Goal: Task Accomplishment & Management: Manage account settings

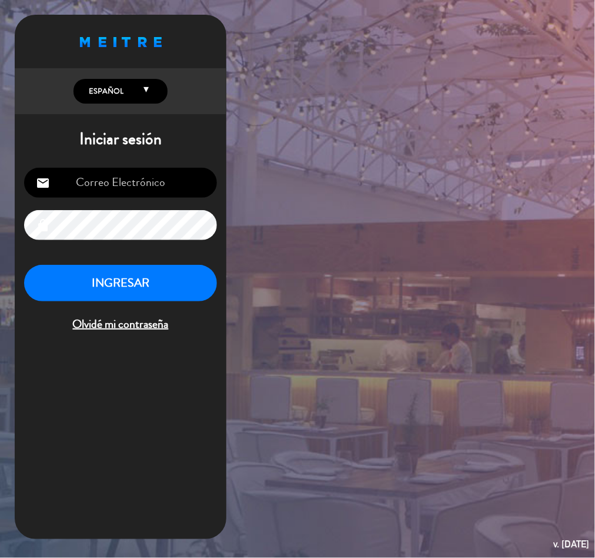
type input "[EMAIL_ADDRESS][DOMAIN_NAME]"
click at [537, 288] on div "Proudly born in [DEMOGRAPHIC_DATA]. Made with love in [US_STATE] English Españo…" at bounding box center [297, 279] width 595 height 558
click at [150, 278] on button "INGRESAR" at bounding box center [120, 283] width 193 height 37
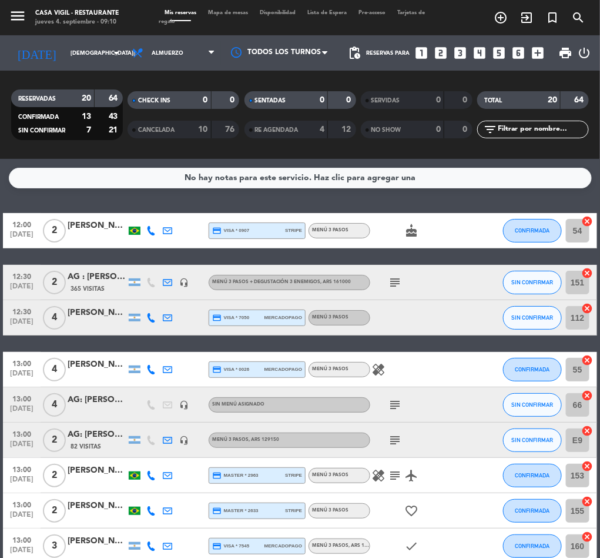
click at [24, 25] on button "menu" at bounding box center [18, 17] width 18 height 21
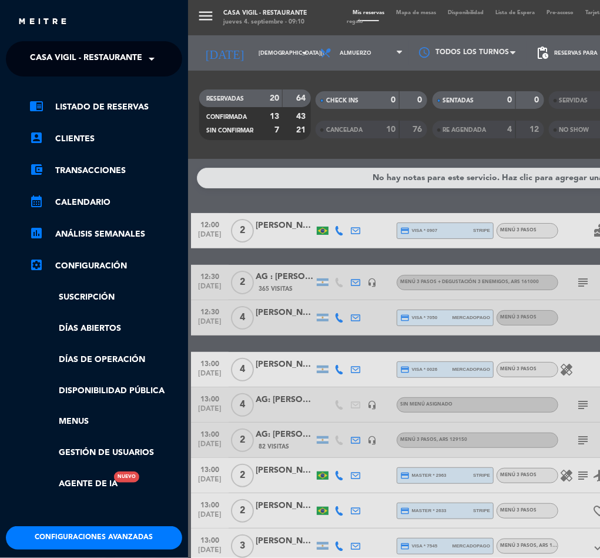
click at [96, 61] on span "Casa Vigil - Restaurante" at bounding box center [86, 58] width 112 height 25
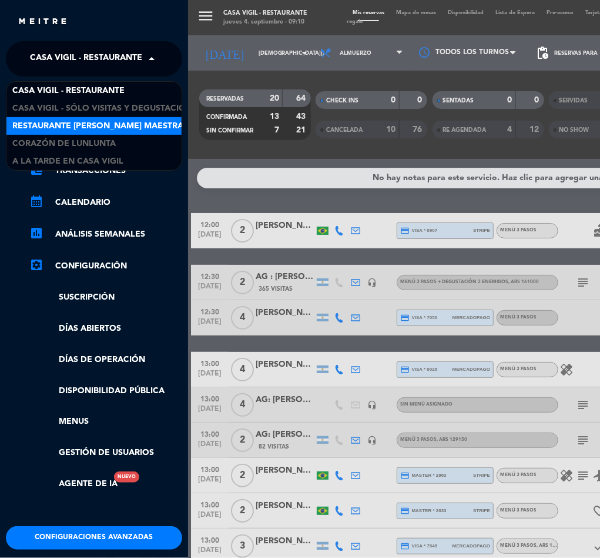
click at [111, 122] on span "Restaurante [PERSON_NAME] Maestra" at bounding box center [97, 126] width 171 height 14
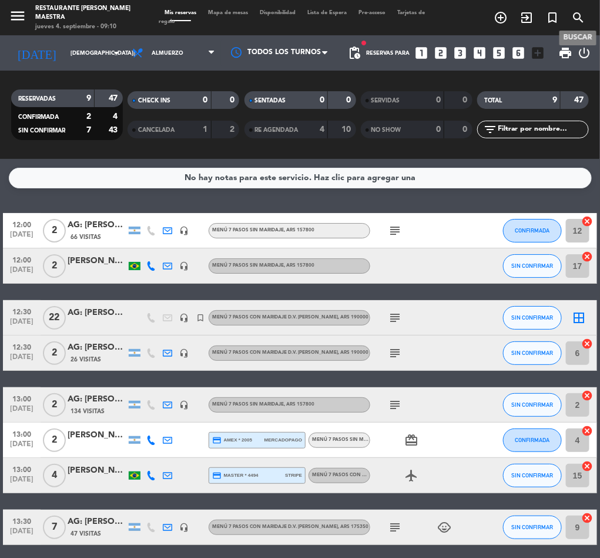
click at [578, 18] on icon "search" at bounding box center [579, 18] width 14 height 14
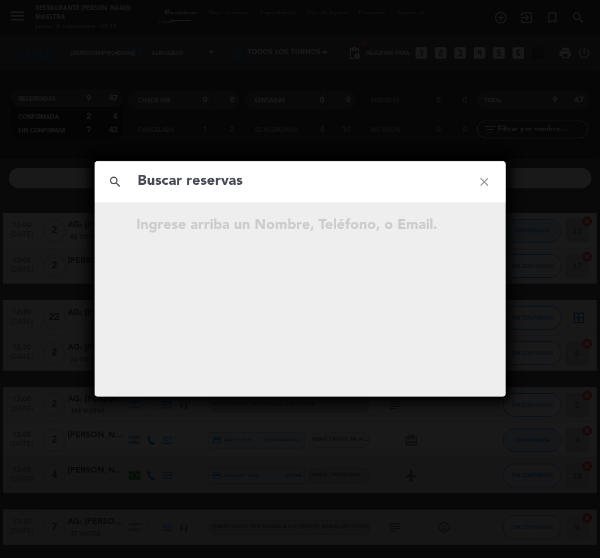
click at [235, 189] on input "text" at bounding box center [300, 181] width 327 height 24
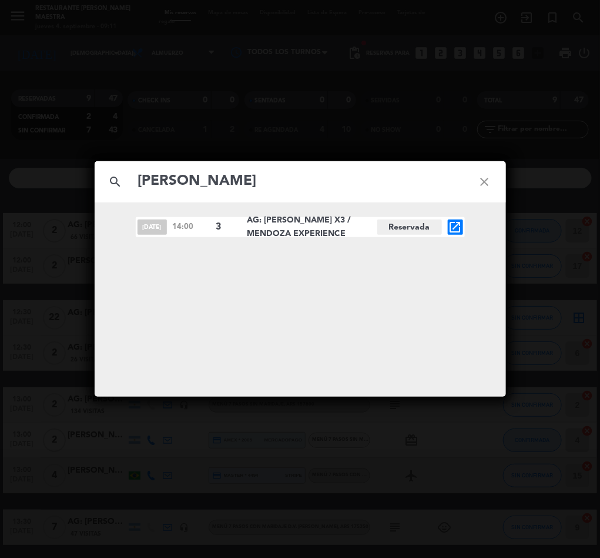
type input "[PERSON_NAME]"
click at [454, 225] on icon "open_in_new" at bounding box center [456, 227] width 14 height 14
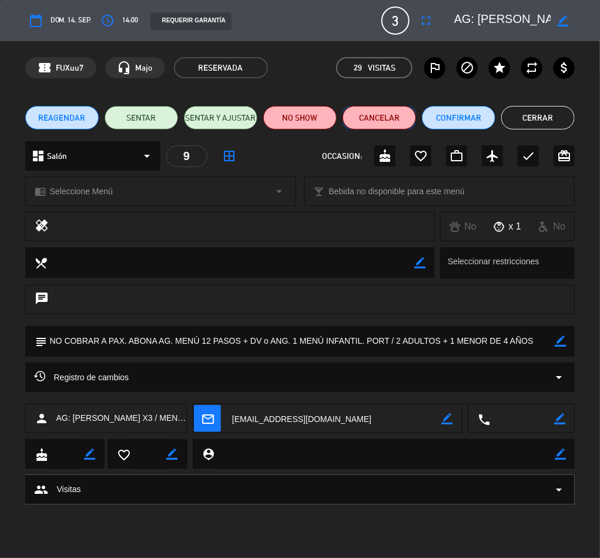
click at [376, 111] on button "Cancelar" at bounding box center [380, 118] width 74 height 24
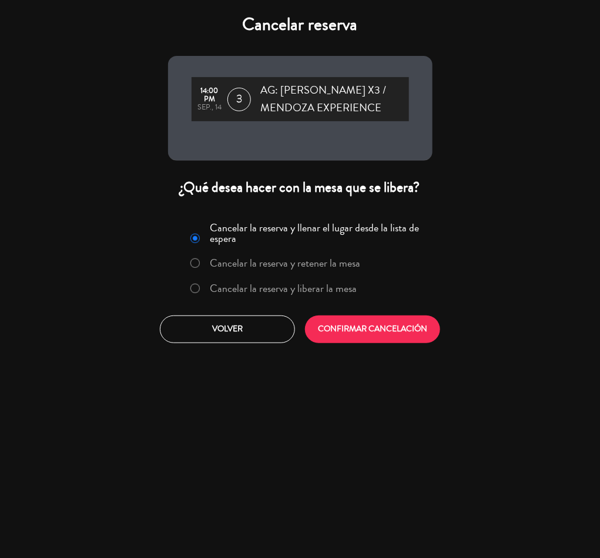
click at [242, 293] on label "Cancelar la reserva y liberar la mesa" at bounding box center [283, 288] width 147 height 11
click at [374, 343] on button "CONFIRMAR CANCELACIÓN" at bounding box center [372, 329] width 135 height 28
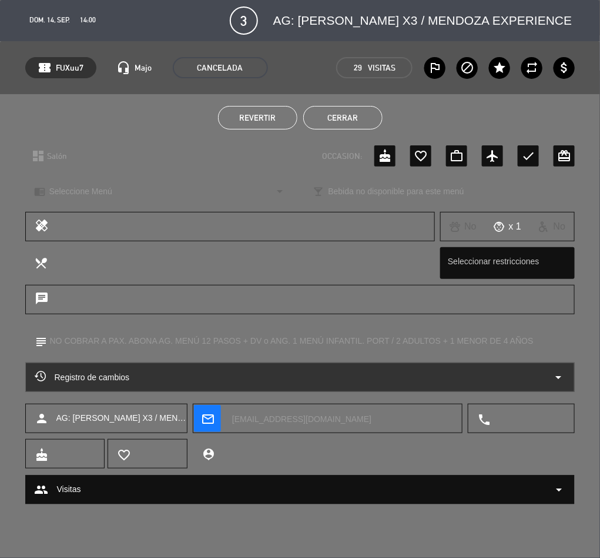
click at [329, 111] on button "Cerrar" at bounding box center [342, 118] width 79 height 24
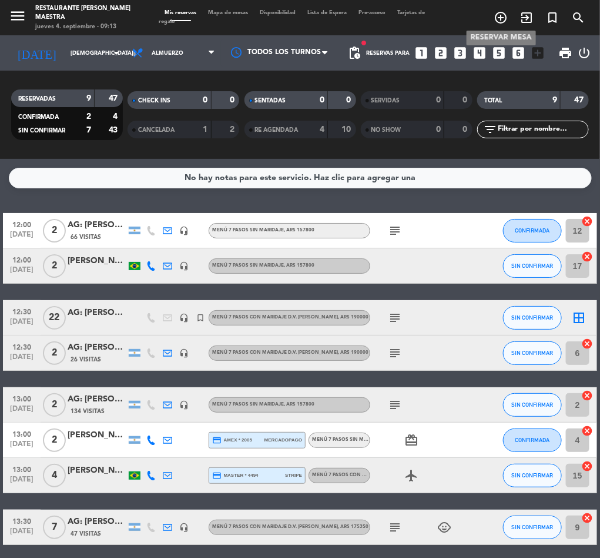
click at [498, 15] on icon "add_circle_outline" at bounding box center [501, 18] width 14 height 14
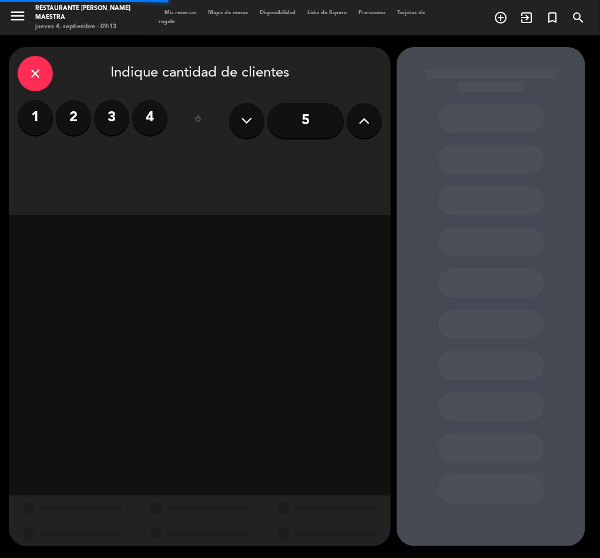
click at [42, 109] on label "1" at bounding box center [35, 117] width 35 height 35
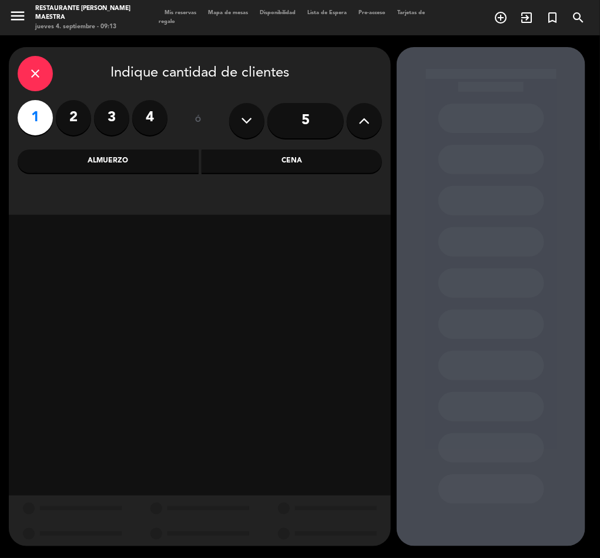
click at [111, 157] on div "Almuerzo" at bounding box center [108, 161] width 181 height 24
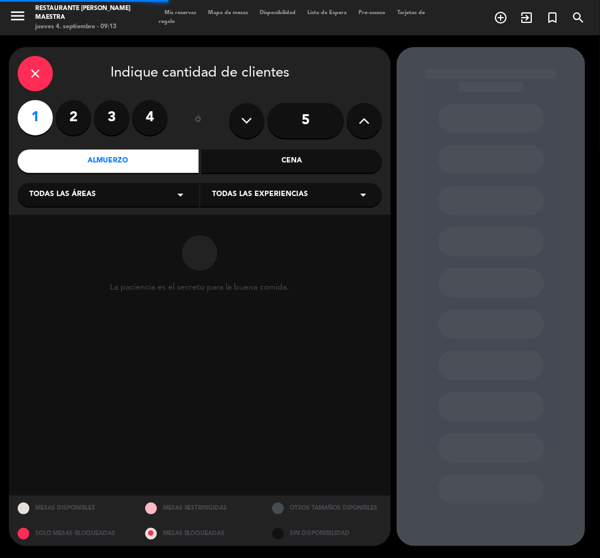
click at [239, 180] on div "close Indique cantidad de clientes 1 2 3 4 ó 5 Almuerzo Cena Todas las áreas ar…" at bounding box center [200, 131] width 382 height 168
click at [240, 181] on div "Todas las áreas arrow_drop_down Todas las experiencias arrow_drop_down" at bounding box center [200, 193] width 365 height 25
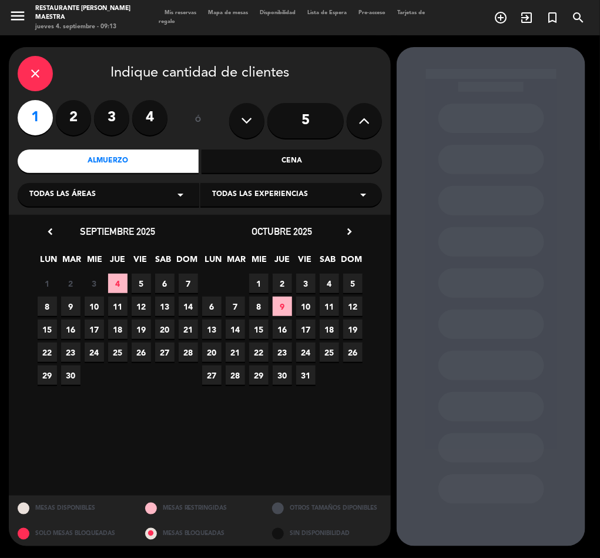
click at [247, 188] on div "Todas las experiencias arrow_drop_down" at bounding box center [292, 195] width 182 height 24
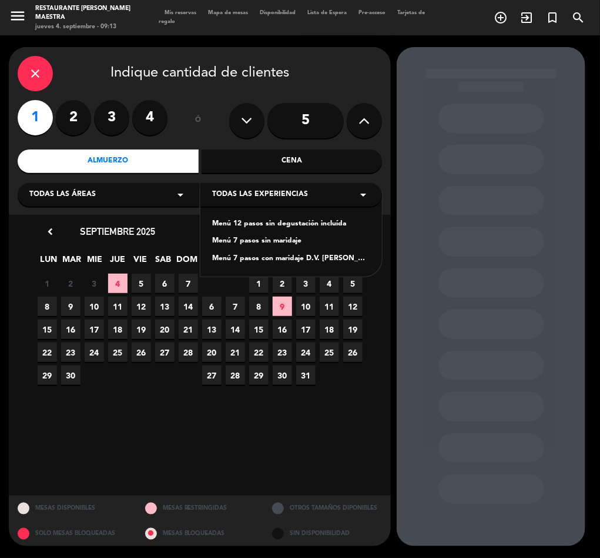
click at [288, 240] on div "Menú 7 pasos sin maridaje" at bounding box center [291, 241] width 158 height 12
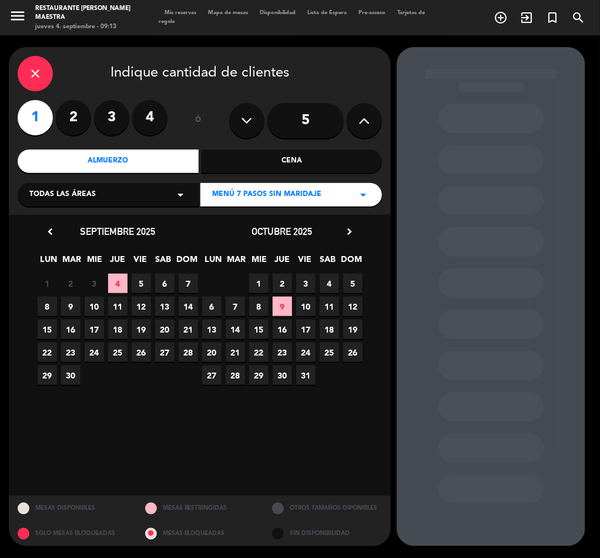
click at [346, 231] on icon "chevron_right" at bounding box center [349, 231] width 12 height 12
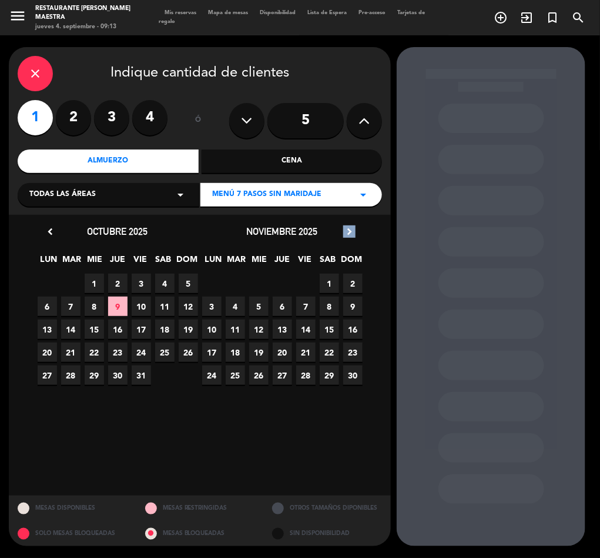
click at [346, 231] on icon "chevron_right" at bounding box center [349, 231] width 12 height 12
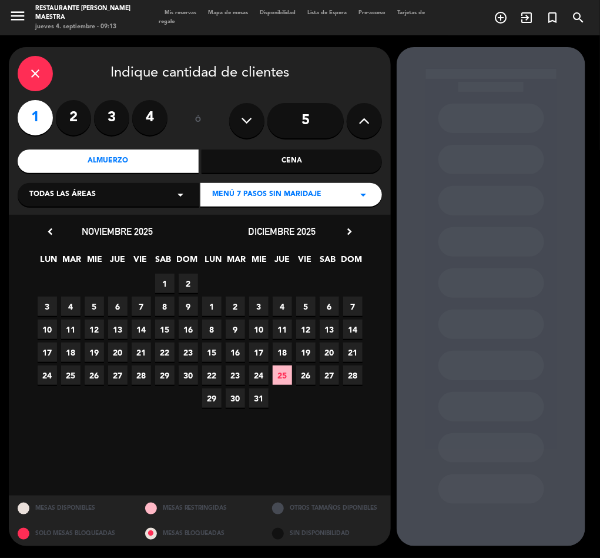
click at [329, 349] on span "20" at bounding box center [329, 351] width 19 height 19
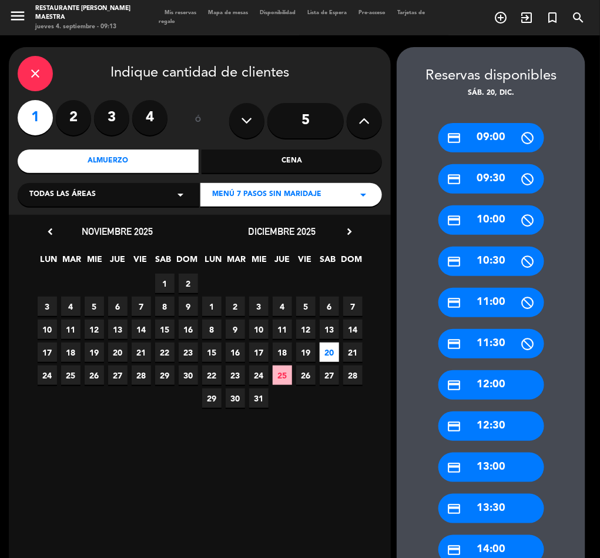
click at [502, 512] on div "credit_card 13:30" at bounding box center [492, 507] width 106 height 29
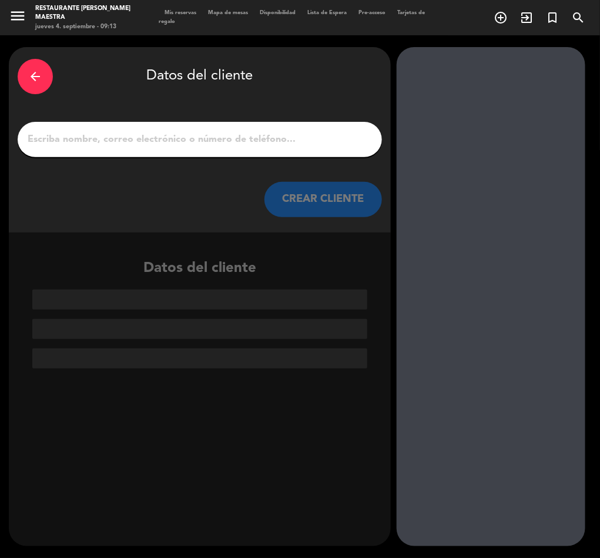
click at [133, 139] on input "1" at bounding box center [199, 139] width 347 height 16
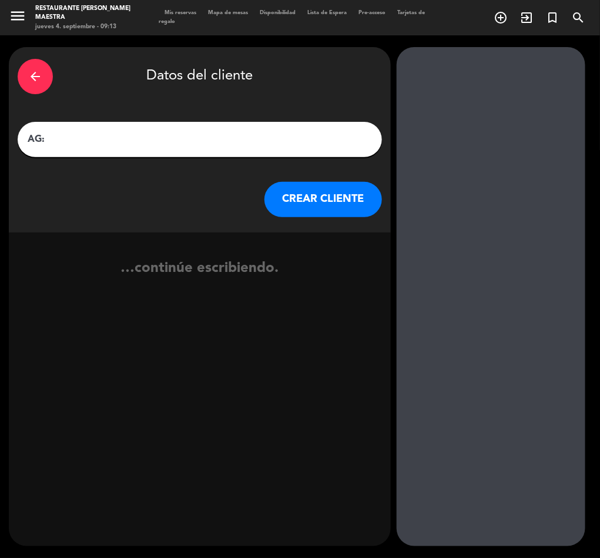
paste input "[PERSON_NAME] [PERSON_NAME]"
type input "AG: [PERSON_NAME] David X1/ BEE TRAVEL"
click at [322, 198] on button "CREAR CLIENTE" at bounding box center [324, 199] width 118 height 35
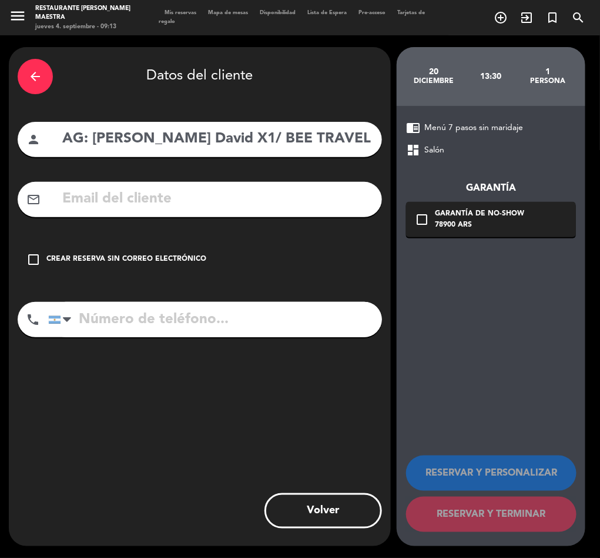
click at [181, 198] on input "text" at bounding box center [217, 199] width 312 height 24
paste input "[EMAIL_ADDRESS][DOMAIN_NAME]"
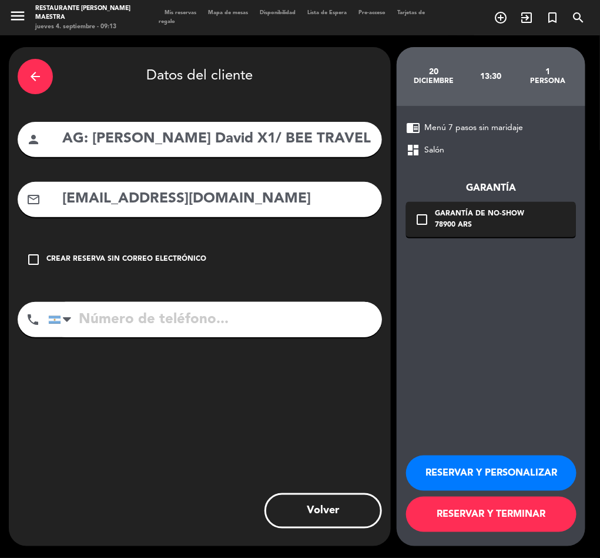
type input "[EMAIL_ADDRESS][DOMAIN_NAME]"
click at [514, 464] on button "RESERVAR Y PERSONALIZAR" at bounding box center [491, 472] width 171 height 35
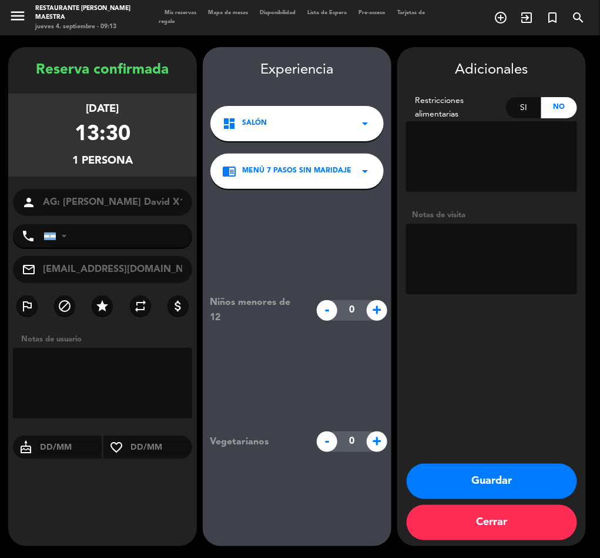
click at [470, 261] on textarea at bounding box center [491, 258] width 171 height 71
click at [509, 256] on textarea at bounding box center [491, 258] width 171 height 71
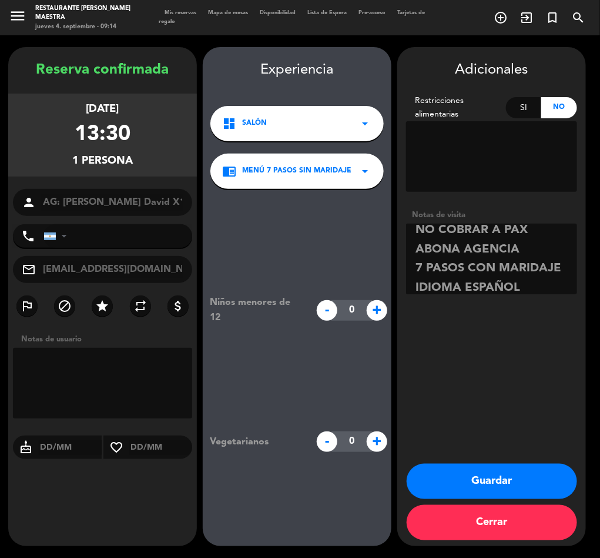
type textarea "NO COBRAR A PAX ABONA AGENCIA 7 PASOS CON MARIDAJE IDIOMA ESPAÑOL"
click at [498, 479] on button "Guardar" at bounding box center [492, 480] width 171 height 35
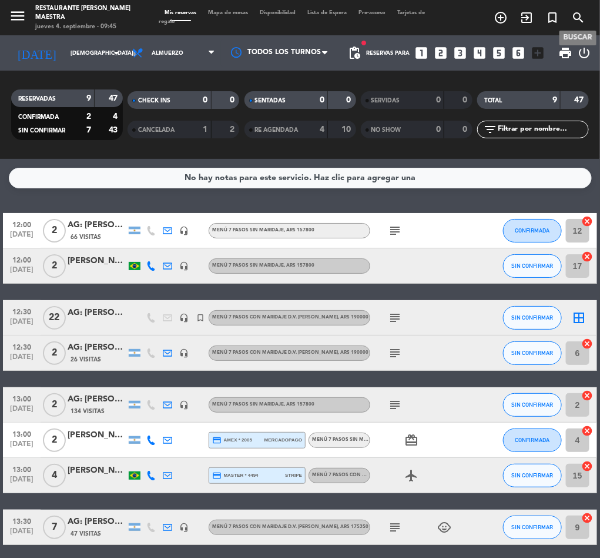
click at [578, 15] on icon "search" at bounding box center [579, 18] width 14 height 14
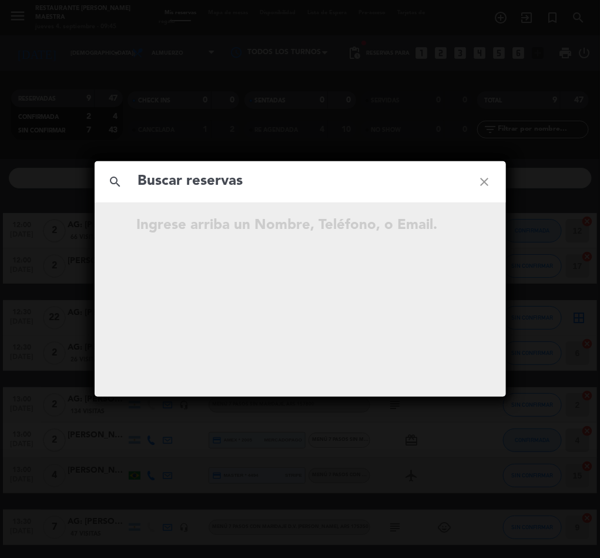
click at [222, 187] on input "text" at bounding box center [300, 181] width 327 height 24
drag, startPoint x: 222, startPoint y: 186, endPoint x: 406, endPoint y: 235, distance: 190.4
click at [463, 240] on div "search close Ingrese arriba un Nombre, Teléfono, o Email." at bounding box center [301, 278] width 412 height 235
click at [237, 185] on input "text" at bounding box center [300, 181] width 327 height 24
click at [168, 199] on div "search lui [PERSON_NAME] close" at bounding box center [301, 181] width 412 height 41
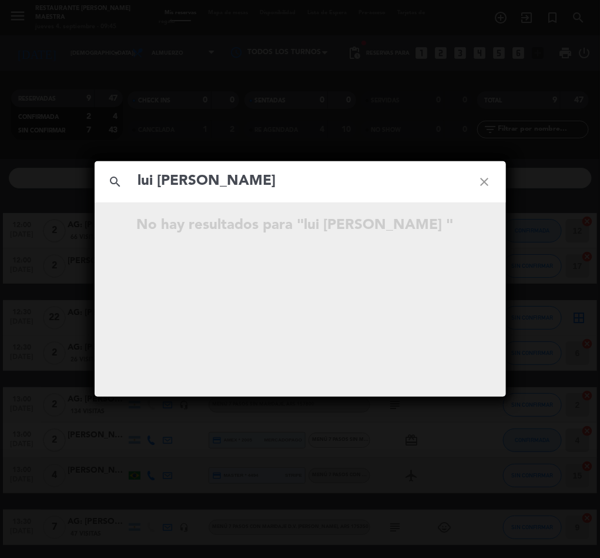
click at [152, 181] on input "lui [PERSON_NAME]" at bounding box center [300, 181] width 327 height 24
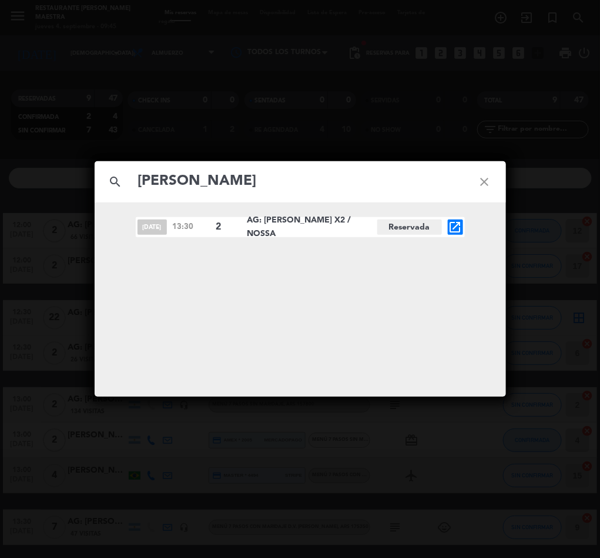
type input "[PERSON_NAME]"
click at [453, 224] on icon "open_in_new" at bounding box center [456, 227] width 14 height 14
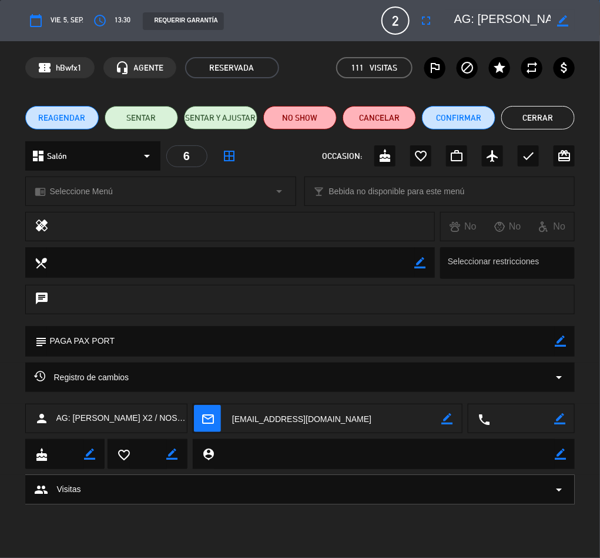
click at [163, 365] on div "Registro de cambios arrow_drop_down" at bounding box center [300, 376] width 550 height 29
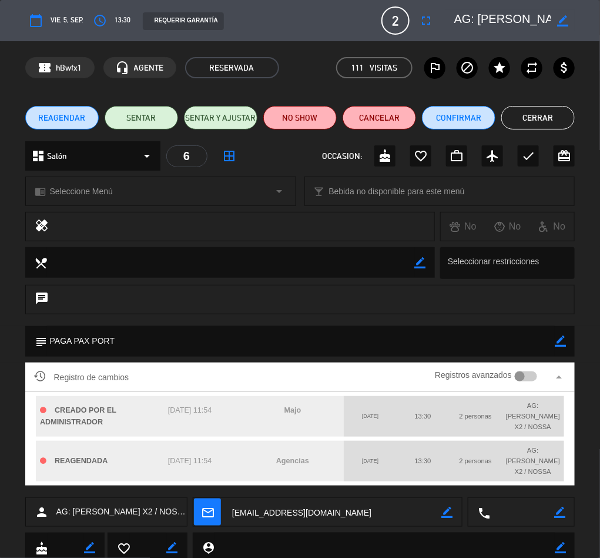
click at [163, 365] on div "Registro de cambios Registros avanzados arrow_drop_up" at bounding box center [300, 376] width 550 height 29
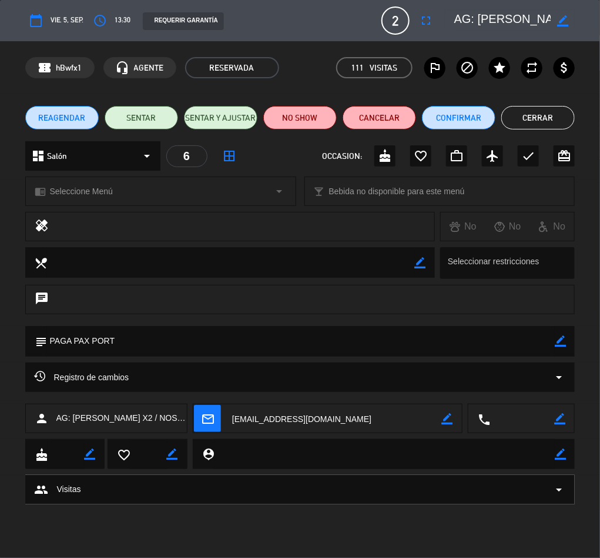
click at [61, 118] on span "REAGENDAR" at bounding box center [61, 118] width 47 height 12
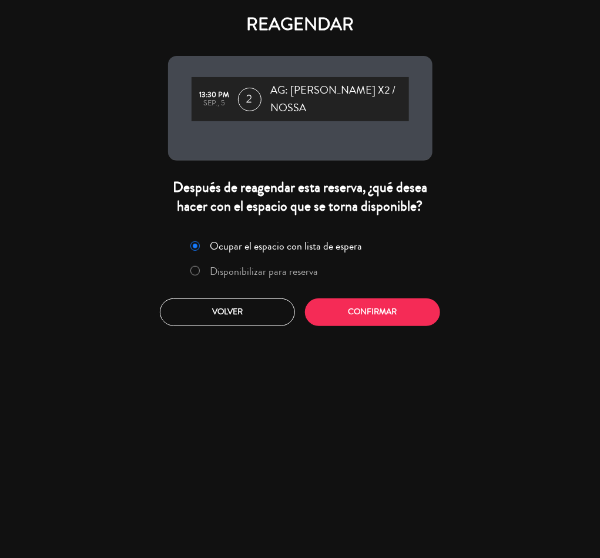
click at [223, 266] on label "Disponibilizar para reserva" at bounding box center [264, 271] width 108 height 11
click at [399, 302] on button "Confirmar" at bounding box center [372, 312] width 135 height 28
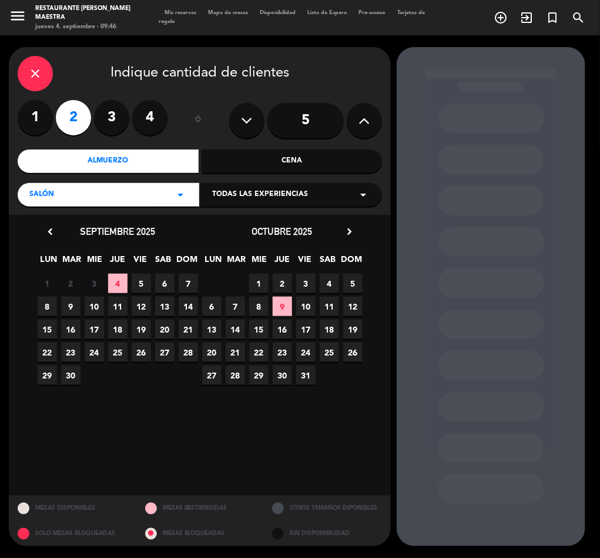
click at [50, 302] on span "8" at bounding box center [47, 305] width 19 height 19
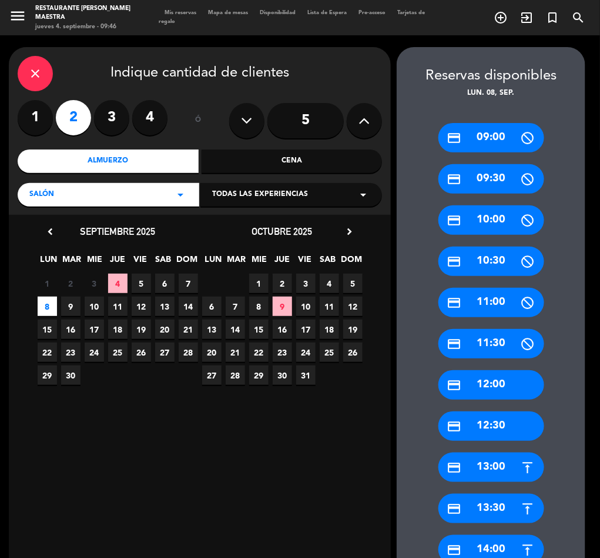
click at [501, 502] on div "credit_card 13:30" at bounding box center [492, 507] width 106 height 29
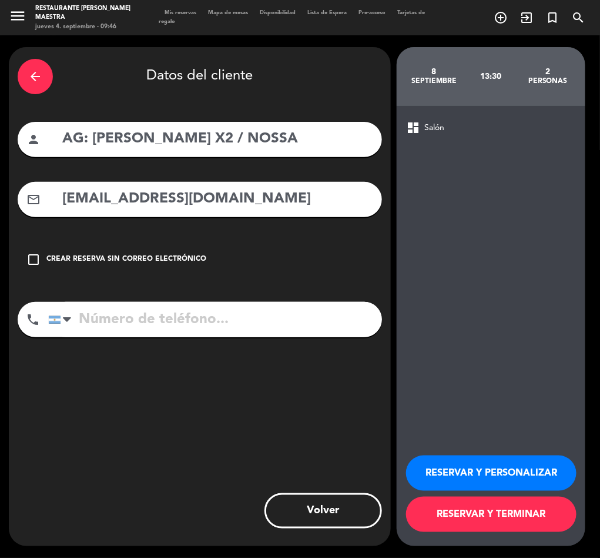
click at [503, 473] on button "RESERVAR Y PERSONALIZAR" at bounding box center [491, 472] width 171 height 35
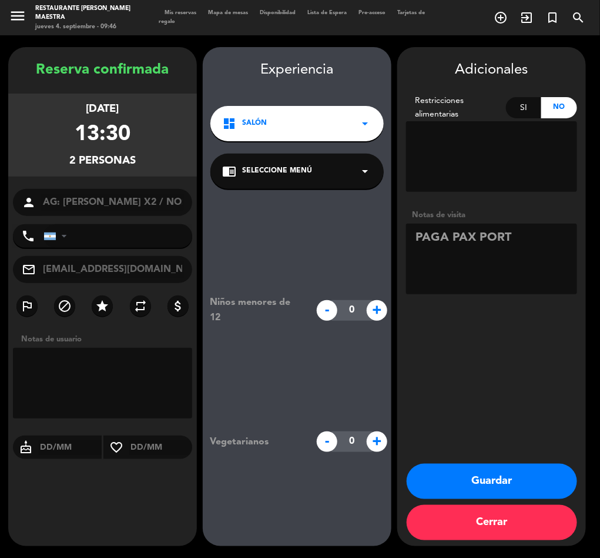
click at [498, 475] on button "Guardar" at bounding box center [492, 480] width 171 height 35
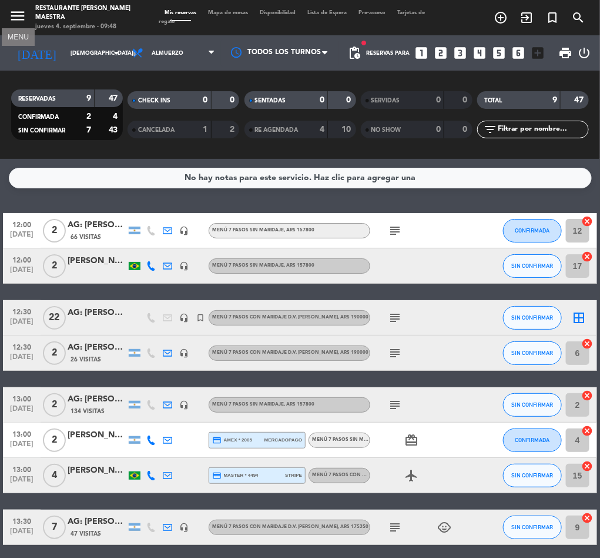
click at [20, 18] on icon "menu" at bounding box center [18, 16] width 18 height 18
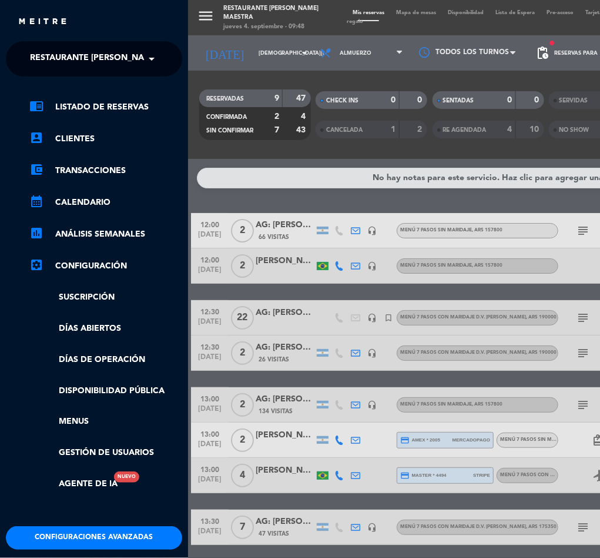
click at [76, 58] on span "Restaurante [PERSON_NAME] Maestra" at bounding box center [115, 58] width 171 height 25
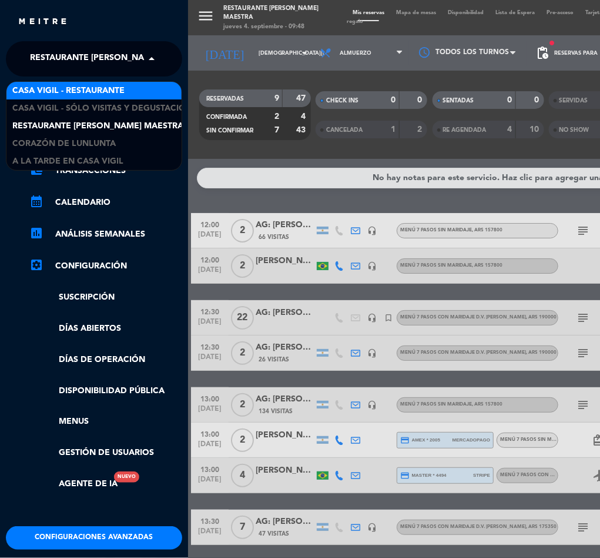
click at [86, 95] on span "Casa Vigil - Restaurante" at bounding box center [68, 91] width 112 height 14
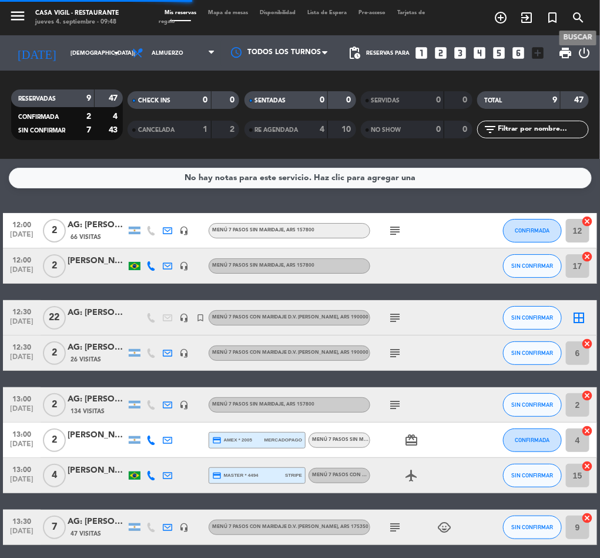
click at [578, 18] on icon "search" at bounding box center [579, 18] width 14 height 14
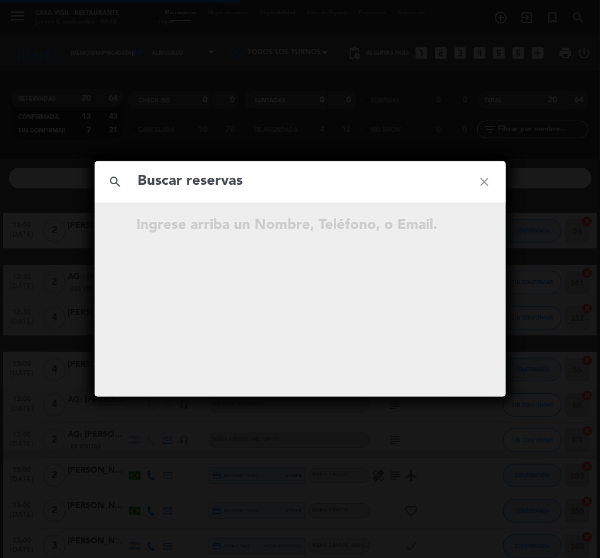
click at [226, 182] on input "text" at bounding box center [300, 181] width 327 height 24
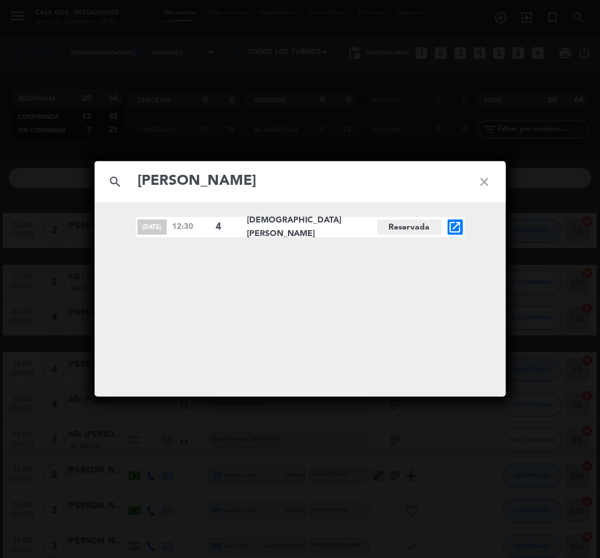
type input "[PERSON_NAME]"
click at [509, 68] on div "search [PERSON_NAME] close [DATE] 12:30 4 [DEMOGRAPHIC_DATA][PERSON_NAME][GEOGR…" at bounding box center [300, 279] width 600 height 558
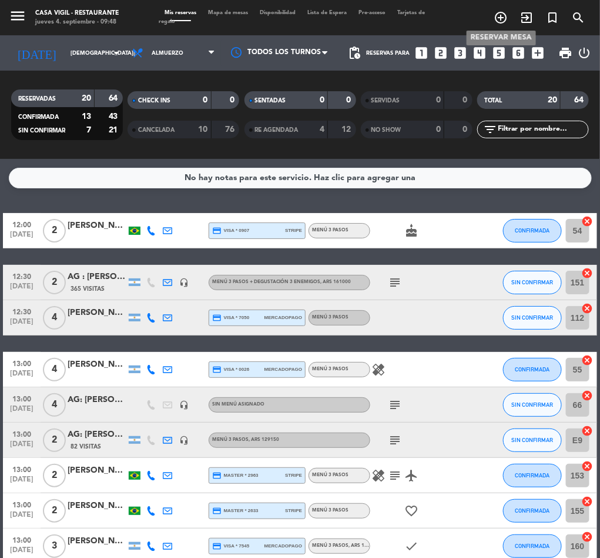
click at [500, 11] on icon "add_circle_outline" at bounding box center [501, 18] width 14 height 14
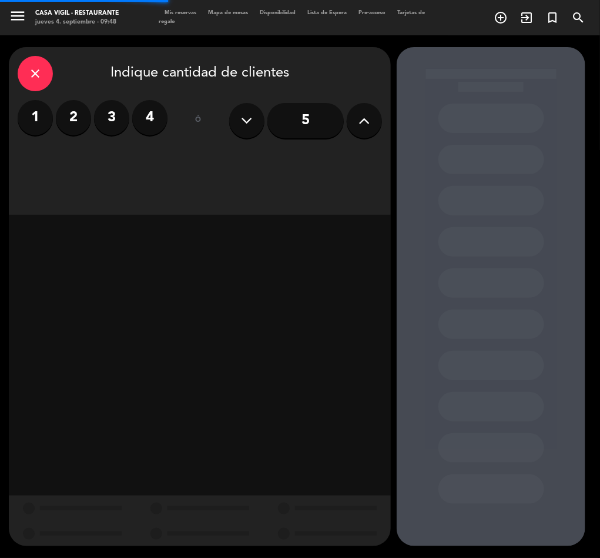
click at [148, 111] on label "4" at bounding box center [149, 117] width 35 height 35
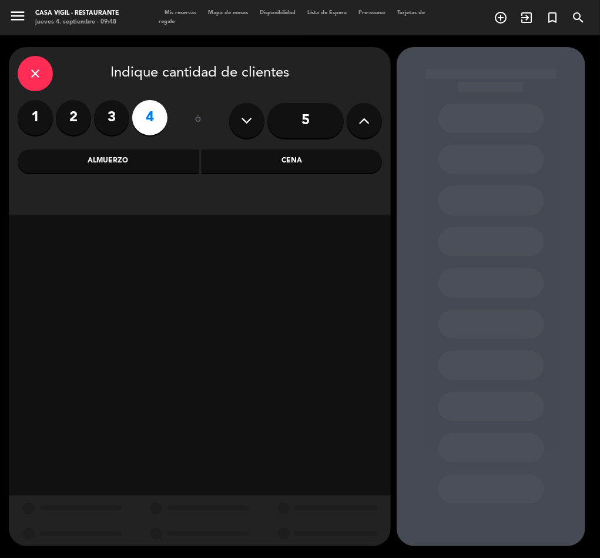
click at [134, 159] on div "Almuerzo" at bounding box center [108, 161] width 181 height 24
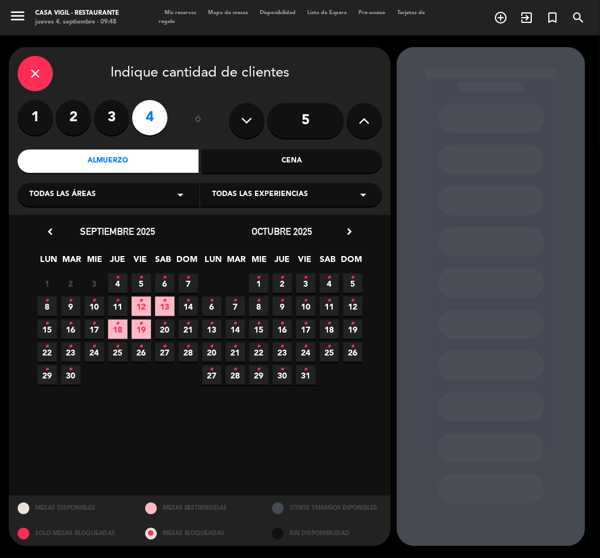
click at [145, 282] on span "5 •" at bounding box center [141, 282] width 19 height 19
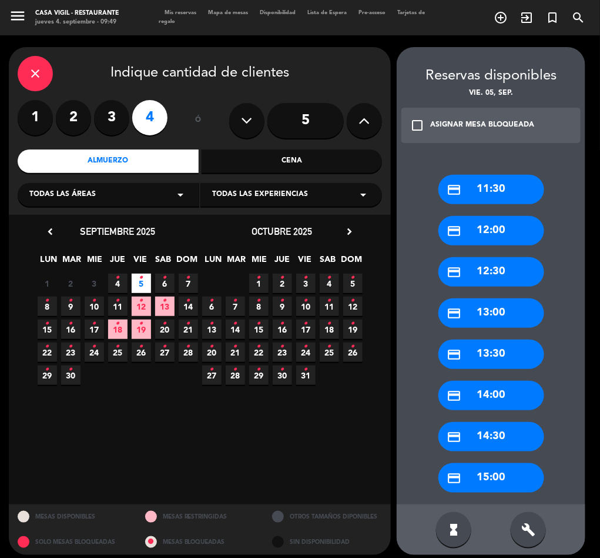
click at [424, 119] on icon "check_box_outline_blank" at bounding box center [417, 125] width 14 height 14
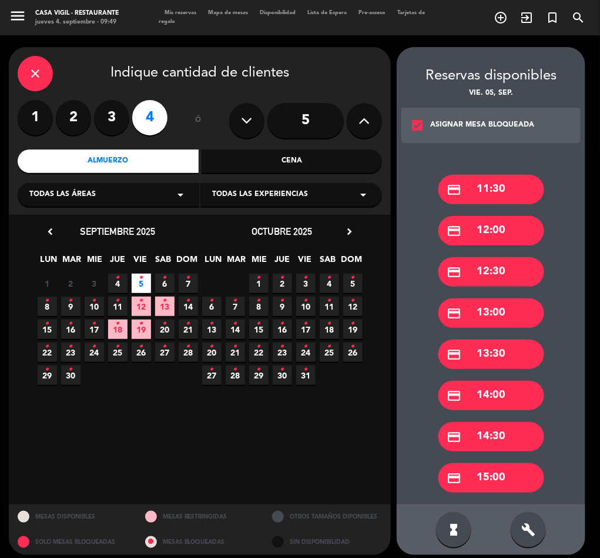
click at [494, 352] on div "credit_card 13:30" at bounding box center [492, 353] width 106 height 29
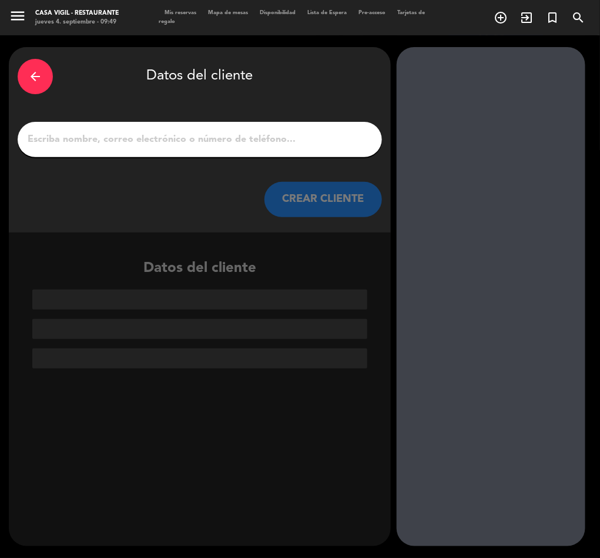
click at [122, 143] on input "1" at bounding box center [199, 139] width 347 height 16
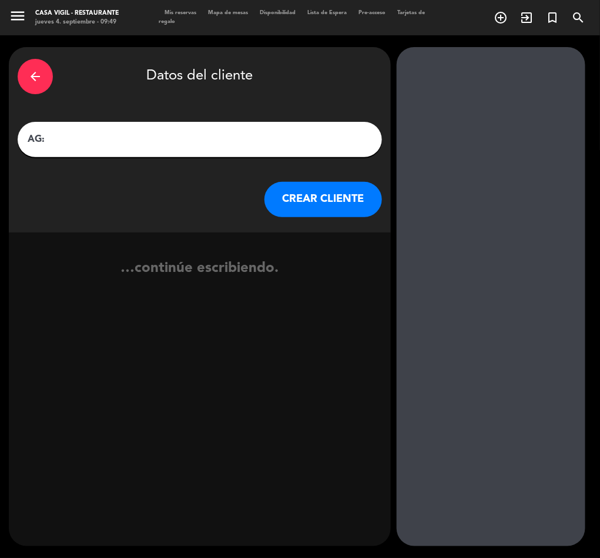
paste input "[PERSON_NAME]"
type input "AG: [PERSON_NAME] X4/ NOSSA"
click at [320, 223] on div "arrow_back Datos del cliente AG: [PERSON_NAME] X4/ NOSSA CREAR CLIENTE" at bounding box center [200, 139] width 382 height 185
click at [319, 191] on button "CREAR CLIENTE" at bounding box center [324, 199] width 118 height 35
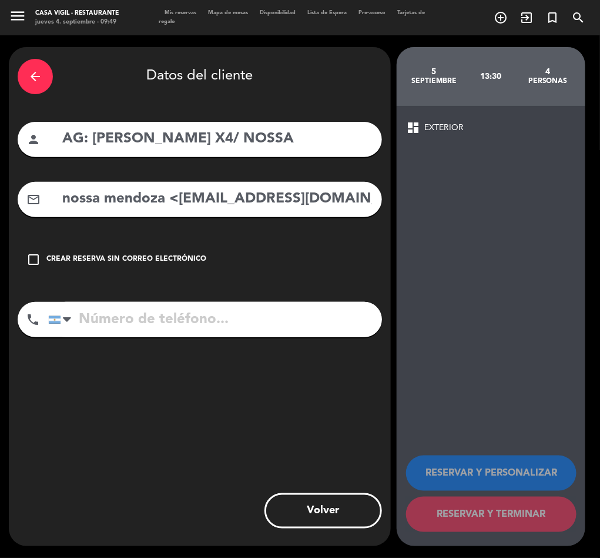
click at [147, 198] on input "nossa mendoza <[EMAIL_ADDRESS][DOMAIN_NAME]>" at bounding box center [217, 199] width 312 height 24
drag, startPoint x: 179, startPoint y: 198, endPoint x: -1, endPoint y: 235, distance: 183.7
click at [0, 235] on html "close × Casa Vigil - Restaurante × chrome_reader_mode Listado de Reservas accou…" at bounding box center [300, 279] width 600 height 558
click at [288, 189] on input "[EMAIL_ADDRESS][DOMAIN_NAME]>" at bounding box center [217, 199] width 312 height 24
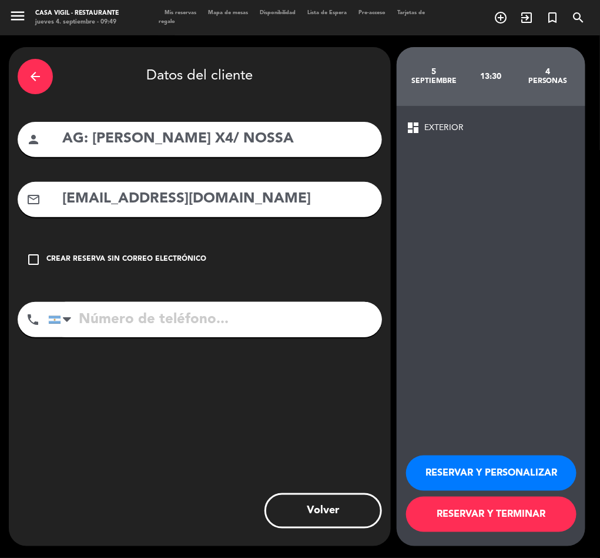
type input "[EMAIL_ADDRESS][DOMAIN_NAME]"
click at [530, 465] on button "RESERVAR Y PERSONALIZAR" at bounding box center [491, 472] width 171 height 35
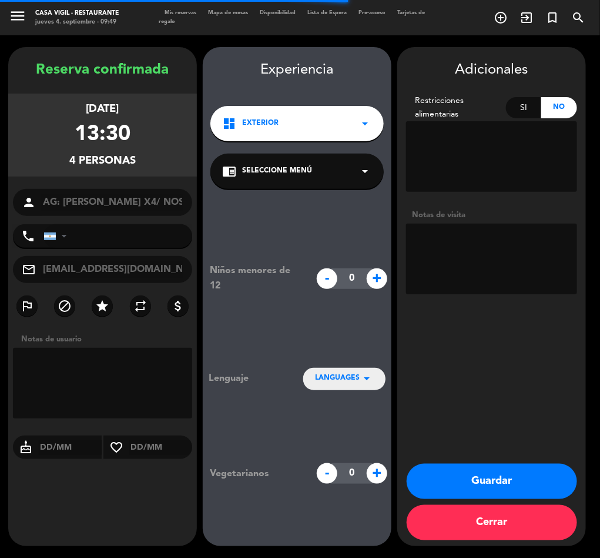
click at [531, 244] on textarea at bounding box center [491, 258] width 171 height 71
type textarea "N"
type textarea "PAGA PAX"
click at [500, 482] on button "Guardar" at bounding box center [492, 480] width 171 height 35
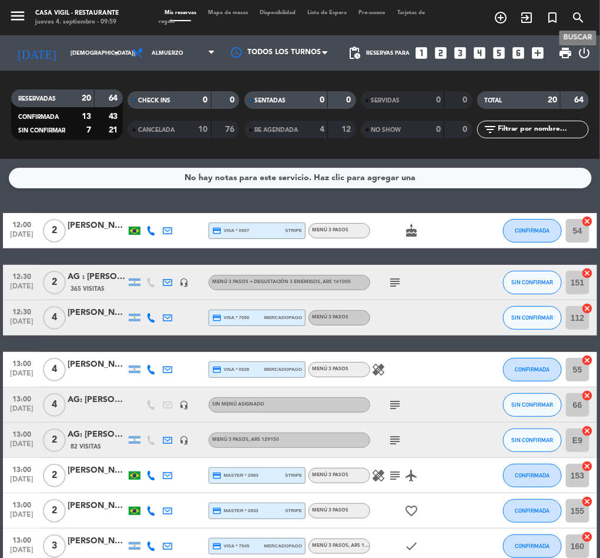
click at [579, 15] on icon "search" at bounding box center [579, 18] width 14 height 14
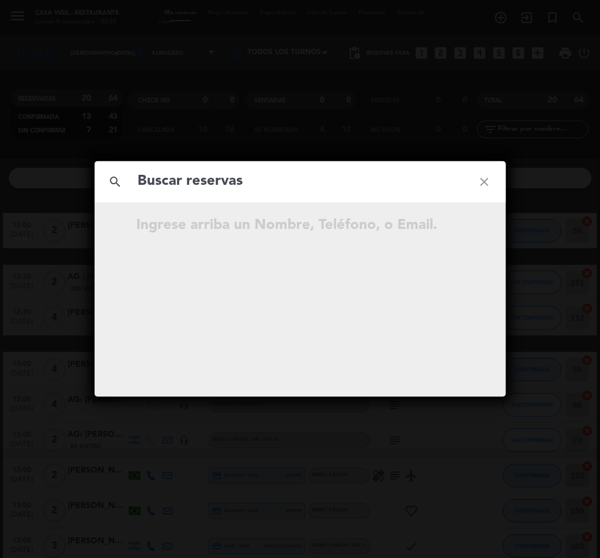
drag, startPoint x: 198, startPoint y: 196, endPoint x: 196, endPoint y: 189, distance: 7.3
click at [196, 191] on div "search close" at bounding box center [301, 181] width 412 height 41
paste input "[PERSON_NAME]"
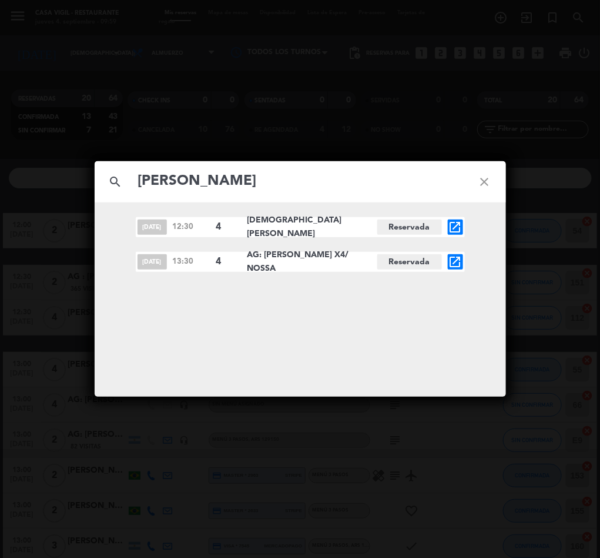
type input "[PERSON_NAME]"
drag, startPoint x: 249, startPoint y: 256, endPoint x: 279, endPoint y: 265, distance: 32.0
click at [279, 265] on span "AG: [PERSON_NAME] X4/ NOSSA" at bounding box center [313, 261] width 130 height 27
copy span "AG: [PERSON_NAME] X4/ NOSSA"
click at [490, 182] on icon "close" at bounding box center [485, 182] width 42 height 42
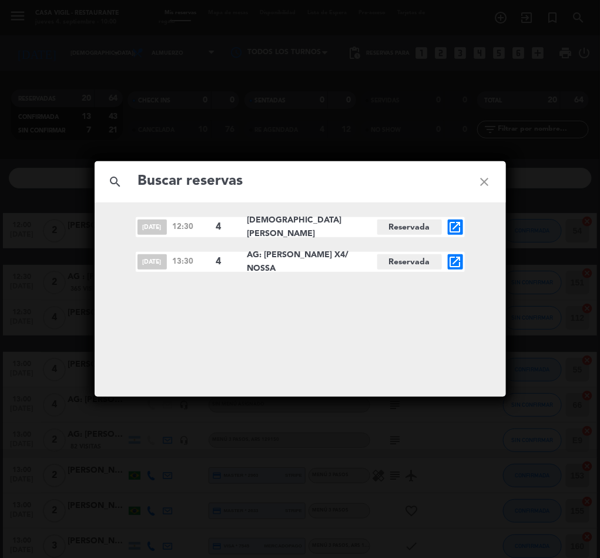
click at [195, 180] on input "text" at bounding box center [300, 181] width 327 height 24
paste input "[PERSON_NAME]"
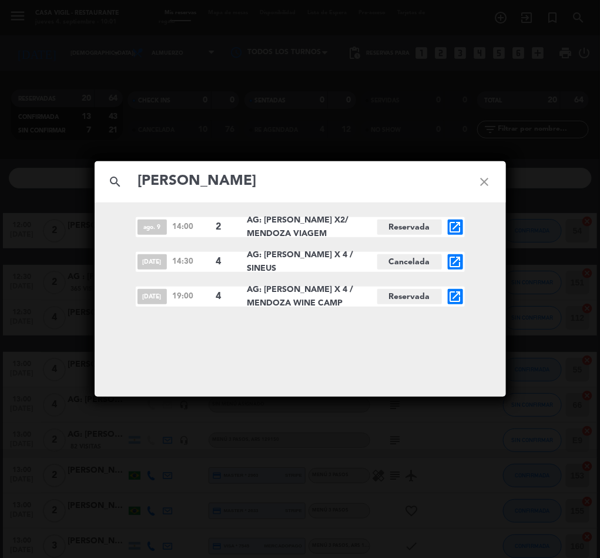
type input "[PERSON_NAME]"
click at [455, 295] on icon "open_in_new" at bounding box center [456, 296] width 14 height 14
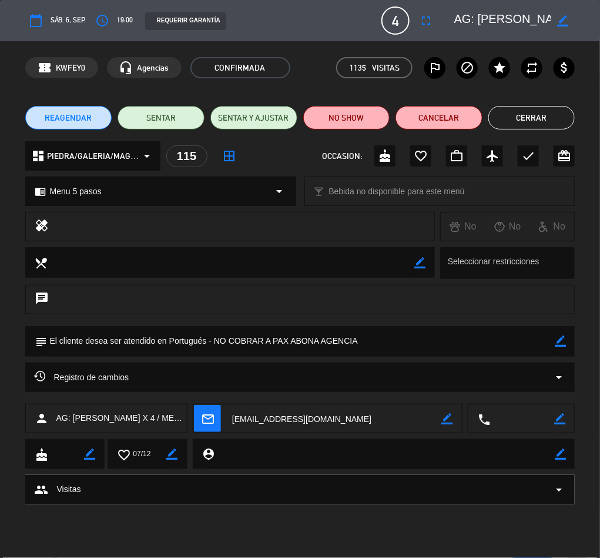
click at [558, 339] on icon "border_color" at bounding box center [560, 340] width 11 height 11
click at [413, 339] on textarea at bounding box center [301, 341] width 509 height 30
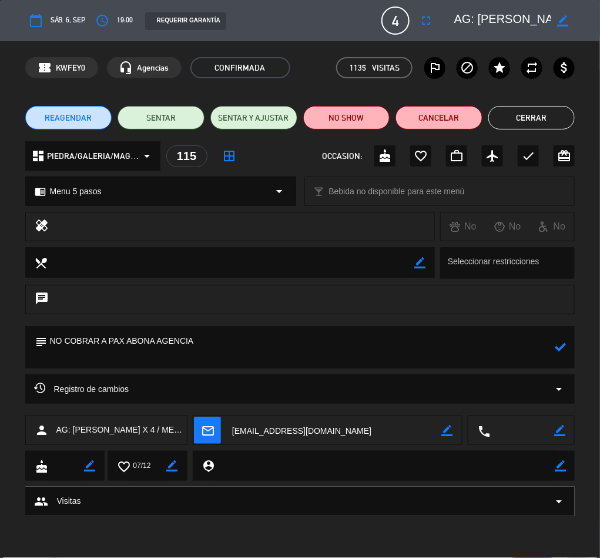
click at [91, 355] on textarea at bounding box center [301, 347] width 509 height 42
paste textarea "estos pax sí pueden sentarse en el exterior de la bodega, ellos desean comer af…"
type textarea "NO COBRAR A PAX ABONA AGENCIA estos pax sí pueden sentarse en el exterior de la…"
click at [566, 344] on icon at bounding box center [560, 346] width 11 height 11
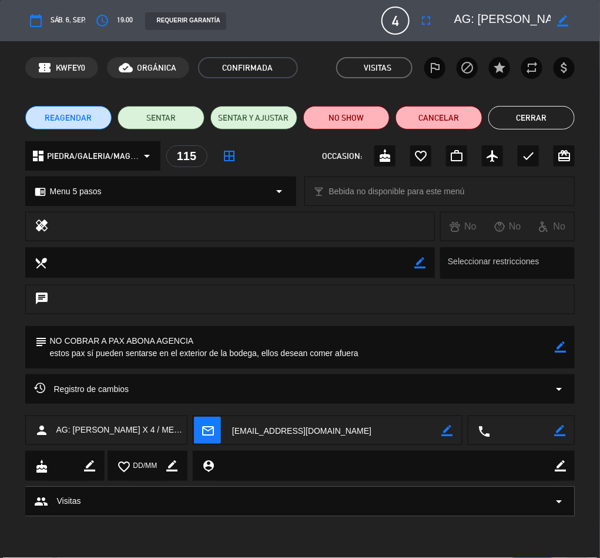
click at [531, 122] on button "Cerrar" at bounding box center [532, 118] width 87 height 24
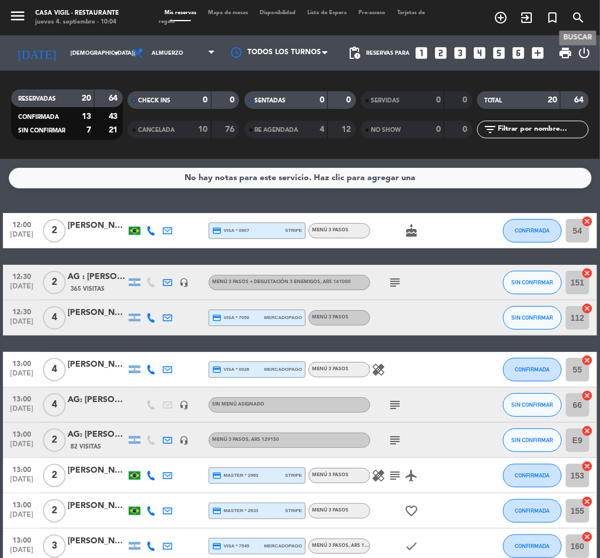
click at [580, 11] on icon "search" at bounding box center [579, 18] width 14 height 14
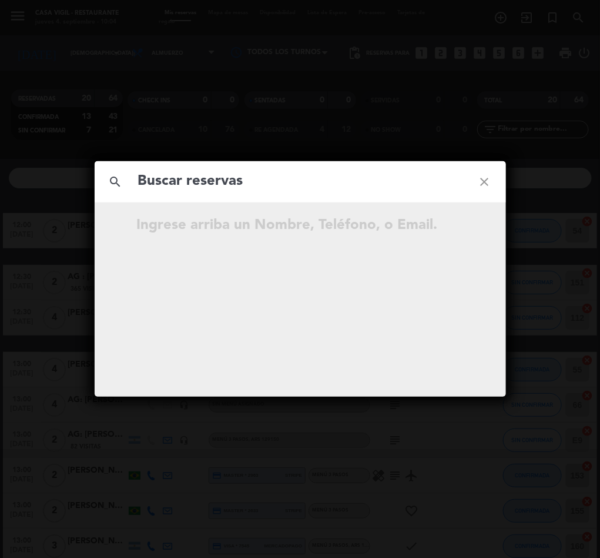
click at [226, 181] on input "text" at bounding box center [300, 181] width 327 height 24
type input "Vanesa laos"
click at [57, 212] on div "search Vanesa laos close No hay resultados para "Vanesa laos"" at bounding box center [300, 279] width 600 height 558
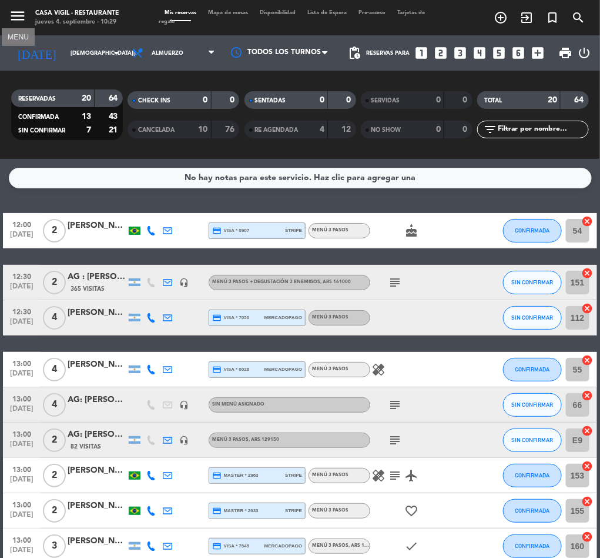
click at [15, 11] on icon "menu" at bounding box center [18, 16] width 18 height 18
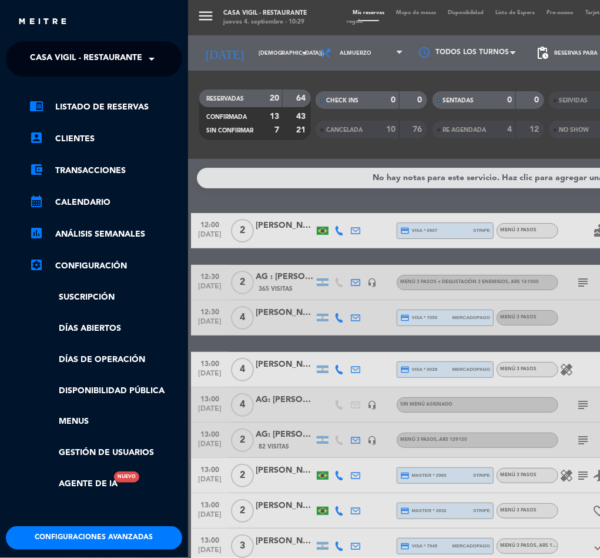
click at [94, 60] on span "Casa Vigil - Restaurante" at bounding box center [86, 58] width 112 height 25
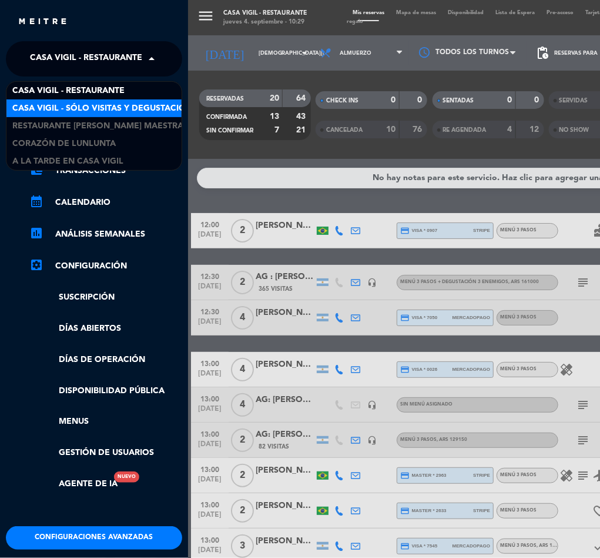
click at [112, 102] on span "Casa Vigil - SÓLO Visitas y Degustaciones" at bounding box center [107, 109] width 190 height 14
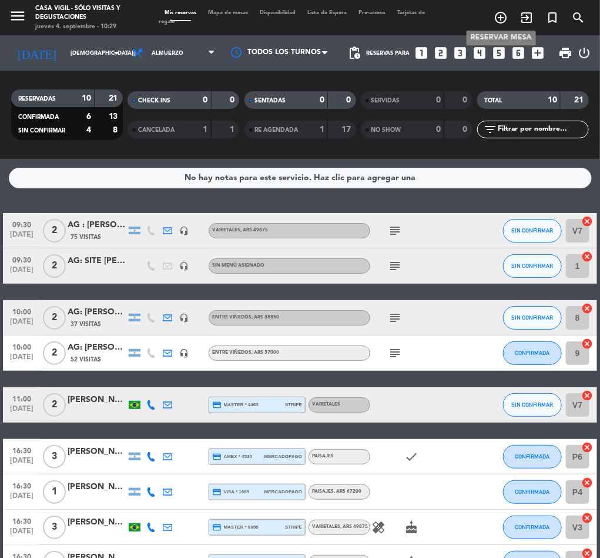
click at [500, 16] on icon "add_circle_outline" at bounding box center [501, 18] width 14 height 14
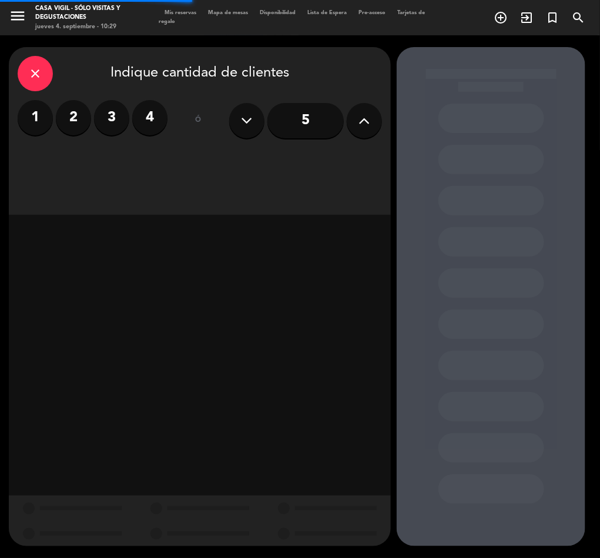
click at [78, 110] on label "2" at bounding box center [73, 117] width 35 height 35
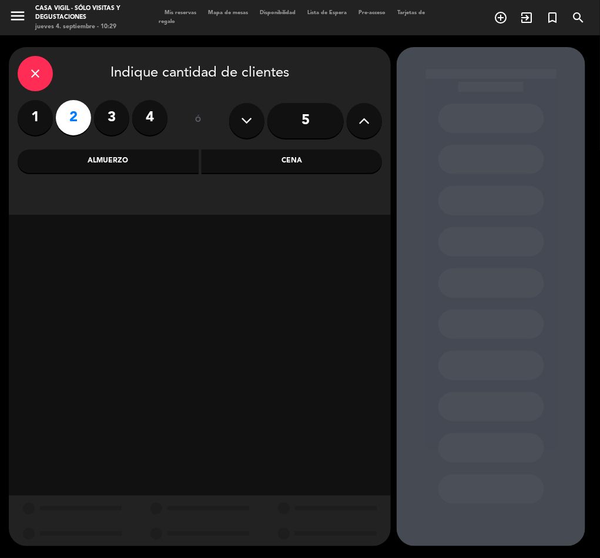
click at [118, 155] on div "Almuerzo" at bounding box center [108, 161] width 181 height 24
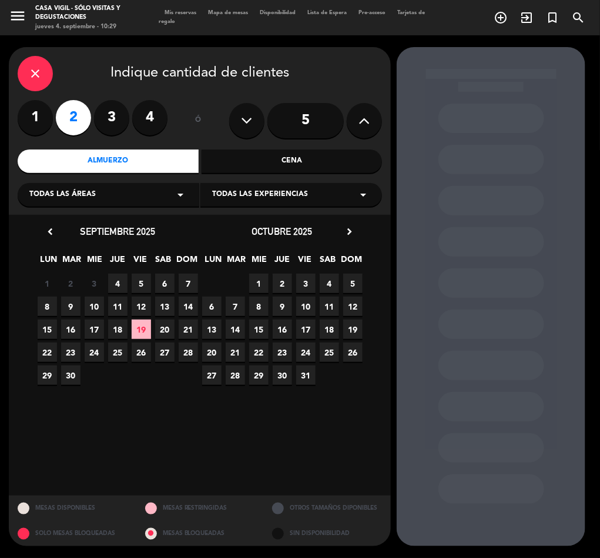
click at [254, 193] on span "Todas las experiencias" at bounding box center [260, 195] width 96 height 12
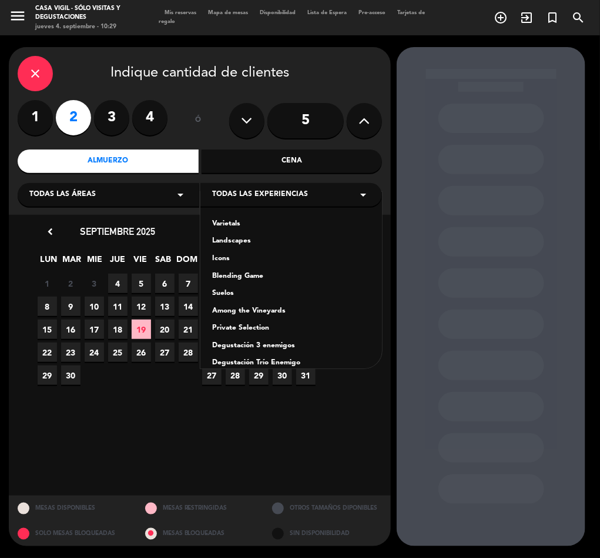
click at [224, 258] on div "Icons" at bounding box center [291, 259] width 158 height 12
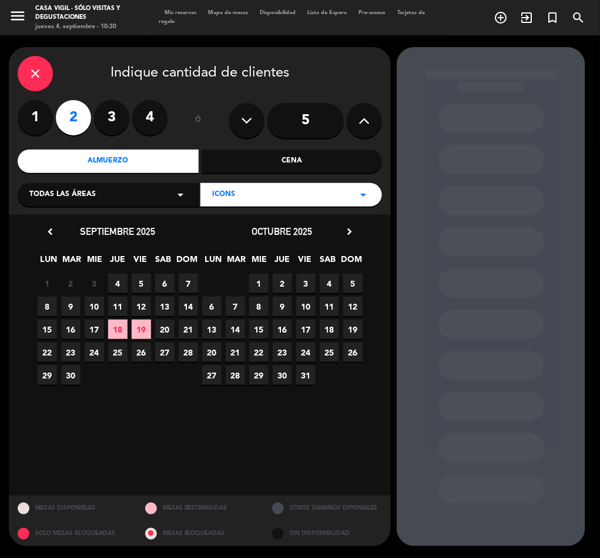
click at [308, 305] on span "10" at bounding box center [305, 305] width 19 height 19
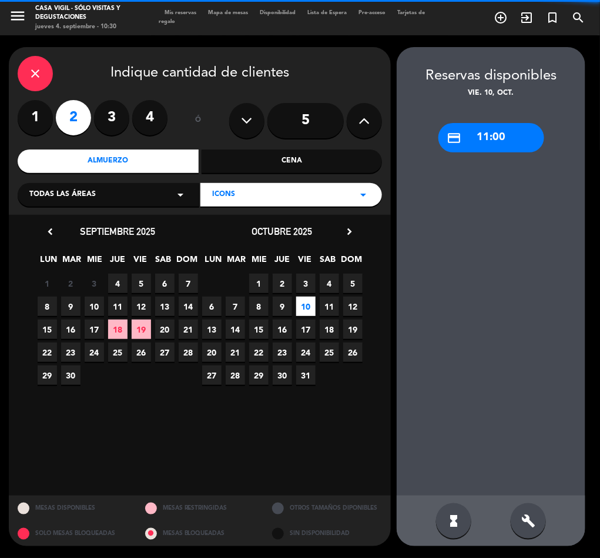
click at [99, 301] on span "10" at bounding box center [94, 305] width 19 height 19
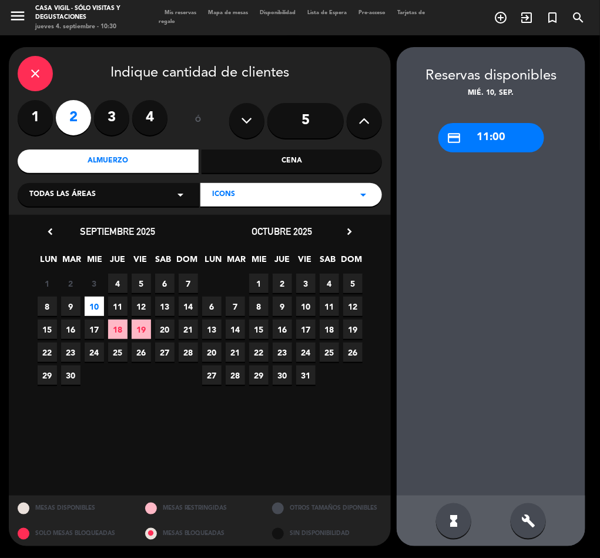
click at [493, 133] on div "credit_card 11:00" at bounding box center [492, 137] width 106 height 29
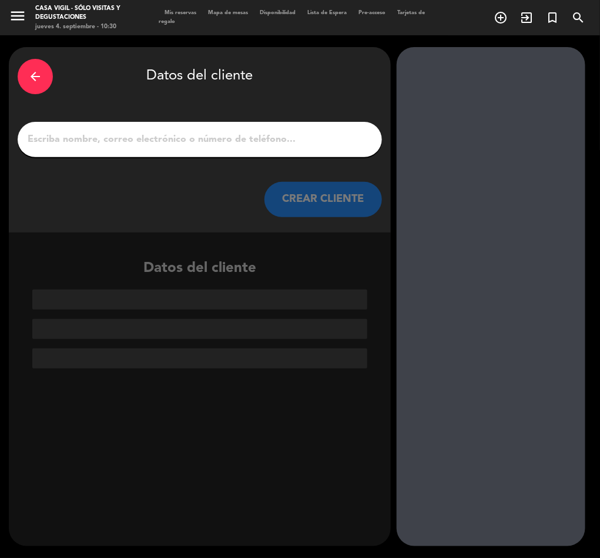
click at [155, 138] on input "1" at bounding box center [199, 139] width 347 height 16
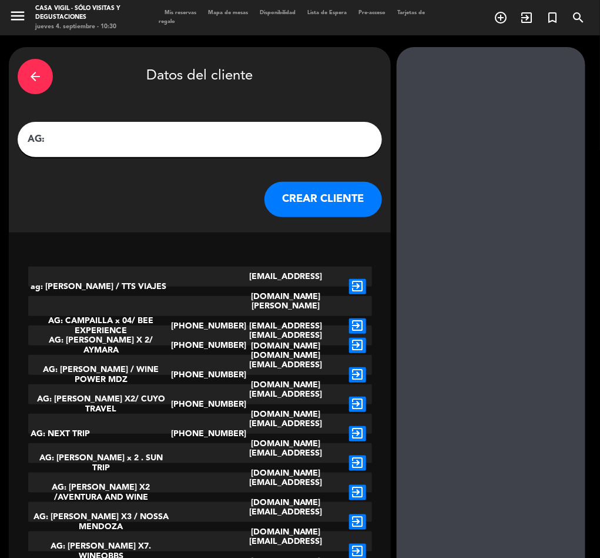
paste input "Vanesa [GEOGRAPHIC_DATA]"
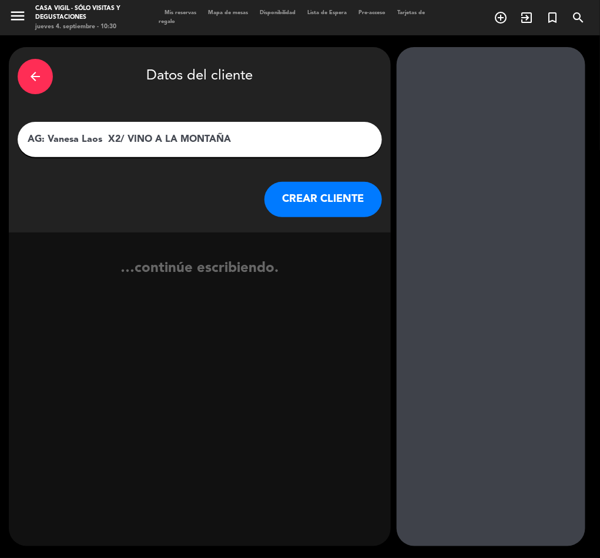
click at [108, 136] on input "AG: Vanesa Laos X2/ VINO A LA MONTAÑA" at bounding box center [199, 139] width 347 height 16
type input "AG: Vanesa Laos X2/ VINO A LA MONTAÑA"
click at [333, 188] on button "CREAR CLIENTE" at bounding box center [324, 199] width 118 height 35
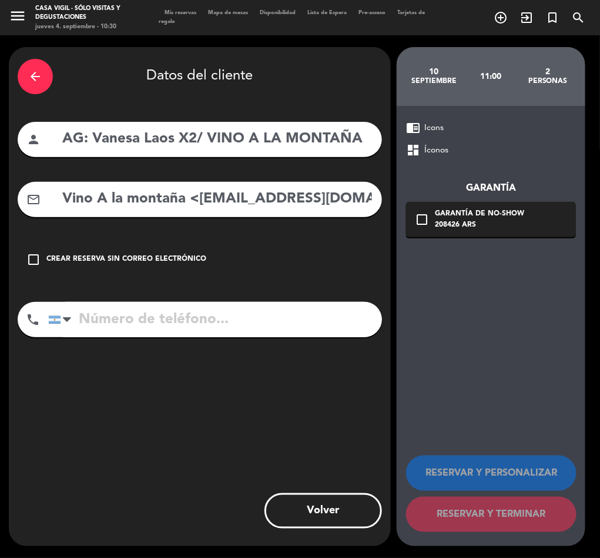
click at [173, 198] on input "Vino A la montaña <[EMAIL_ADDRESS][DOMAIN_NAME]>" at bounding box center [217, 199] width 312 height 24
drag, startPoint x: 198, startPoint y: 198, endPoint x: 16, endPoint y: 221, distance: 183.8
click at [16, 221] on div "arrow_back Datos del cliente person AG: Vanesa [GEOGRAPHIC_DATA] X2/ VINO A LA …" at bounding box center [200, 296] width 382 height 499
click at [285, 208] on input "[EMAIL_ADDRESS][DOMAIN_NAME]>" at bounding box center [217, 199] width 312 height 24
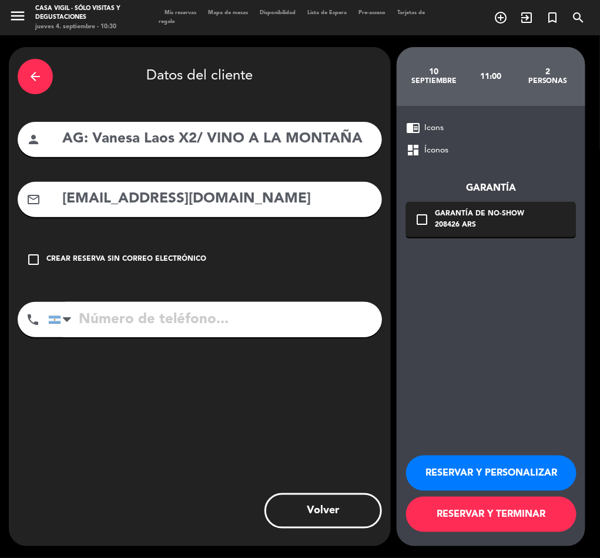
type input "[EMAIL_ADDRESS][DOMAIN_NAME]"
click at [482, 465] on button "RESERVAR Y PERSONALIZAR" at bounding box center [491, 472] width 171 height 35
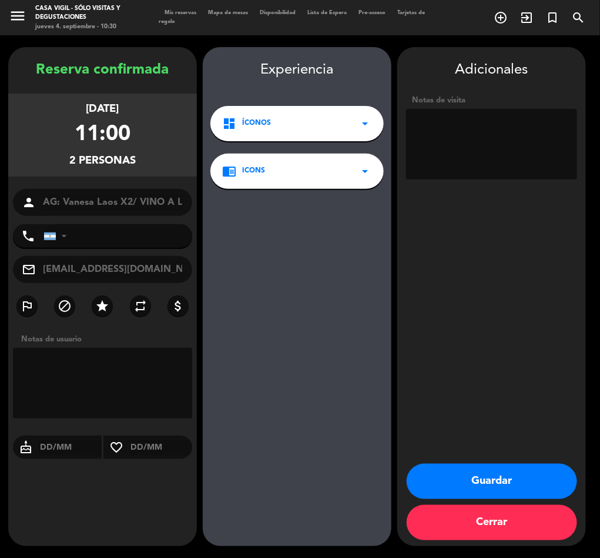
click at [460, 127] on textarea at bounding box center [491, 144] width 171 height 71
type textarea "NO COBRAR A PAX ABONA AGENCIA"
click at [521, 482] on button "Guardar" at bounding box center [492, 480] width 171 height 35
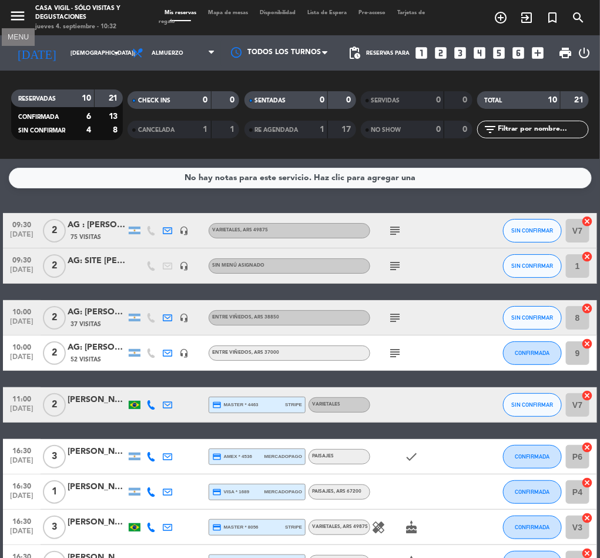
click at [19, 11] on icon "menu" at bounding box center [18, 16] width 18 height 18
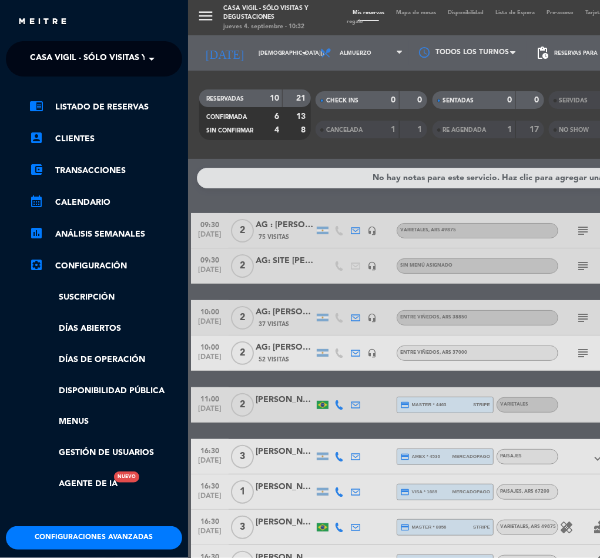
click at [64, 57] on span "Casa Vigil - SÓLO Visitas y Degustaciones" at bounding box center [125, 58] width 190 height 25
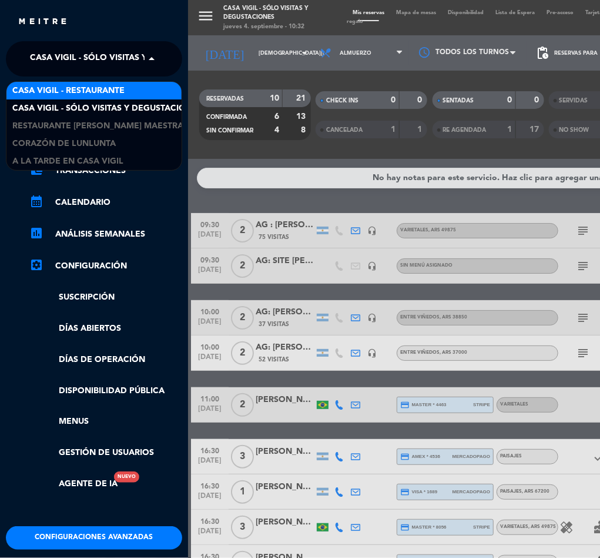
click at [88, 94] on span "Casa Vigil - Restaurante" at bounding box center [68, 91] width 112 height 14
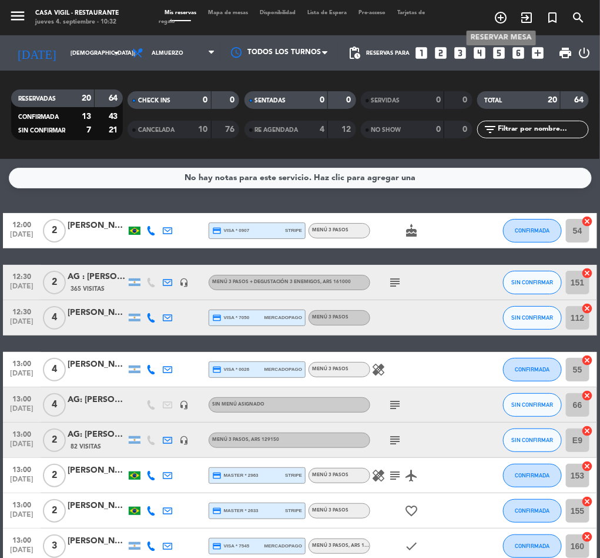
click at [499, 16] on icon "add_circle_outline" at bounding box center [501, 18] width 14 height 14
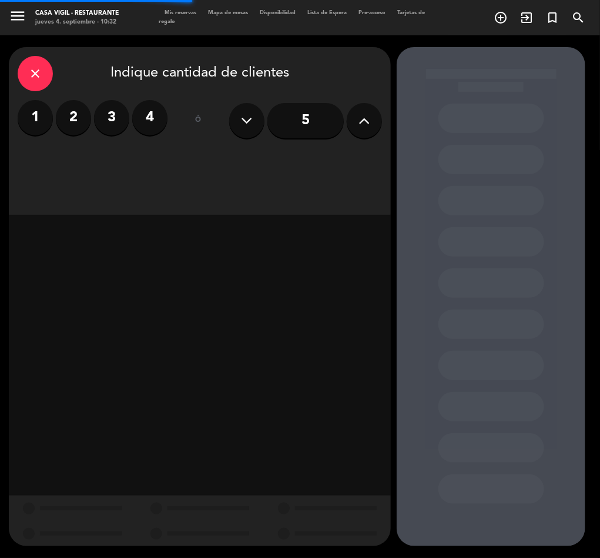
click at [81, 111] on label "2" at bounding box center [73, 117] width 35 height 35
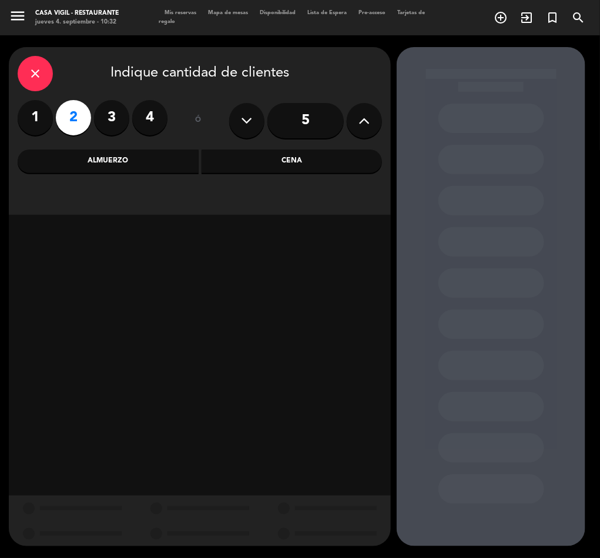
click at [282, 159] on div "Cena" at bounding box center [292, 161] width 181 height 24
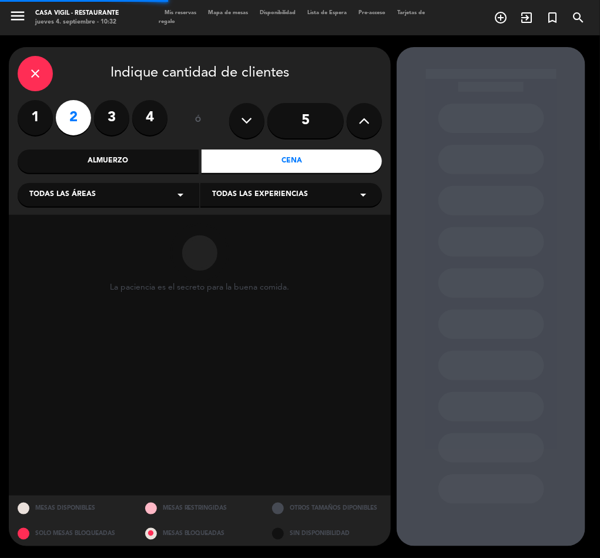
click at [263, 192] on span "Todas las experiencias" at bounding box center [260, 195] width 96 height 12
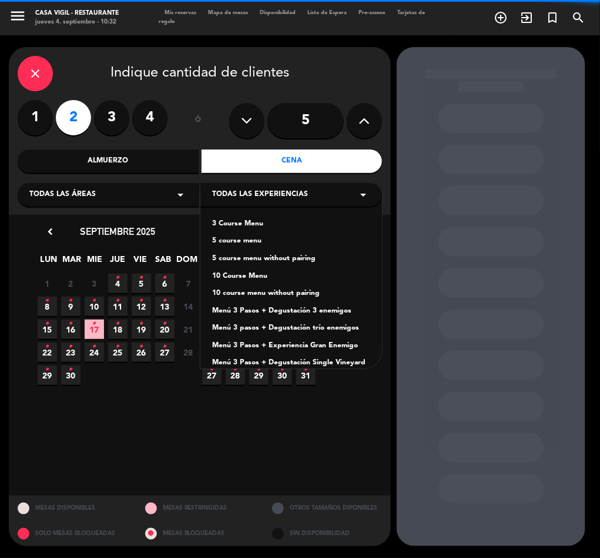
click at [242, 241] on div "5 course menu" at bounding box center [291, 241] width 158 height 12
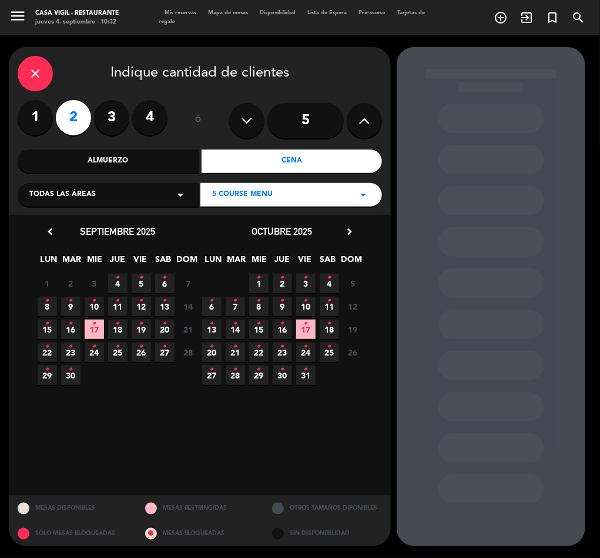
click at [96, 330] on icon "•" at bounding box center [94, 323] width 4 height 19
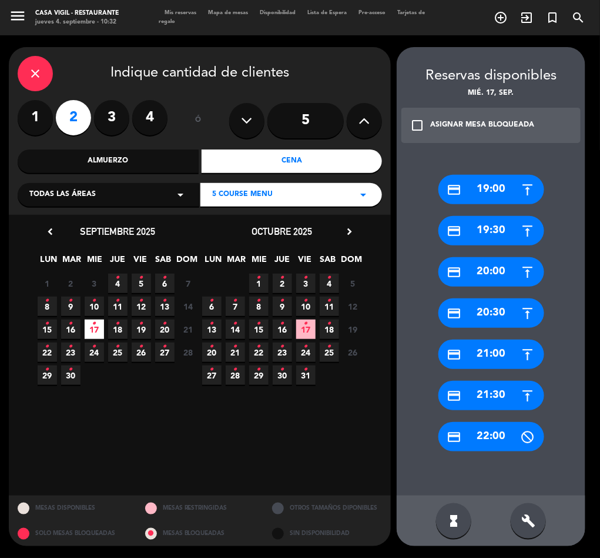
click at [420, 115] on div "check_box_outline_blank ASIGNAR MESA BLOQUEADA" at bounding box center [491, 125] width 179 height 35
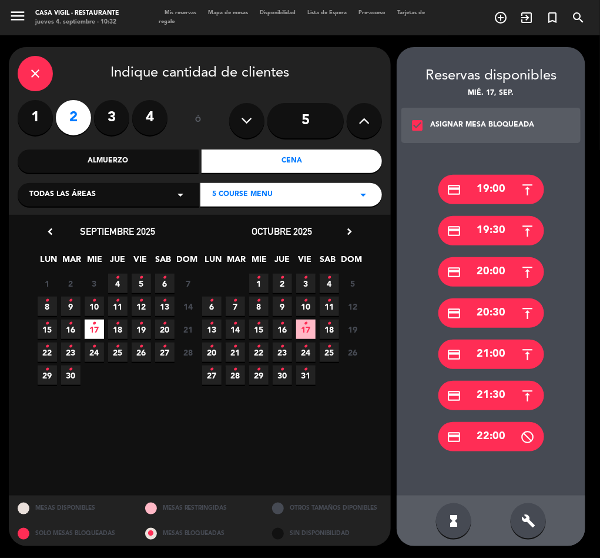
click at [44, 62] on div "close" at bounding box center [35, 73] width 35 height 35
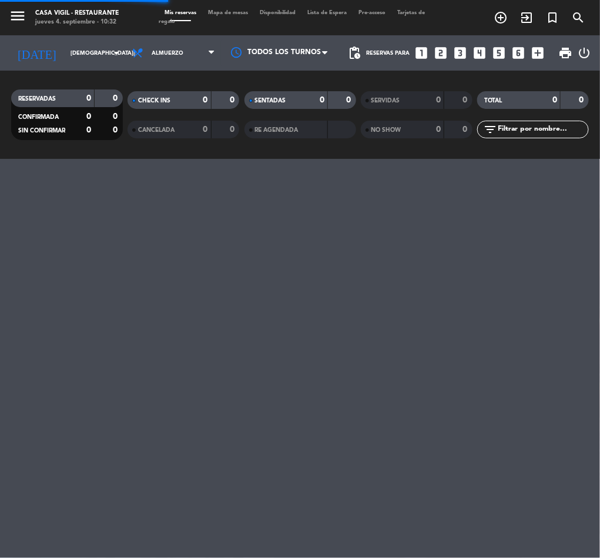
click at [68, 67] on div "[DATE] [DEMOGRAPHIC_DATA][DATE] arrow_drop_down" at bounding box center [68, 52] width 118 height 35
click at [68, 62] on div "[DATE] [DEMOGRAPHIC_DATA][DATE] arrow_drop_down" at bounding box center [68, 53] width 118 height 26
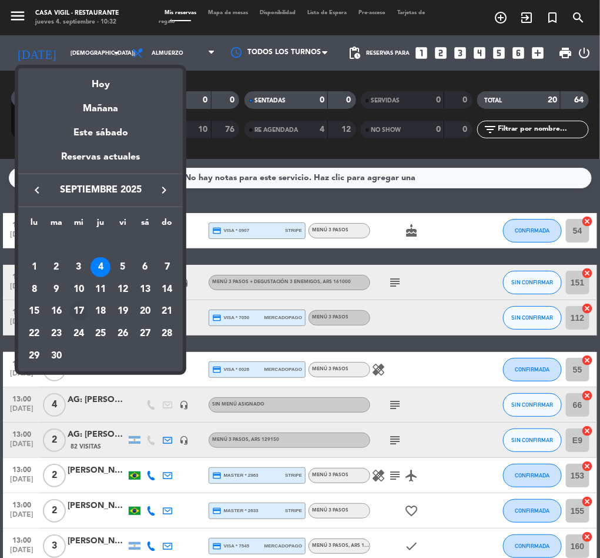
click at [83, 309] on div "17" at bounding box center [79, 311] width 20 height 20
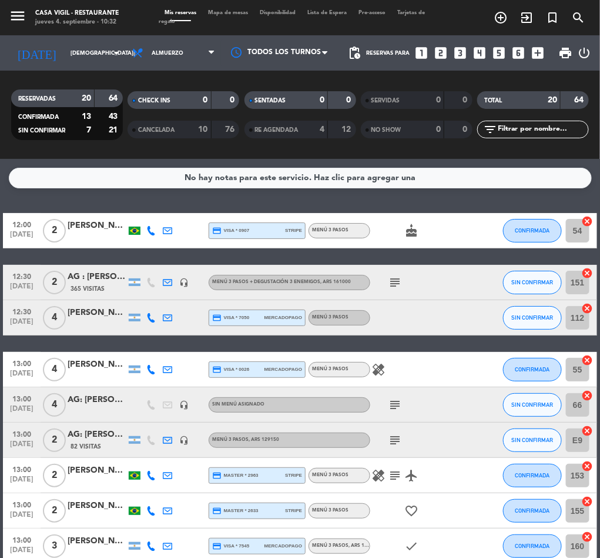
type input "[DATE]"
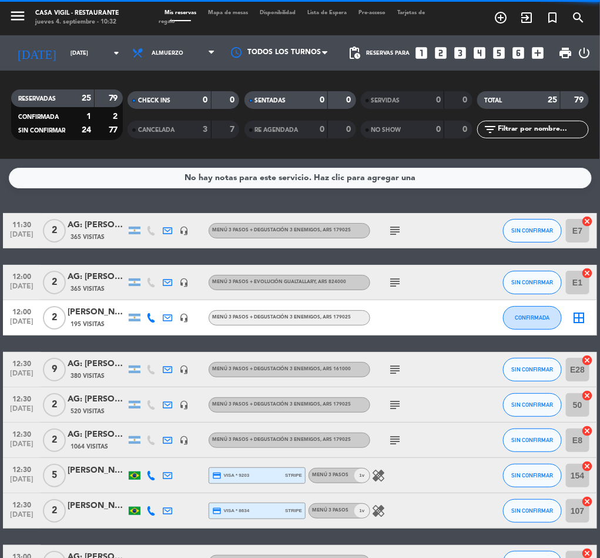
click at [175, 55] on span "Almuerzo" at bounding box center [173, 53] width 95 height 26
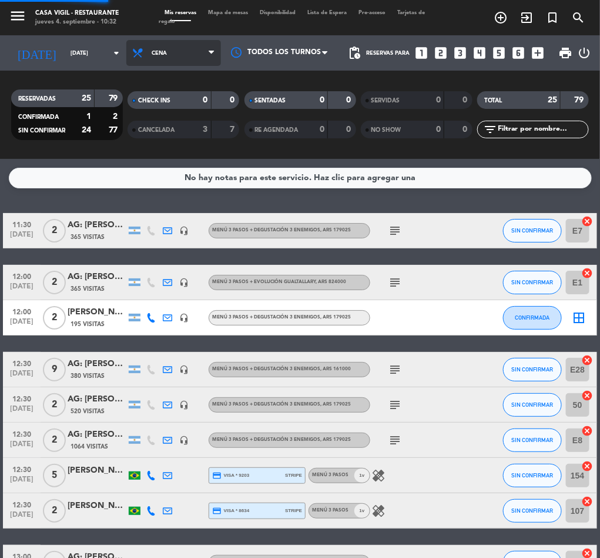
click at [127, 136] on div "menu Casa Vigil - Restaurante jueves 4. septiembre - 10:32 Mis reservas Mapa de…" at bounding box center [300, 79] width 600 height 159
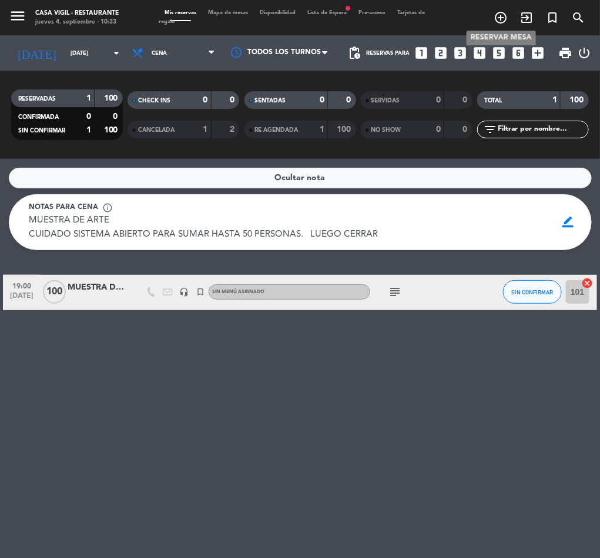
click at [498, 20] on icon "add_circle_outline" at bounding box center [501, 18] width 14 height 14
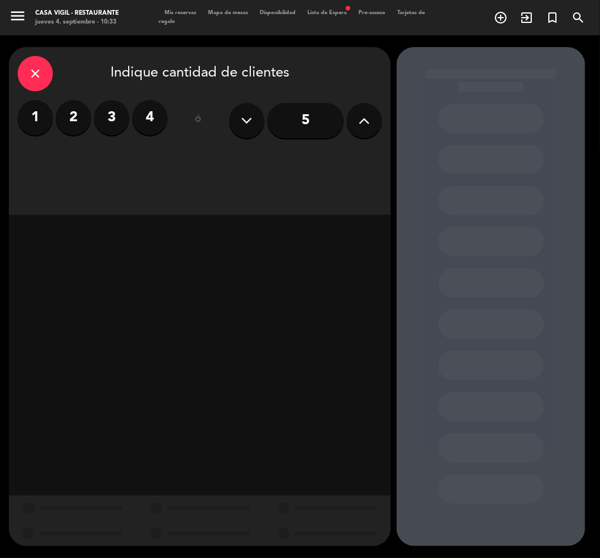
click at [71, 114] on label "2" at bounding box center [73, 117] width 35 height 35
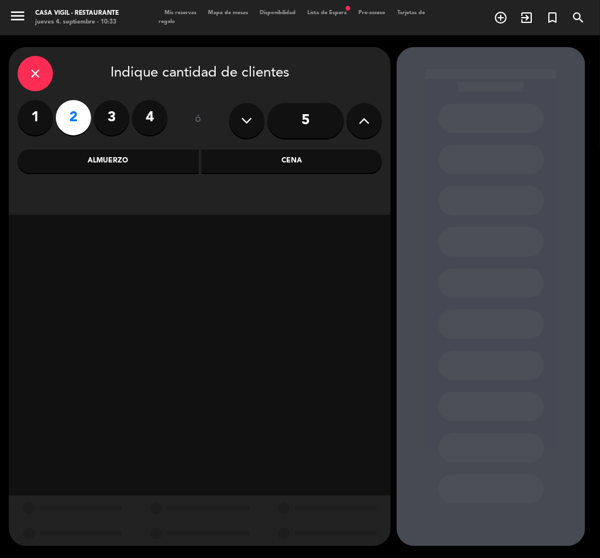
click at [299, 161] on div "Cena" at bounding box center [292, 161] width 181 height 24
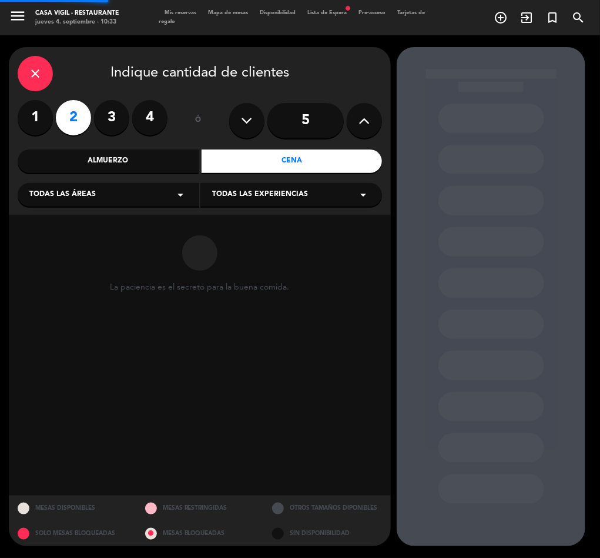
click at [258, 196] on span "Todas las experiencias" at bounding box center [260, 195] width 96 height 12
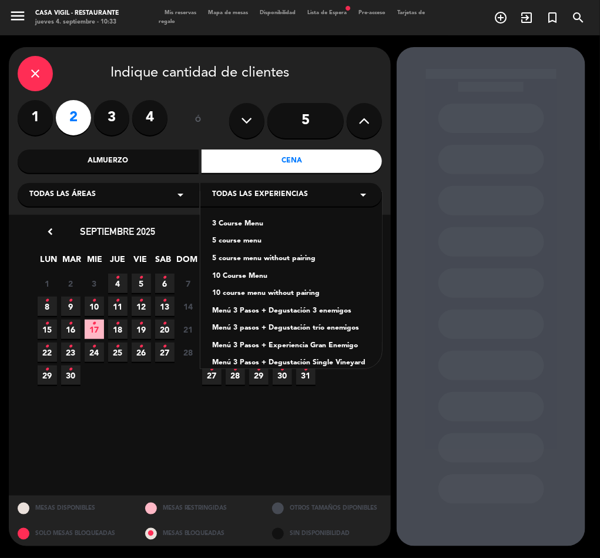
click at [233, 239] on div "5 course menu" at bounding box center [291, 241] width 158 height 12
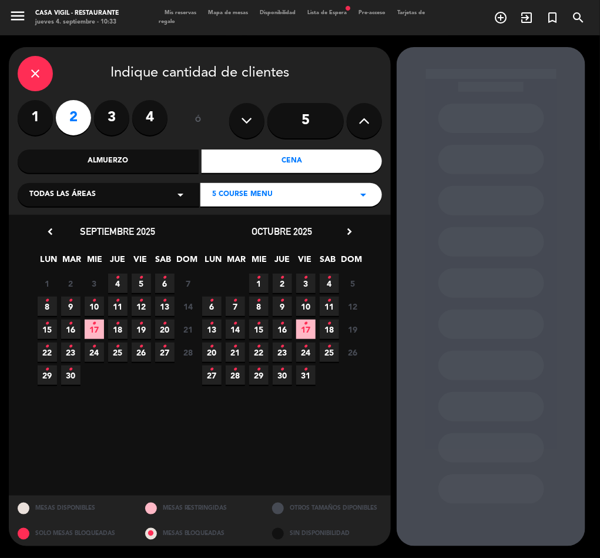
click at [97, 330] on span "17 •" at bounding box center [94, 328] width 19 height 19
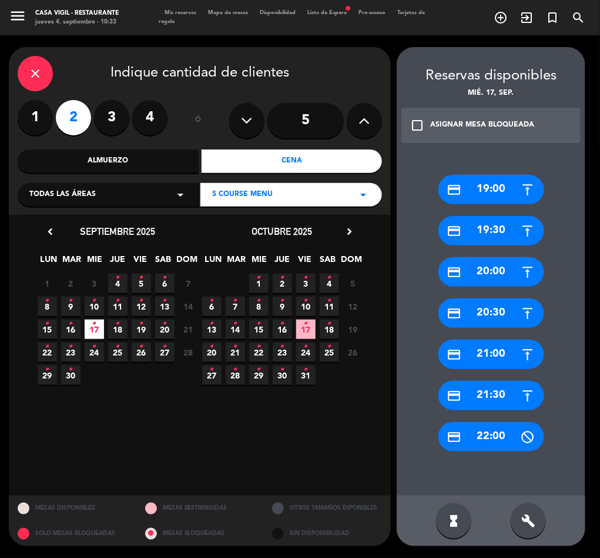
click at [431, 124] on div "ASIGNAR MESA BLOQUEADA" at bounding box center [482, 125] width 104 height 12
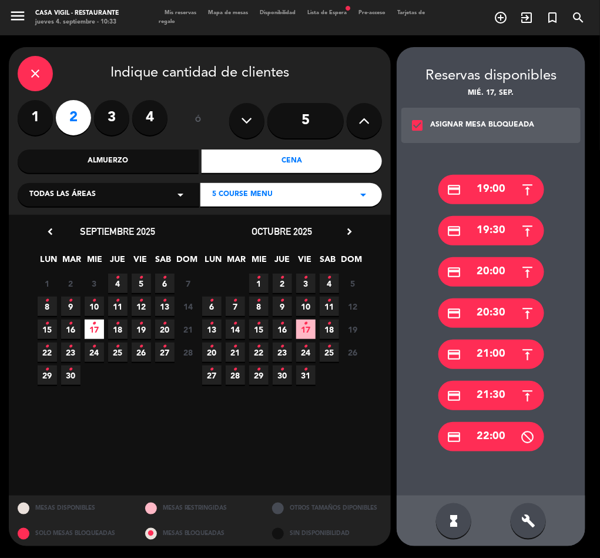
click at [503, 265] on div "credit_card 20:00" at bounding box center [492, 271] width 106 height 29
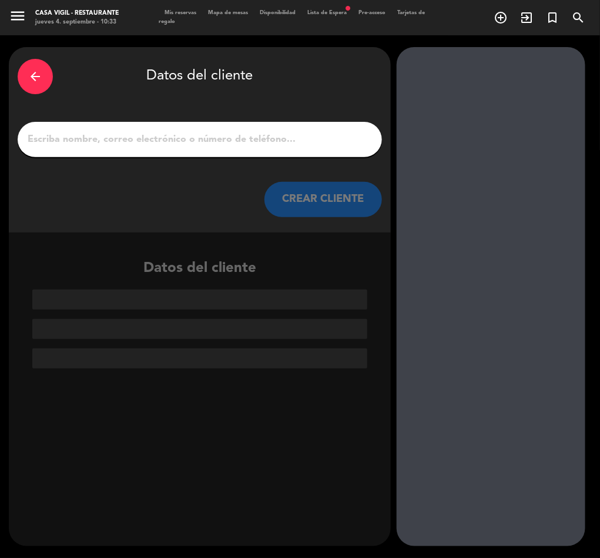
click at [183, 136] on input "1" at bounding box center [199, 139] width 347 height 16
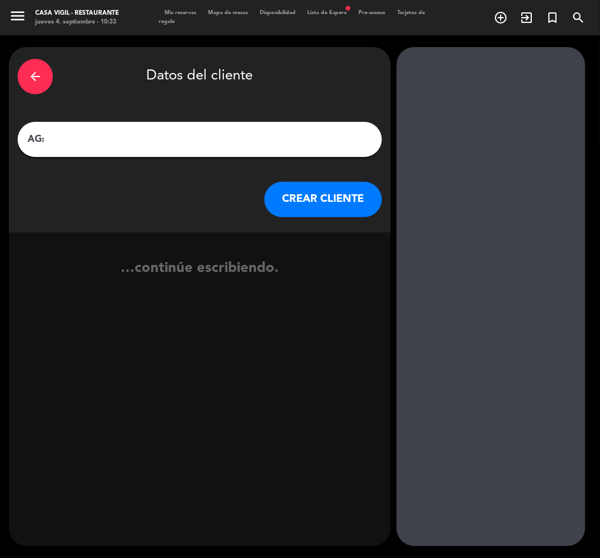
paste input "Robson Argentino"
type input "AG: Robson Argentino X2/ MENDOZA VIAGEM"
click at [335, 196] on button "CREAR CLIENTE" at bounding box center [324, 199] width 118 height 35
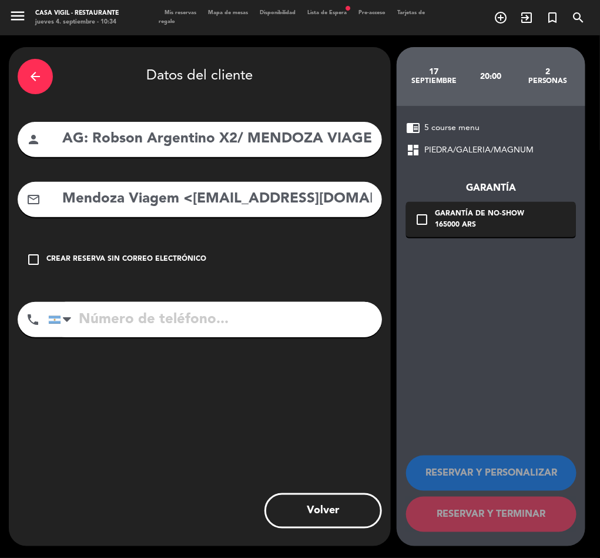
click at [199, 198] on input "Mendoza Viagem <[EMAIL_ADDRESS][DOMAIN_NAME]>" at bounding box center [217, 199] width 312 height 24
drag, startPoint x: 191, startPoint y: 196, endPoint x: -1, endPoint y: 226, distance: 194.0
click at [0, 226] on html "close × Casa Vigil - Restaurante × chrome_reader_mode Listado de Reservas accou…" at bounding box center [300, 279] width 600 height 558
click at [332, 189] on input "[EMAIL_ADDRESS][DOMAIN_NAME]>" at bounding box center [217, 199] width 312 height 24
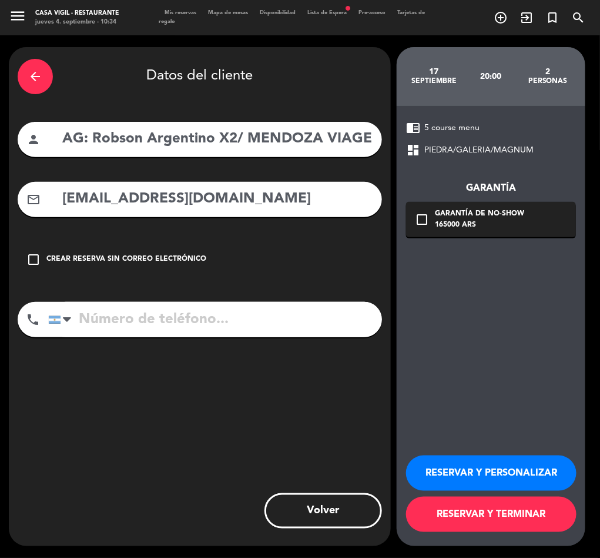
type input "[EMAIL_ADDRESS][DOMAIN_NAME]"
click at [519, 473] on button "RESERVAR Y PERSONALIZAR" at bounding box center [491, 472] width 171 height 35
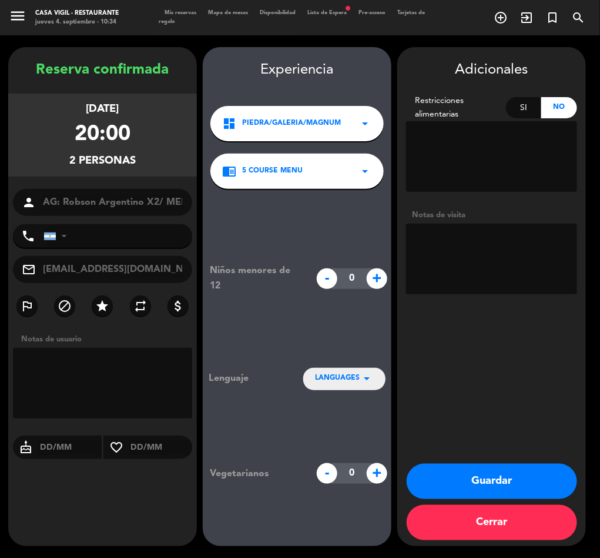
click at [498, 235] on textarea at bounding box center [491, 258] width 171 height 71
type textarea "NO COBRAR A PAX ABONA AGENCIA BRASIL"
click at [505, 473] on button "Guardar" at bounding box center [492, 480] width 171 height 35
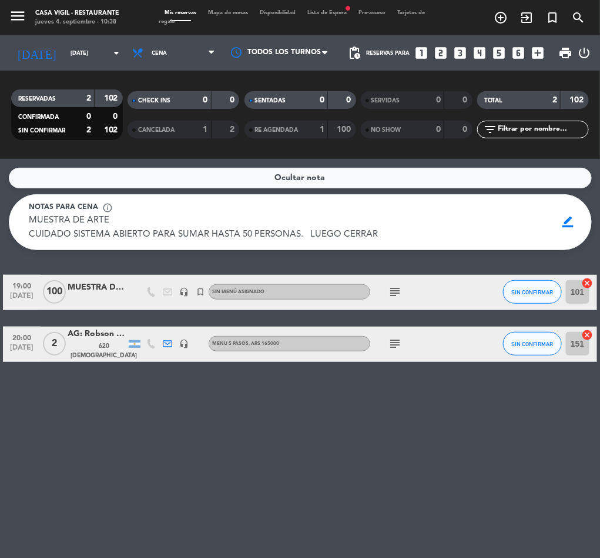
click at [2, 16] on div "menu Casa Vigil - Restaurante jueves 4. septiembre - 10:38" at bounding box center [75, 17] width 150 height 27
click at [16, 12] on icon "menu" at bounding box center [18, 16] width 18 height 18
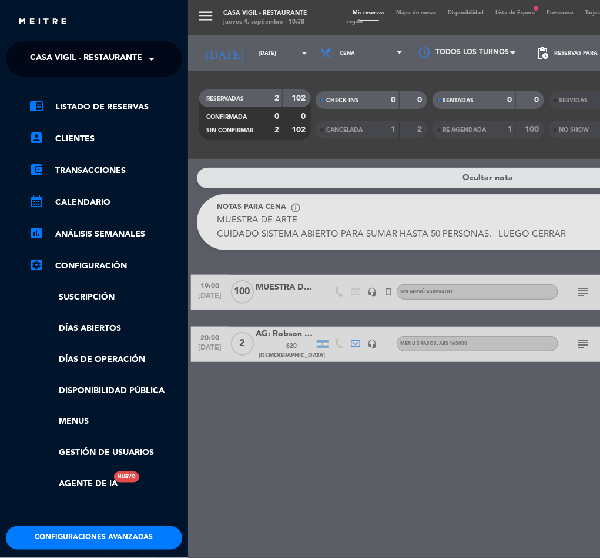
click at [66, 55] on span "Casa Vigil - Restaurante" at bounding box center [86, 58] width 112 height 25
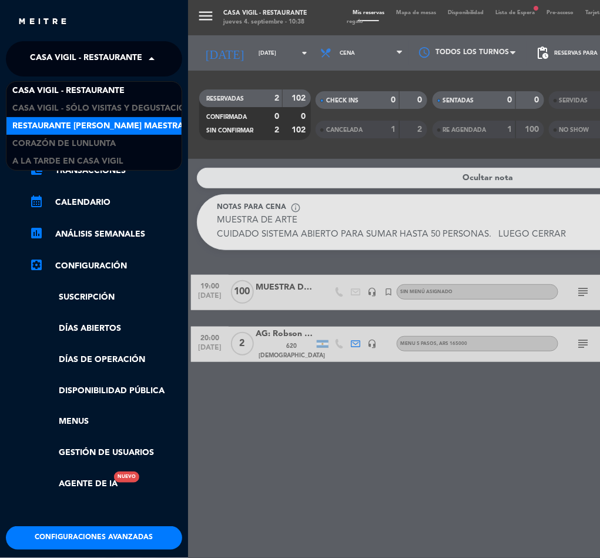
click at [89, 124] on span "Restaurante [PERSON_NAME] Maestra" at bounding box center [97, 126] width 171 height 14
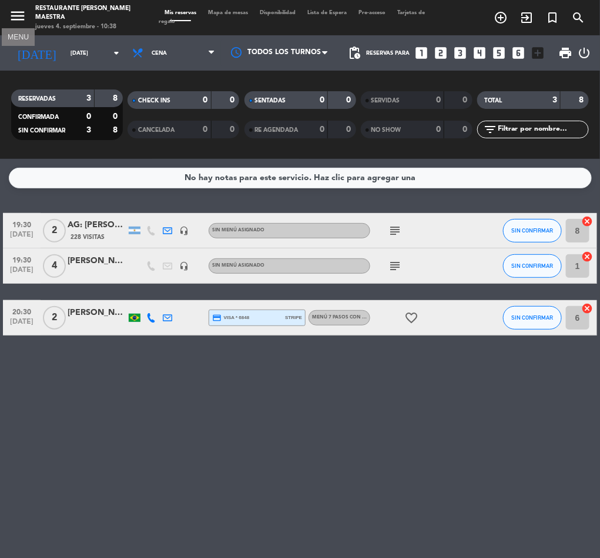
click at [14, 11] on icon "menu" at bounding box center [18, 16] width 18 height 18
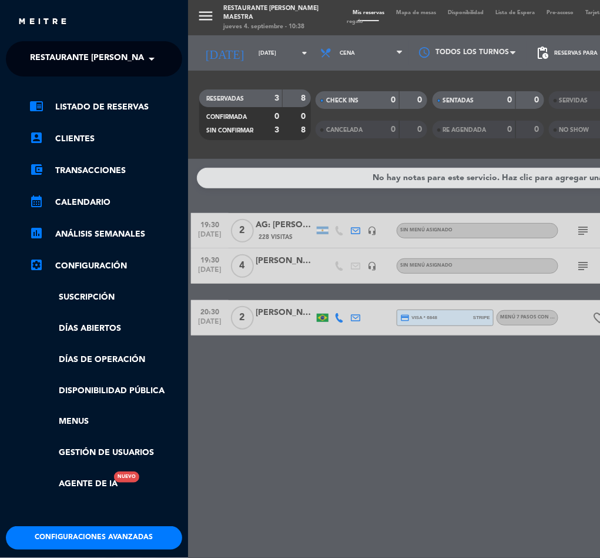
click at [106, 59] on span "Restaurante [PERSON_NAME] Maestra" at bounding box center [115, 58] width 171 height 25
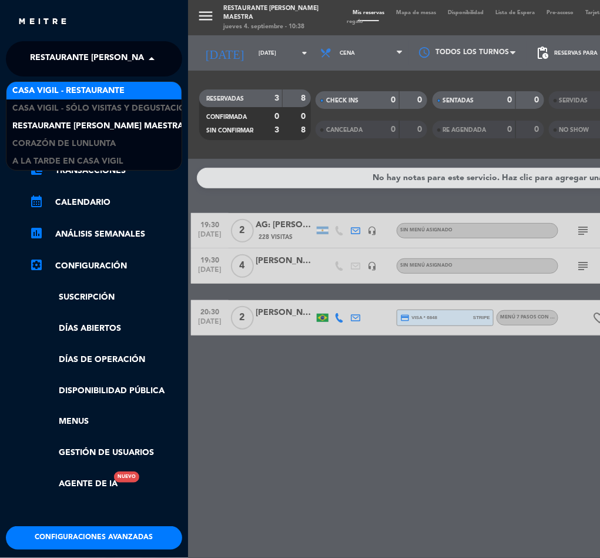
click at [118, 89] on span "Casa Vigil - Restaurante" at bounding box center [68, 91] width 112 height 14
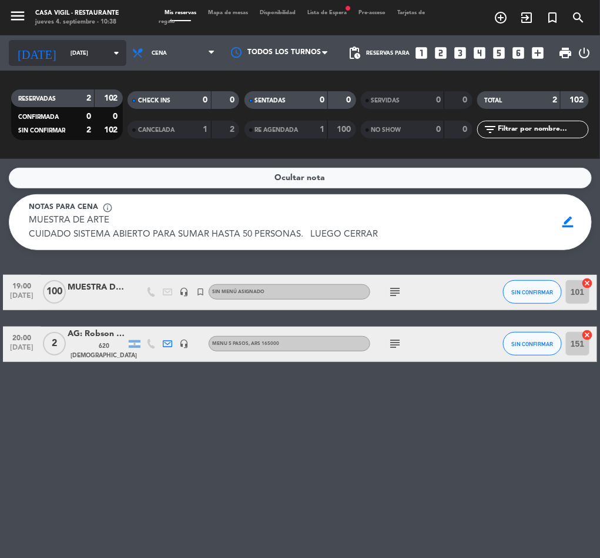
click at [65, 54] on input "[DATE]" at bounding box center [103, 53] width 77 height 18
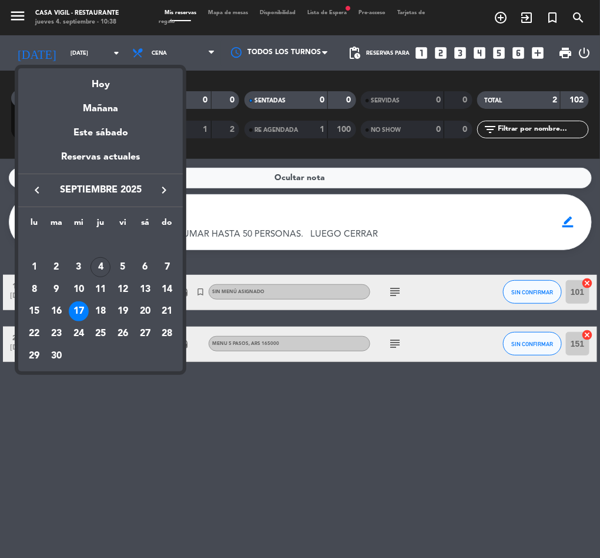
click at [165, 193] on icon "keyboard_arrow_right" at bounding box center [164, 190] width 14 height 14
click at [147, 327] on div "25" at bounding box center [145, 333] width 20 height 20
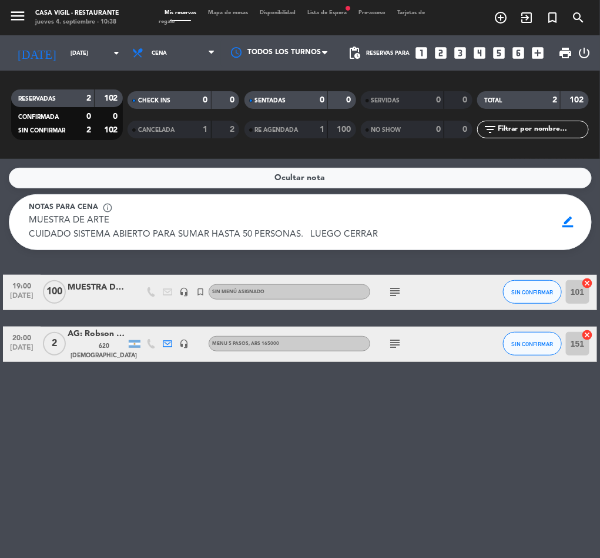
type input "[DATE]"
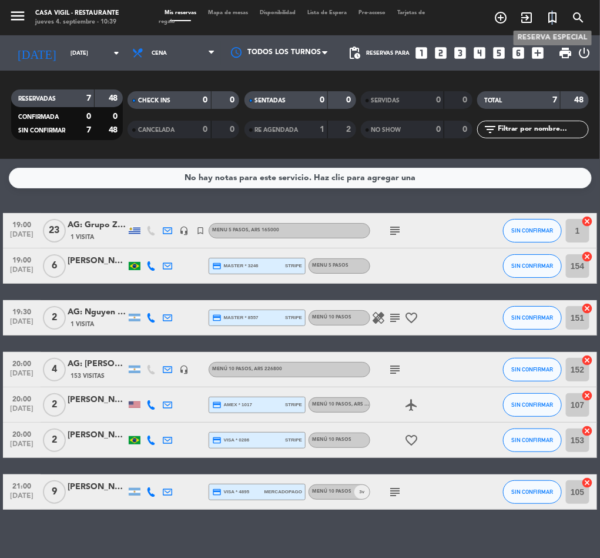
click at [549, 11] on icon "turned_in_not" at bounding box center [553, 18] width 14 height 14
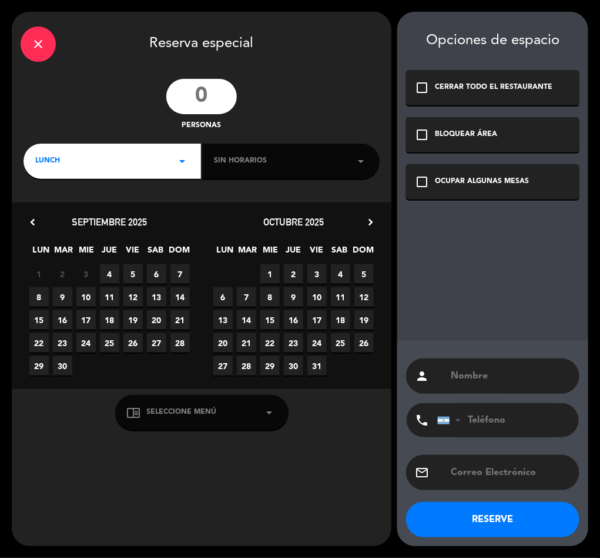
click at [210, 96] on input "number" at bounding box center [201, 96] width 71 height 35
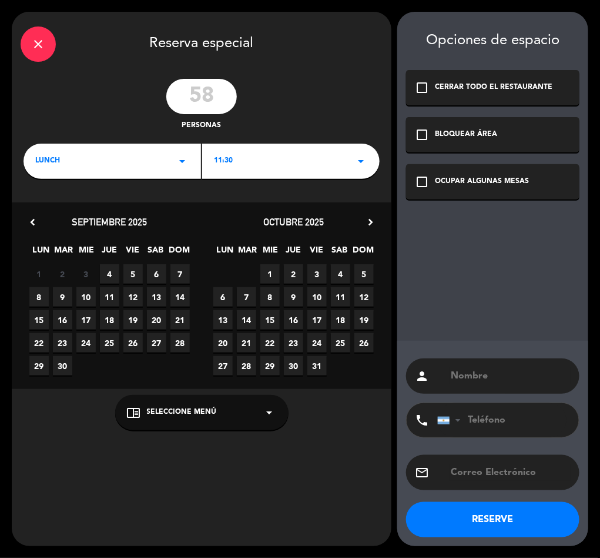
type input "58"
click at [343, 341] on span "25" at bounding box center [340, 342] width 19 height 19
click at [268, 415] on icon "arrow_drop_down" at bounding box center [270, 412] width 14 height 14
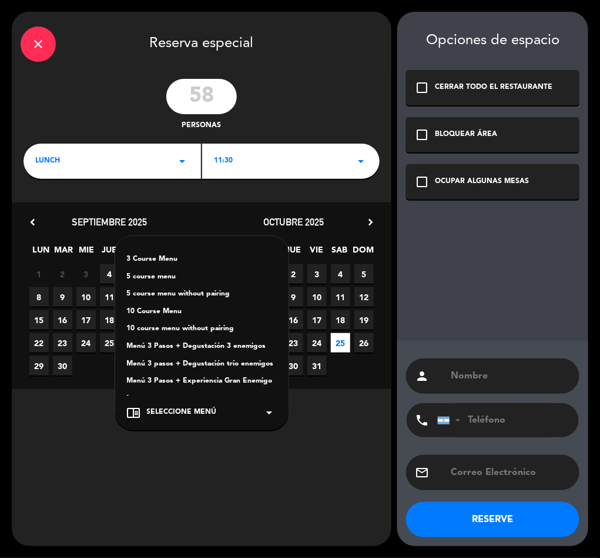
click at [152, 279] on div "5 course menu" at bounding box center [202, 277] width 150 height 12
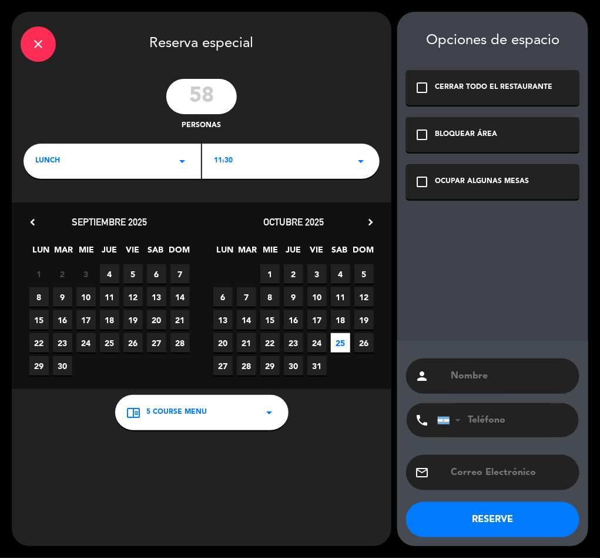
click at [450, 131] on div "BLOQUEAR ÁREA" at bounding box center [466, 135] width 62 height 12
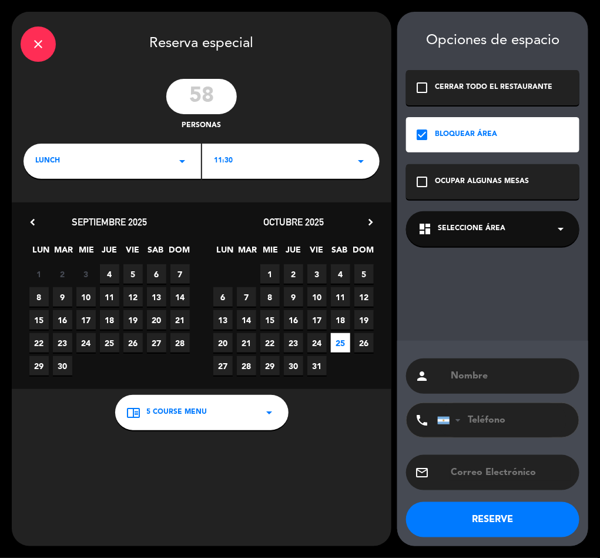
click at [441, 219] on div "dashboard Seleccione Área arrow_drop_down" at bounding box center [492, 228] width 173 height 35
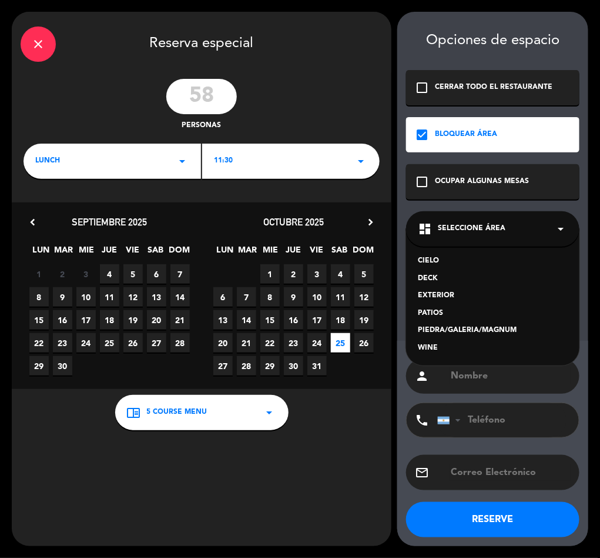
click at [442, 328] on div "PIEDRA/GALERIA/MAGNUM" at bounding box center [493, 331] width 150 height 12
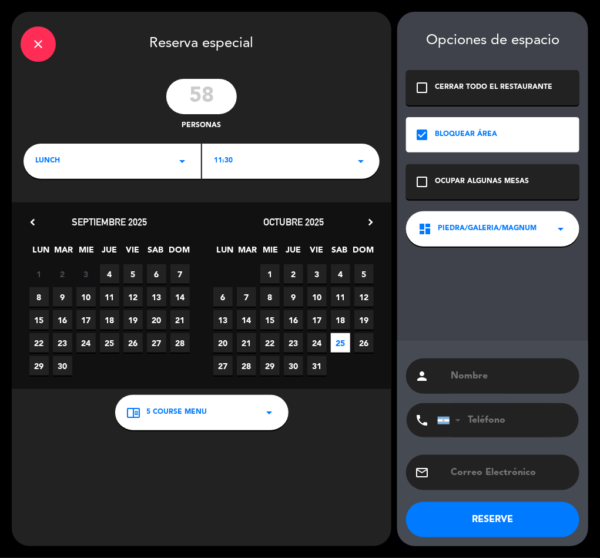
click at [486, 371] on input "text" at bounding box center [510, 376] width 121 height 16
paste input "Grupo [PERSON_NAME]/Adium"
type input "AG: Grupo [PERSON_NAME]/Adium X58/ NITES"
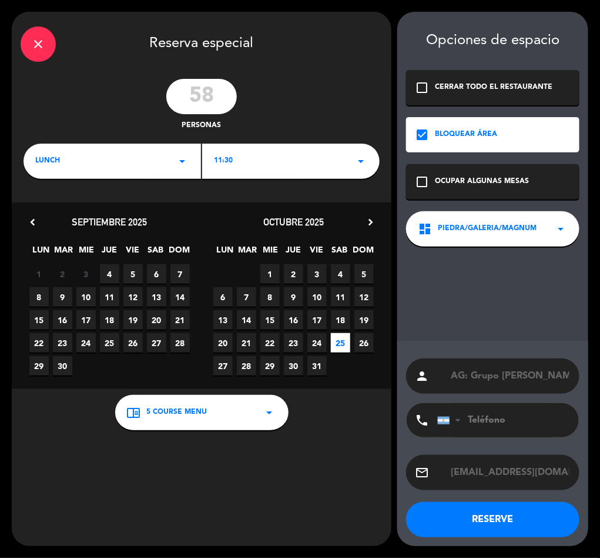
click at [503, 470] on input "[EMAIL_ADDRESS][DOMAIN_NAME] <[EMAIL_ADDRESS][DOMAIN_NAME]>" at bounding box center [510, 472] width 121 height 16
drag, startPoint x: 547, startPoint y: 473, endPoint x: 415, endPoint y: 490, distance: 133.4
click at [415, 490] on div "person AG: Grupo [PERSON_NAME]/Adium X58/ NITES phone [GEOGRAPHIC_DATA] +1 [GEO…" at bounding box center [493, 443] width 191 height 205
click at [551, 475] on input "[EMAIL_ADDRESS][DOMAIN_NAME]>" at bounding box center [510, 472] width 121 height 16
type input "[EMAIL_ADDRESS][DOMAIN_NAME]"
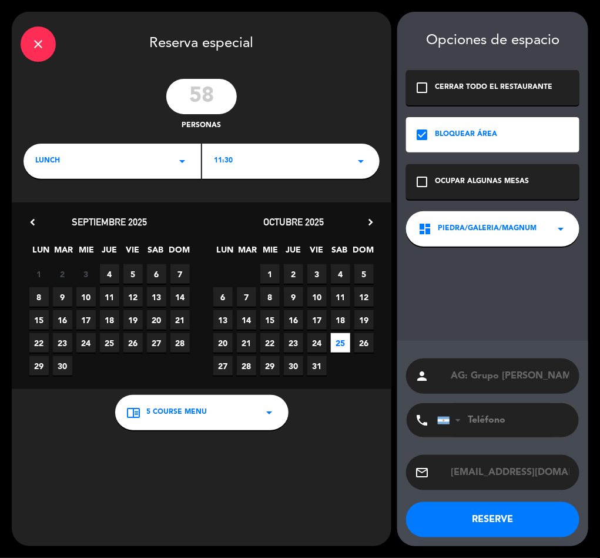
click at [492, 518] on button "RESERVE" at bounding box center [492, 519] width 173 height 35
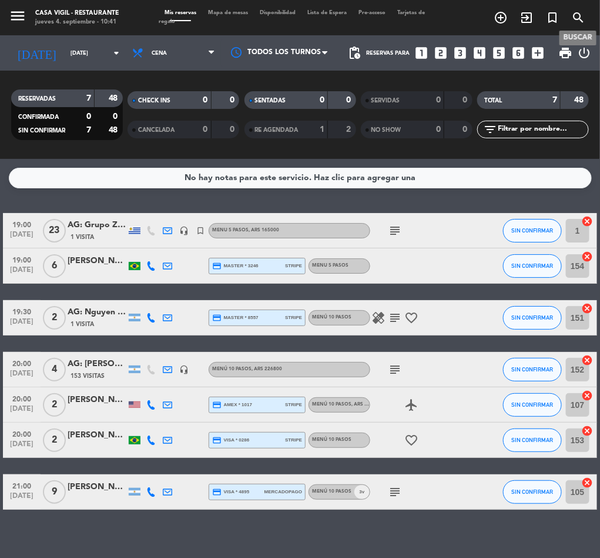
click at [581, 11] on icon "search" at bounding box center [579, 18] width 14 height 14
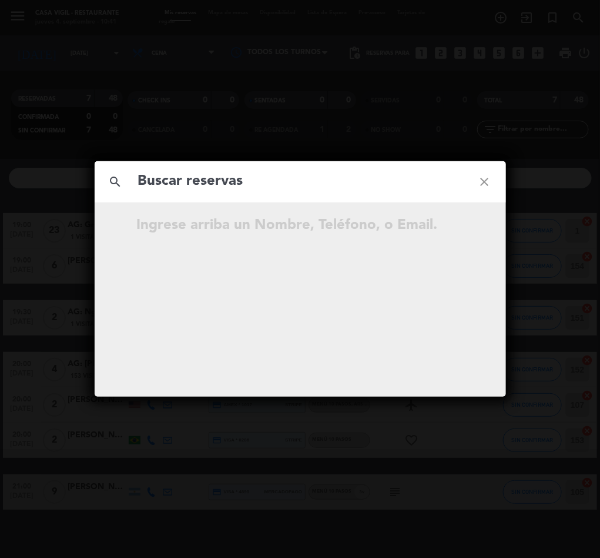
click at [183, 173] on input "text" at bounding box center [300, 181] width 327 height 24
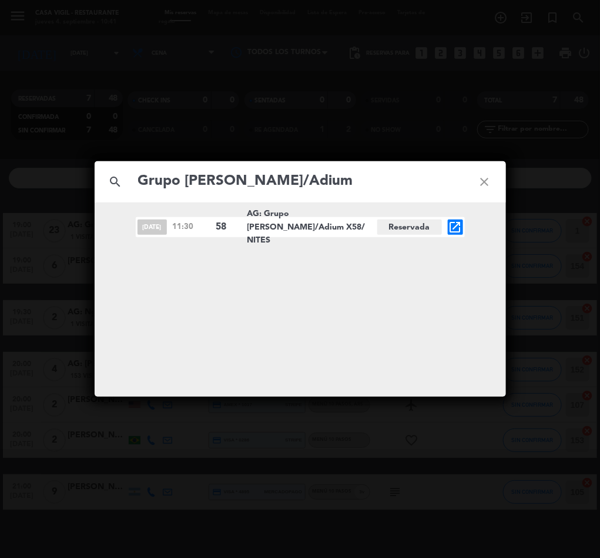
type input "Grupo [PERSON_NAME]/Adium"
click at [452, 222] on icon "open_in_new" at bounding box center [456, 227] width 14 height 14
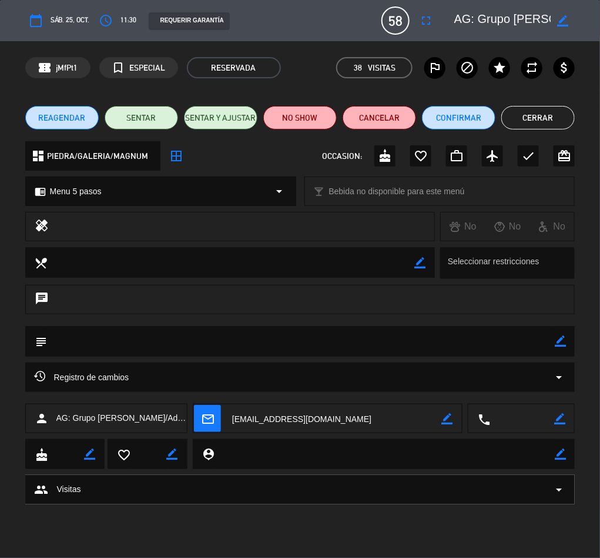
drag, startPoint x: 560, startPoint y: 339, endPoint x: 401, endPoint y: 361, distance: 160.2
click at [559, 339] on icon "border_color" at bounding box center [560, 340] width 11 height 11
click at [385, 341] on textarea at bounding box center [301, 341] width 509 height 30
click at [563, 339] on icon at bounding box center [560, 340] width 11 height 11
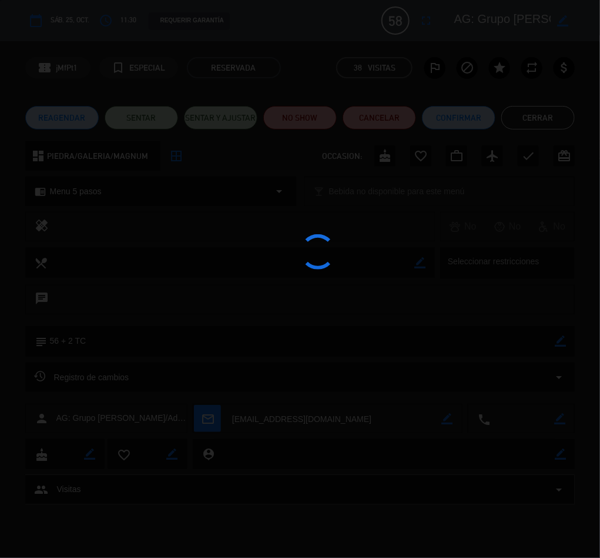
type textarea "56 + 2 TC"
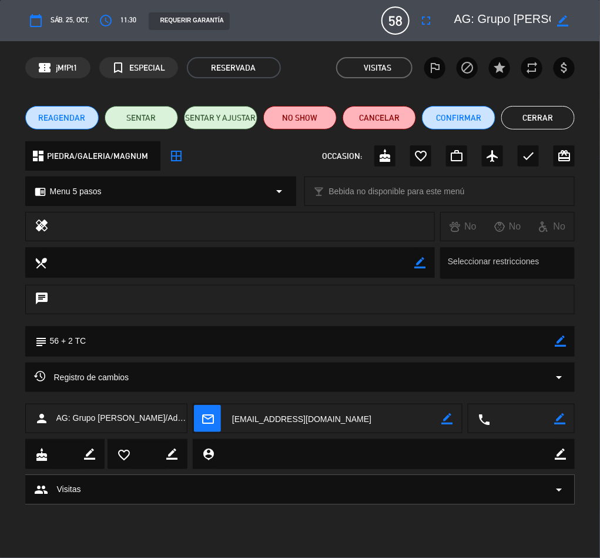
click at [530, 122] on button "Cerrar" at bounding box center [539, 118] width 74 height 24
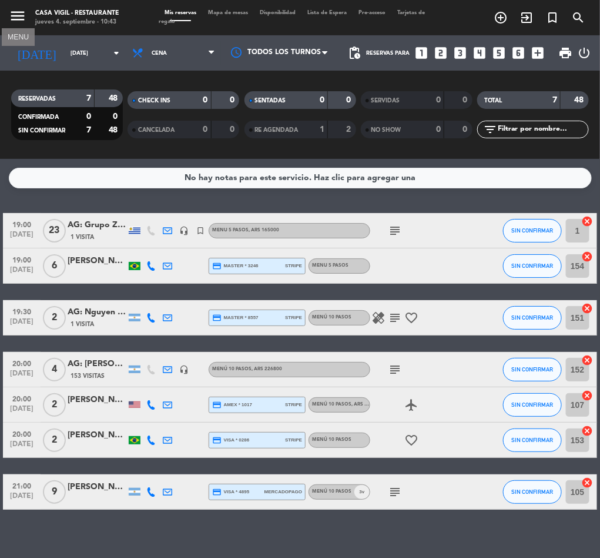
click at [16, 9] on icon "menu" at bounding box center [18, 16] width 18 height 18
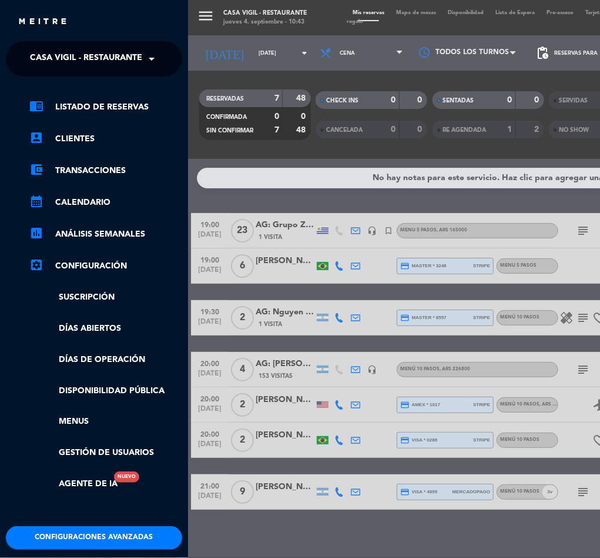
click at [84, 58] on span "Casa Vigil - Restaurante" at bounding box center [86, 58] width 112 height 25
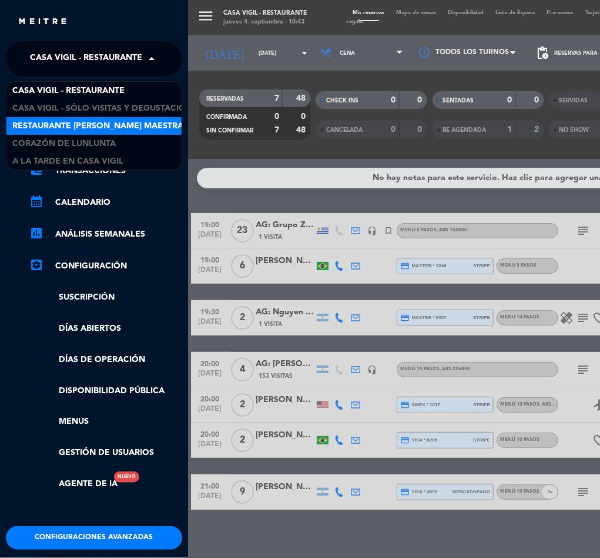
click at [106, 125] on span "Restaurante [PERSON_NAME] Maestra" at bounding box center [97, 126] width 171 height 14
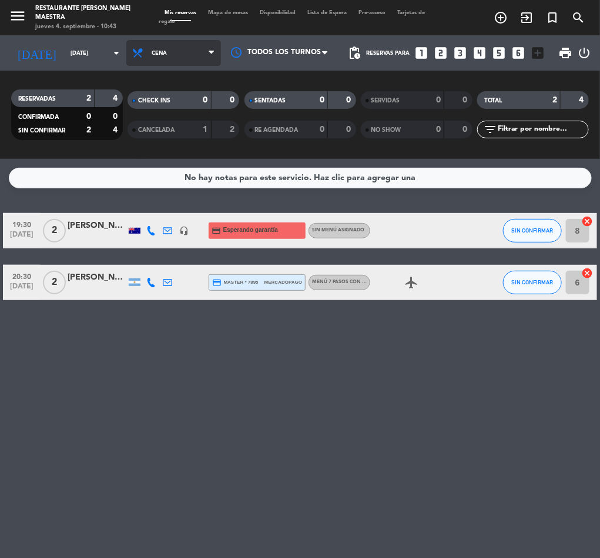
drag, startPoint x: 173, startPoint y: 52, endPoint x: 169, endPoint y: 62, distance: 10.6
click at [173, 52] on span "Cena" at bounding box center [173, 53] width 95 height 26
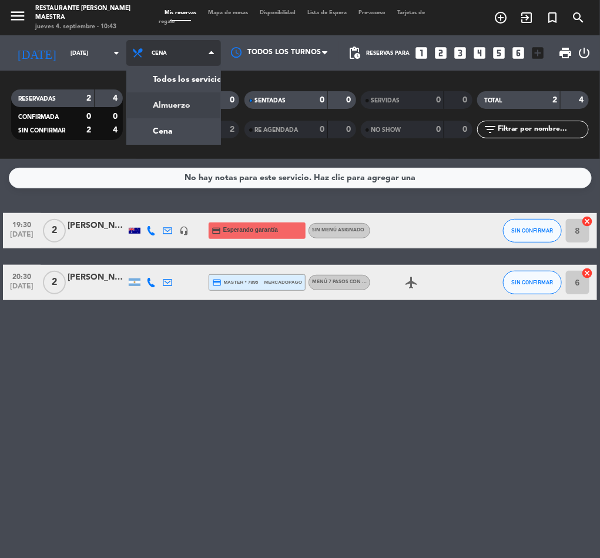
click at [122, 103] on div "menu Restaurante [PERSON_NAME] Maestra jueves 4. septiembre - 10:43 Mis reserva…" at bounding box center [300, 79] width 600 height 159
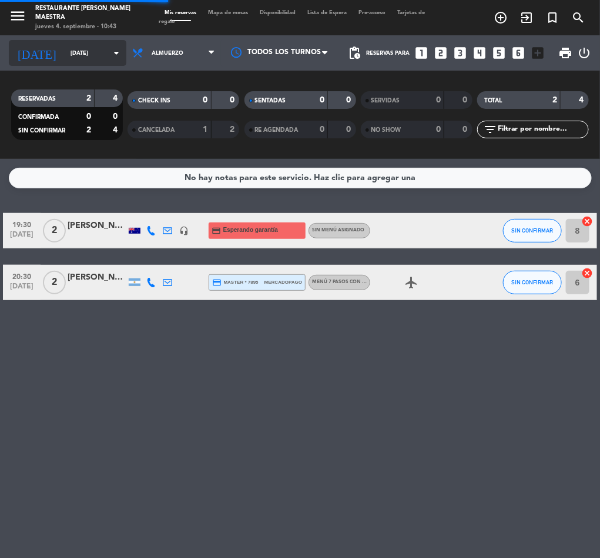
click at [65, 60] on input "[DATE]" at bounding box center [103, 53] width 77 height 18
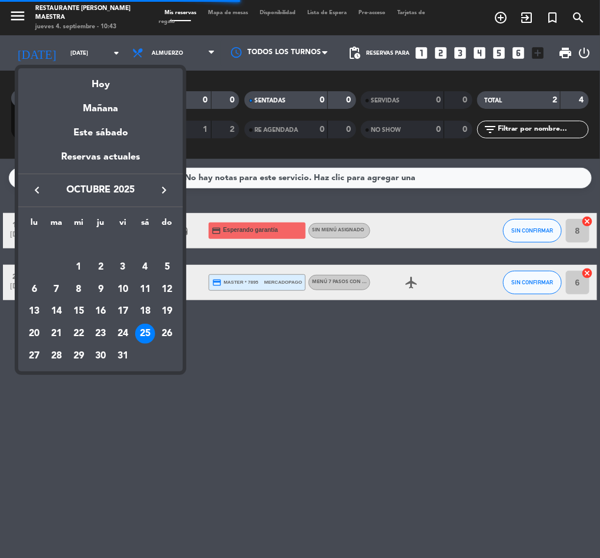
click at [34, 191] on icon "keyboard_arrow_left" at bounding box center [37, 190] width 14 height 14
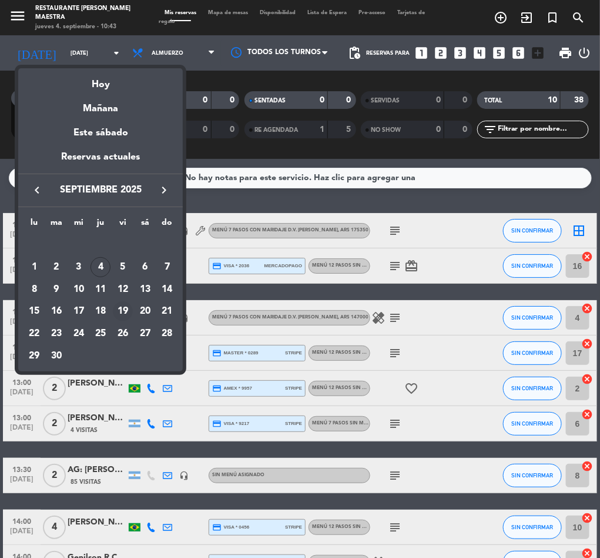
click at [120, 311] on div "19" at bounding box center [123, 311] width 20 height 20
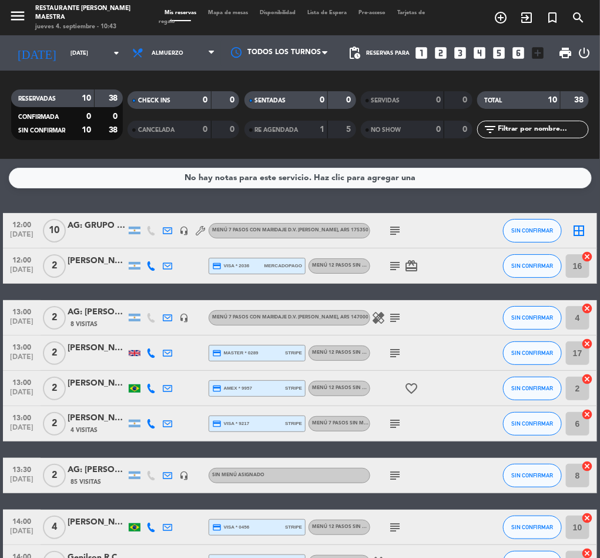
type input "[DATE]"
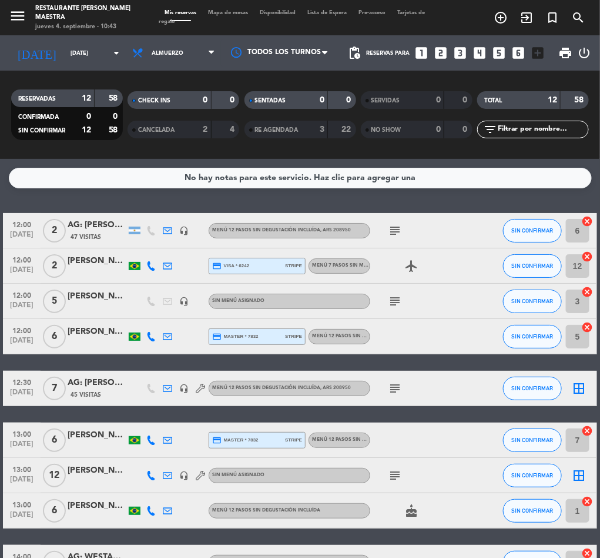
click at [531, 129] on input "text" at bounding box center [543, 129] width 91 height 13
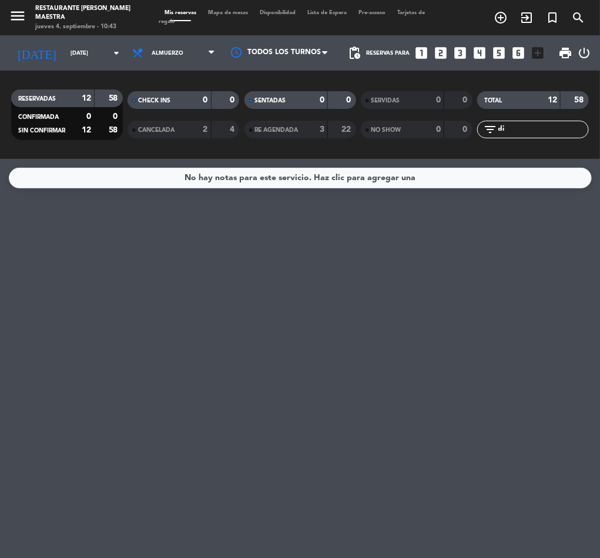
type input "d"
type input "j"
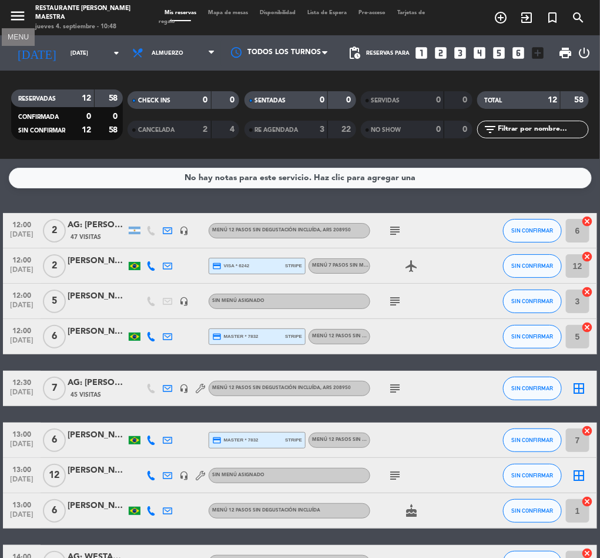
click at [15, 19] on icon "menu" at bounding box center [18, 16] width 18 height 18
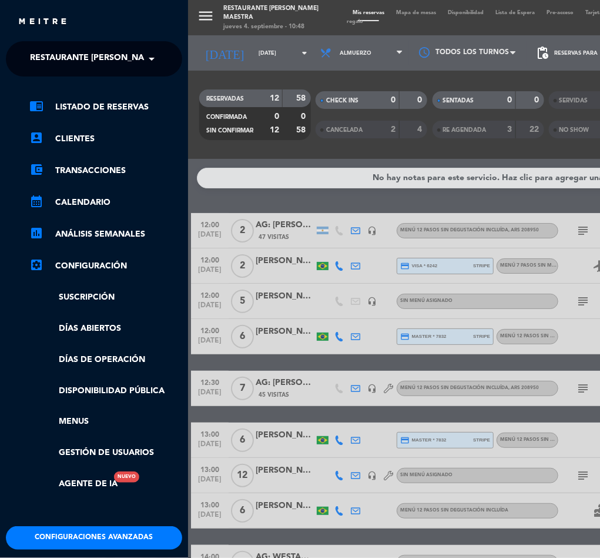
drag, startPoint x: 78, startPoint y: 45, endPoint x: 83, endPoint y: 56, distance: 12.7
click at [80, 50] on ng-select "× Restaurante [PERSON_NAME] Maestra ×" at bounding box center [94, 58] width 176 height 35
click at [86, 67] on span "Restaurante [PERSON_NAME] Maestra" at bounding box center [115, 58] width 171 height 25
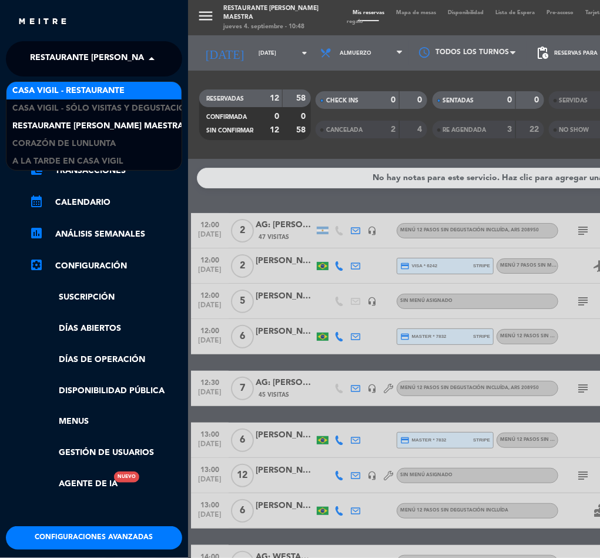
click at [92, 85] on span "Casa Vigil - Restaurante" at bounding box center [68, 91] width 112 height 14
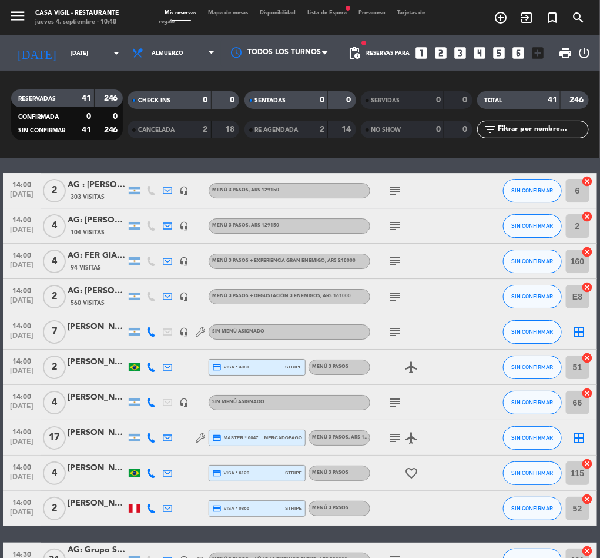
scroll to position [1243, 0]
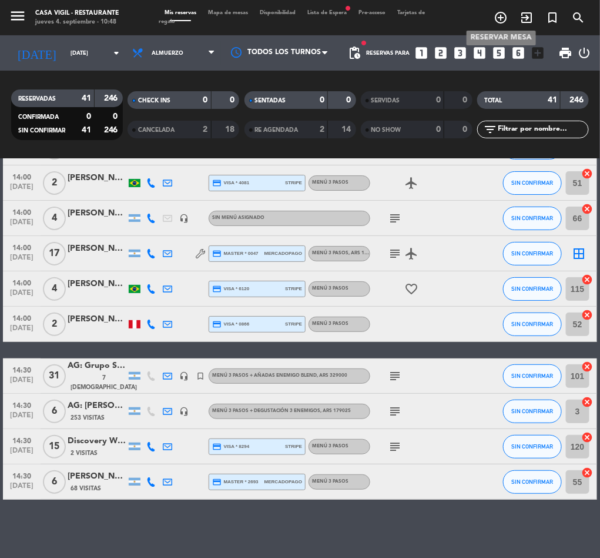
click at [502, 15] on icon "add_circle_outline" at bounding box center [501, 18] width 14 height 14
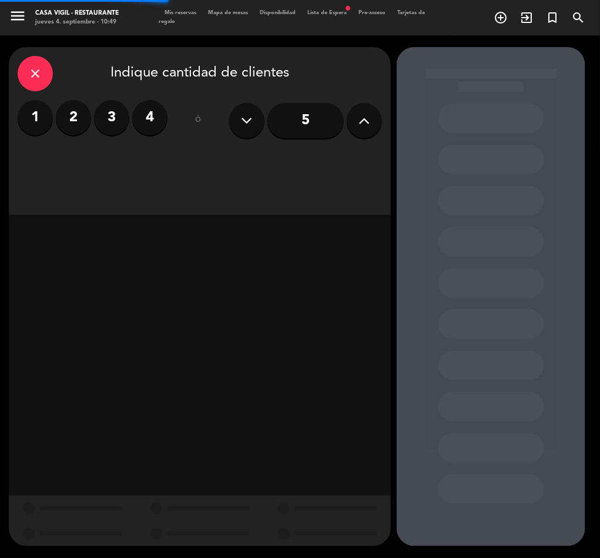
click at [161, 111] on label "4" at bounding box center [149, 117] width 35 height 35
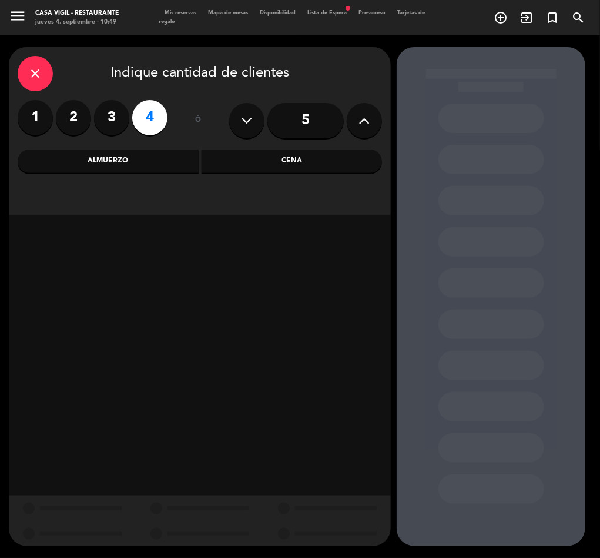
click at [112, 170] on div "Almuerzo" at bounding box center [108, 161] width 181 height 24
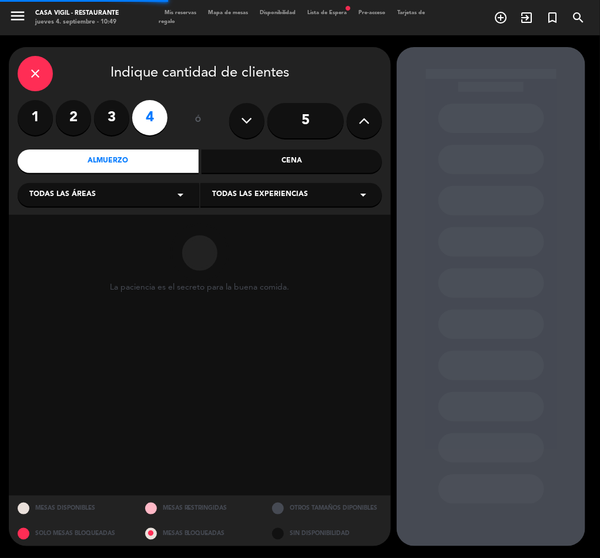
click at [263, 191] on span "Todas las experiencias" at bounding box center [260, 195] width 96 height 12
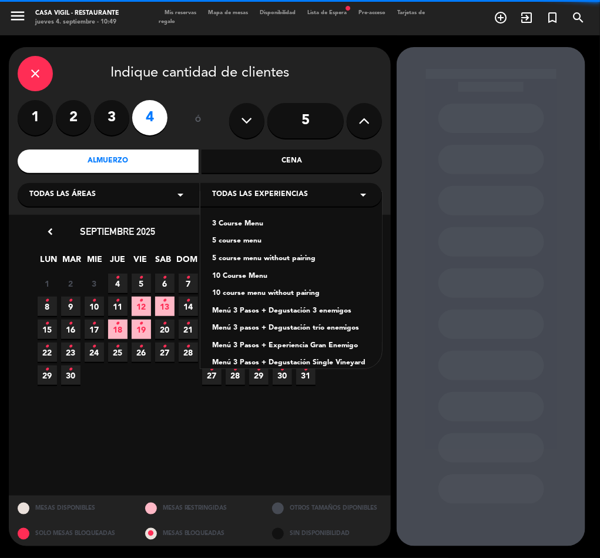
click at [319, 312] on div "Menú 3 Pasos + Degustación 3 enemigos" at bounding box center [291, 311] width 158 height 12
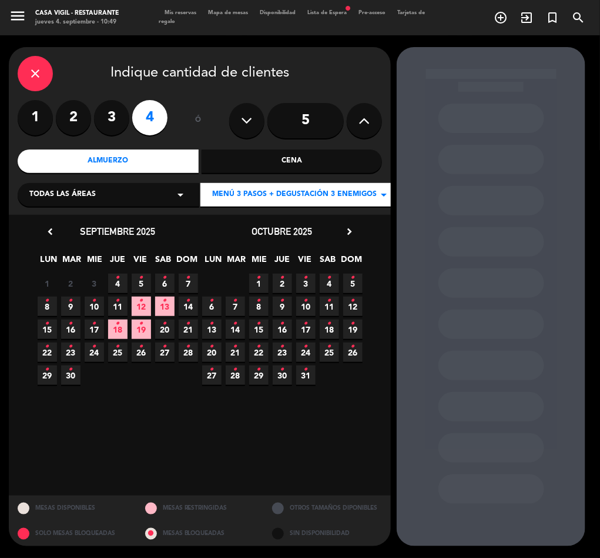
click at [328, 306] on icon "•" at bounding box center [330, 300] width 4 height 19
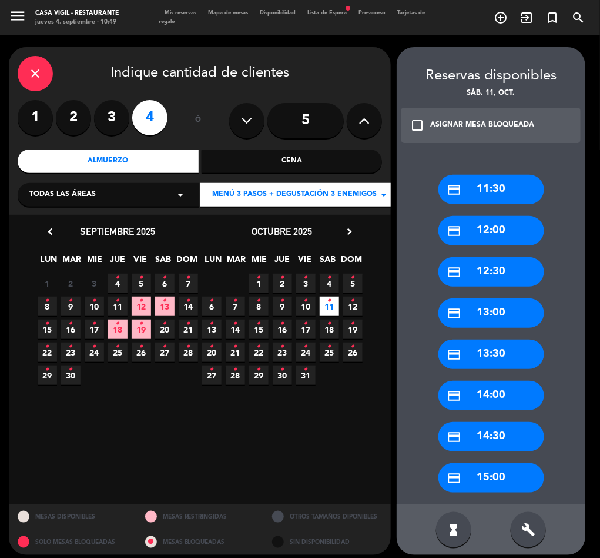
click at [439, 124] on div "ASIGNAR MESA BLOQUEADA" at bounding box center [482, 125] width 104 height 12
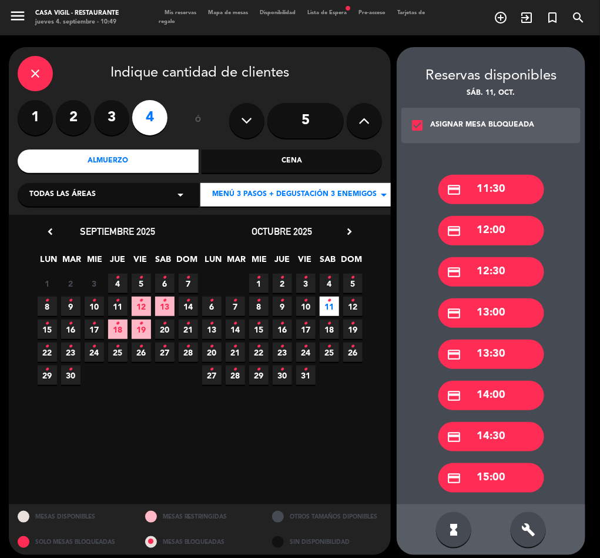
click at [493, 235] on div "credit_card 12:00" at bounding box center [492, 230] width 106 height 29
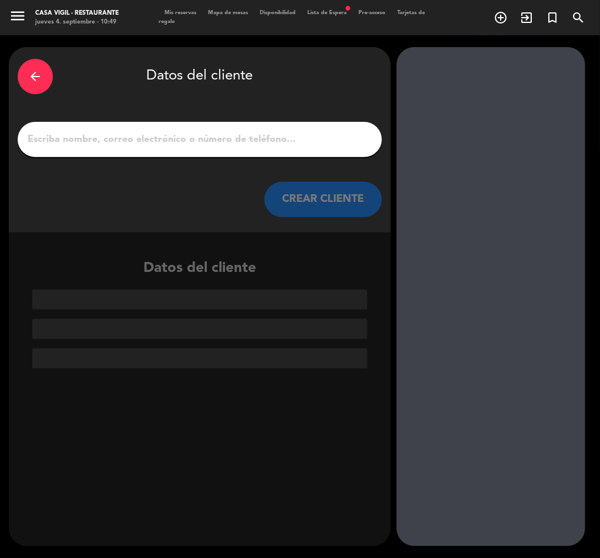
click at [159, 138] on input "1" at bounding box center [199, 139] width 347 height 16
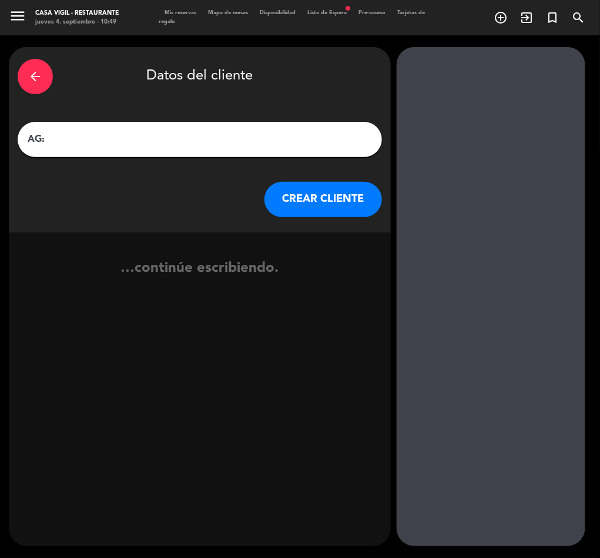
paste input "[PERSON_NAME] / [PERSON_NAME]"
type input "AG: [PERSON_NAME] / [PERSON_NAME] X4/ NITES"
click at [305, 203] on button "CREAR CLIENTE" at bounding box center [324, 199] width 118 height 35
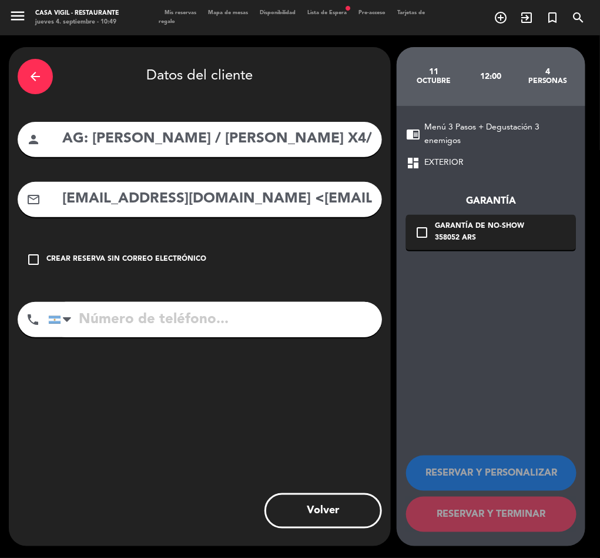
click at [195, 198] on input "[EMAIL_ADDRESS][DOMAIN_NAME] <[EMAIL_ADDRESS][DOMAIN_NAME]>" at bounding box center [217, 199] width 312 height 24
drag, startPoint x: 232, startPoint y: 196, endPoint x: 2, endPoint y: 205, distance: 230.1
click at [2, 205] on div "arrow_back Datos del cliente person AG: [GEOGRAPHIC_DATA] / [PERSON_NAME] X4/ N…" at bounding box center [300, 296] width 600 height 522
drag, startPoint x: 293, startPoint y: 212, endPoint x: 289, endPoint y: 200, distance: 12.8
click at [293, 212] on div "mail_outline [EMAIL_ADDRESS][DOMAIN_NAME]>" at bounding box center [200, 199] width 365 height 35
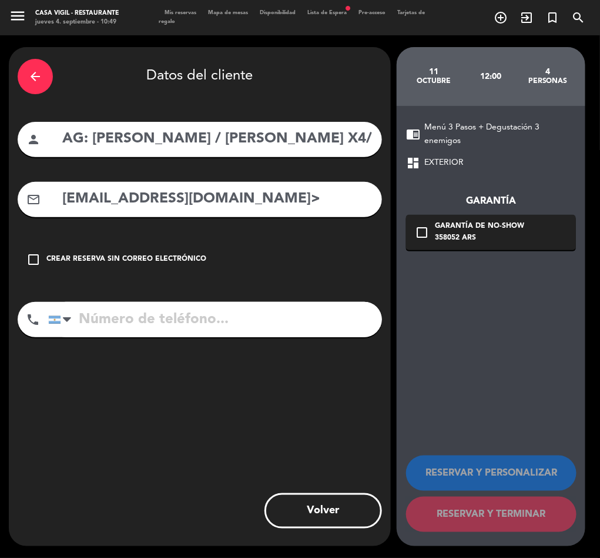
click at [288, 198] on input "[EMAIL_ADDRESS][DOMAIN_NAME]>" at bounding box center [217, 199] width 312 height 24
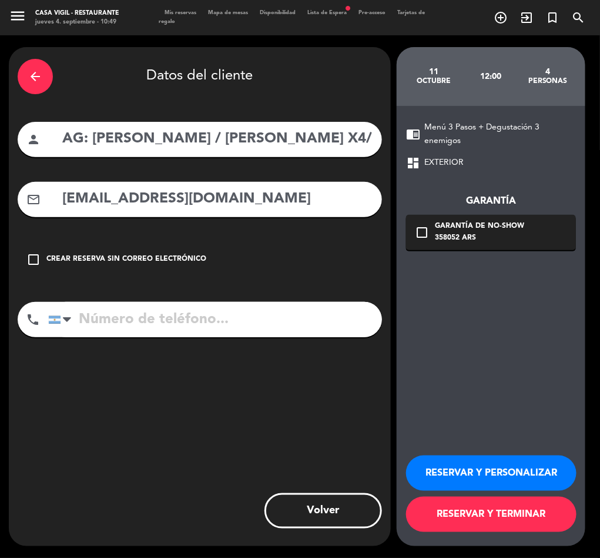
type input "[EMAIL_ADDRESS][DOMAIN_NAME]"
click at [490, 476] on button "RESERVAR Y PERSONALIZAR" at bounding box center [491, 472] width 171 height 35
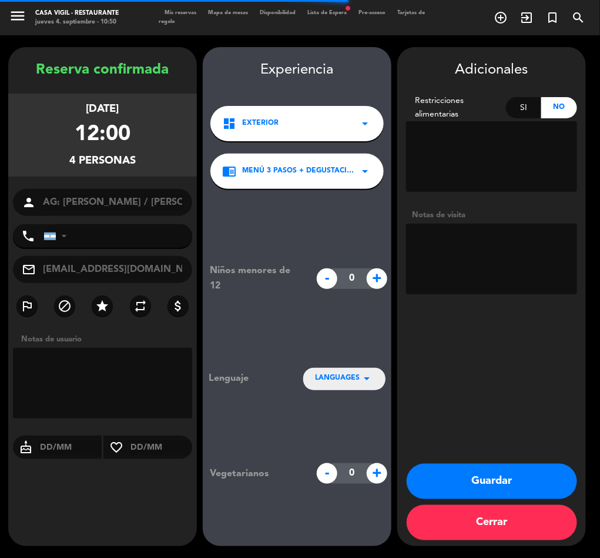
click at [470, 246] on textarea at bounding box center [491, 258] width 171 height 71
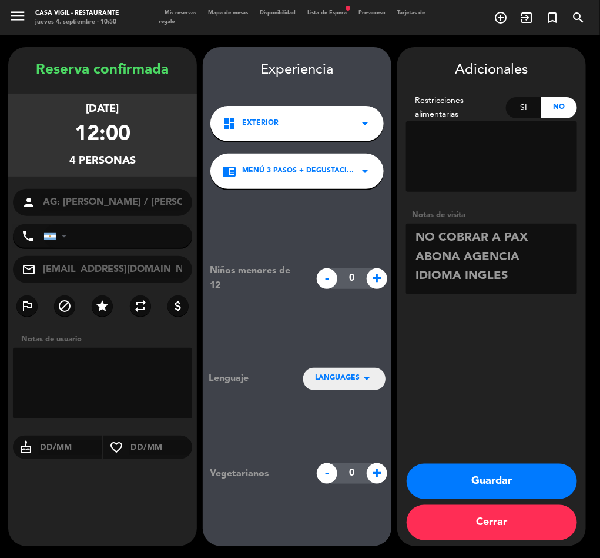
type textarea "NO COBRAR A PAX ABONA AGENCIA IDIOMA INGLES"
click at [505, 482] on button "Guardar" at bounding box center [492, 480] width 171 height 35
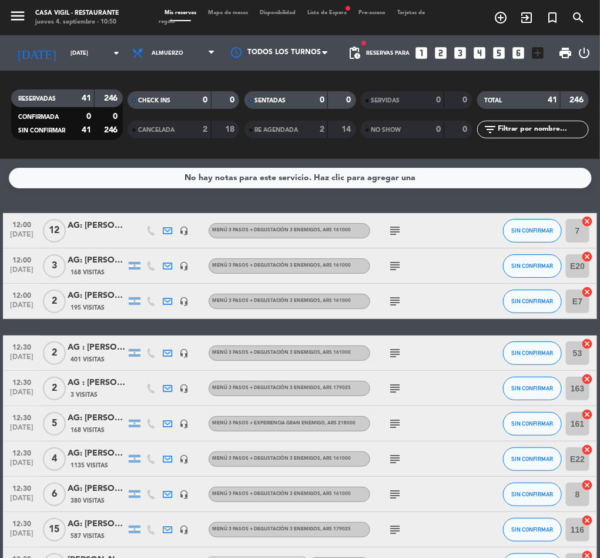
click at [517, 194] on div "No hay notas para este servicio. Haz clic para agregar una 12:00 [DATE] AG: [PE…" at bounding box center [300, 358] width 600 height 399
click at [65, 48] on input "[DATE]" at bounding box center [103, 53] width 77 height 18
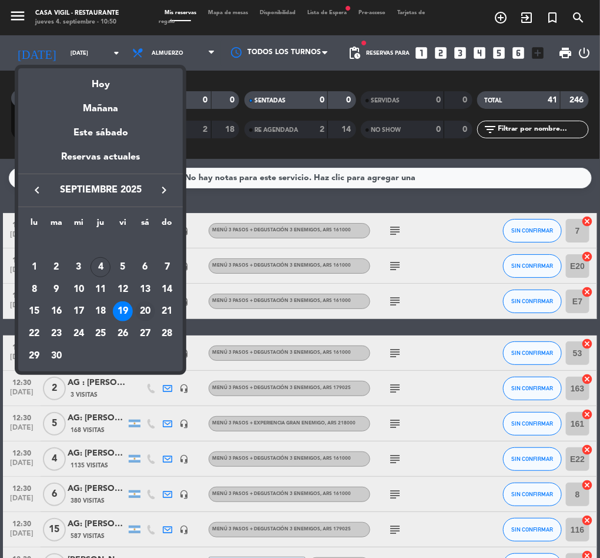
click at [145, 309] on div "20" at bounding box center [145, 311] width 20 height 20
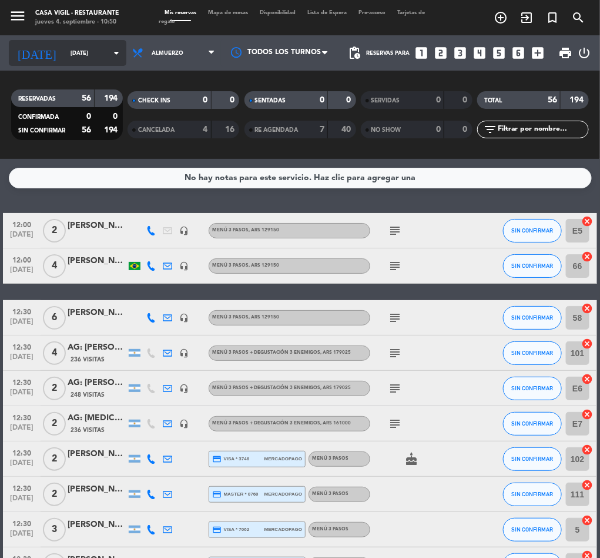
click at [65, 58] on input "[DATE]" at bounding box center [103, 53] width 77 height 18
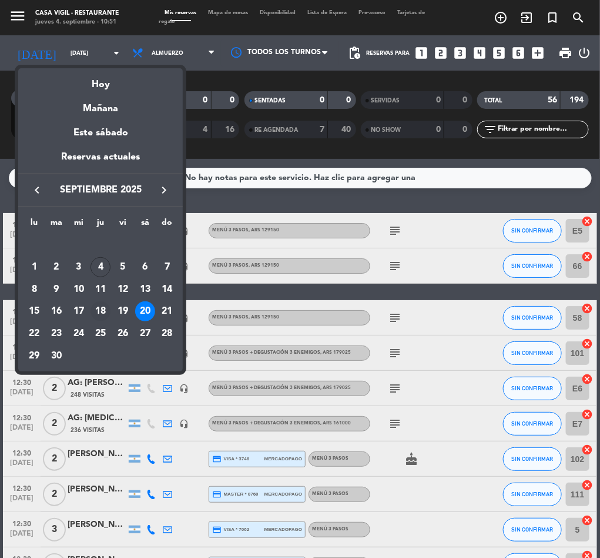
click at [98, 309] on div "18" at bounding box center [101, 311] width 20 height 20
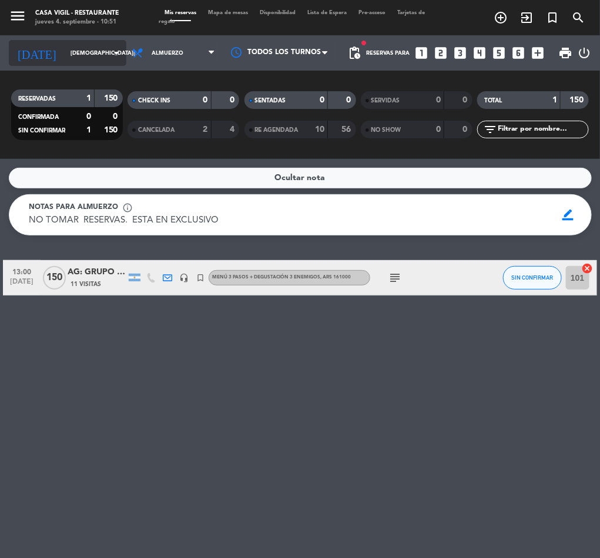
click at [69, 57] on input "[DEMOGRAPHIC_DATA][DATE]" at bounding box center [103, 53] width 77 height 18
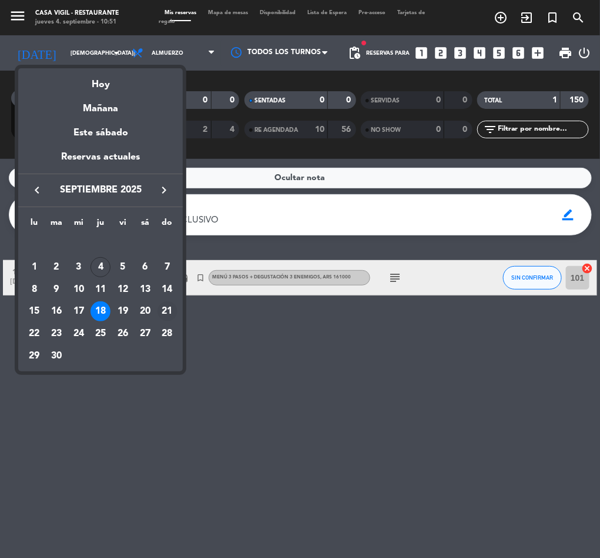
click at [169, 308] on div "21" at bounding box center [168, 311] width 20 height 20
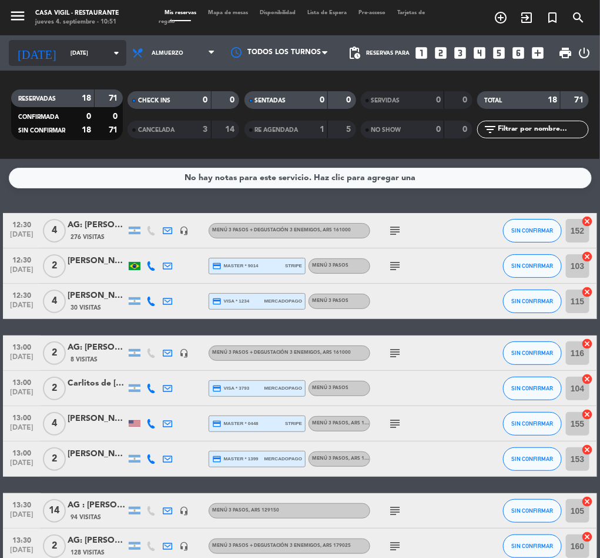
click at [76, 53] on input "[DATE]" at bounding box center [103, 53] width 77 height 18
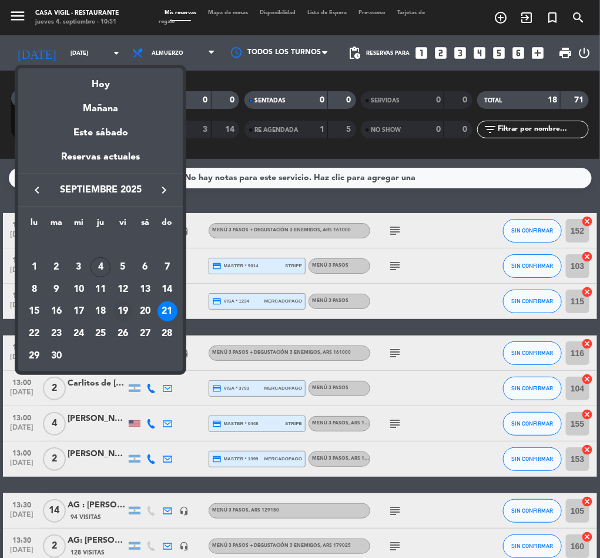
click at [118, 308] on div "19" at bounding box center [123, 311] width 20 height 20
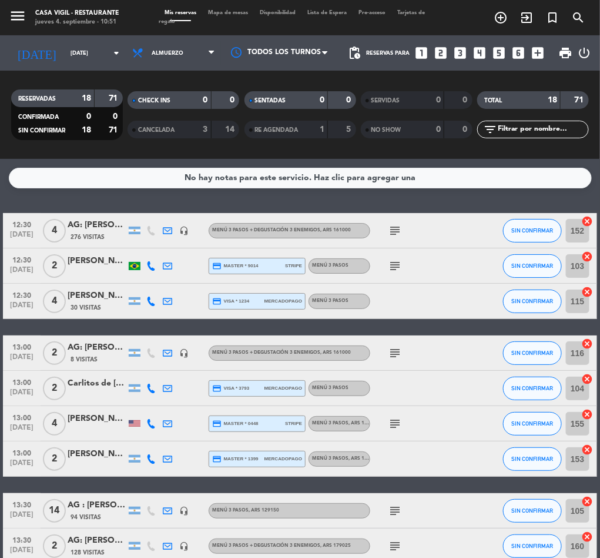
type input "[DATE]"
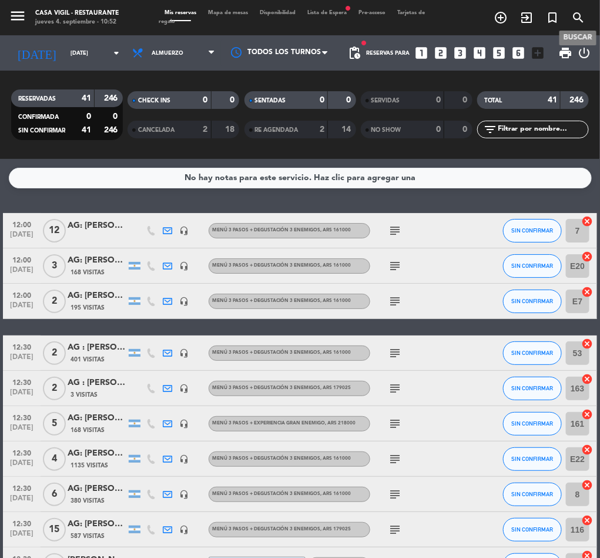
click at [585, 16] on icon "search" at bounding box center [579, 18] width 14 height 14
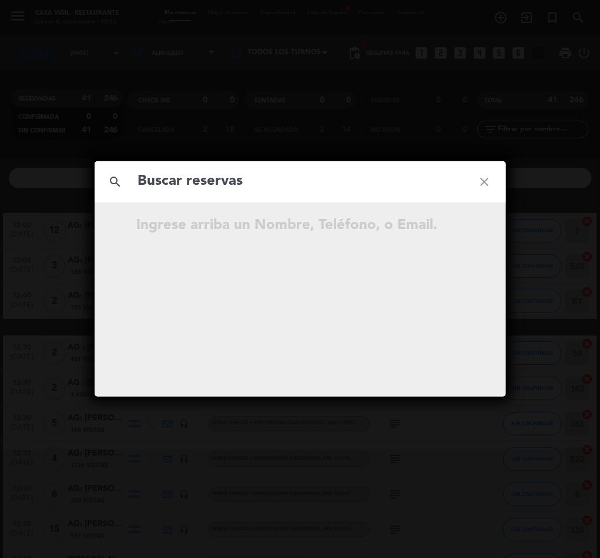
click at [230, 180] on input "text" at bounding box center [300, 181] width 327 height 24
type input "[PERSON_NAME]"
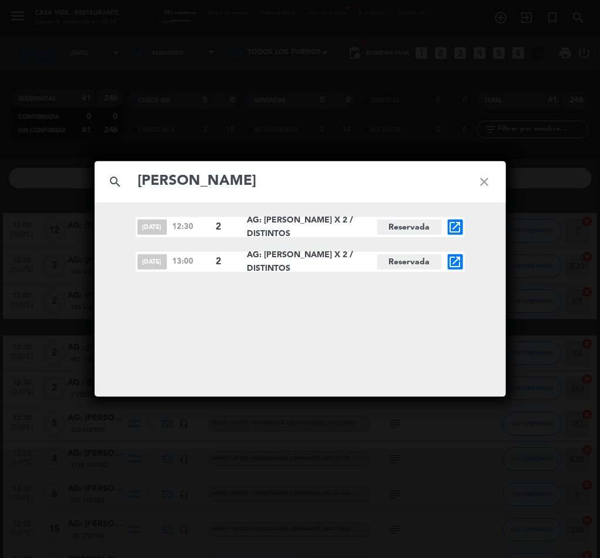
click at [456, 228] on icon "open_in_new" at bounding box center [456, 227] width 14 height 14
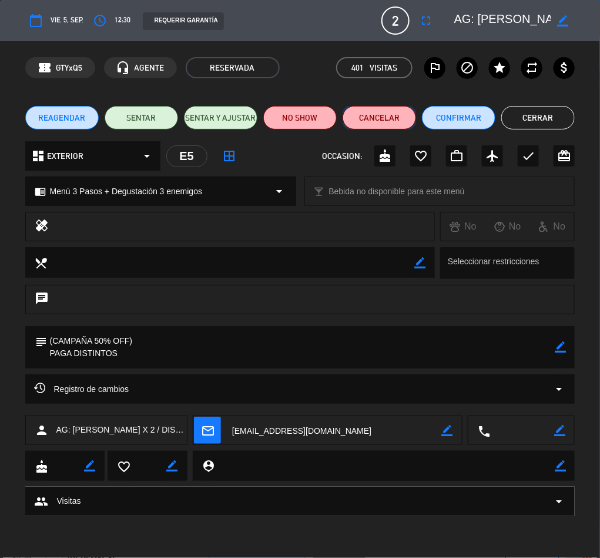
click at [378, 116] on button "Cancelar" at bounding box center [380, 118] width 74 height 24
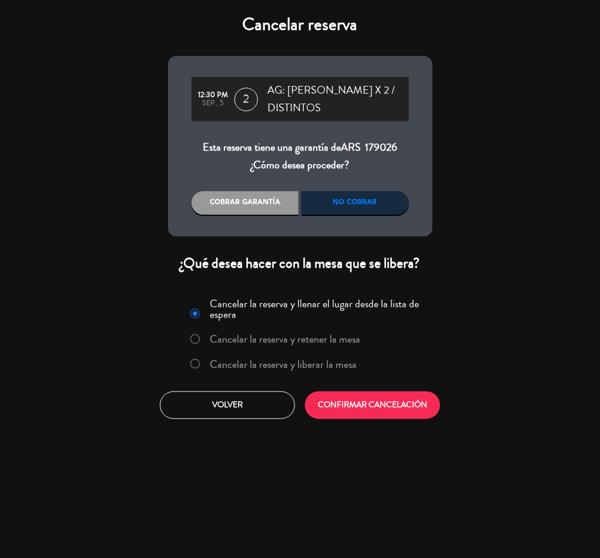
click at [288, 369] on label "Cancelar la reserva y liberar la mesa" at bounding box center [283, 364] width 147 height 11
click at [396, 403] on button "CONFIRMAR CANCELACIÓN" at bounding box center [372, 405] width 135 height 28
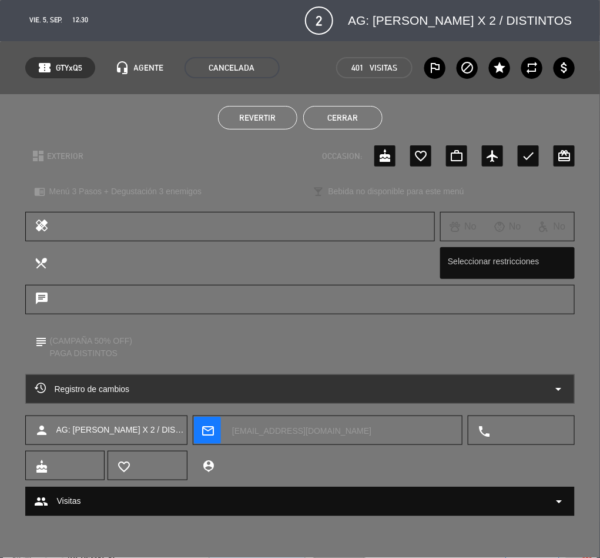
click at [342, 111] on button "Cerrar" at bounding box center [342, 118] width 79 height 24
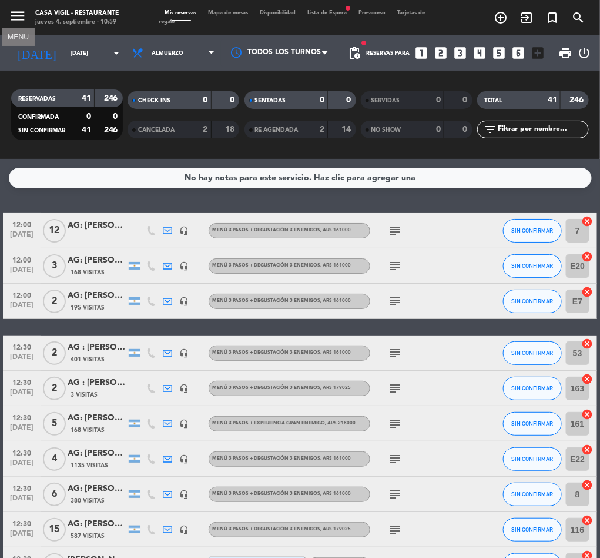
click at [9, 22] on icon "menu" at bounding box center [18, 16] width 18 height 18
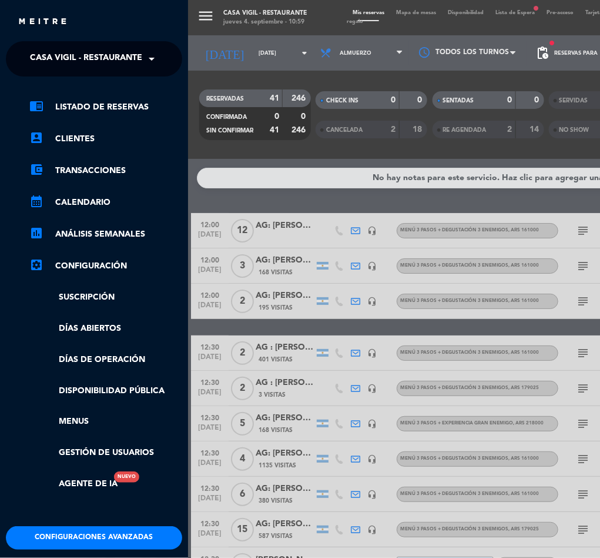
click at [78, 48] on span "Casa Vigil - Restaurante" at bounding box center [86, 58] width 112 height 25
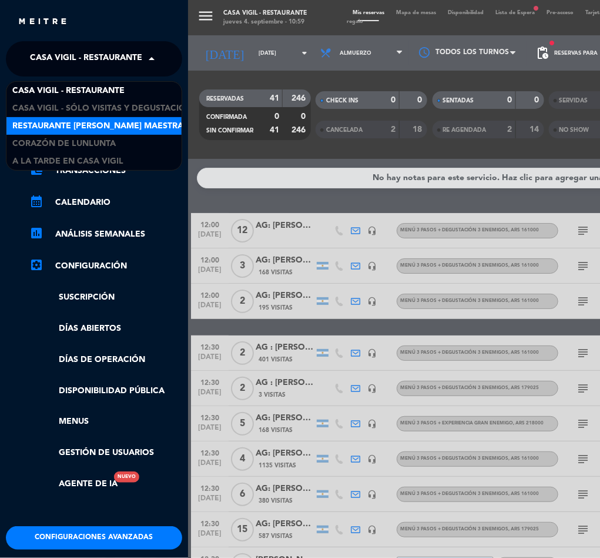
click at [105, 124] on span "Restaurante [PERSON_NAME] Maestra" at bounding box center [97, 126] width 171 height 14
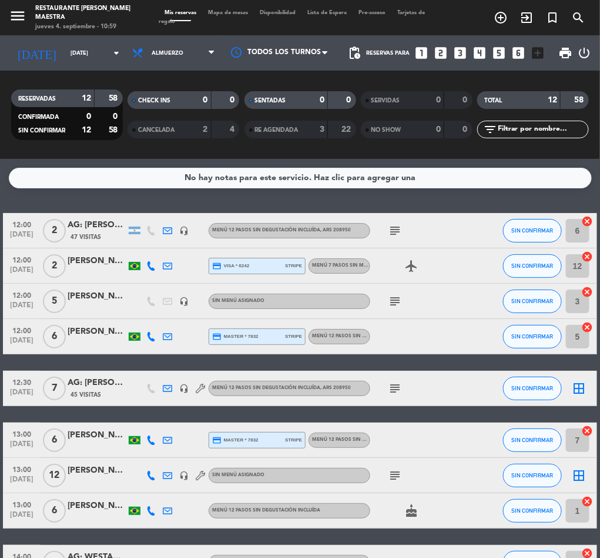
click at [579, 14] on icon "search" at bounding box center [579, 18] width 14 height 14
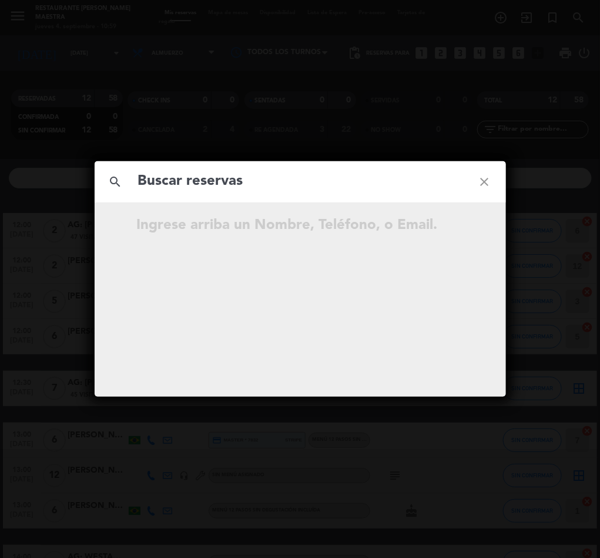
click at [219, 178] on input "text" at bounding box center [300, 181] width 327 height 24
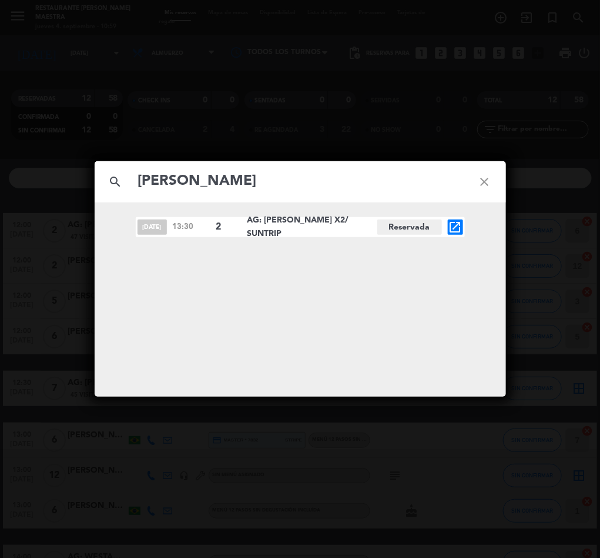
type input "[PERSON_NAME]"
click at [454, 225] on icon "open_in_new" at bounding box center [456, 227] width 14 height 14
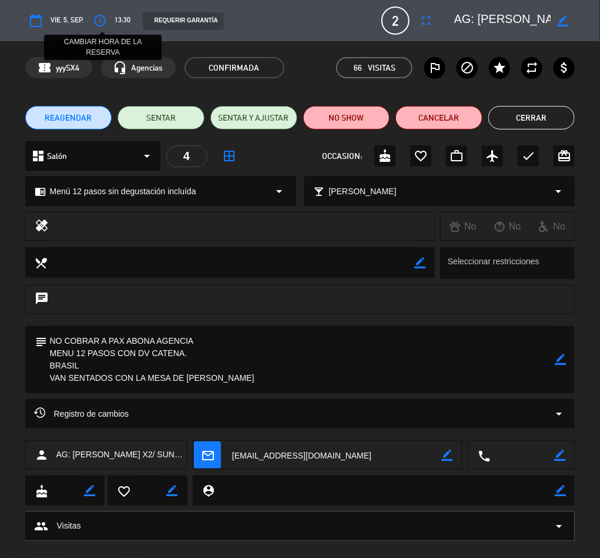
click at [97, 18] on icon "access_time" at bounding box center [101, 21] width 14 height 14
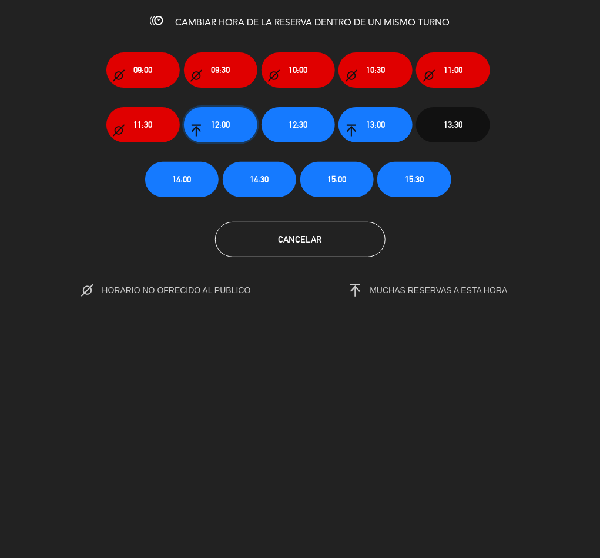
click at [226, 122] on span "12:00" at bounding box center [220, 125] width 19 height 14
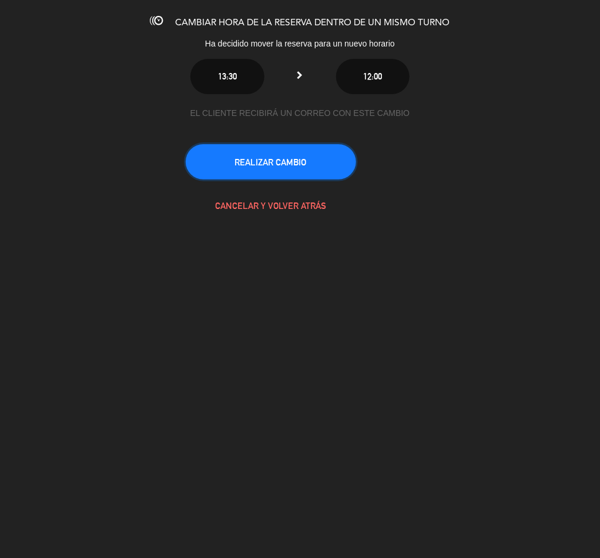
click at [273, 158] on button "REALIZAR CAMBIO" at bounding box center [271, 161] width 171 height 35
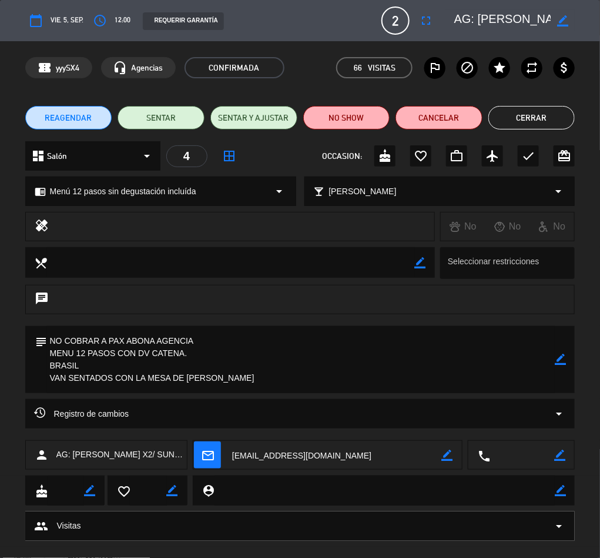
click at [523, 115] on button "Cerrar" at bounding box center [532, 118] width 87 height 24
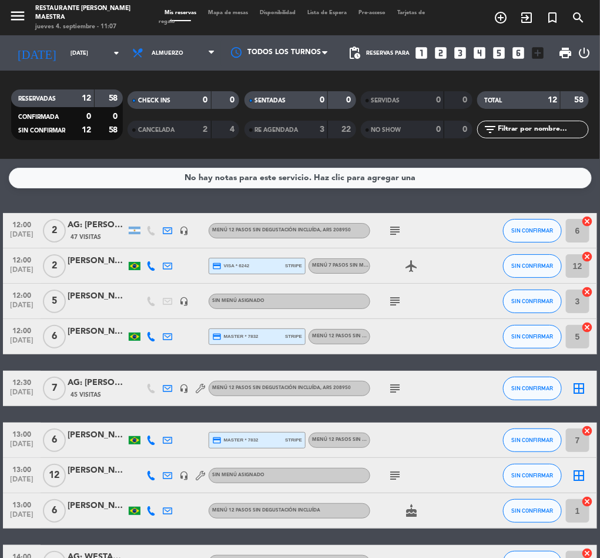
click at [21, 6] on span "menu" at bounding box center [22, 17] width 26 height 27
drag, startPoint x: 14, startPoint y: 6, endPoint x: 46, endPoint y: 34, distance: 42.9
click at [16, 8] on span "menu" at bounding box center [22, 17] width 26 height 27
click at [11, 11] on icon "menu" at bounding box center [18, 16] width 18 height 18
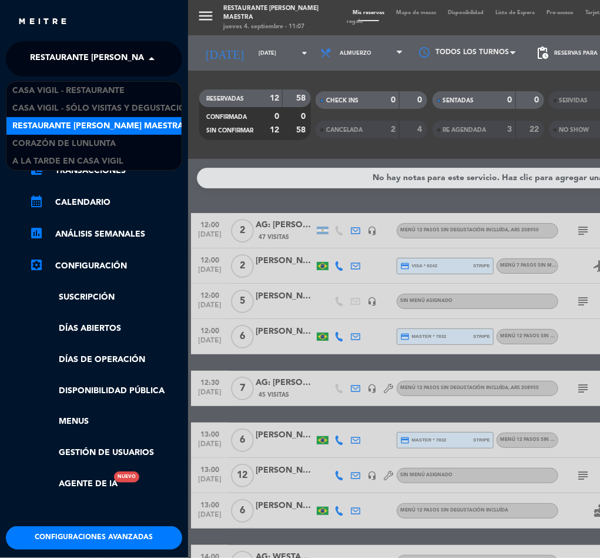
click at [98, 61] on span "Restaurante [PERSON_NAME] Maestra" at bounding box center [115, 58] width 171 height 25
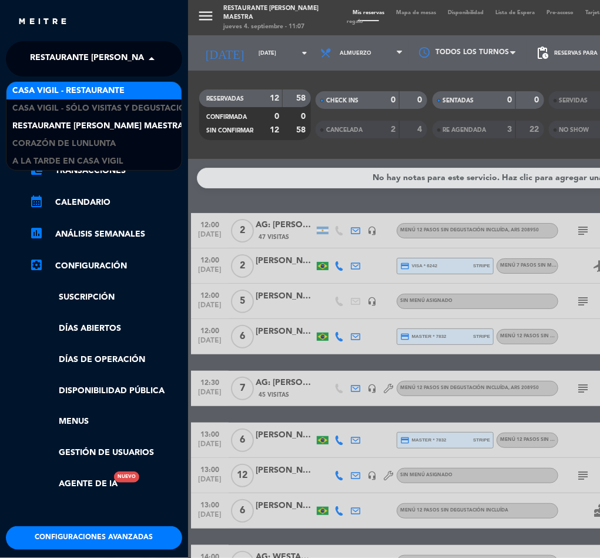
click at [104, 92] on span "Casa Vigil - Restaurante" at bounding box center [68, 91] width 112 height 14
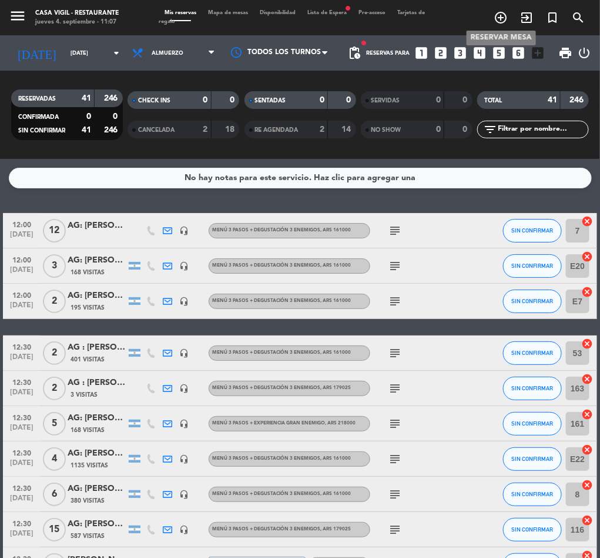
click at [502, 16] on icon "add_circle_outline" at bounding box center [501, 18] width 14 height 14
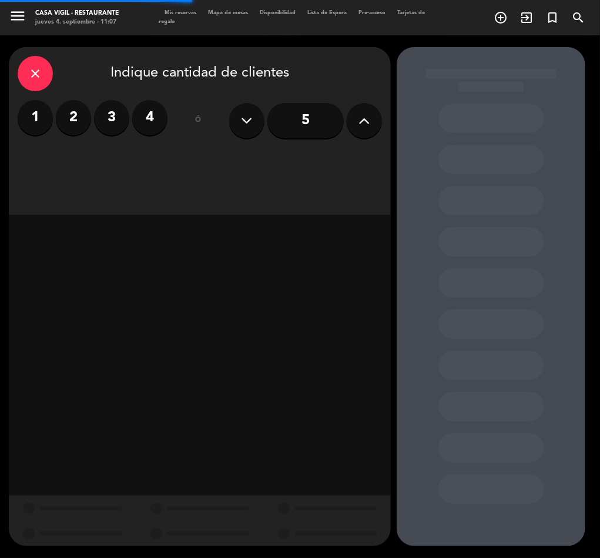
click at [361, 115] on icon at bounding box center [364, 121] width 11 height 18
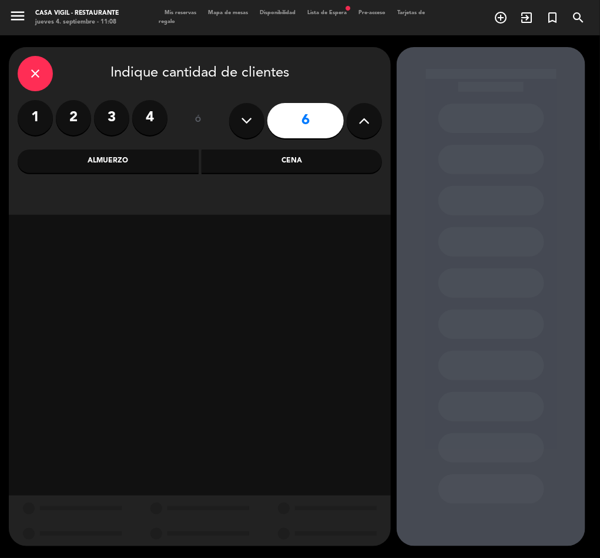
click at [37, 71] on icon "close" at bounding box center [35, 73] width 14 height 14
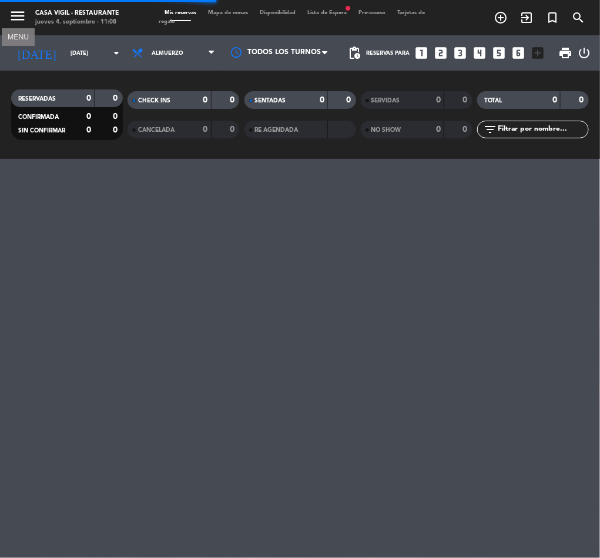
click at [12, 15] on icon "menu" at bounding box center [18, 16] width 18 height 18
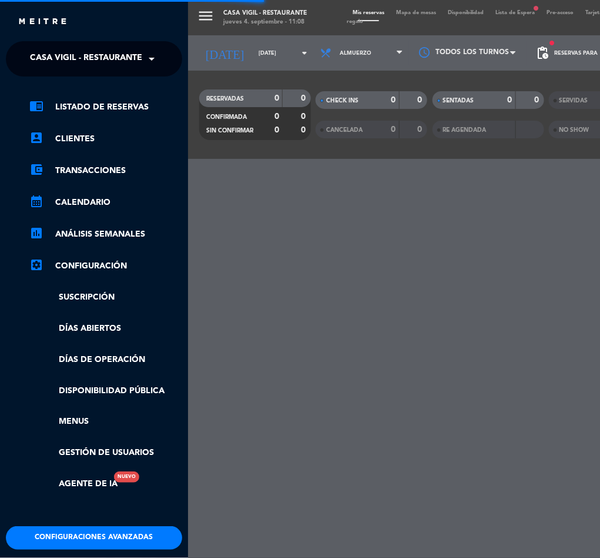
click at [111, 56] on span "Casa Vigil - Restaurante" at bounding box center [86, 58] width 112 height 25
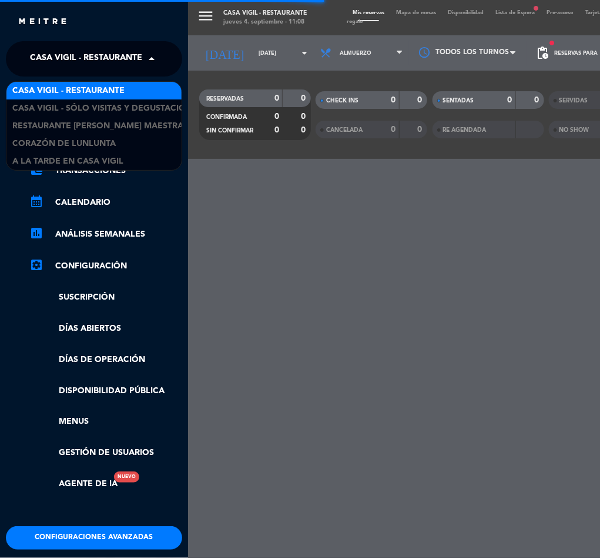
click at [116, 94] on span "Casa Vigil - Restaurante" at bounding box center [68, 91] width 112 height 14
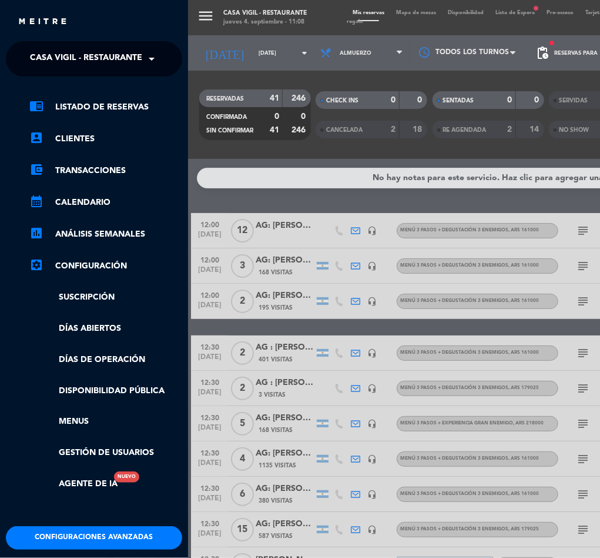
click at [247, 73] on div "menu Casa Vigil - Restaurante jueves 4. septiembre - 11:08 Mis reservas Mapa de…" at bounding box center [488, 279] width 600 height 558
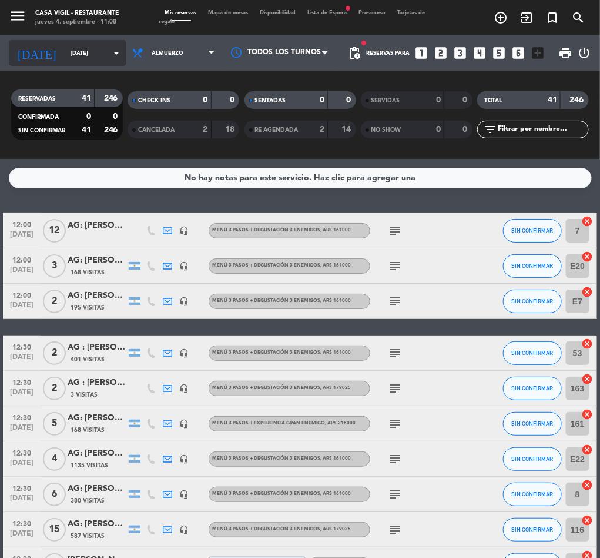
click at [72, 53] on input "[DATE]" at bounding box center [103, 53] width 77 height 18
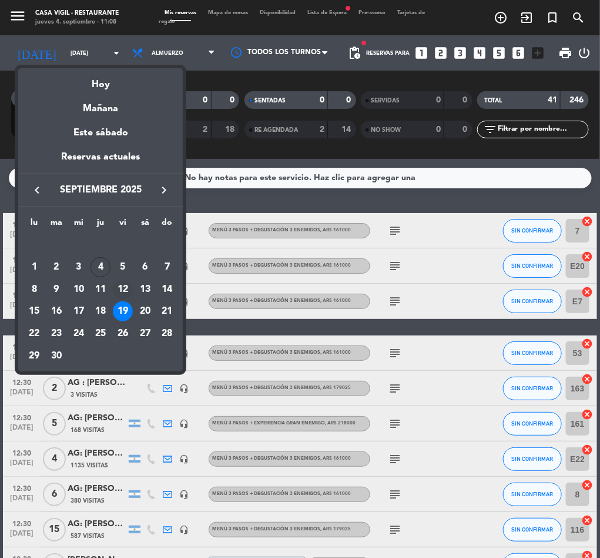
click at [122, 286] on div "12" at bounding box center [123, 289] width 20 height 20
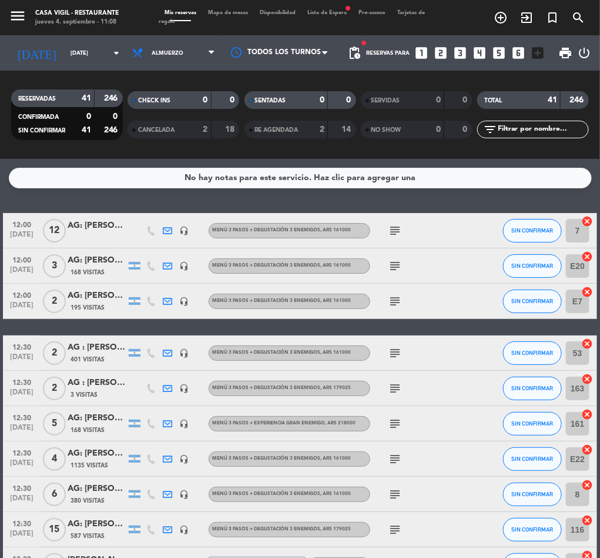
type input "[DATE]"
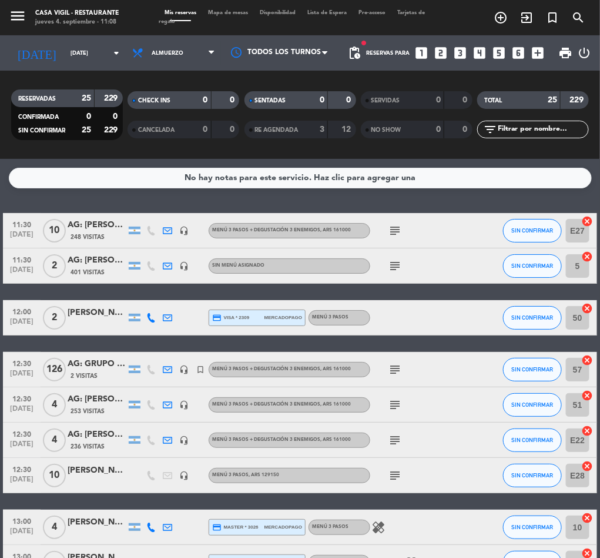
click at [171, 46] on span "Almuerzo" at bounding box center [173, 53] width 95 height 26
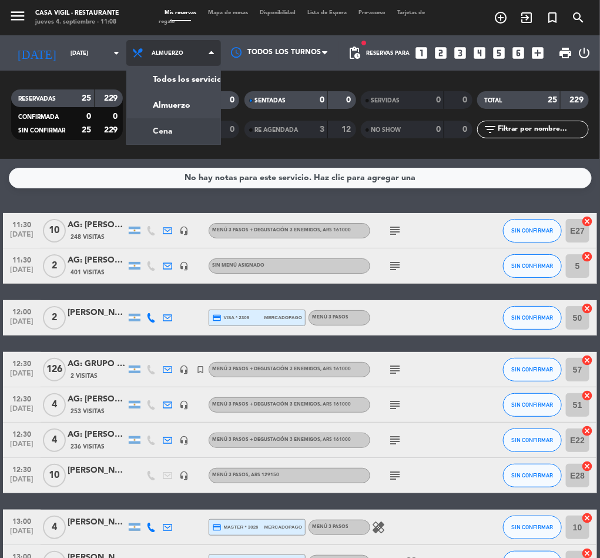
click at [122, 134] on div "menu Casa Vigil - Restaurante jueves 4. septiembre - 11:08 Mis reservas Mapa de…" at bounding box center [300, 79] width 600 height 159
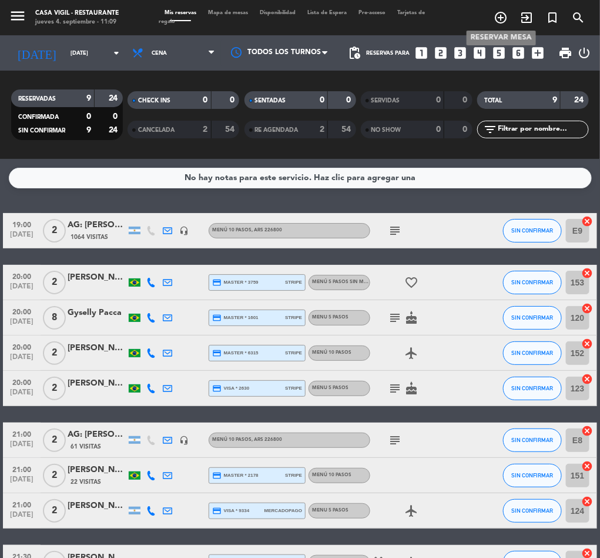
click at [500, 14] on icon "add_circle_outline" at bounding box center [501, 18] width 14 height 14
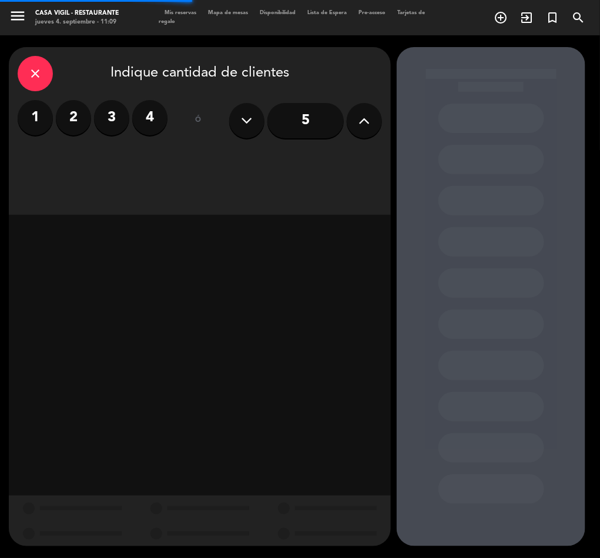
click at [371, 106] on button at bounding box center [364, 120] width 35 height 35
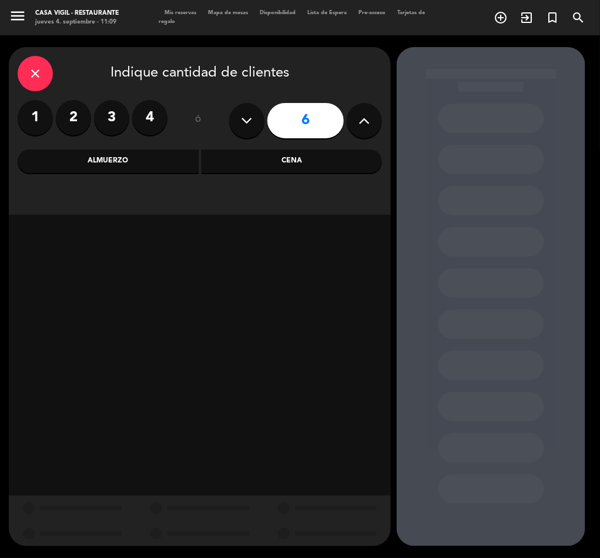
click at [141, 158] on div "Almuerzo" at bounding box center [108, 161] width 181 height 24
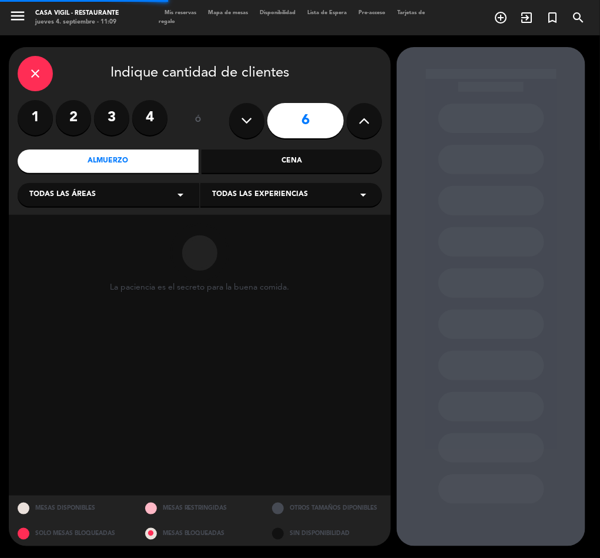
click at [259, 188] on div "Todas las experiencias arrow_drop_down" at bounding box center [292, 195] width 182 height 24
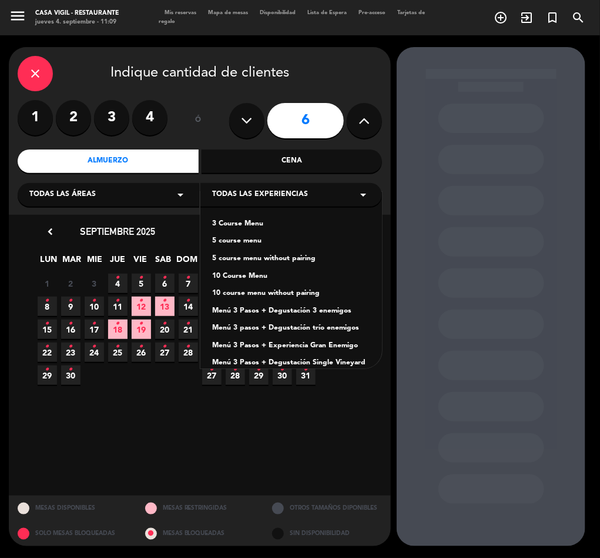
click at [316, 344] on div "Menú 3 Pasos + Experiencia Gran Enemigo" at bounding box center [291, 346] width 158 height 12
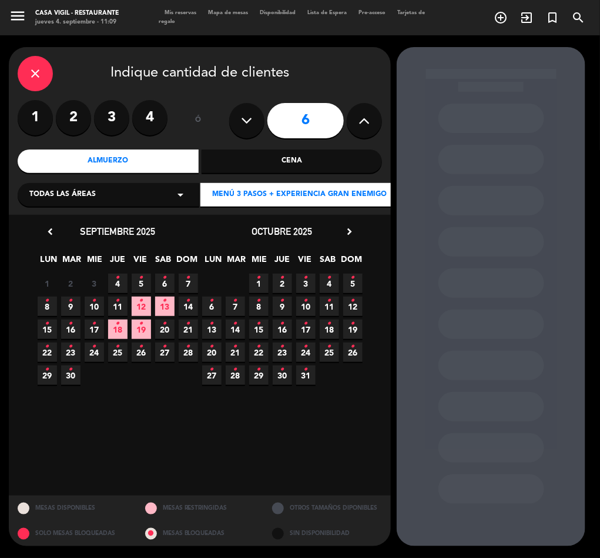
click at [333, 348] on span "25 •" at bounding box center [329, 351] width 19 height 19
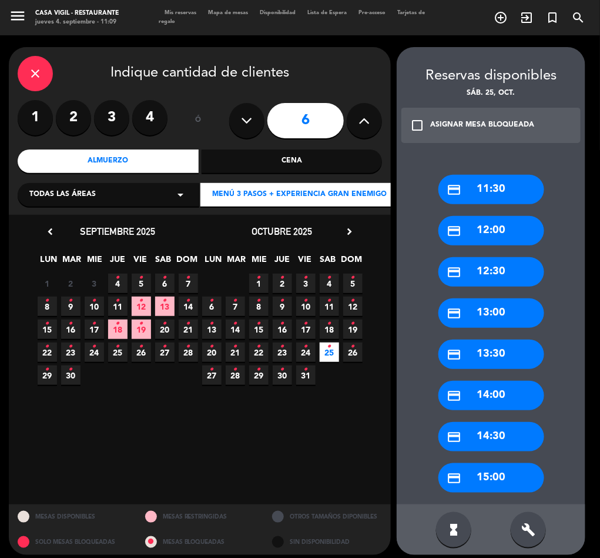
click at [430, 124] on div "ASIGNAR MESA BLOQUEADA" at bounding box center [482, 125] width 104 height 12
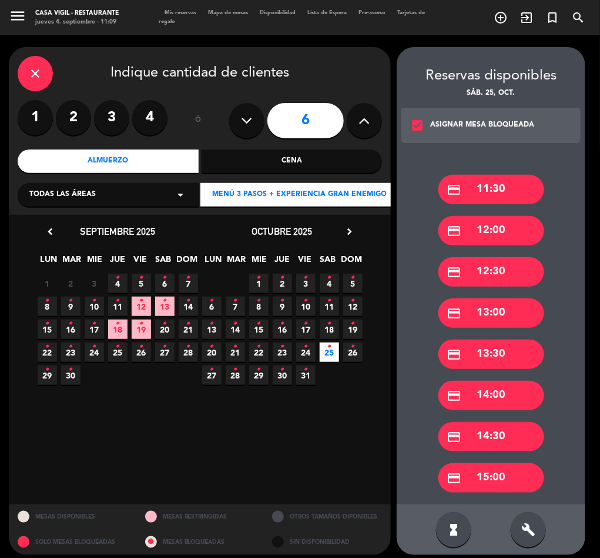
click at [503, 271] on div "credit_card 12:30" at bounding box center [492, 271] width 106 height 29
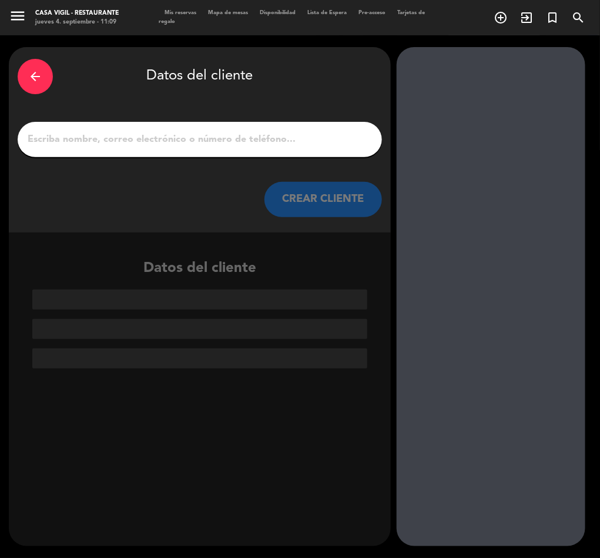
click at [171, 145] on input "1" at bounding box center [199, 139] width 347 height 16
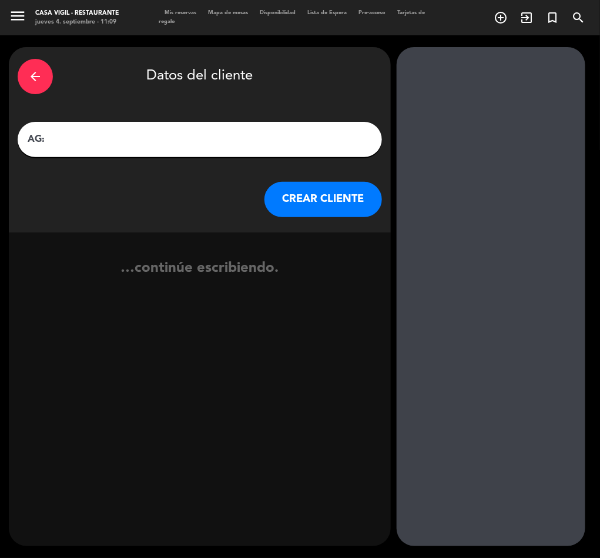
paste input "[PERSON_NAME]"
type input "AG: [PERSON_NAME] X6/ [PERSON_NAME]"
click at [331, 196] on button "CREAR CLIENTE" at bounding box center [324, 199] width 118 height 35
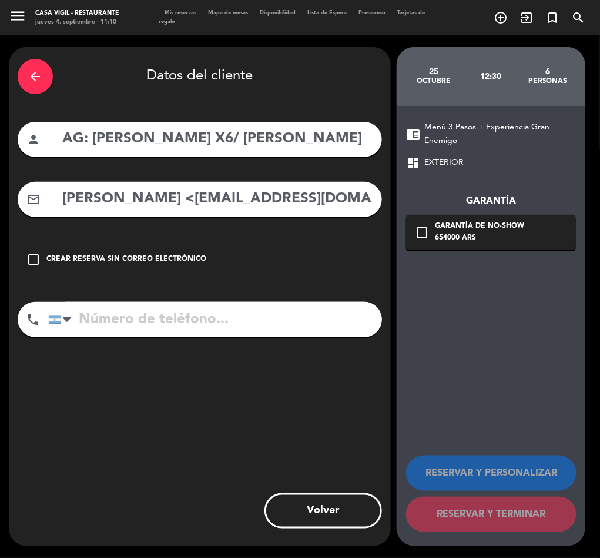
click at [158, 199] on input "[PERSON_NAME] <[EMAIL_ADDRESS][DOMAIN_NAME]>" at bounding box center [217, 199] width 312 height 24
click at [182, 198] on input "[PERSON_NAME] <[EMAIL_ADDRESS][DOMAIN_NAME]>" at bounding box center [217, 199] width 312 height 24
drag, startPoint x: 175, startPoint y: 196, endPoint x: 110, endPoint y: 233, distance: 74.8
click at [110, 233] on div "arrow_back Datos del cliente person AG: [PERSON_NAME] X6/ [PERSON_NAME] mail_ou…" at bounding box center [200, 296] width 382 height 499
click at [251, 206] on input "[EMAIL_ADDRESS][DOMAIN_NAME]>" at bounding box center [217, 199] width 312 height 24
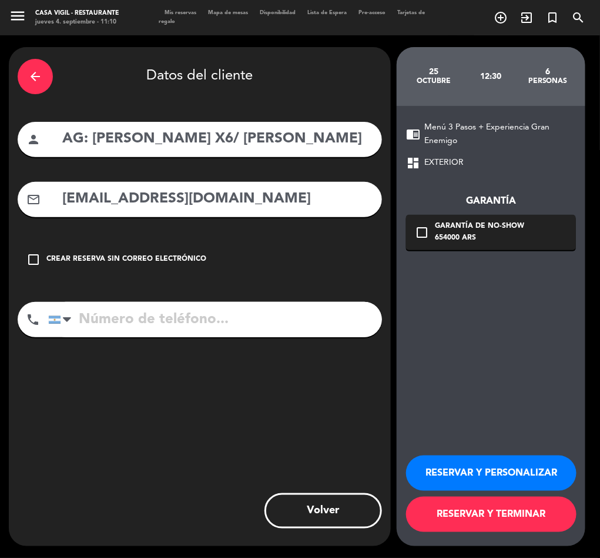
type input "[EMAIL_ADDRESS][DOMAIN_NAME]"
click at [480, 471] on button "RESERVAR Y PERSONALIZAR" at bounding box center [491, 472] width 171 height 35
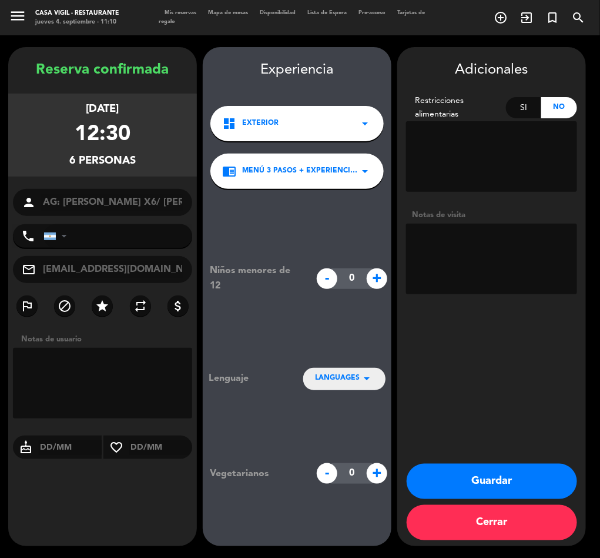
click at [498, 260] on textarea at bounding box center [491, 258] width 171 height 71
type textarea "NO COBRAR A PAX ABONA AGENCIA BRASIL"
click at [489, 477] on button "Guardar" at bounding box center [492, 480] width 171 height 35
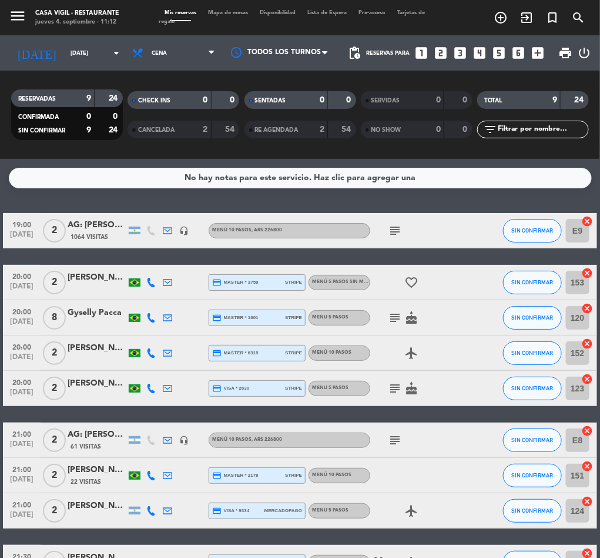
click at [502, 2] on div "menu Casa Vigil - Restaurante jueves 4. septiembre - 11:12 Mis reservas Mapa de…" at bounding box center [300, 17] width 600 height 35
click at [498, 14] on icon "add_circle_outline" at bounding box center [501, 18] width 14 height 14
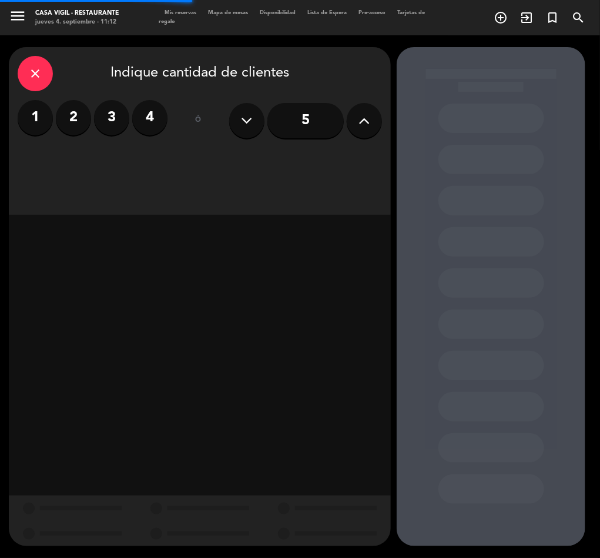
click at [148, 114] on label "4" at bounding box center [149, 117] width 35 height 35
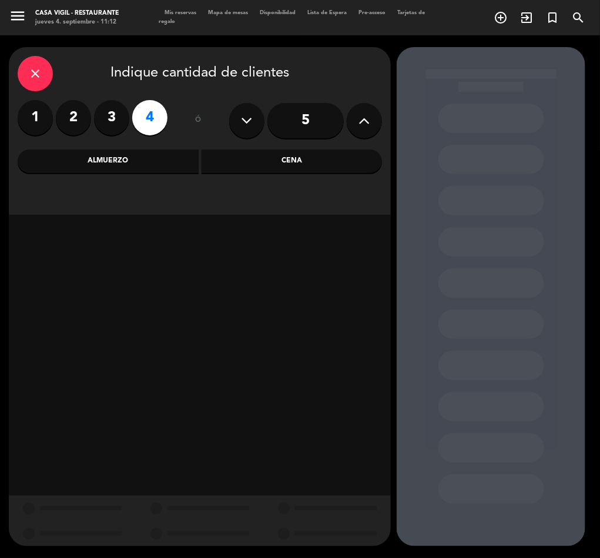
click at [129, 159] on div "Almuerzo" at bounding box center [108, 161] width 181 height 24
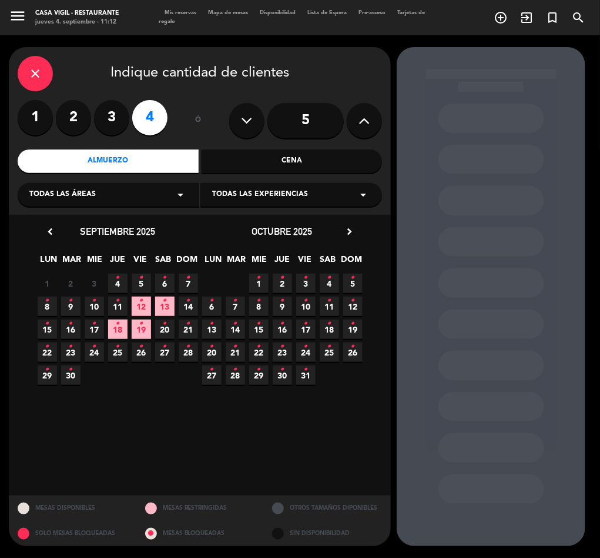
click at [258, 189] on span "Todas las experiencias" at bounding box center [260, 195] width 96 height 12
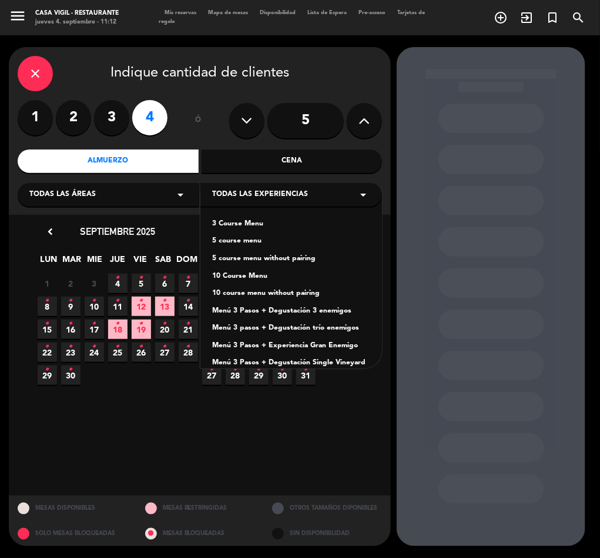
click at [320, 311] on div "Menú 3 Pasos + Degustación 3 enemigos" at bounding box center [291, 311] width 158 height 12
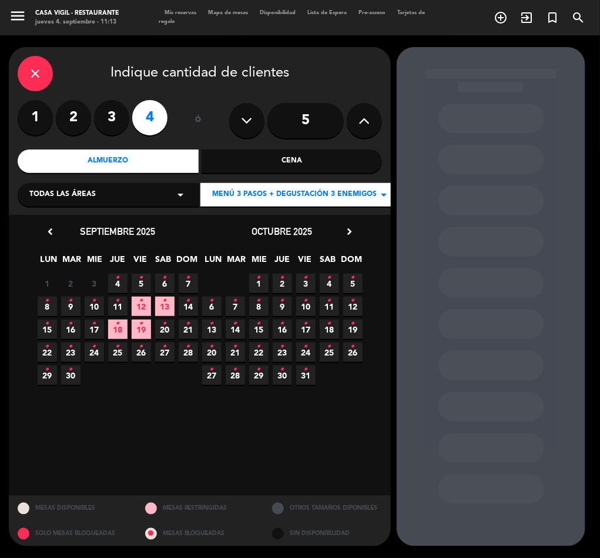
click at [346, 226] on icon "chevron_right" at bounding box center [349, 231] width 12 height 12
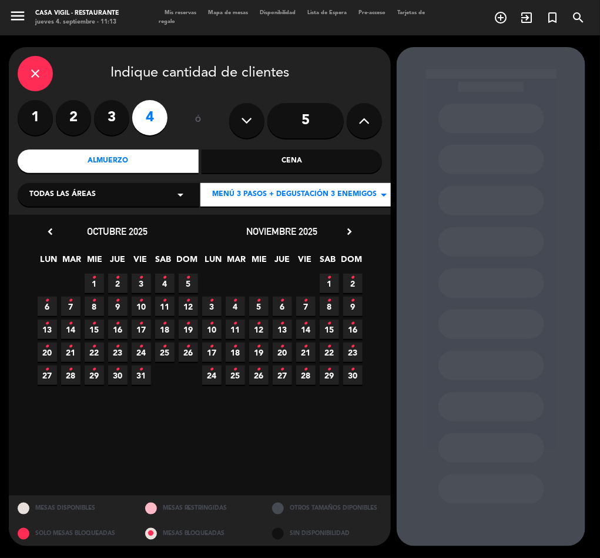
click at [348, 308] on span "9 •" at bounding box center [352, 305] width 19 height 19
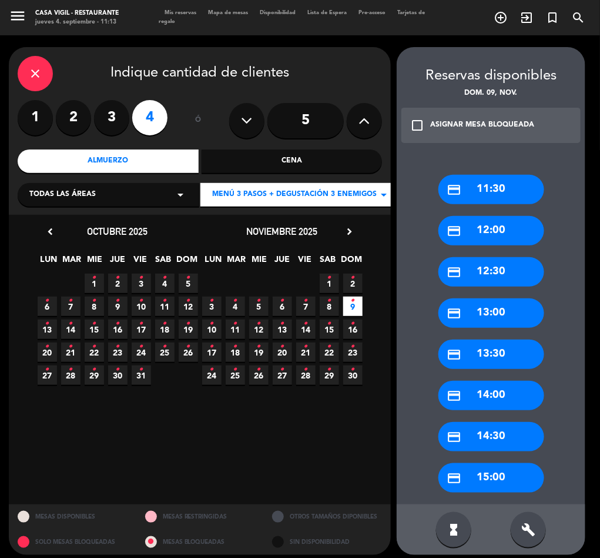
click at [420, 124] on icon "check_box_outline_blank" at bounding box center [417, 125] width 14 height 14
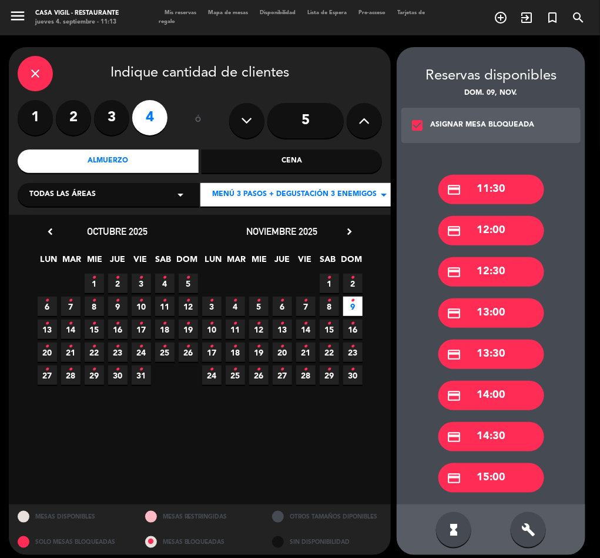
click at [498, 353] on div "credit_card 13:30" at bounding box center [492, 353] width 106 height 29
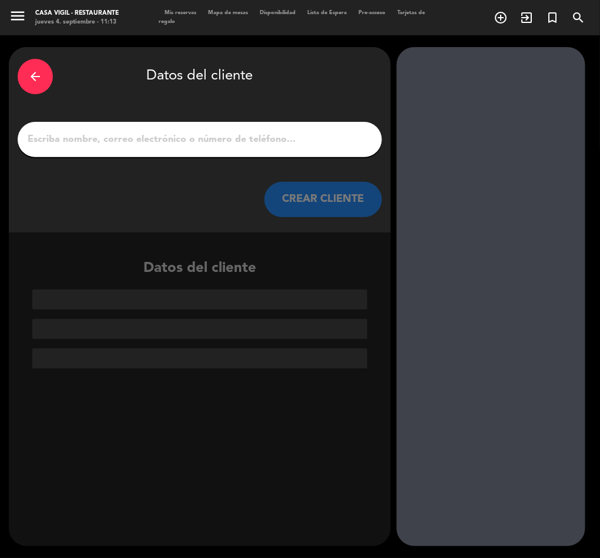
click at [203, 124] on div at bounding box center [200, 139] width 365 height 35
click at [205, 132] on input "1" at bounding box center [199, 139] width 347 height 16
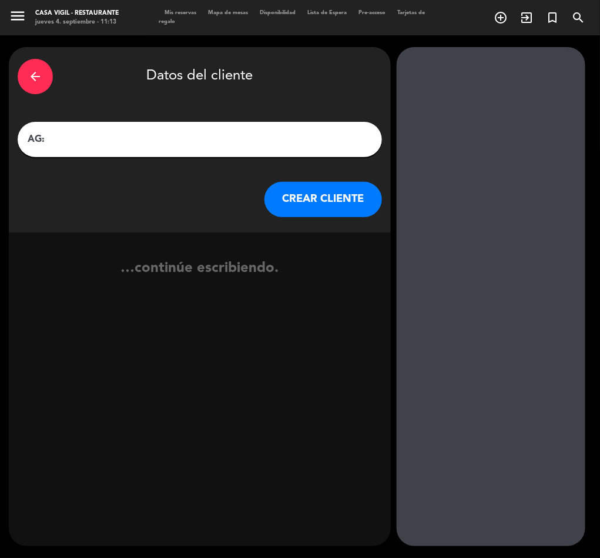
paste input "[PERSON_NAME]"
type input "AG: [PERSON_NAME] X4/ WOLCEN"
click at [305, 189] on button "CREAR CLIENTE" at bounding box center [324, 199] width 118 height 35
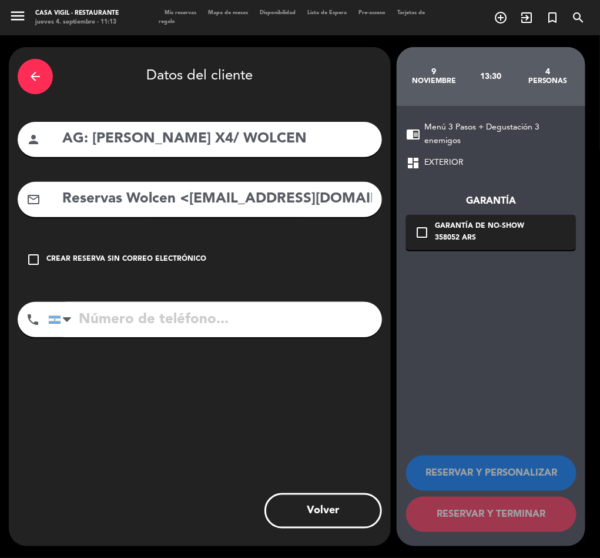
click at [212, 201] on input "Reservas Wolcen <[EMAIL_ADDRESS][DOMAIN_NAME]>" at bounding box center [217, 199] width 312 height 24
drag, startPoint x: 185, startPoint y: 199, endPoint x: 15, endPoint y: 207, distance: 170.7
click at [15, 207] on div "arrow_back Datos del cliente person AG: [PERSON_NAME] X4/ WOLCEN mail_outline R…" at bounding box center [200, 296] width 382 height 499
click at [295, 200] on input "[EMAIL_ADDRESS][DOMAIN_NAME]>" at bounding box center [217, 199] width 312 height 24
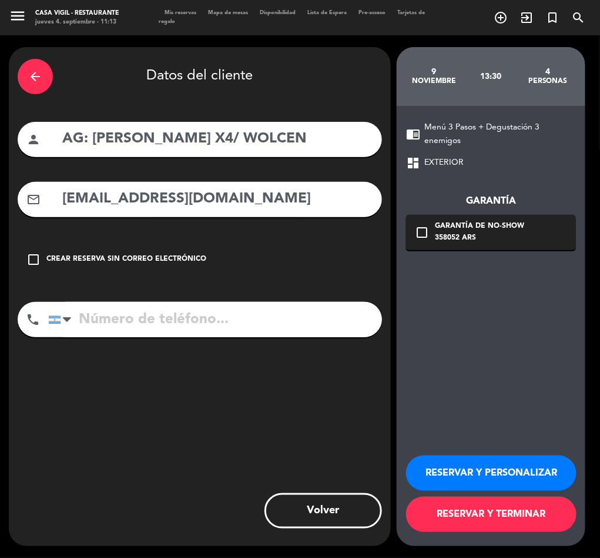
type input "[EMAIL_ADDRESS][DOMAIN_NAME]"
click at [501, 471] on button "RESERVAR Y PERSONALIZAR" at bounding box center [491, 472] width 171 height 35
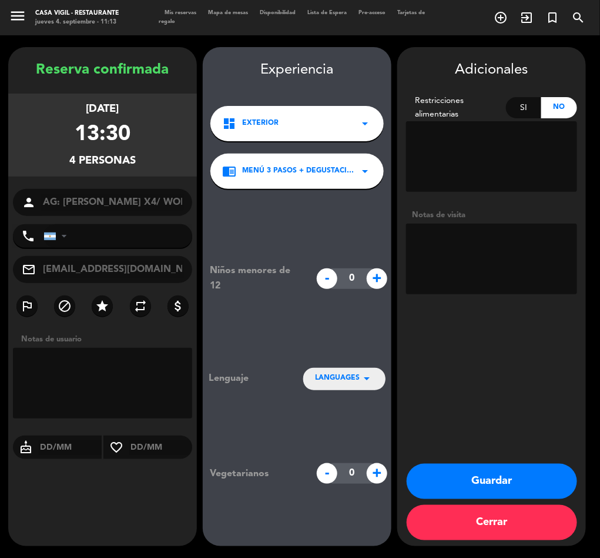
click at [493, 243] on textarea at bounding box center [491, 258] width 171 height 71
type textarea "NO COBRAR A PAX ABONA AGENCIA"
click at [503, 484] on button "Guardar" at bounding box center [492, 480] width 171 height 35
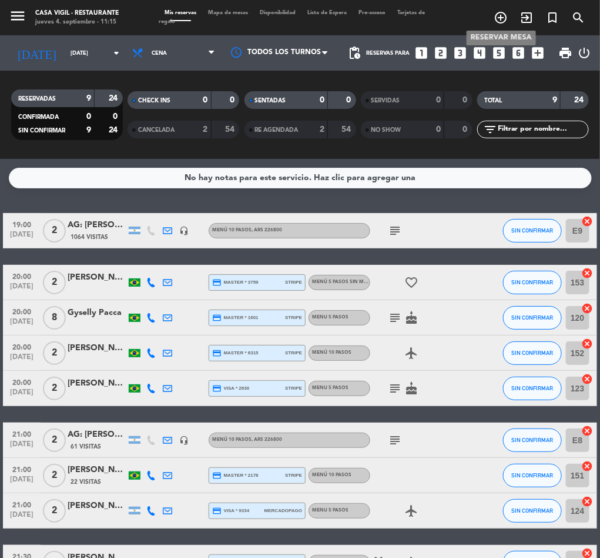
click at [498, 13] on icon "add_circle_outline" at bounding box center [501, 18] width 14 height 14
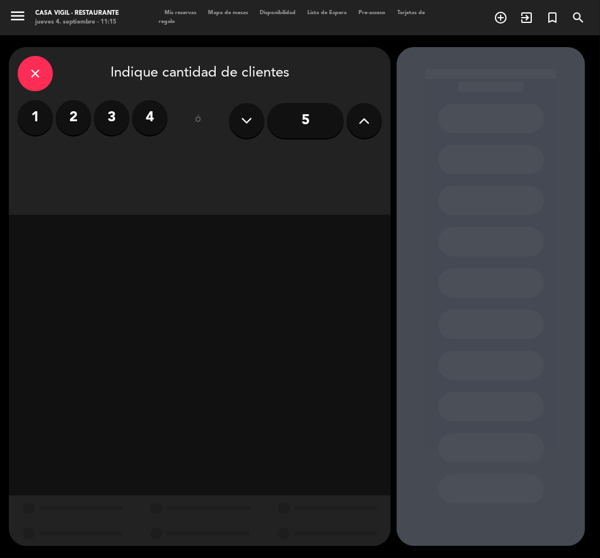
click at [135, 114] on label "4" at bounding box center [149, 117] width 35 height 35
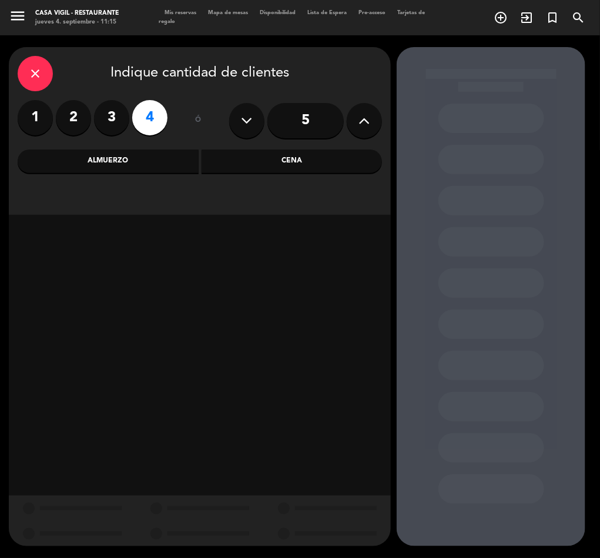
click at [131, 164] on div "Almuerzo" at bounding box center [108, 161] width 181 height 24
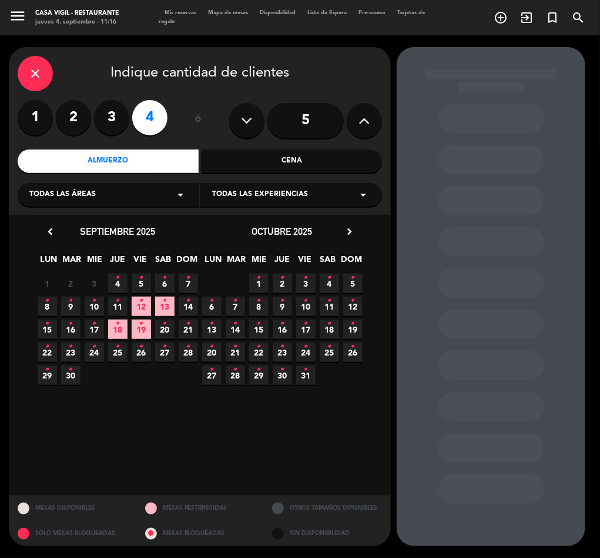
click at [282, 189] on span "Todas las experiencias" at bounding box center [260, 195] width 96 height 12
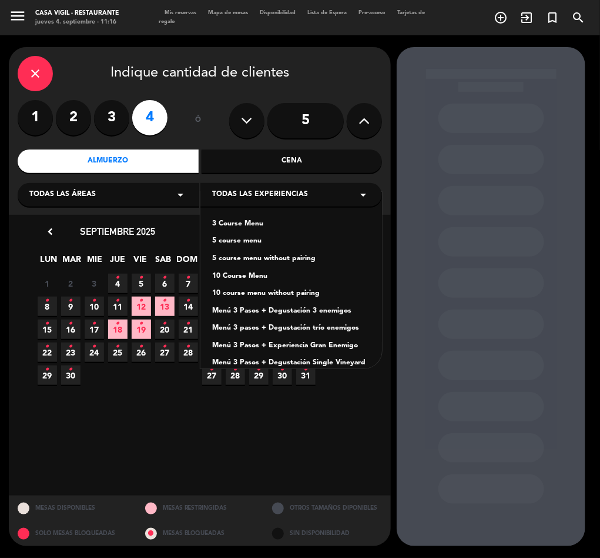
click at [229, 221] on div "3 Course Menu" at bounding box center [291, 224] width 158 height 12
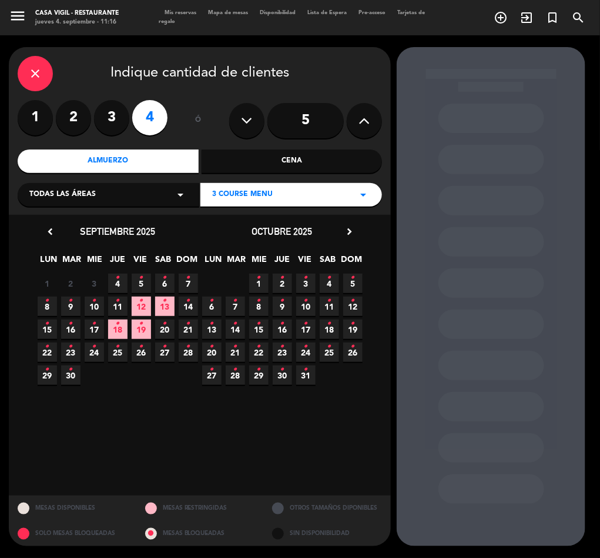
click at [351, 229] on icon "chevron_right" at bounding box center [349, 231] width 12 height 12
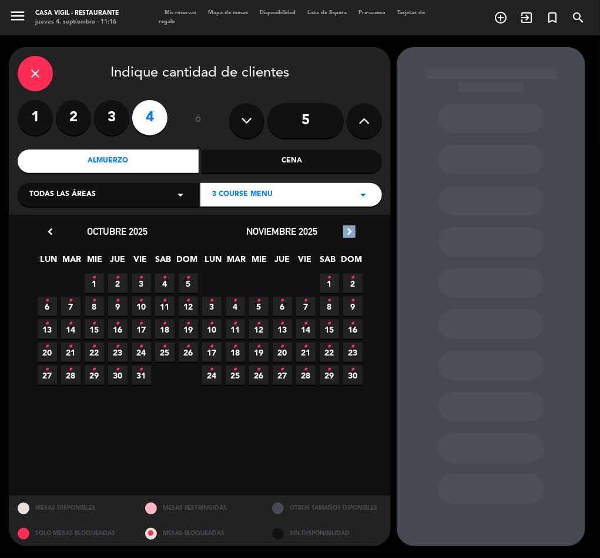
click at [351, 229] on icon "chevron_right" at bounding box center [349, 231] width 12 height 12
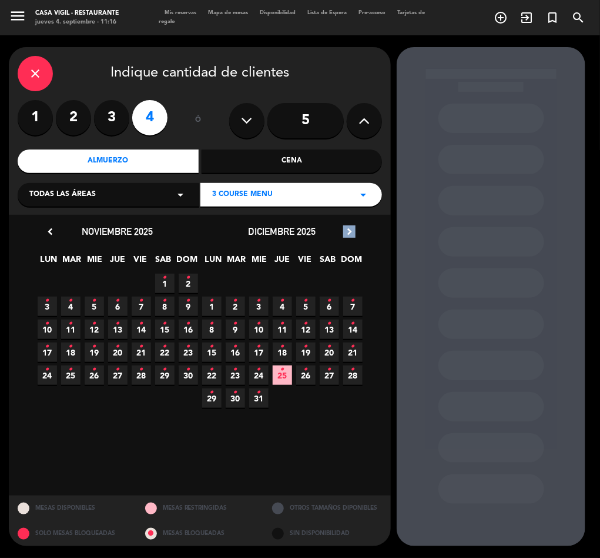
click at [351, 229] on icon "chevron_right" at bounding box center [349, 231] width 12 height 12
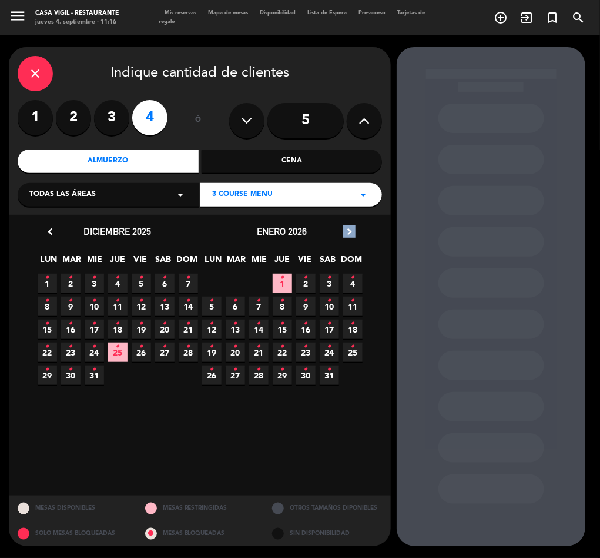
click at [351, 229] on icon "chevron_right" at bounding box center [349, 231] width 12 height 12
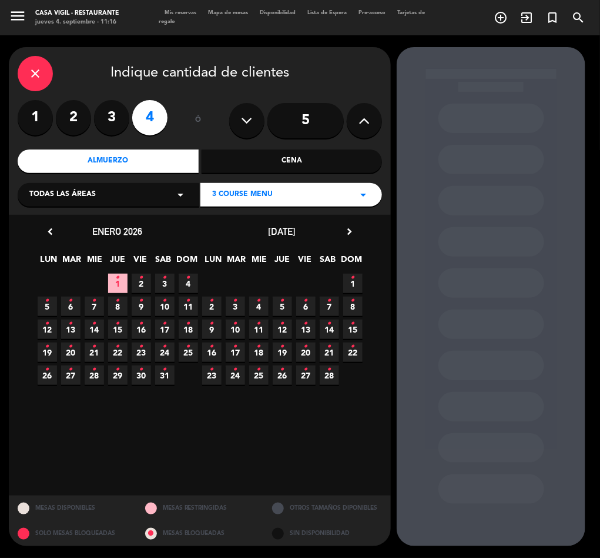
click at [260, 371] on icon "•" at bounding box center [259, 369] width 4 height 19
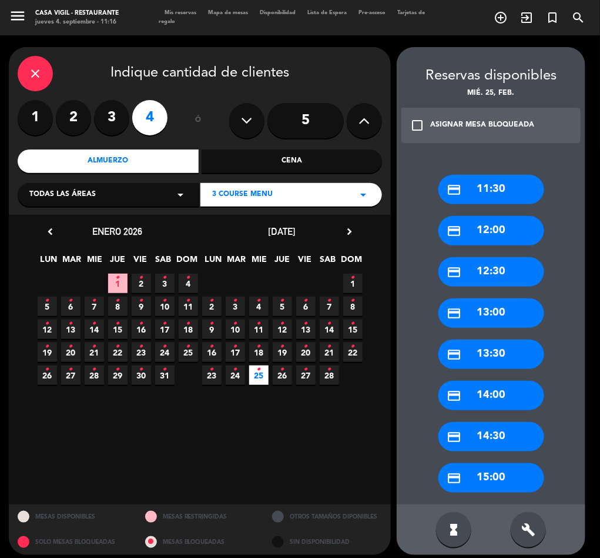
click at [424, 122] on icon "check_box_outline_blank" at bounding box center [417, 125] width 14 height 14
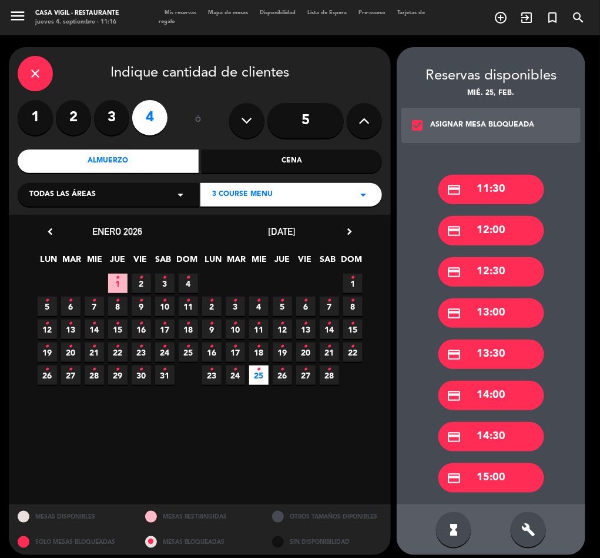
click at [495, 392] on div "credit_card 14:00" at bounding box center [492, 395] width 106 height 29
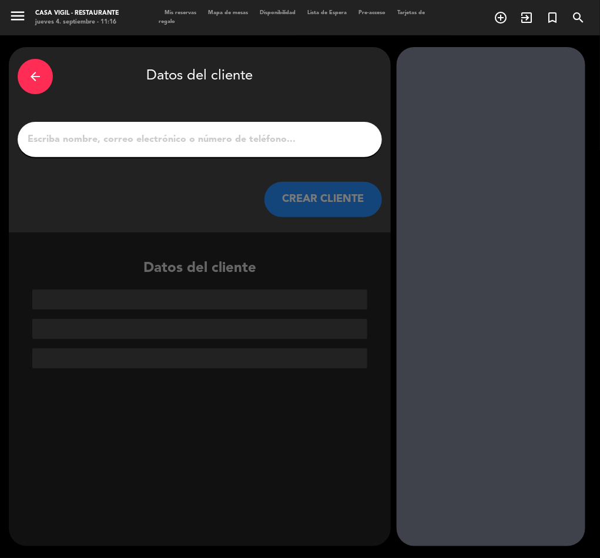
click at [176, 138] on input "1" at bounding box center [199, 139] width 347 height 16
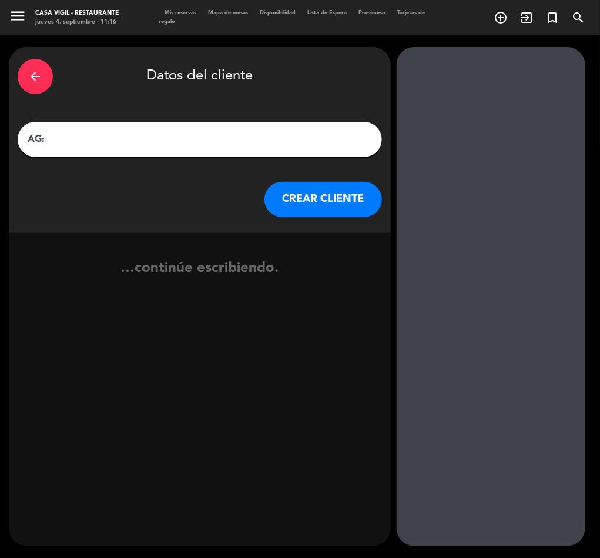
paste input "[PERSON_NAME]"
type input "AG: [PERSON_NAME] X4/ WINE CITY"
click at [296, 196] on button "CREAR CLIENTE" at bounding box center [324, 199] width 118 height 35
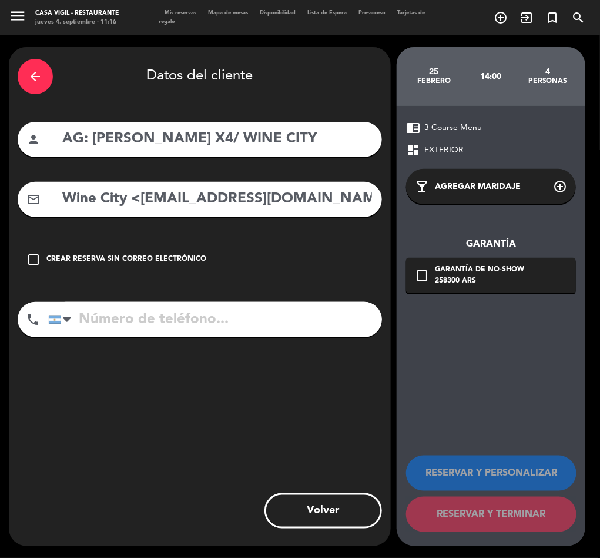
click at [156, 199] on input "Wine City <[EMAIL_ADDRESS][DOMAIN_NAME]>" at bounding box center [217, 199] width 312 height 24
drag, startPoint x: 138, startPoint y: 199, endPoint x: 52, endPoint y: 221, distance: 89.1
click at [52, 221] on div "arrow_back Datos del cliente person AG: [PERSON_NAME] X4/ WINE CITY mail_outlin…" at bounding box center [200, 296] width 382 height 499
click at [318, 203] on input "[EMAIL_ADDRESS][DOMAIN_NAME]>" at bounding box center [217, 199] width 312 height 24
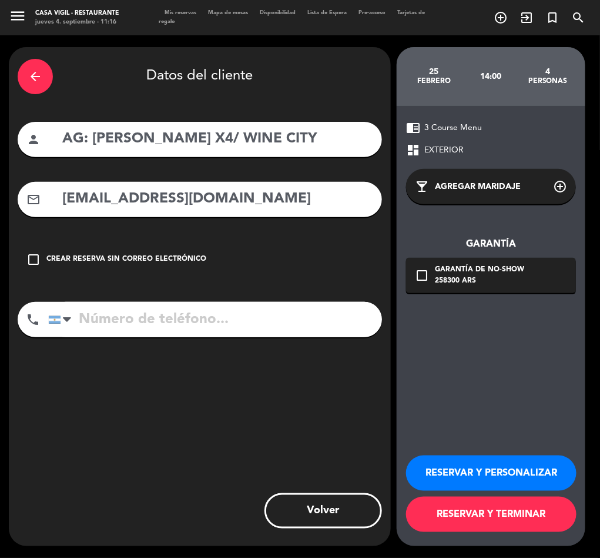
type input "[EMAIL_ADDRESS][DOMAIN_NAME]"
click at [531, 469] on button "RESERVAR Y PERSONALIZAR" at bounding box center [491, 472] width 171 height 35
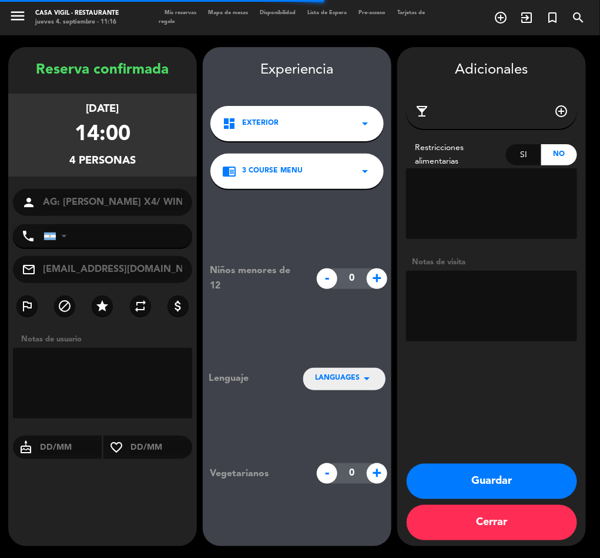
click at [496, 281] on textarea at bounding box center [491, 306] width 171 height 71
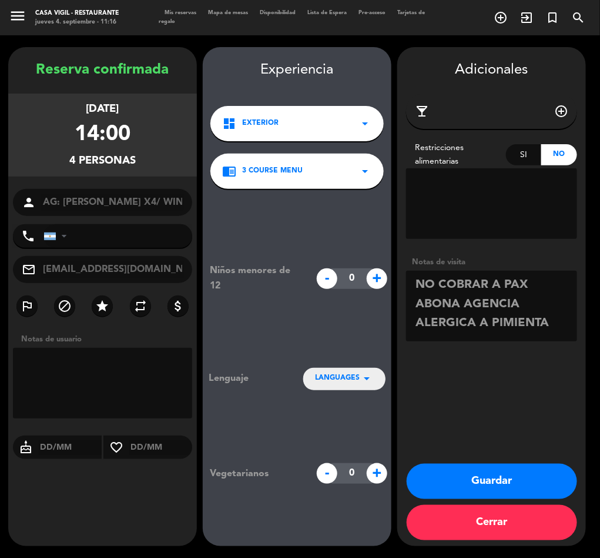
type textarea "NO COBRAR A PAX ABONA AGENCIA ALERGICA A PIMIENTA"
click at [496, 475] on button "Guardar" at bounding box center [492, 480] width 171 height 35
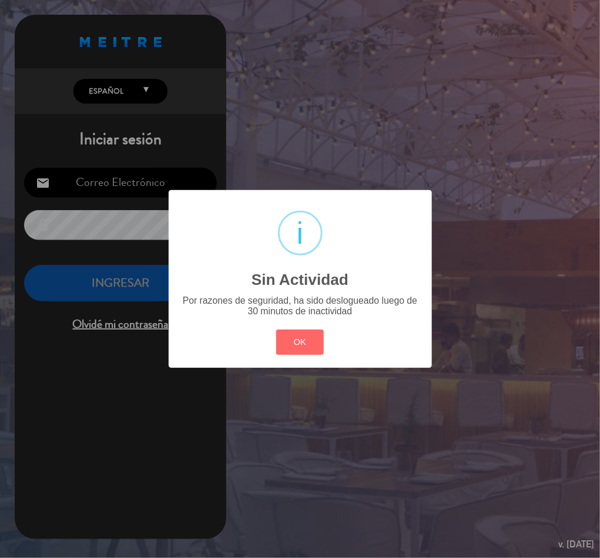
type input "[EMAIL_ADDRESS][DOMAIN_NAME]"
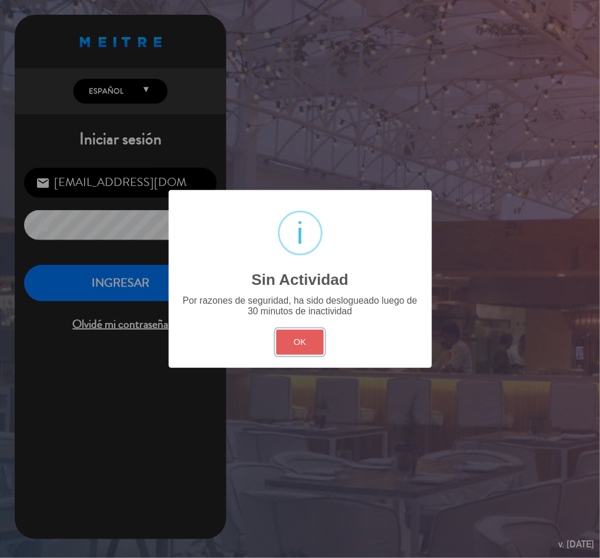
click at [292, 349] on button "OK" at bounding box center [300, 341] width 48 height 25
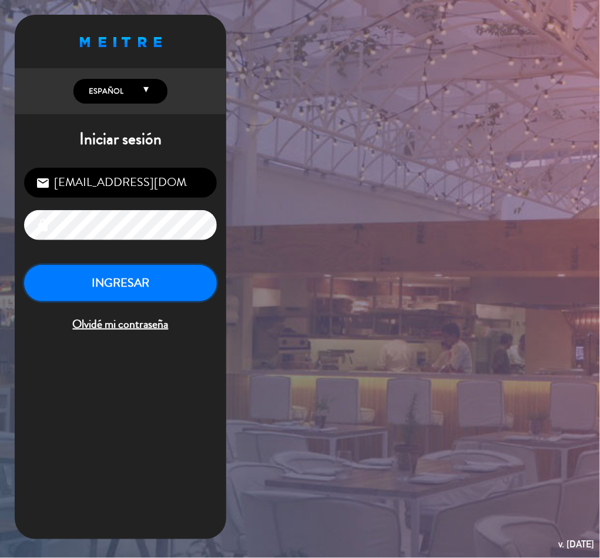
click at [131, 292] on button "INGRESAR" at bounding box center [120, 283] width 193 height 37
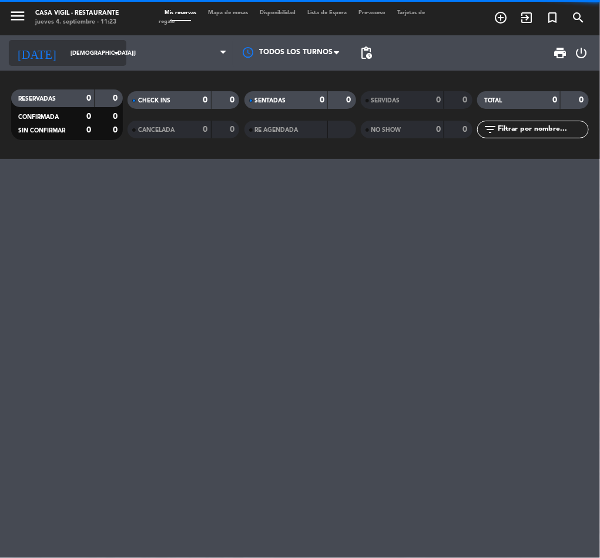
click at [78, 57] on input "[DEMOGRAPHIC_DATA][DATE]" at bounding box center [103, 53] width 77 height 18
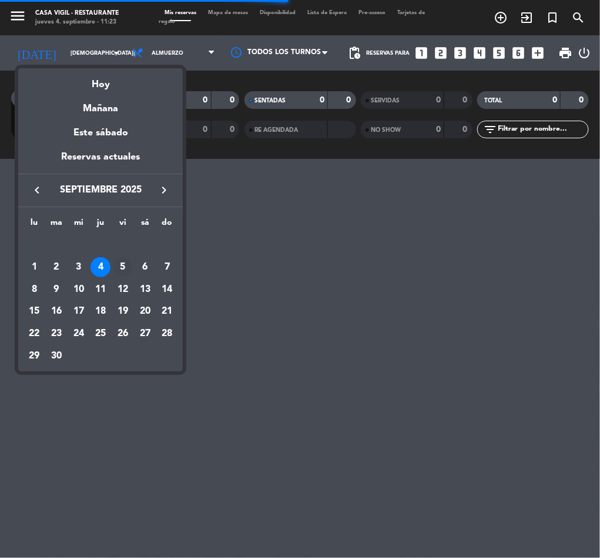
click at [124, 265] on div "5" at bounding box center [123, 267] width 20 height 20
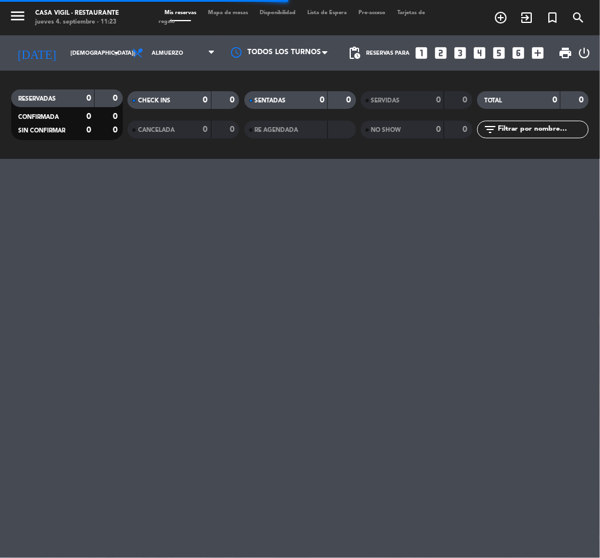
type input "[DATE]"
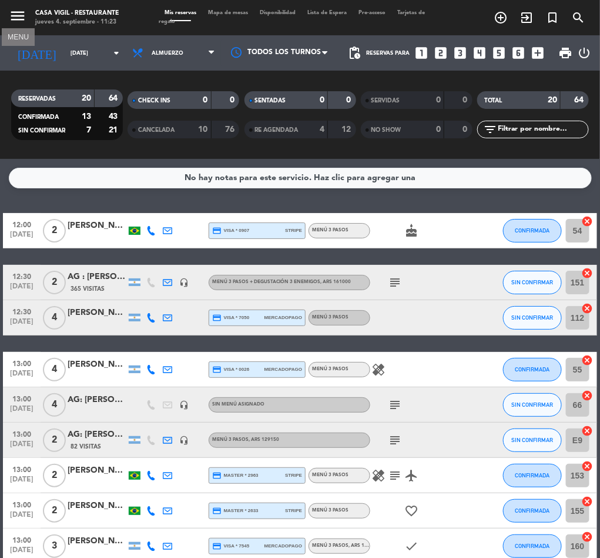
click at [16, 11] on icon "menu" at bounding box center [18, 16] width 18 height 18
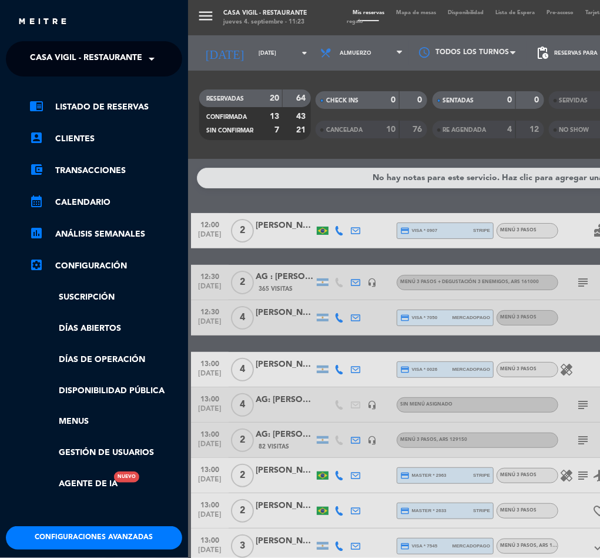
click at [95, 58] on span "Casa Vigil - Restaurante" at bounding box center [86, 58] width 112 height 25
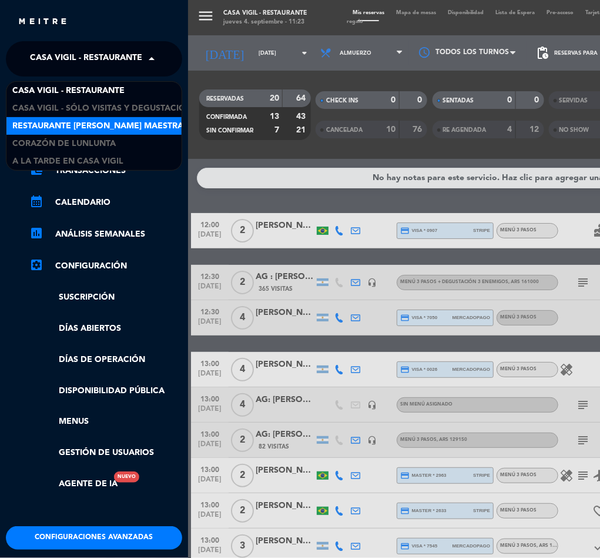
click at [119, 124] on span "Restaurante [PERSON_NAME] Maestra" at bounding box center [97, 126] width 171 height 14
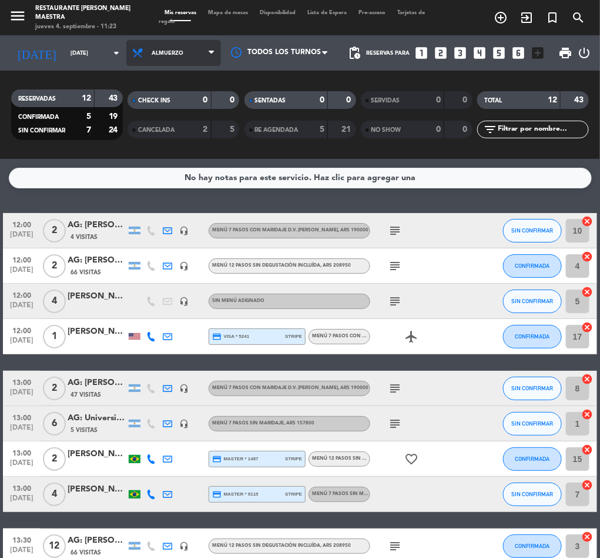
click at [170, 50] on span "Almuerzo" at bounding box center [168, 53] width 32 height 6
click at [128, 136] on div "menu Restaurante [PERSON_NAME] Maestra jueves 4. septiembre - 11:23 Mis reserva…" at bounding box center [300, 79] width 600 height 159
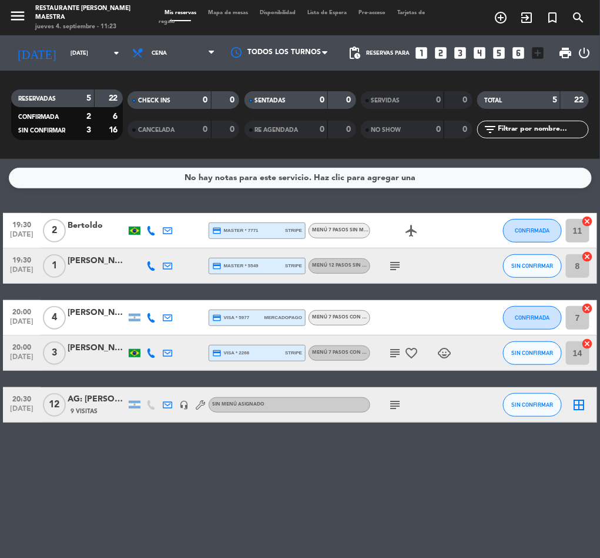
click at [537, 129] on input "text" at bounding box center [543, 129] width 91 height 13
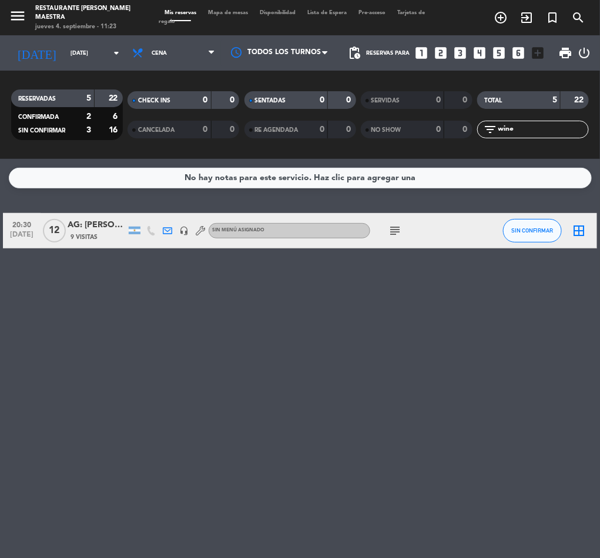
type input "wine"
click at [87, 230] on div "AG: [PERSON_NAME] x12 / WINE FRIENDS" at bounding box center [97, 225] width 59 height 14
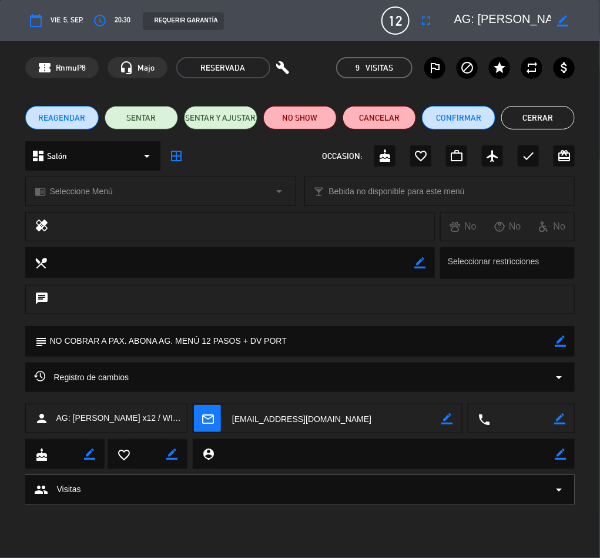
click at [558, 342] on icon "border_color" at bounding box center [560, 340] width 11 height 11
drag, startPoint x: 175, startPoint y: 339, endPoint x: 292, endPoint y: 341, distance: 116.5
click at [292, 341] on textarea at bounding box center [301, 341] width 509 height 30
paste textarea "[PERSON_NAME]"
drag, startPoint x: 266, startPoint y: 346, endPoint x: 177, endPoint y: 338, distance: 89.8
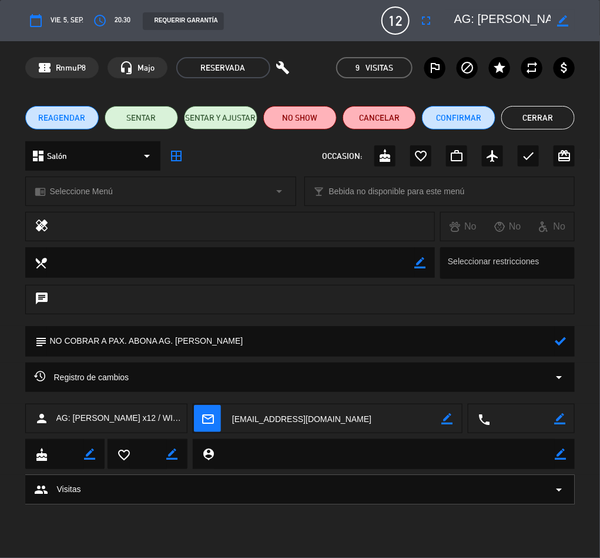
click at [177, 338] on textarea at bounding box center [301, 341] width 509 height 30
click at [232, 341] on textarea at bounding box center [301, 341] width 509 height 30
paste textarea "7 pasos con degus 2 copas dv y 2 copas angelica"
type textarea "NO COBRAR A PAX. ABONA [DATE] pasos con degus 2 copas dv y 2 copas angelica"
click at [561, 341] on icon at bounding box center [560, 340] width 11 height 11
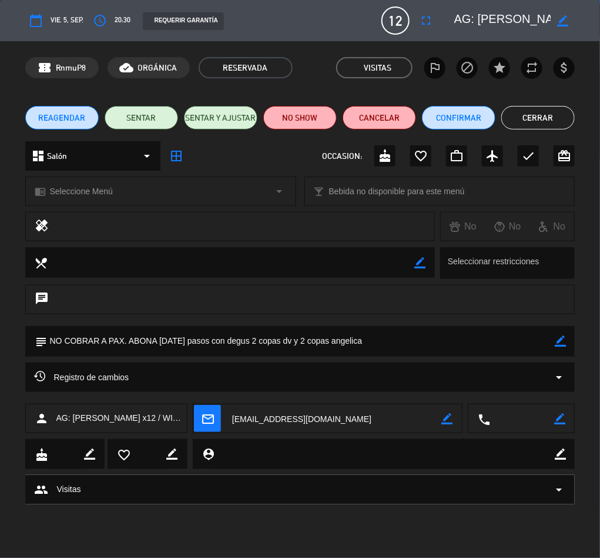
click at [111, 189] on span "Seleccione Menú" at bounding box center [81, 192] width 63 height 14
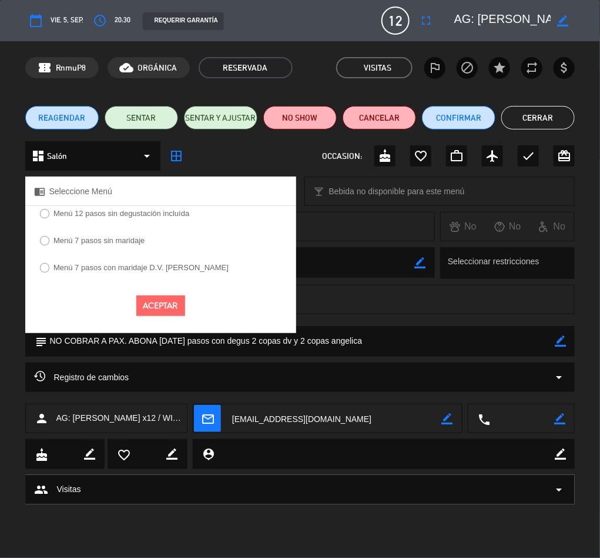
click at [39, 242] on label "Menú 7 pasos sin maridaje" at bounding box center [92, 242] width 117 height 19
click at [162, 303] on button "Aceptar" at bounding box center [160, 305] width 49 height 21
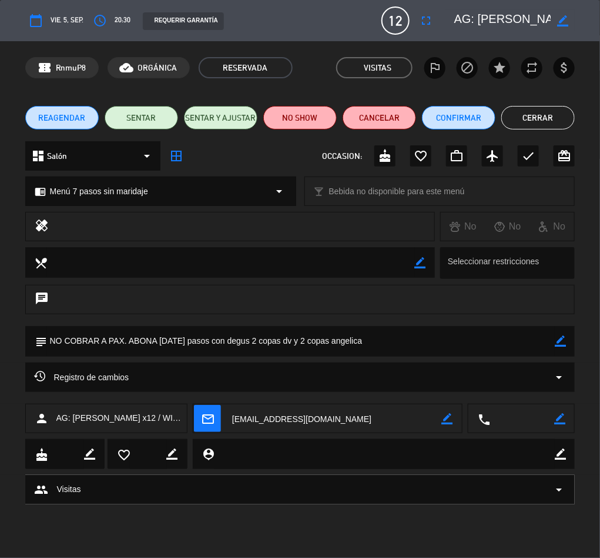
click at [173, 191] on div "chrome_reader_mode Menú 7 pasos sin maridaje arrow_drop_down" at bounding box center [161, 191] width 270 height 28
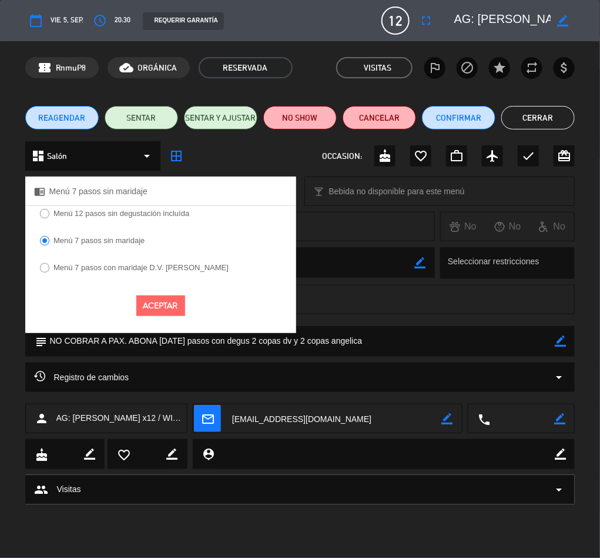
click at [45, 265] on input "Menú 7 pasos con maridaje D.V. [PERSON_NAME]" at bounding box center [44, 267] width 8 height 8
radio input "true"
click at [157, 299] on button "Aceptar" at bounding box center [160, 305] width 49 height 21
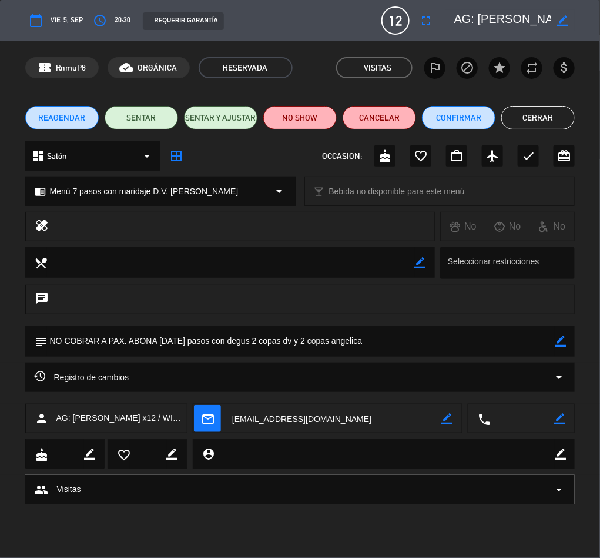
click at [540, 109] on button "Cerrar" at bounding box center [539, 118] width 74 height 24
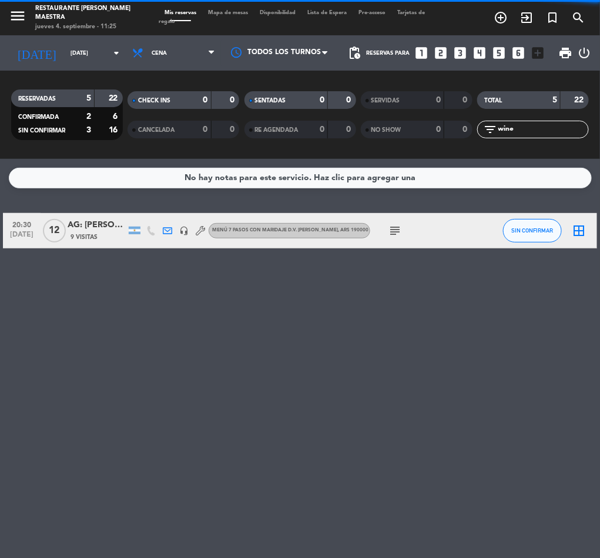
click at [533, 124] on input "wine" at bounding box center [543, 129] width 91 height 13
type input "w"
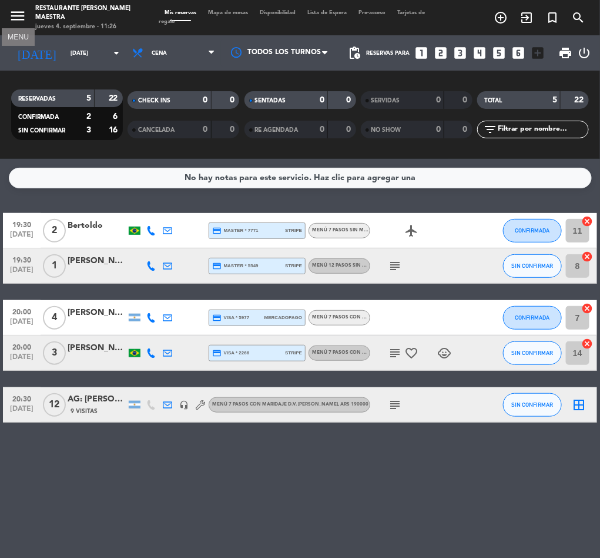
click at [14, 12] on icon "menu" at bounding box center [18, 16] width 18 height 18
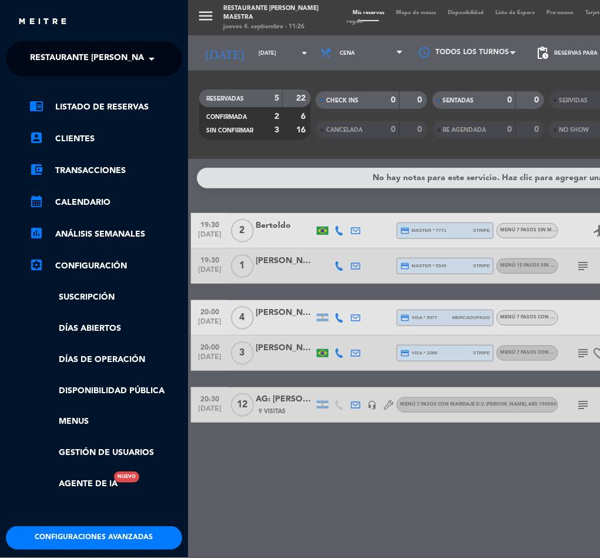
click at [101, 60] on span "Restaurante [PERSON_NAME] Maestra" at bounding box center [115, 58] width 171 height 25
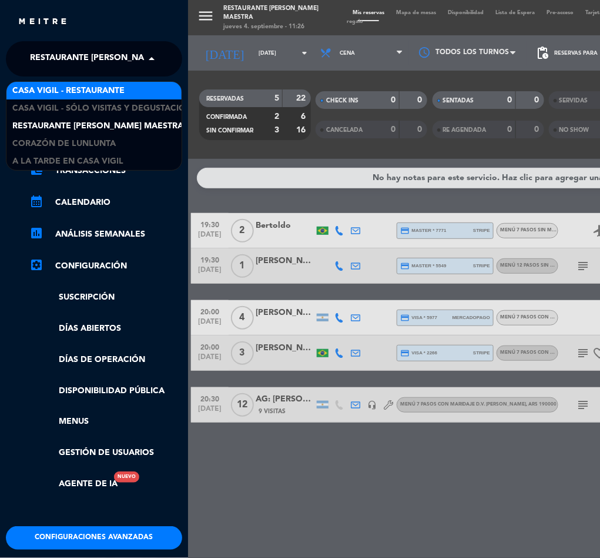
click at [108, 91] on span "Casa Vigil - Restaurante" at bounding box center [68, 91] width 112 height 14
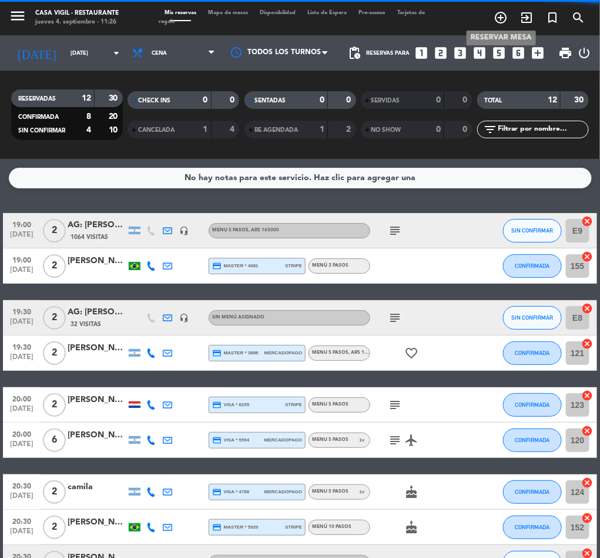
click at [503, 13] on icon "add_circle_outline" at bounding box center [501, 18] width 14 height 14
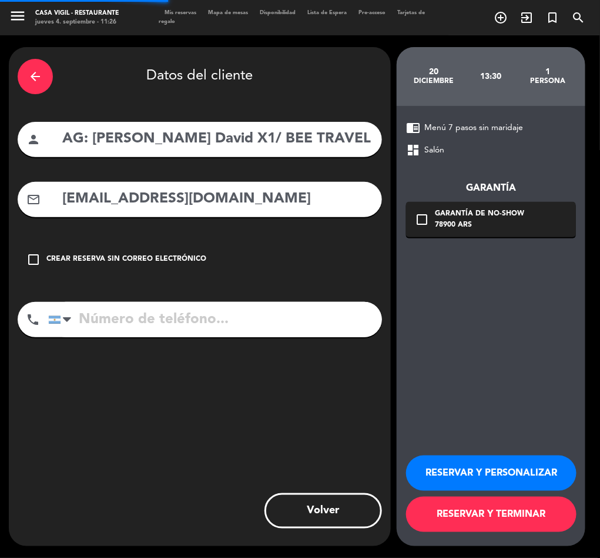
click at [55, 85] on div "arrow_back Datos del cliente" at bounding box center [200, 76] width 365 height 41
click at [25, 76] on div "arrow_back" at bounding box center [35, 76] width 35 height 35
click at [0, 0] on div "close" at bounding box center [0, 0] width 0 height 0
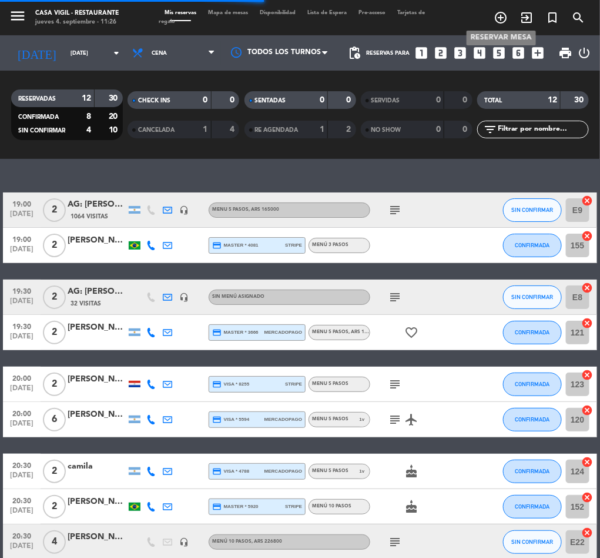
click at [500, 15] on icon "add_circle_outline" at bounding box center [501, 18] width 14 height 14
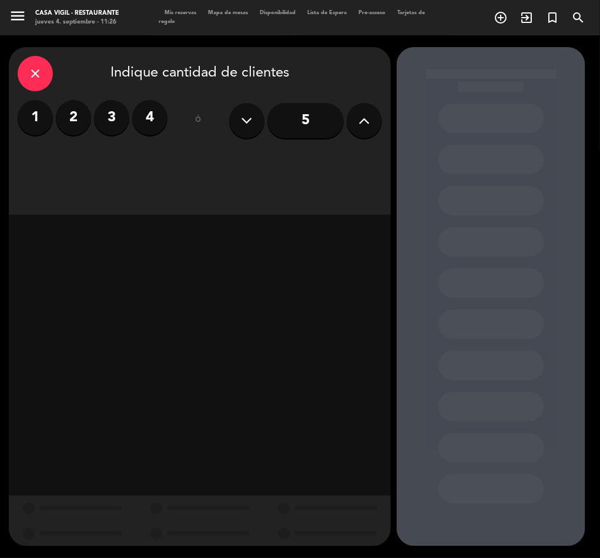
click at [24, 119] on label "1" at bounding box center [35, 117] width 35 height 35
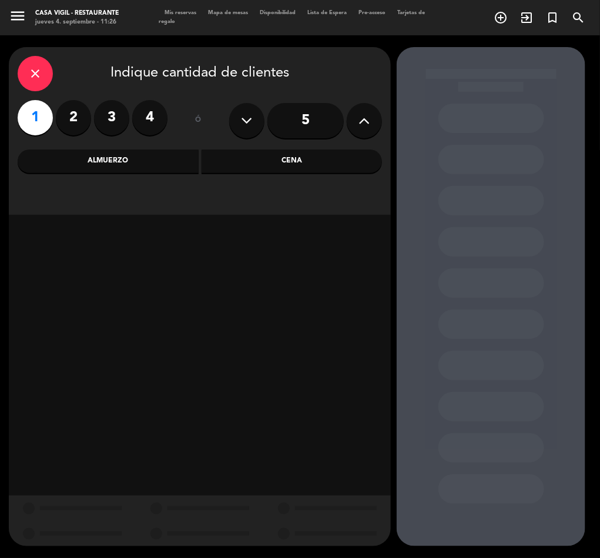
click at [36, 68] on icon "close" at bounding box center [35, 73] width 14 height 14
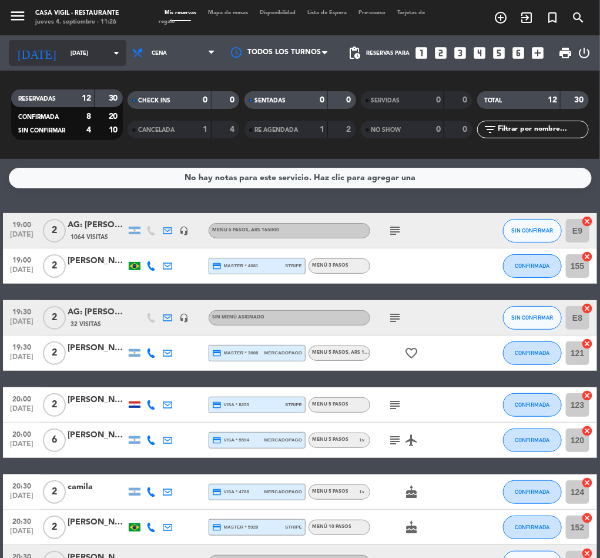
click at [65, 53] on input "[DATE]" at bounding box center [103, 53] width 77 height 18
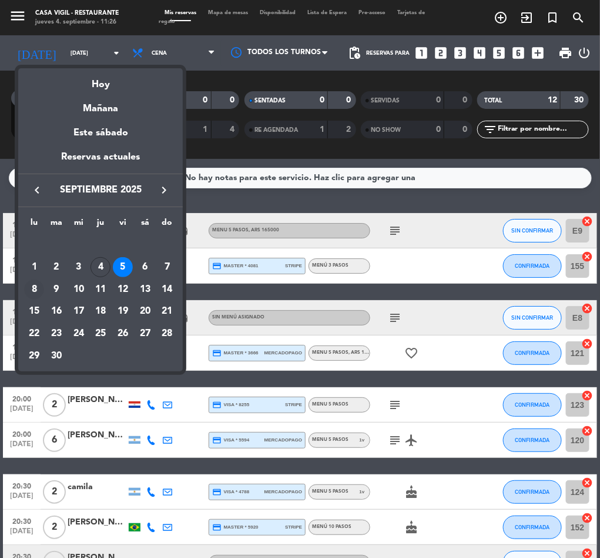
click at [34, 286] on div "8" at bounding box center [34, 289] width 20 height 20
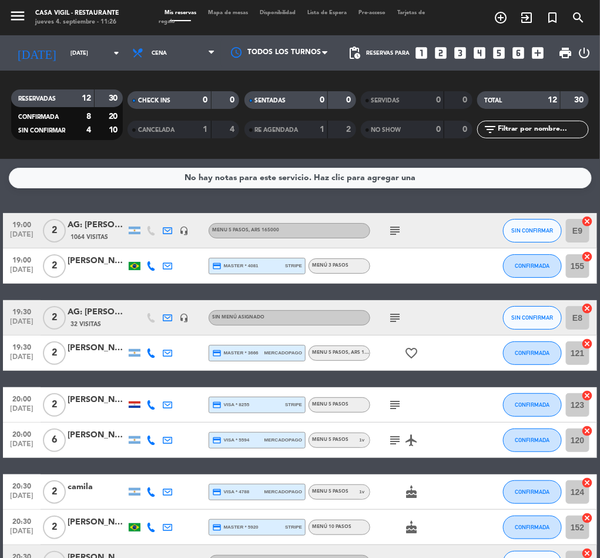
type input "[DATE]"
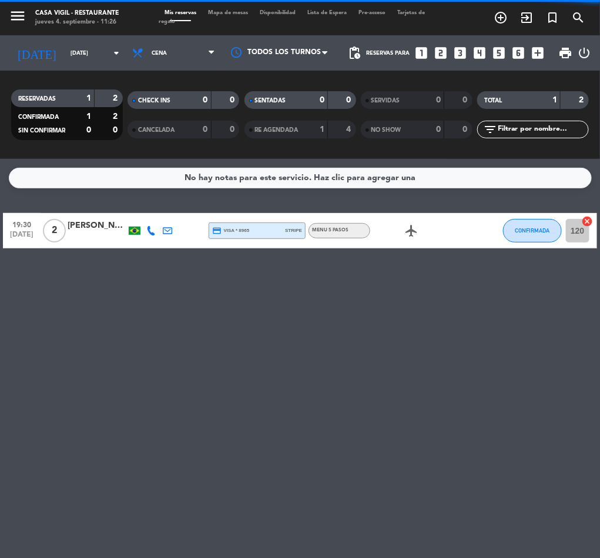
click at [161, 46] on span "Cena" at bounding box center [173, 53] width 95 height 26
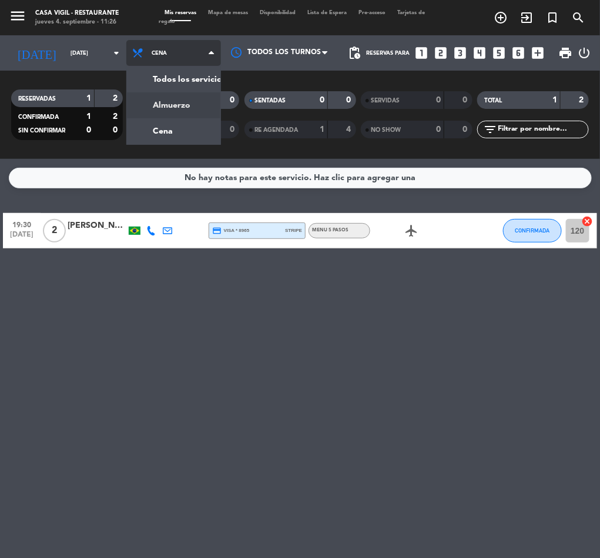
click at [122, 103] on div "menu Casa Vigil - Restaurante jueves 4. septiembre - 11:26 Mis reservas Mapa de…" at bounding box center [300, 79] width 600 height 159
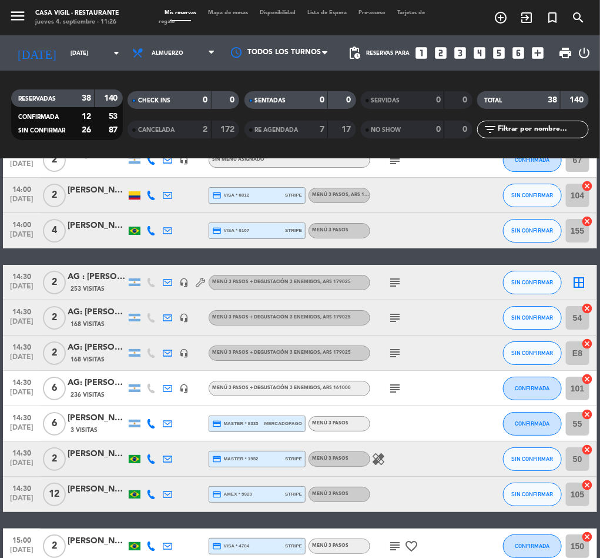
scroll to position [1147, 0]
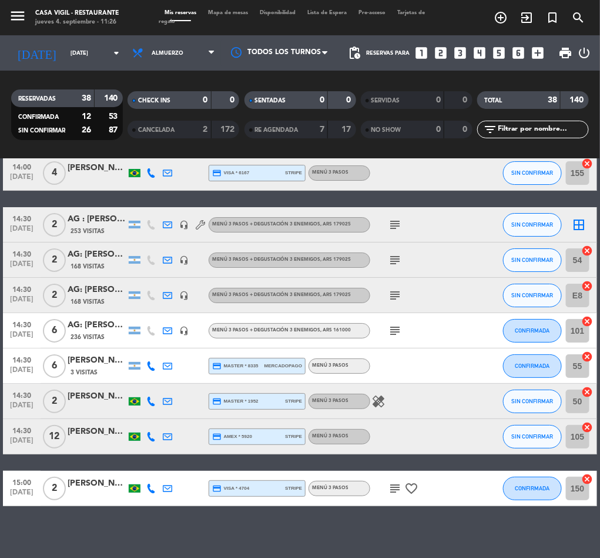
click at [86, 430] on div "[PERSON_NAME]" at bounding box center [97, 432] width 59 height 14
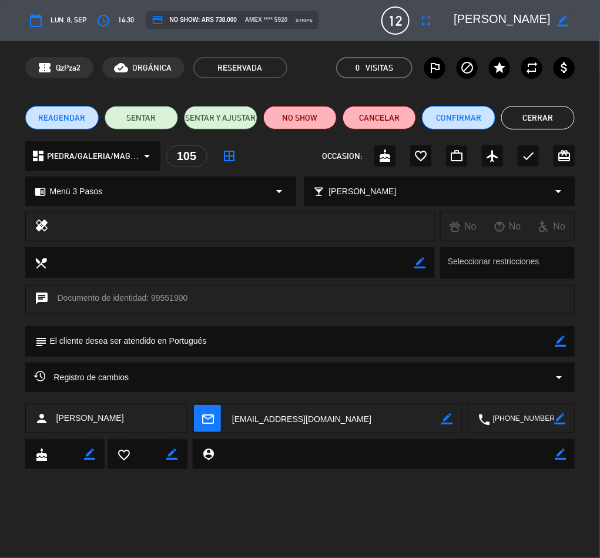
click at [544, 118] on button "Cerrar" at bounding box center [539, 118] width 74 height 24
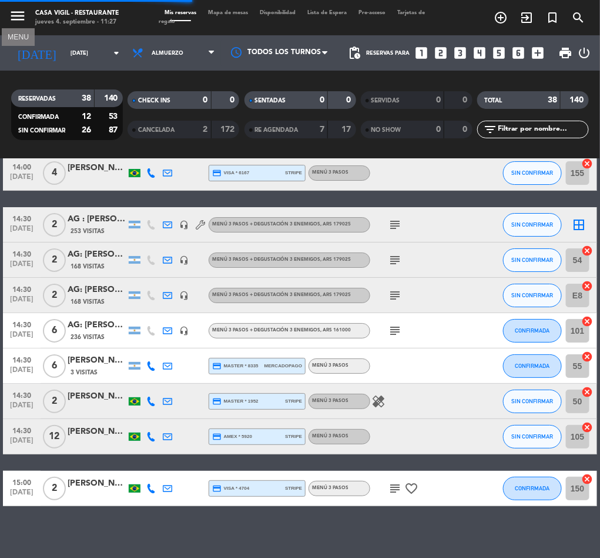
click at [9, 18] on icon "menu" at bounding box center [18, 16] width 18 height 18
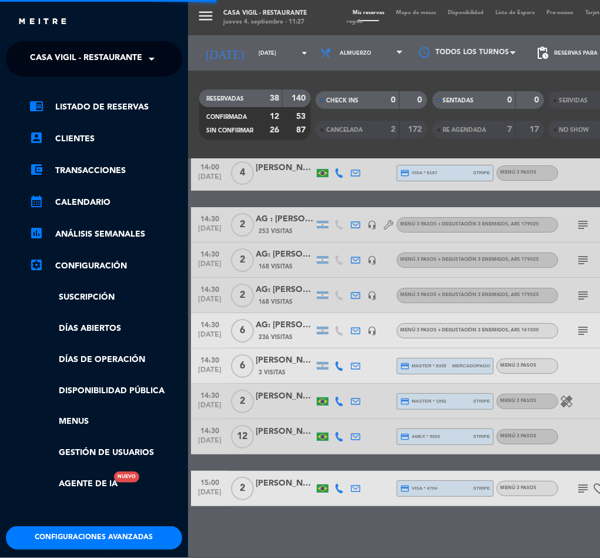
click at [87, 60] on span "Casa Vigil - Restaurante" at bounding box center [86, 58] width 112 height 25
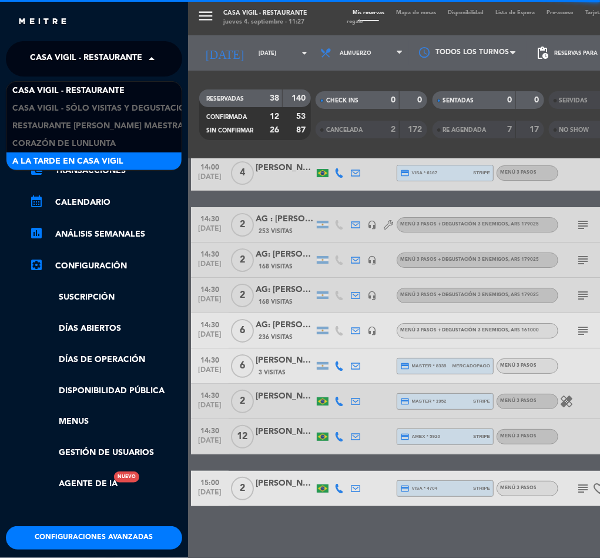
click at [90, 158] on span "A la tarde en Casa Vigil" at bounding box center [67, 162] width 111 height 14
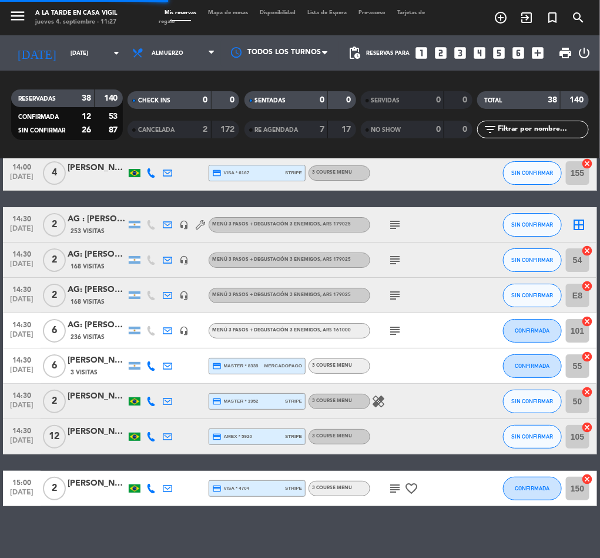
scroll to position [13, 0]
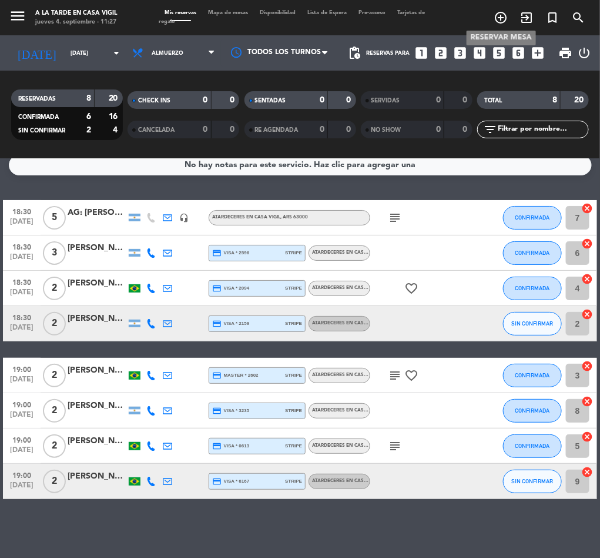
click at [499, 18] on icon "add_circle_outline" at bounding box center [501, 18] width 14 height 14
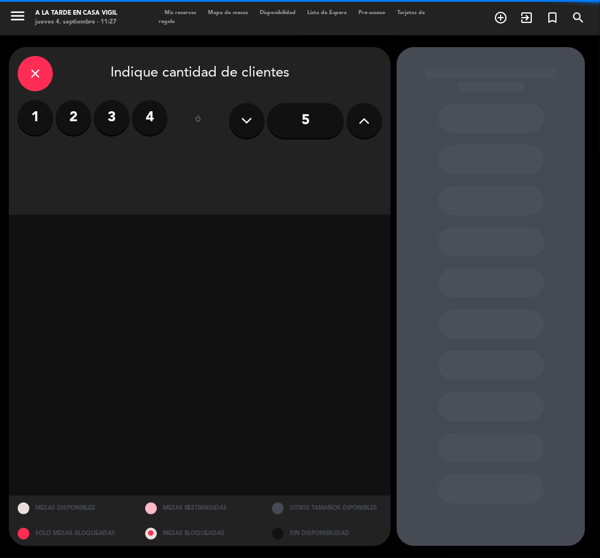
click at [31, 118] on label "1" at bounding box center [35, 117] width 35 height 35
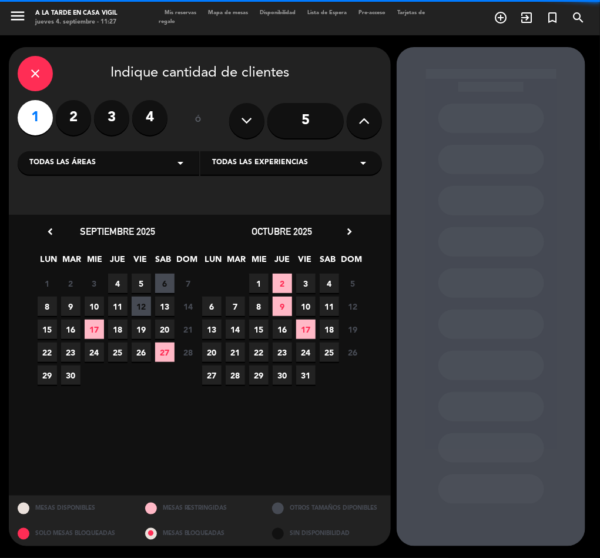
click at [272, 165] on span "Todas las experiencias" at bounding box center [260, 163] width 96 height 12
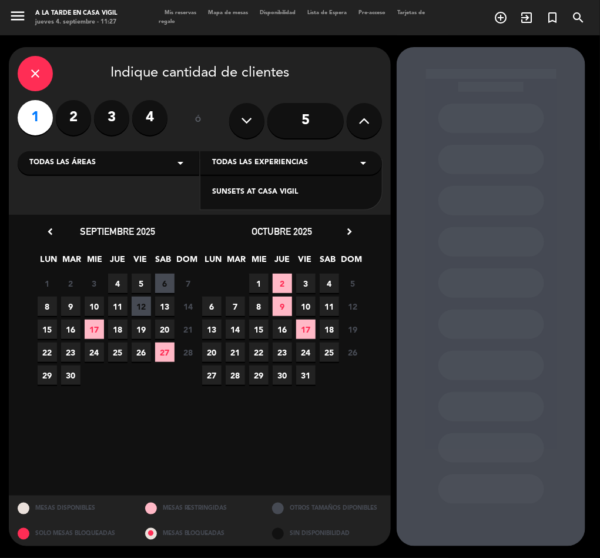
click at [242, 191] on div "SUNSETS AT CASA VIGIL" at bounding box center [291, 192] width 158 height 12
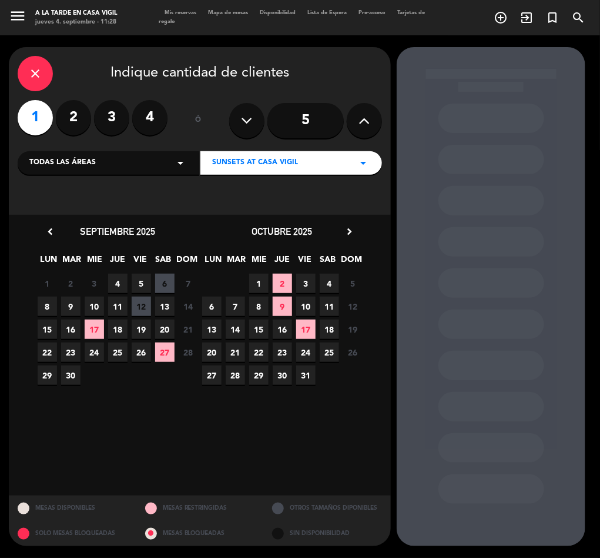
click at [44, 351] on span "22" at bounding box center [47, 351] width 19 height 19
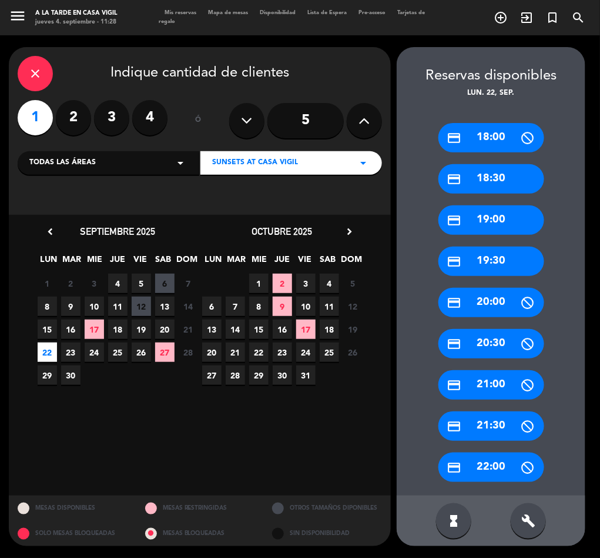
click at [490, 212] on div "credit_card 19:00" at bounding box center [492, 219] width 106 height 29
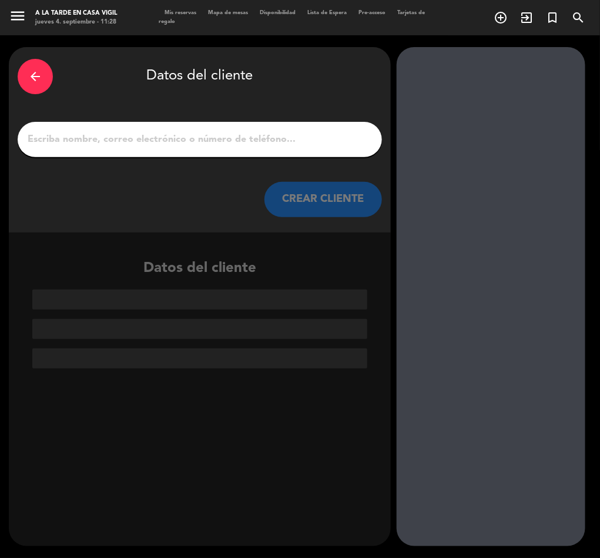
click at [184, 136] on input "1" at bounding box center [199, 139] width 347 height 16
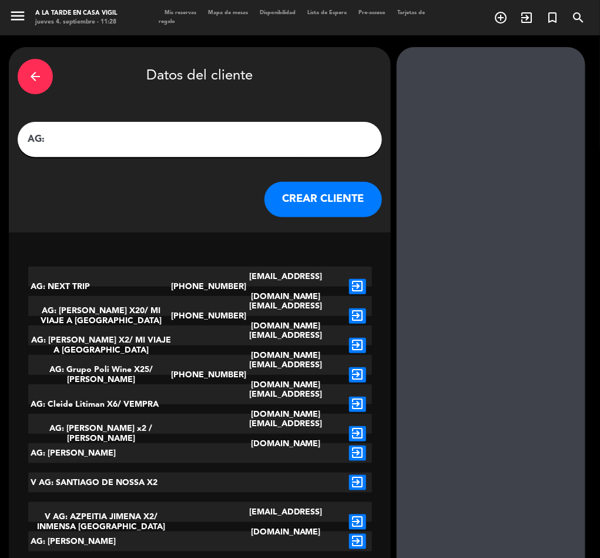
paste input "[PERSON_NAME]"
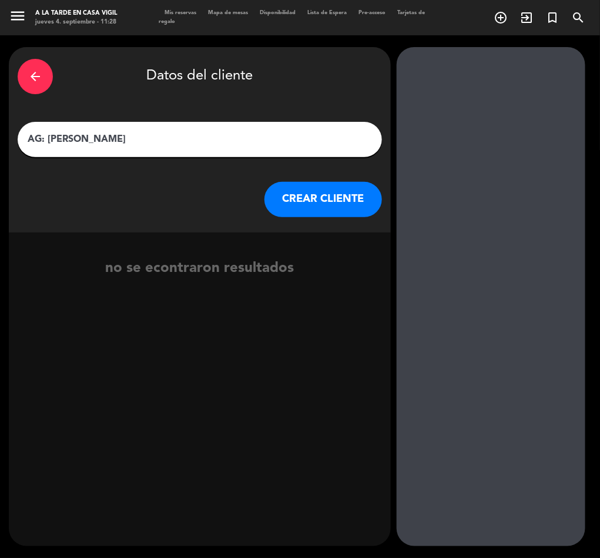
click at [217, 136] on input "AG: [PERSON_NAME]" at bounding box center [199, 139] width 347 height 16
type input "AG: [PERSON_NAME] X1/ SUNTRIP"
click at [352, 196] on button "CREAR CLIENTE" at bounding box center [324, 199] width 118 height 35
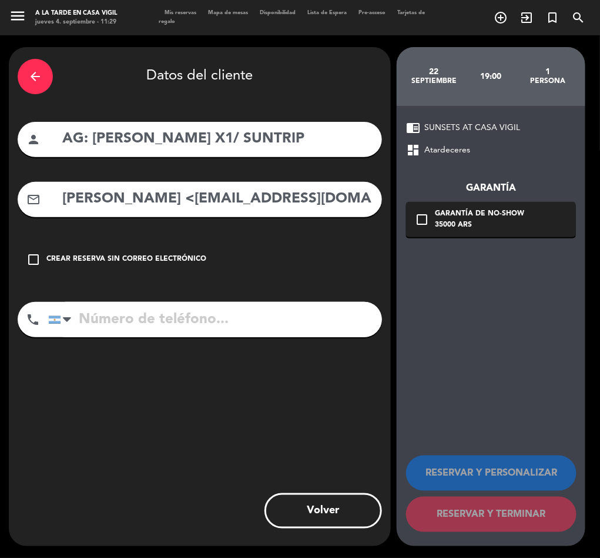
click at [196, 198] on input "[PERSON_NAME] <[EMAIL_ADDRESS][DOMAIN_NAME]>" at bounding box center [217, 199] width 312 height 24
drag, startPoint x: 171, startPoint y: 199, endPoint x: 4, endPoint y: 233, distance: 171.0
click at [4, 233] on div "arrow_back Datos del cliente person AG: [PERSON_NAME] X1/ SUNTRIP mail_outline …" at bounding box center [300, 296] width 600 height 522
click at [319, 200] on input "[EMAIL_ADDRESS][DOMAIN_NAME]>" at bounding box center [217, 199] width 312 height 24
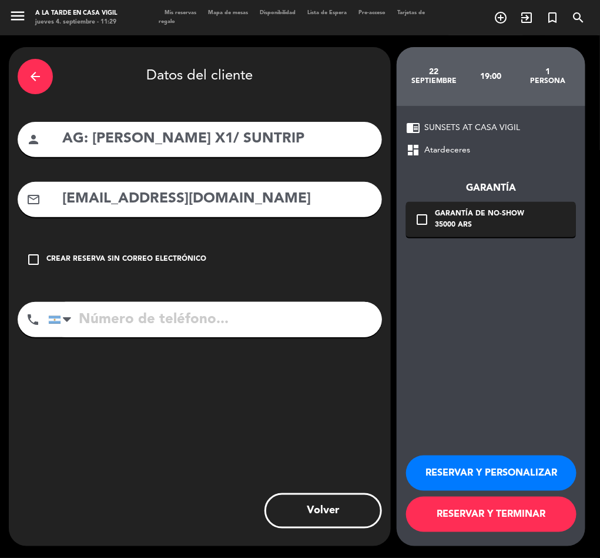
type input "[EMAIL_ADDRESS][DOMAIN_NAME]"
click at [503, 480] on button "RESERVAR Y PERSONALIZAR" at bounding box center [491, 472] width 171 height 35
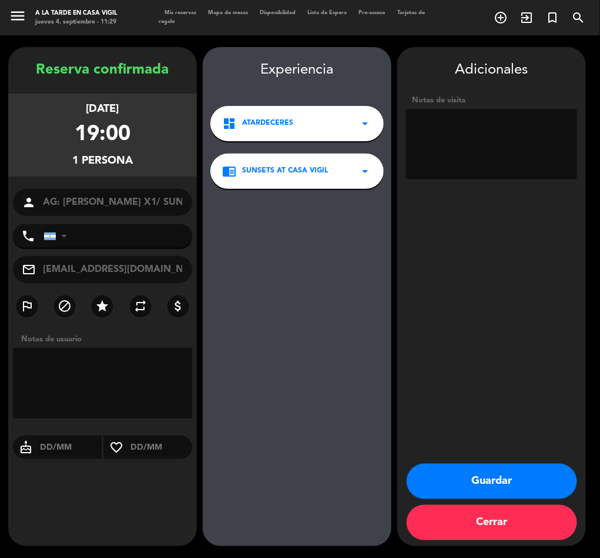
click at [486, 159] on textarea at bounding box center [491, 144] width 171 height 71
click at [505, 157] on textarea at bounding box center [491, 144] width 171 height 71
type textarea "NO COBRAR A PAX ABONA AGENCIA BRASIL"
click at [503, 475] on button "Guardar" at bounding box center [492, 480] width 171 height 35
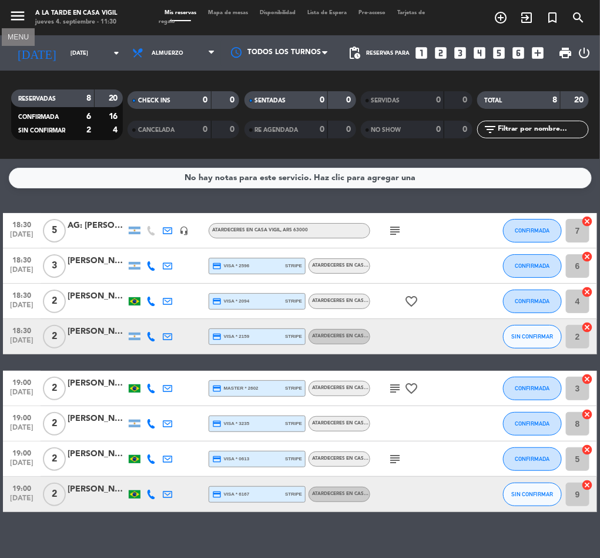
click at [18, 16] on icon "menu" at bounding box center [18, 16] width 18 height 18
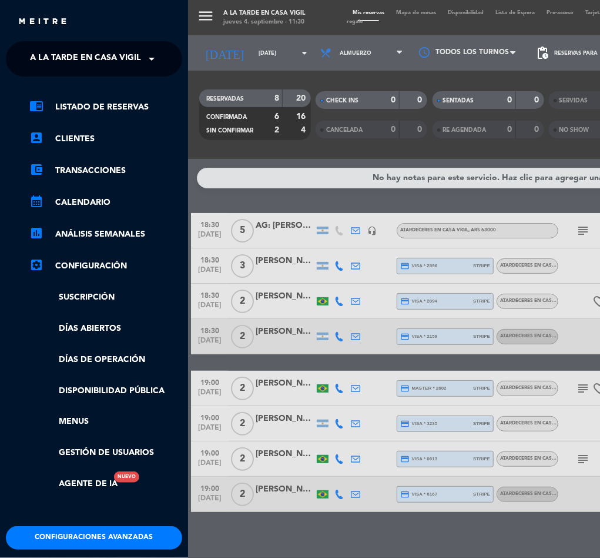
click at [78, 55] on span "A la tarde en Casa Vigil" at bounding box center [85, 58] width 111 height 25
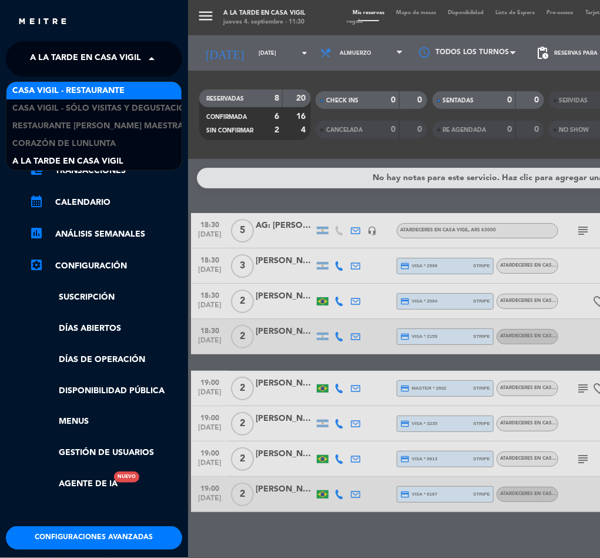
click at [98, 85] on span "Casa Vigil - Restaurante" at bounding box center [68, 91] width 112 height 14
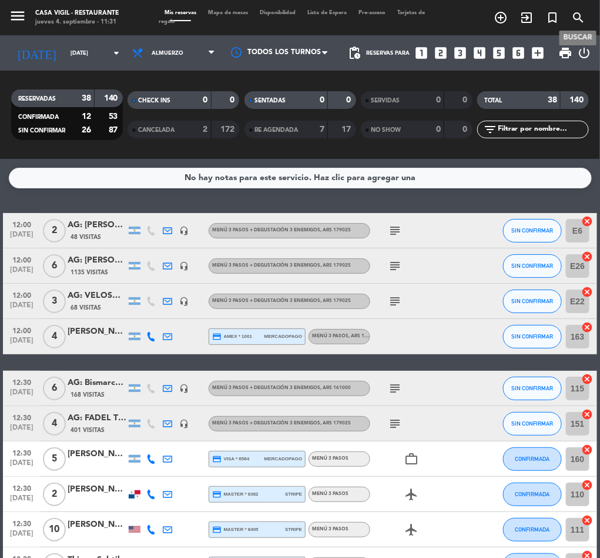
click at [582, 14] on icon "search" at bounding box center [579, 18] width 14 height 14
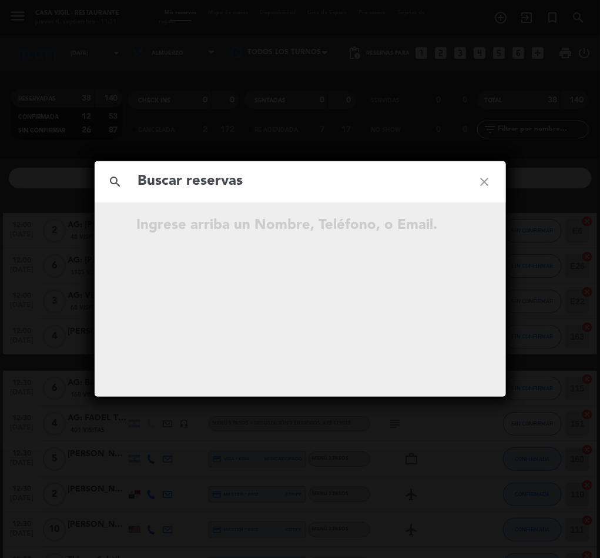
click at [203, 179] on input "text" at bounding box center [300, 181] width 327 height 24
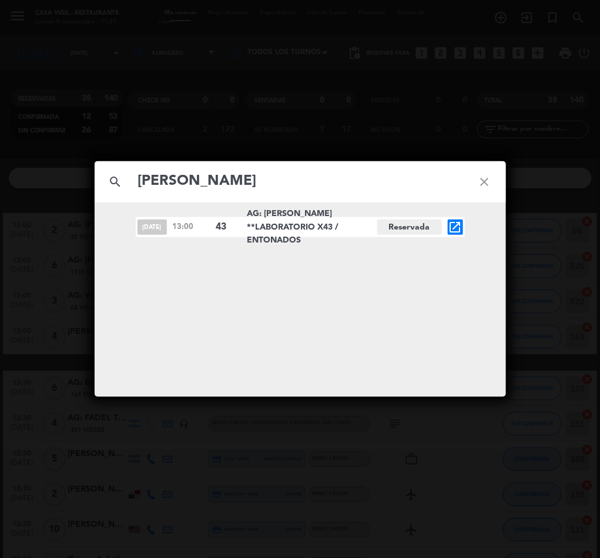
type input "[PERSON_NAME]"
click at [453, 228] on icon "open_in_new" at bounding box center [456, 227] width 14 height 14
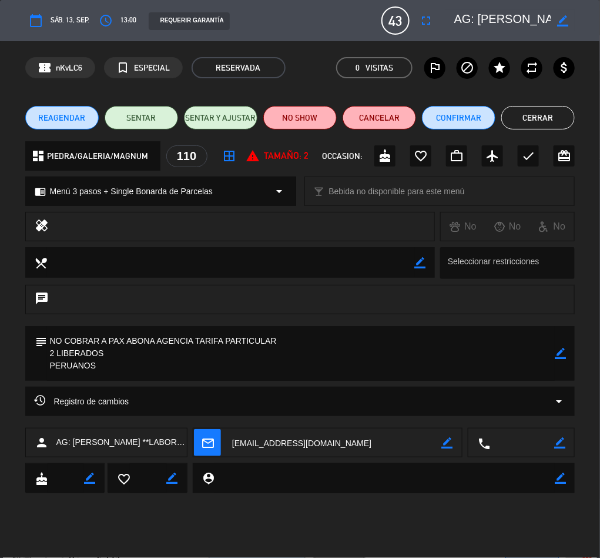
click at [540, 115] on button "Cerrar" at bounding box center [539, 118] width 74 height 24
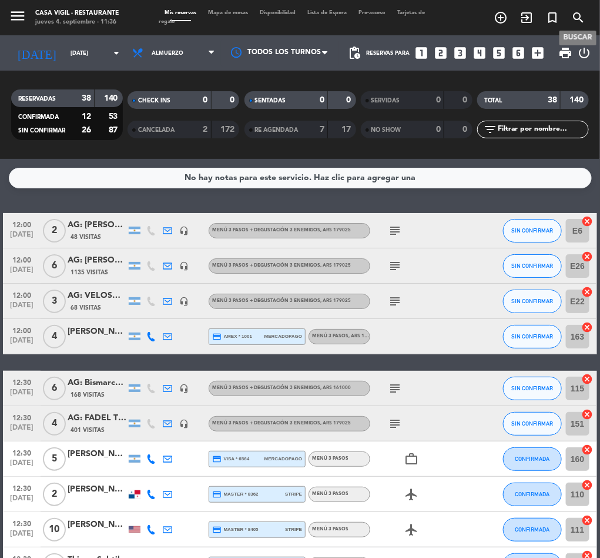
click at [573, 14] on icon "search" at bounding box center [579, 18] width 14 height 14
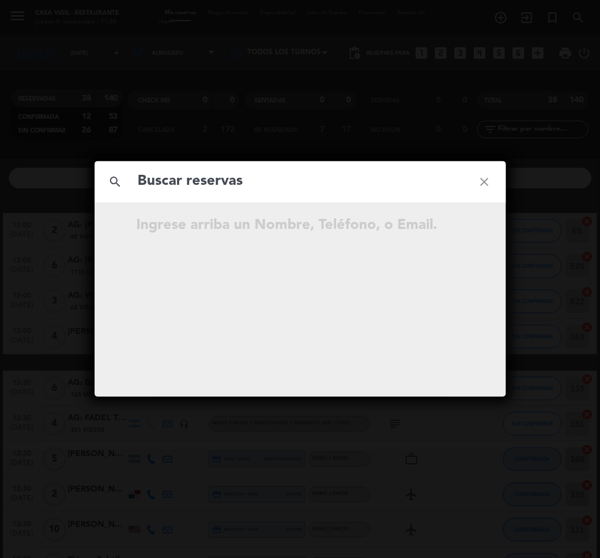
click at [213, 183] on input "text" at bounding box center [300, 181] width 327 height 24
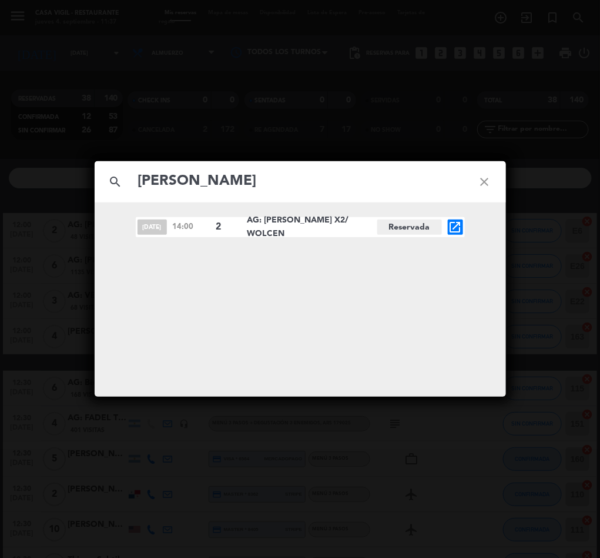
type input "[PERSON_NAME]"
click at [454, 226] on icon "open_in_new" at bounding box center [456, 227] width 14 height 14
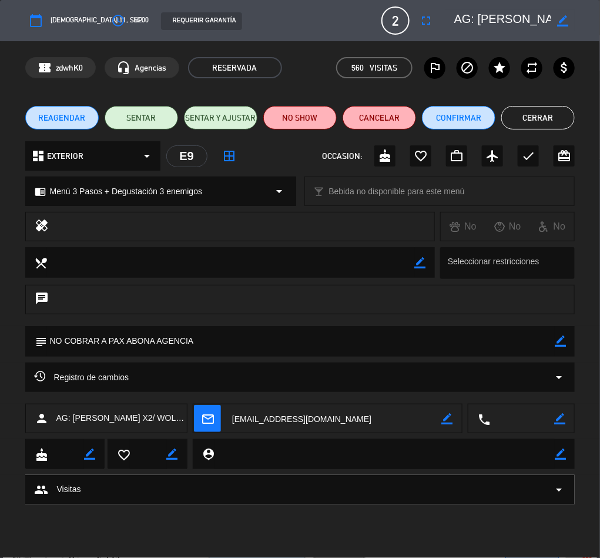
drag, startPoint x: 563, startPoint y: 341, endPoint x: 450, endPoint y: 339, distance: 112.9
click at [556, 341] on icon "border_color" at bounding box center [560, 340] width 11 height 11
click at [405, 338] on textarea at bounding box center [301, 341] width 509 height 30
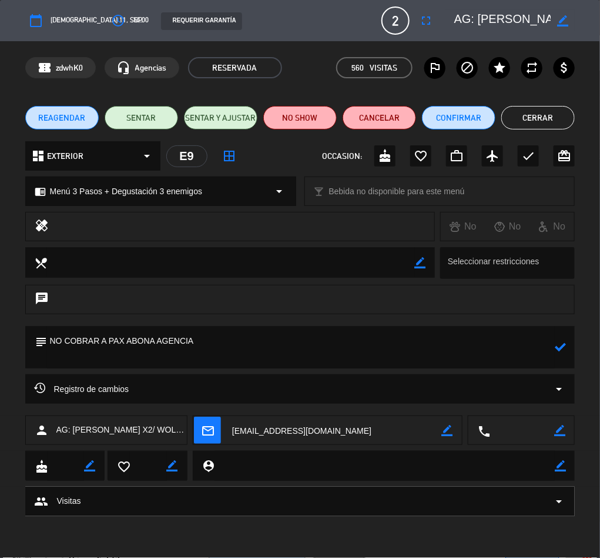
paste textarea "• 1 persona no come frutos de mar"
drag, startPoint x: 69, startPoint y: 349, endPoint x: 78, endPoint y: 375, distance: 27.0
click at [69, 350] on textarea at bounding box center [301, 347] width 509 height 42
type textarea "NO COBRAR A PAX ABONA AGENCIA 1 persona no come frutos de mar"
click at [563, 344] on icon at bounding box center [560, 346] width 11 height 11
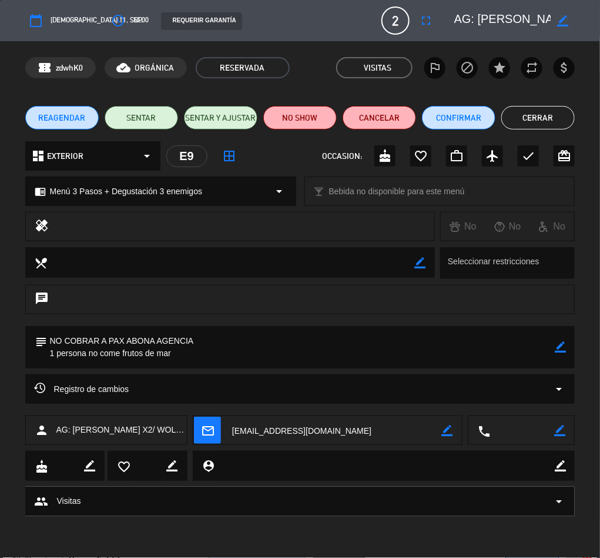
click at [532, 118] on button "Cerrar" at bounding box center [539, 118] width 74 height 24
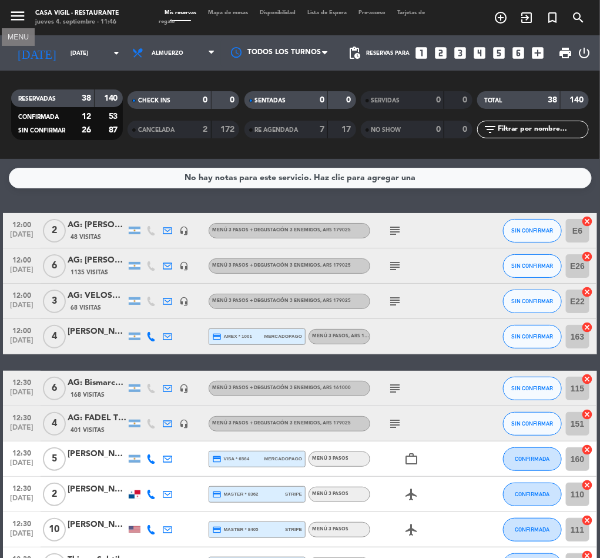
click at [18, 14] on icon "menu" at bounding box center [18, 16] width 18 height 18
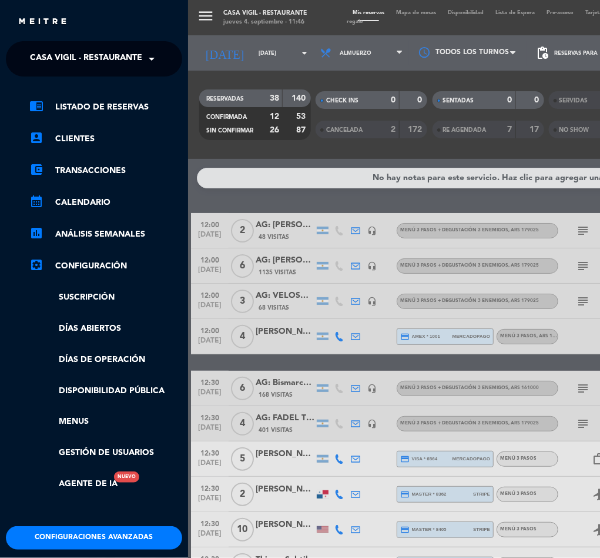
click at [105, 60] on span "Casa Vigil - Restaurante" at bounding box center [86, 58] width 112 height 25
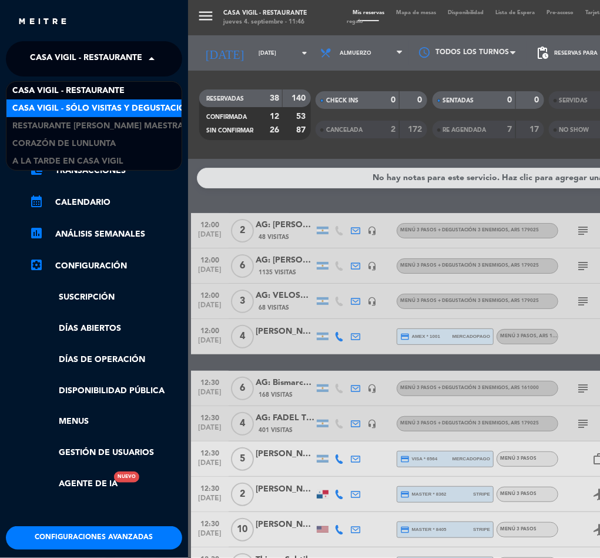
click at [116, 108] on span "Casa Vigil - SÓLO Visitas y Degustaciones" at bounding box center [107, 109] width 190 height 14
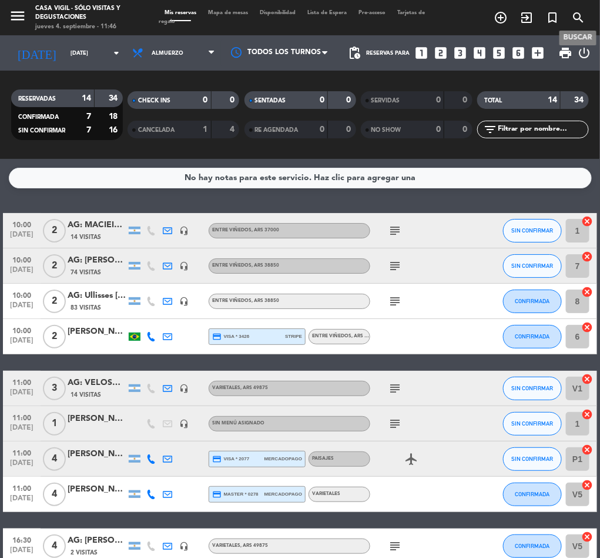
click at [578, 13] on icon "search" at bounding box center [579, 18] width 14 height 14
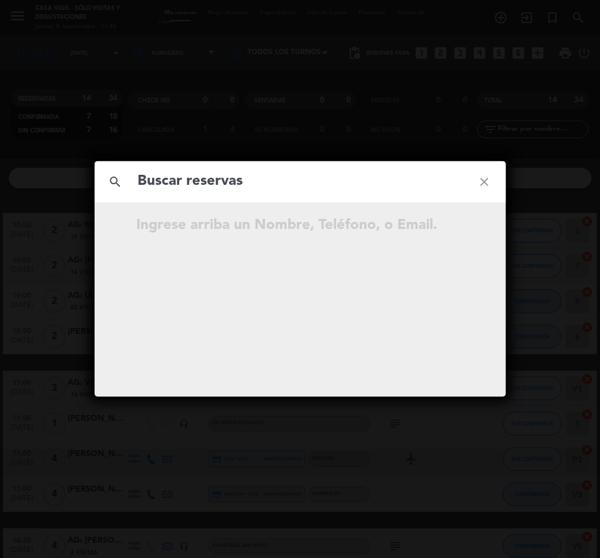
click at [198, 178] on input "text" at bounding box center [300, 181] width 327 height 24
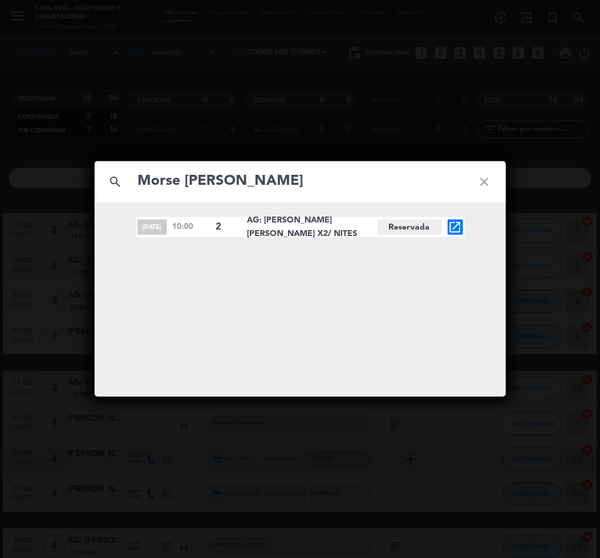
type input "Morse [PERSON_NAME]"
click at [458, 224] on icon "open_in_new" at bounding box center [456, 227] width 14 height 14
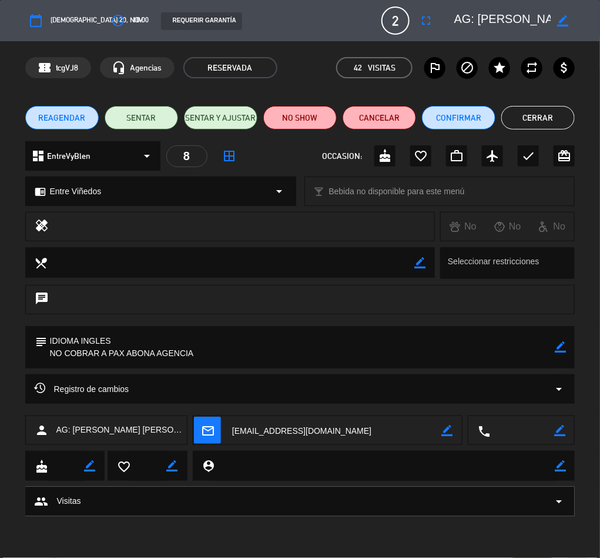
click at [69, 115] on span "REAGENDAR" at bounding box center [61, 118] width 47 height 12
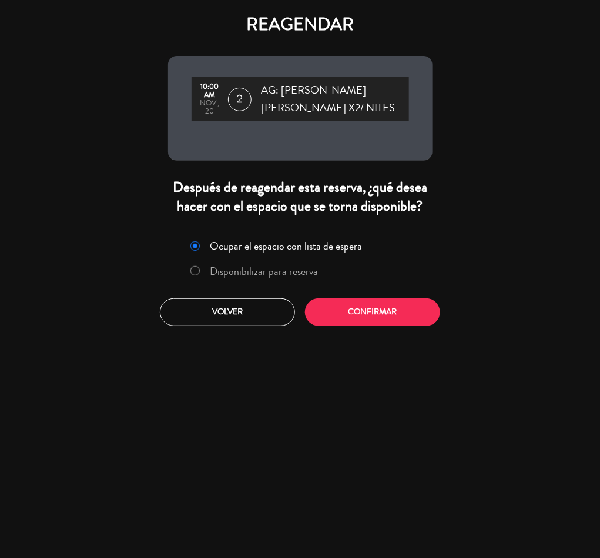
click at [203, 263] on label "Disponibilizar para reserva" at bounding box center [255, 271] width 140 height 21
click at [353, 312] on button "Confirmar" at bounding box center [372, 312] width 135 height 28
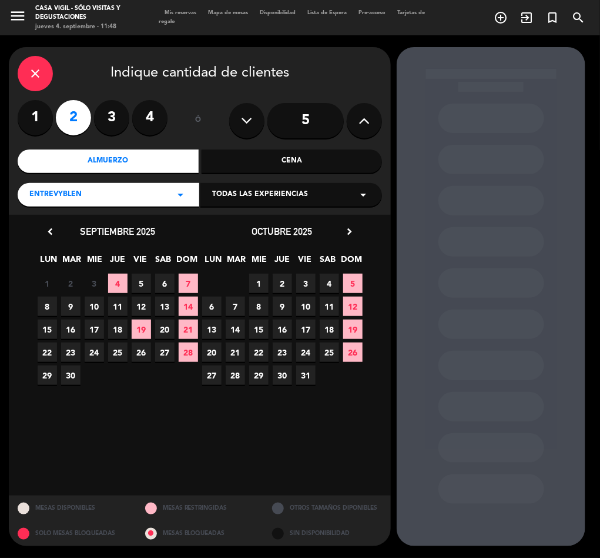
click at [249, 191] on span "Todas las experiencias" at bounding box center [260, 195] width 96 height 12
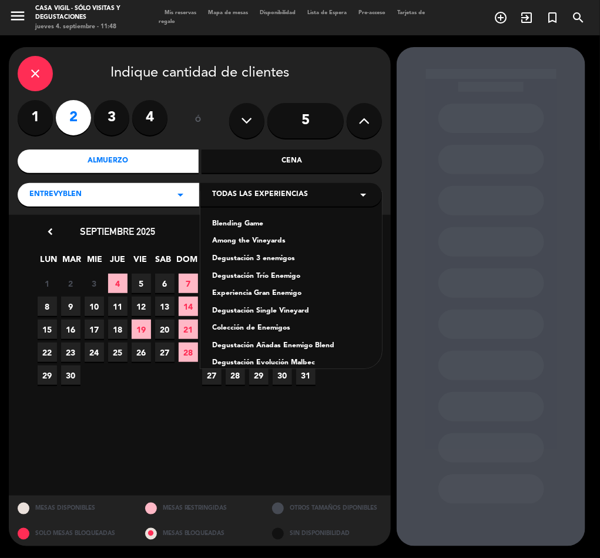
click at [183, 194] on icon "arrow_drop_down" at bounding box center [180, 195] width 14 height 14
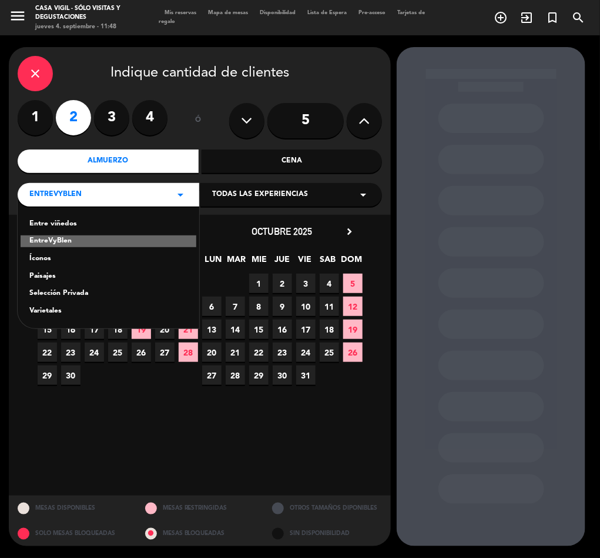
click at [55, 309] on div "Varietales" at bounding box center [108, 311] width 158 height 12
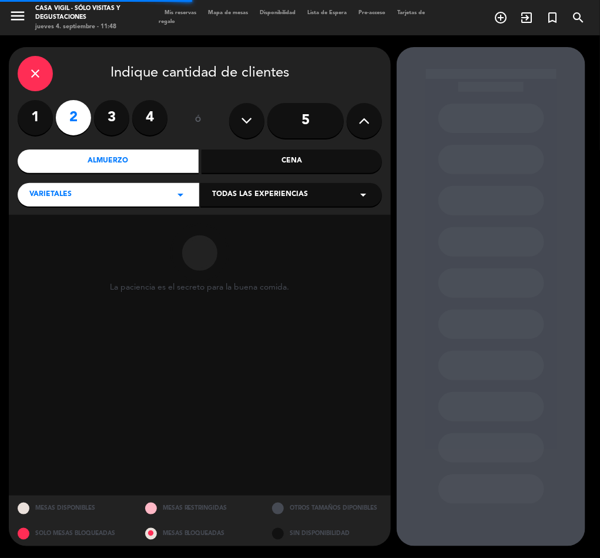
click at [245, 200] on span "Todas las experiencias" at bounding box center [260, 195] width 96 height 12
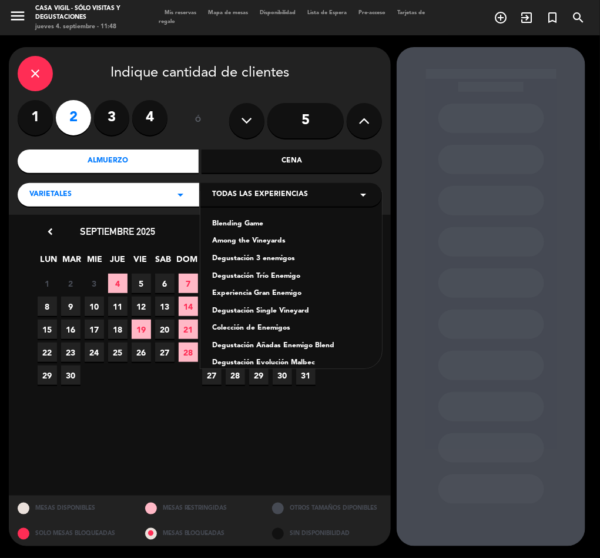
click at [193, 210] on div "close Indique cantidad de clientes 1 2 3 4 ó 5 Almuerzo Cena Varietales arrow_d…" at bounding box center [200, 131] width 382 height 168
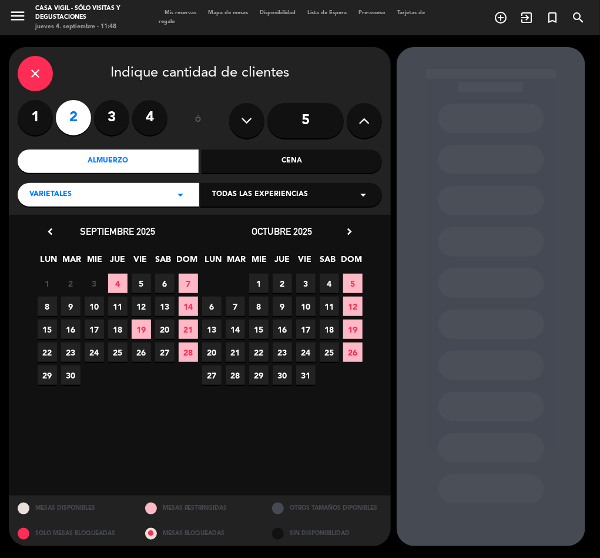
click at [348, 228] on icon "chevron_right" at bounding box center [349, 231] width 12 height 12
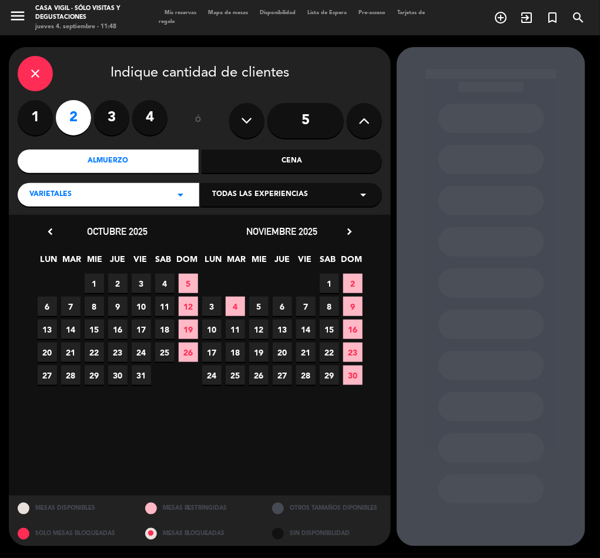
click at [338, 349] on span "22" at bounding box center [329, 351] width 19 height 19
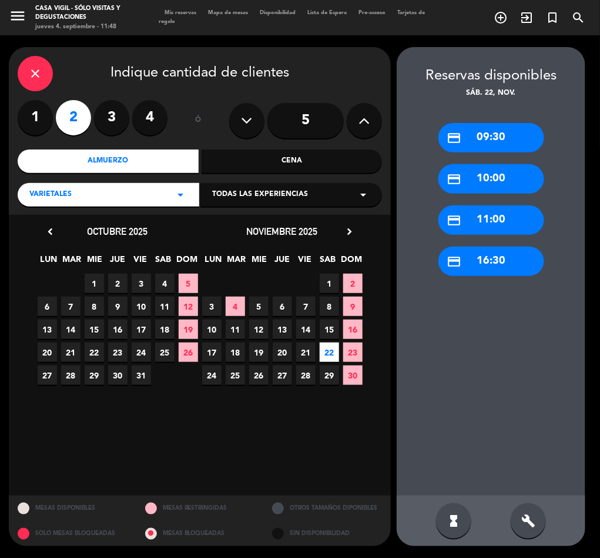
click at [492, 127] on div "credit_card 09:30" at bounding box center [492, 137] width 106 height 29
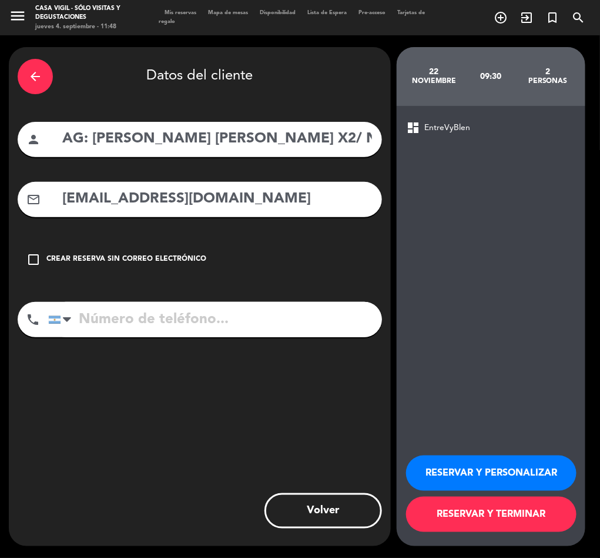
click at [489, 470] on button "RESERVAR Y PERSONALIZAR" at bounding box center [491, 472] width 171 height 35
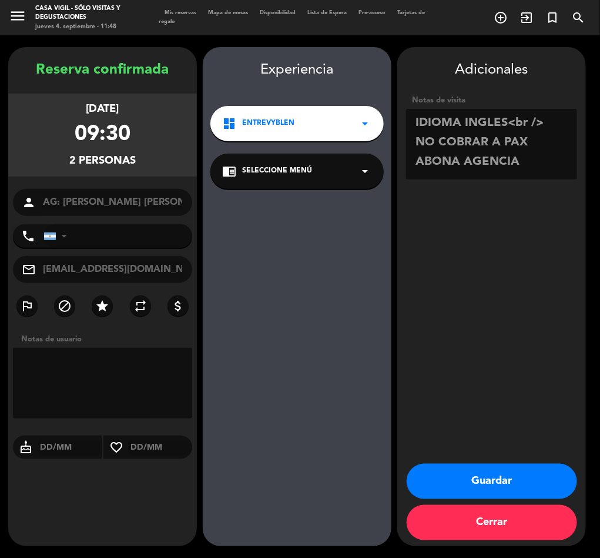
click at [288, 173] on span "Seleccione Menú" at bounding box center [277, 171] width 70 height 12
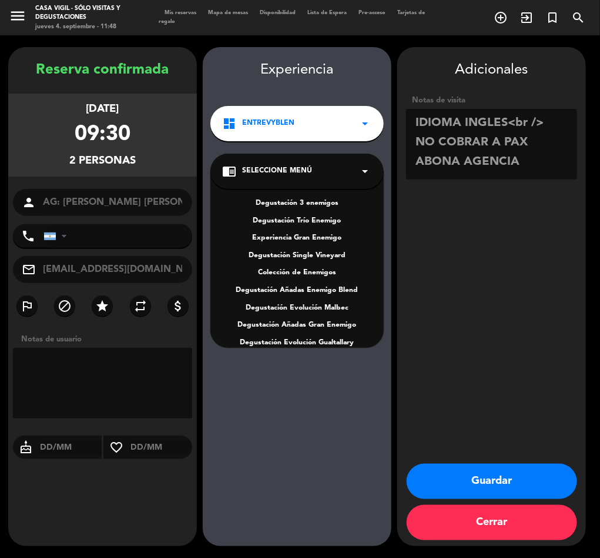
click at [364, 116] on icon "arrow_drop_down" at bounding box center [365, 123] width 14 height 14
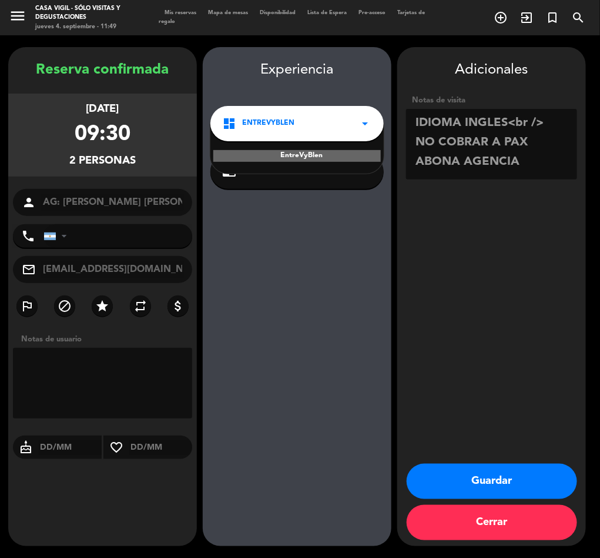
click at [292, 152] on div "EntreVyBlen" at bounding box center [297, 156] width 168 height 12
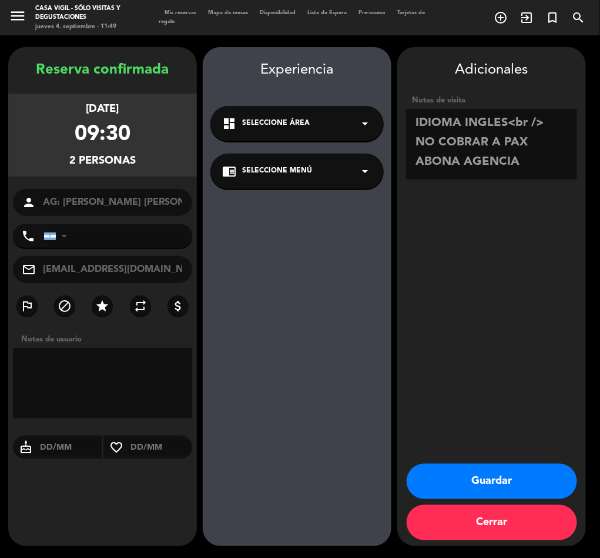
click at [459, 189] on div "Adicionales Notas de visita Guardar Cerrar" at bounding box center [492, 296] width 189 height 499
drag, startPoint x: 510, startPoint y: 126, endPoint x: 565, endPoint y: 128, distance: 55.3
click at [565, 128] on textarea at bounding box center [491, 144] width 171 height 71
click at [413, 121] on textarea at bounding box center [491, 144] width 171 height 71
click at [434, 122] on textarea at bounding box center [491, 144] width 171 height 71
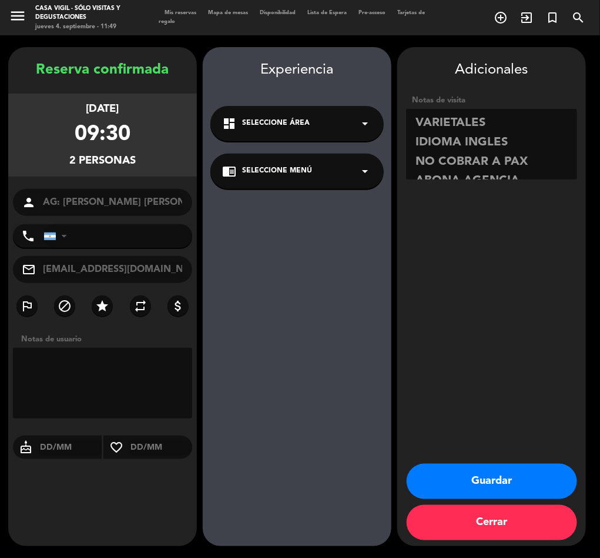
type textarea "VARIETALES IDIOMA INGLES NO COBRAR A PAX ABONA AGENCIA"
click at [501, 476] on button "Guardar" at bounding box center [492, 480] width 171 height 35
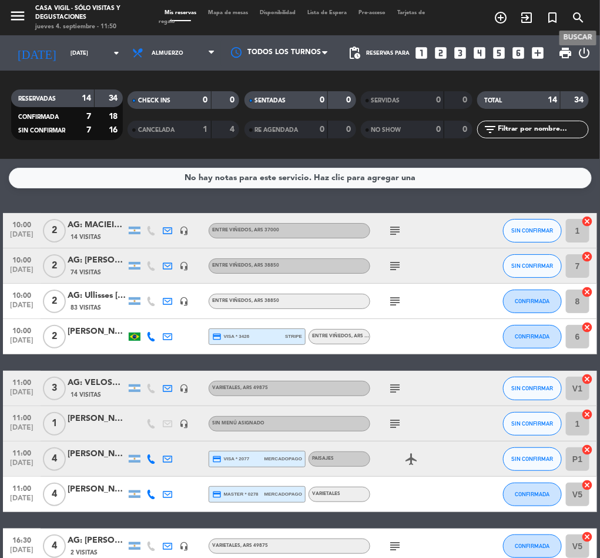
click at [572, 16] on icon "search" at bounding box center [579, 18] width 14 height 14
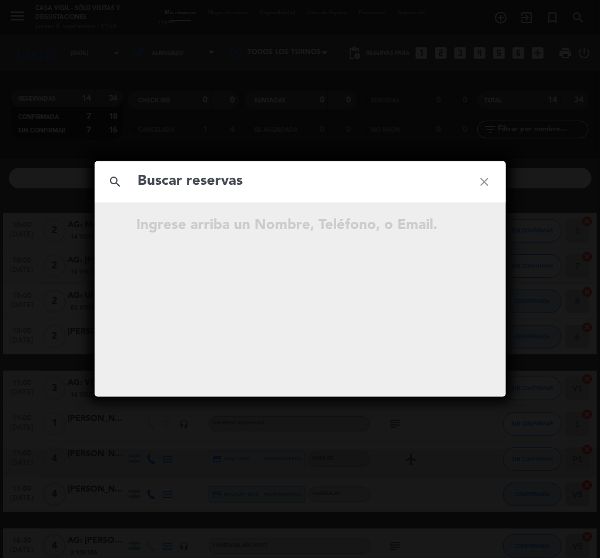
drag, startPoint x: 48, startPoint y: 156, endPoint x: 1, endPoint y: 72, distance: 95.9
click at [46, 156] on div "search close Ingrese arriba un Nombre, Teléfono, o Email." at bounding box center [300, 279] width 600 height 558
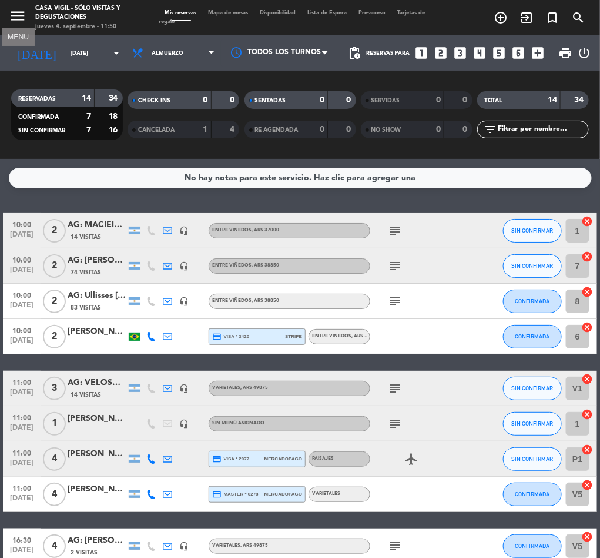
click at [18, 7] on icon "menu" at bounding box center [18, 16] width 18 height 18
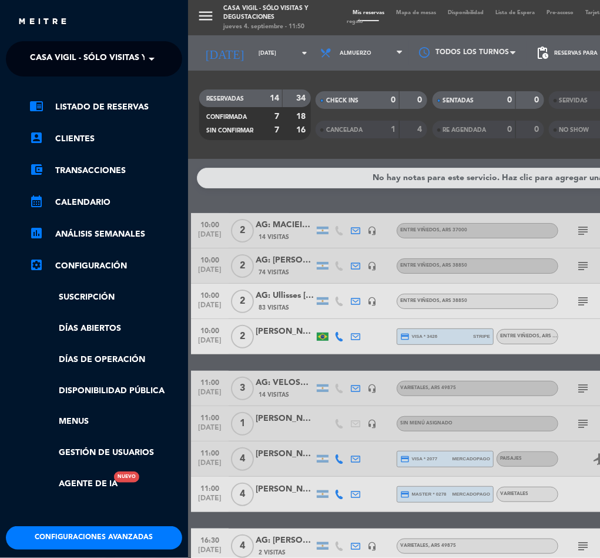
click at [82, 66] on span "Casa Vigil - SÓLO Visitas y Degustaciones" at bounding box center [125, 58] width 190 height 25
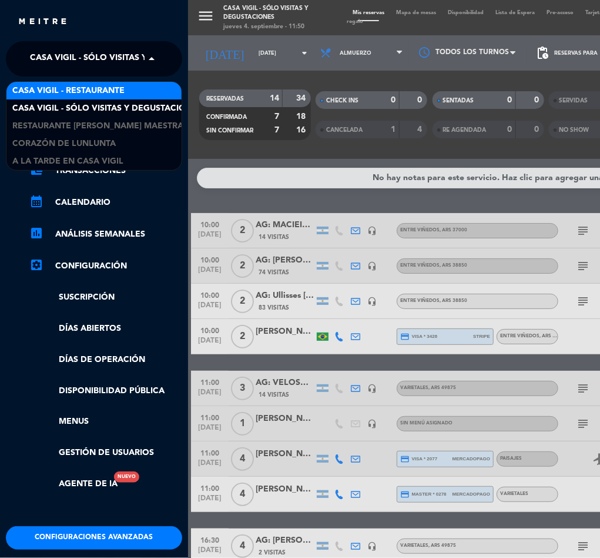
click at [87, 90] on span "Casa Vigil - Restaurante" at bounding box center [68, 91] width 112 height 14
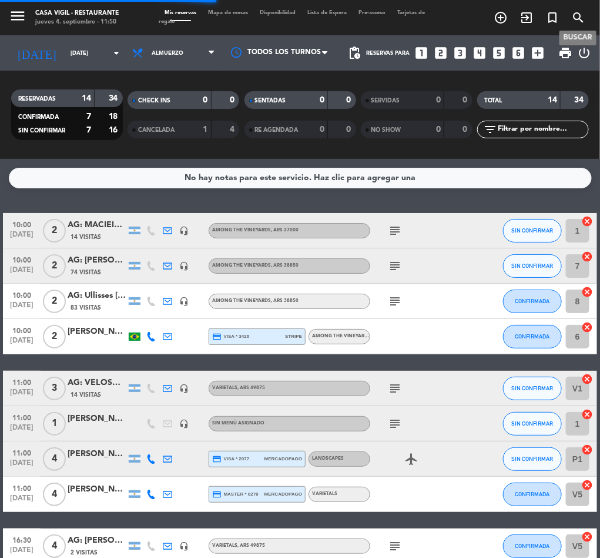
click at [578, 13] on icon "search" at bounding box center [579, 18] width 14 height 14
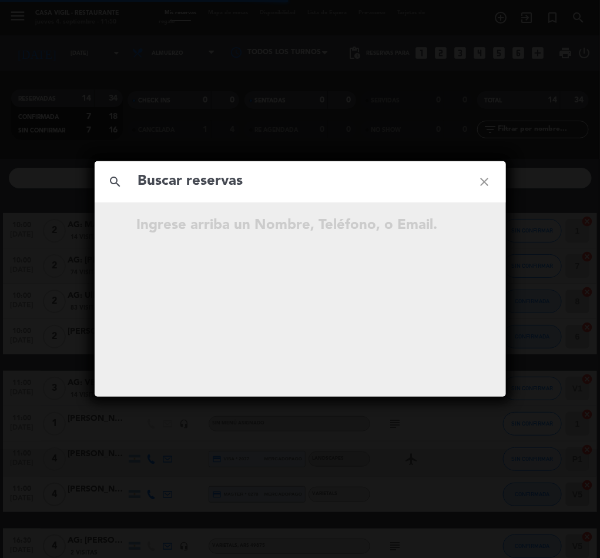
click at [192, 176] on input "text" at bounding box center [300, 181] width 327 height 24
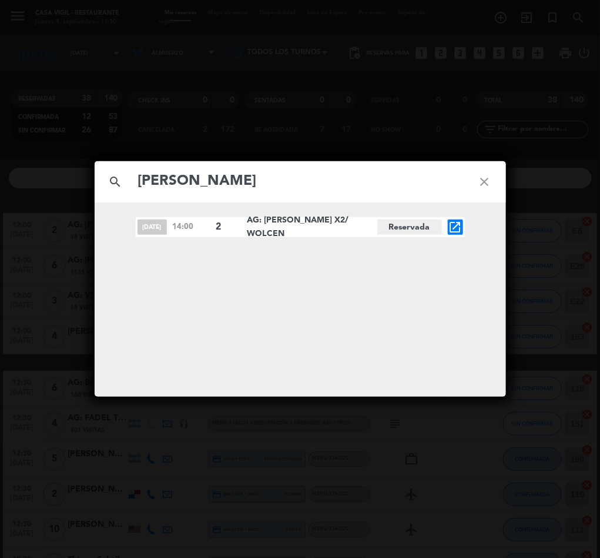
type input "[PERSON_NAME]"
click at [463, 224] on div "[DATE] 14:00 2 AG: [PERSON_NAME] X2/ WOLCEN Reservada open_in_new" at bounding box center [300, 227] width 329 height 20
click at [450, 226] on icon "open_in_new" at bounding box center [456, 227] width 14 height 14
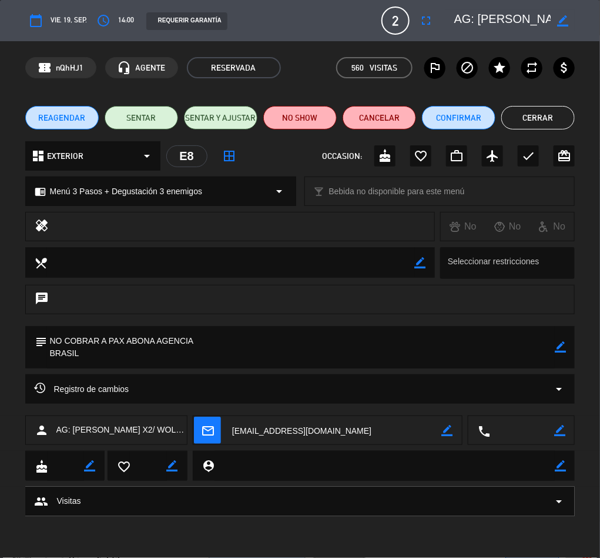
click at [560, 346] on icon "border_color" at bounding box center [560, 346] width 11 height 11
click at [286, 360] on textarea at bounding box center [301, 347] width 509 height 42
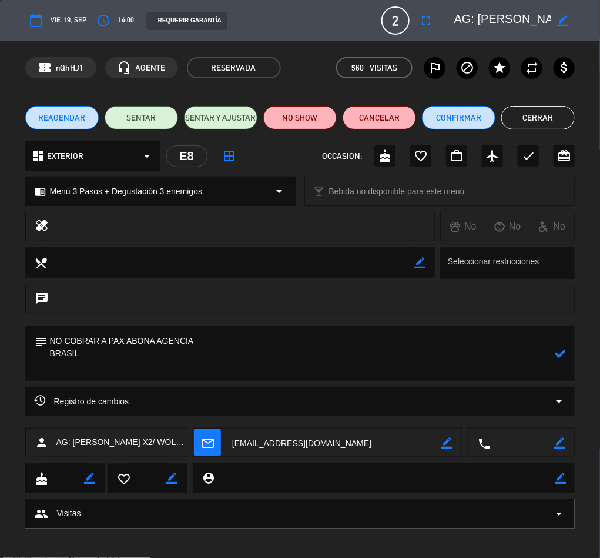
paste textarea "• 1 pax tiene alergia a la salsa de tomate industrializada. • 1 pax tiene alerg…"
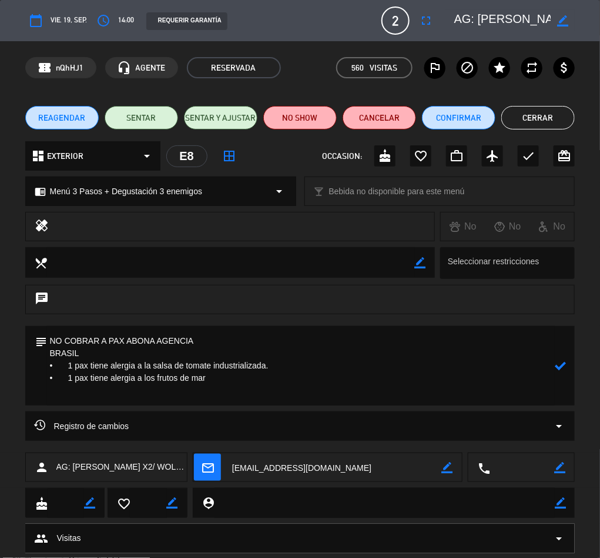
click at [68, 365] on textarea at bounding box center [301, 365] width 509 height 79
click at [67, 376] on textarea at bounding box center [301, 365] width 509 height 79
click at [559, 367] on icon at bounding box center [560, 365] width 11 height 11
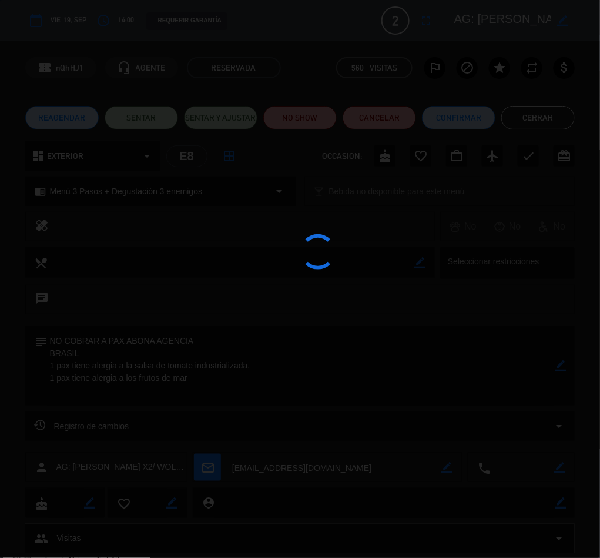
type textarea "NO COBRAR A PAX ABONA AGENCIA BRASIL 1 pax tiene alergia a la salsa de tomate i…"
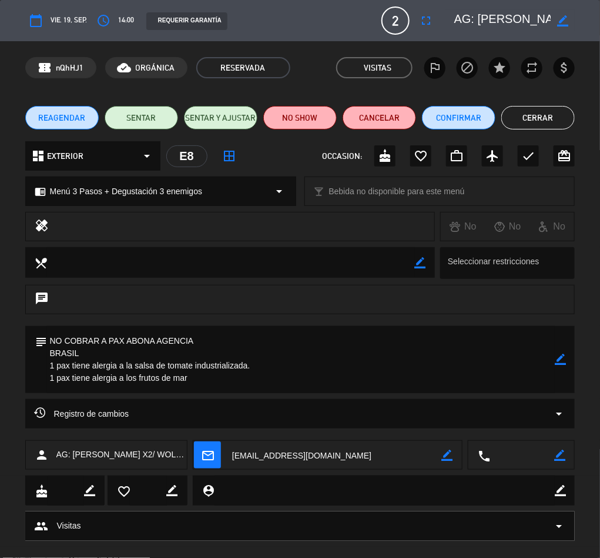
click at [543, 121] on button "Cerrar" at bounding box center [539, 118] width 74 height 24
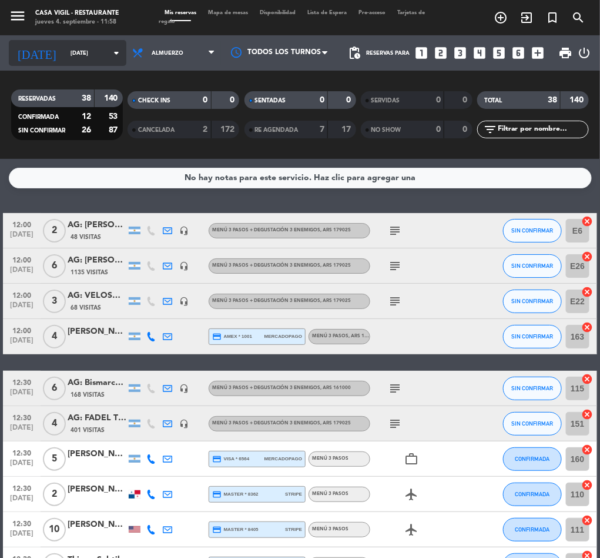
click at [73, 54] on input "[DATE]" at bounding box center [103, 53] width 77 height 18
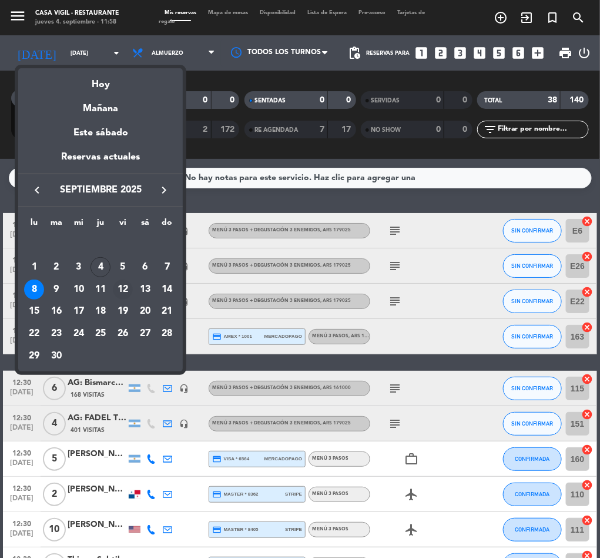
click at [124, 285] on div "12" at bounding box center [123, 289] width 20 height 20
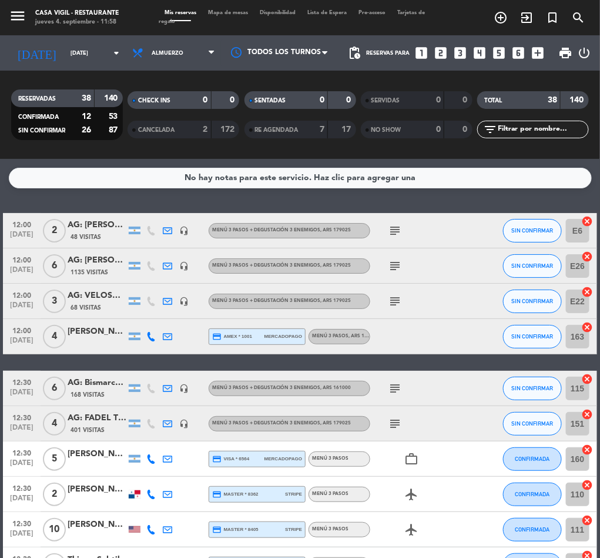
type input "[DATE]"
click at [165, 41] on span "Almuerzo" at bounding box center [173, 53] width 95 height 26
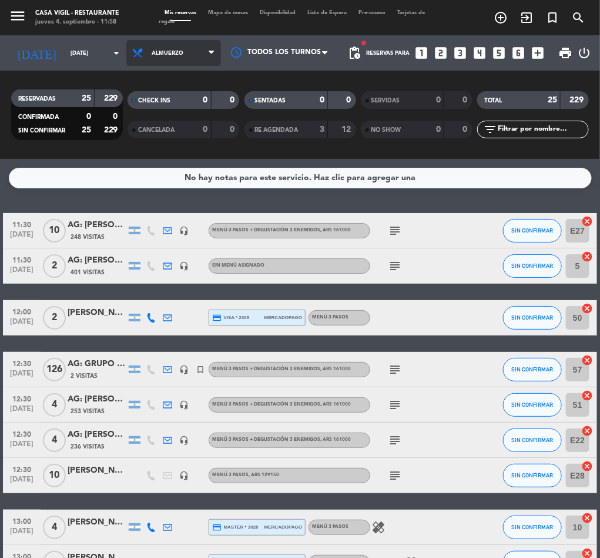
click at [153, 54] on span "Almuerzo" at bounding box center [168, 53] width 32 height 6
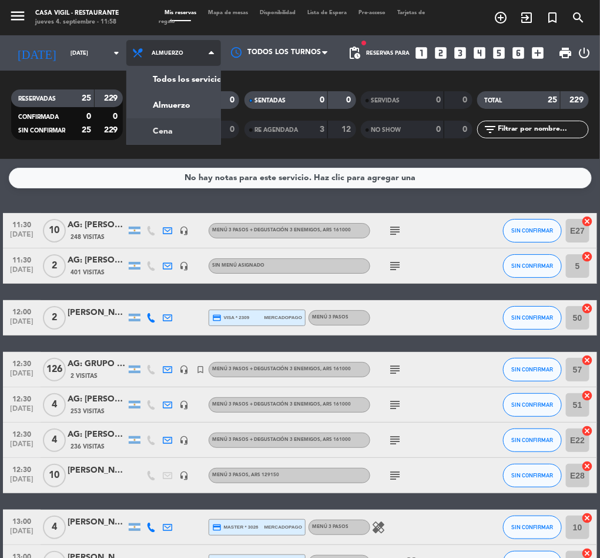
click at [122, 135] on div "menu Casa Vigil - Restaurante jueves 4. septiembre - 11:58 Mis reservas Mapa de…" at bounding box center [300, 79] width 600 height 159
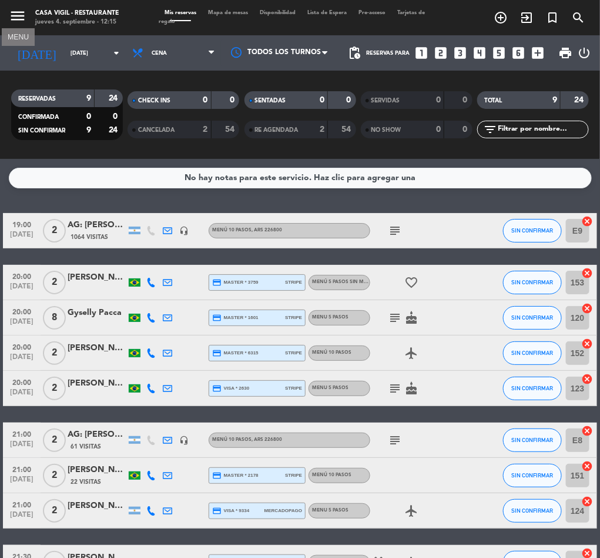
click at [16, 9] on icon "menu" at bounding box center [18, 16] width 18 height 18
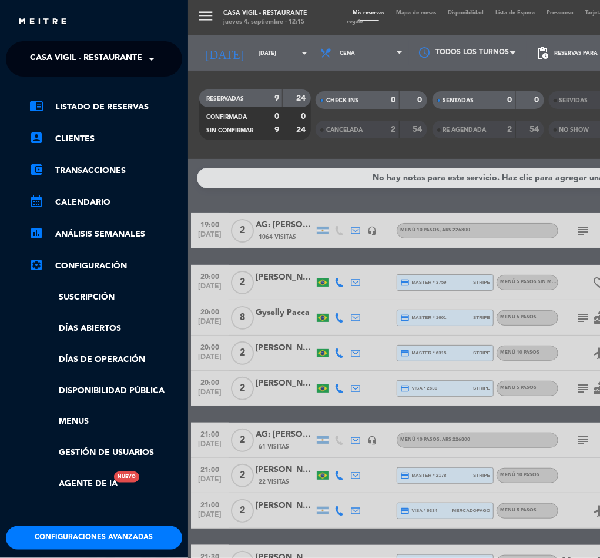
click at [74, 57] on span "Casa Vigil - Restaurante" at bounding box center [86, 58] width 112 height 25
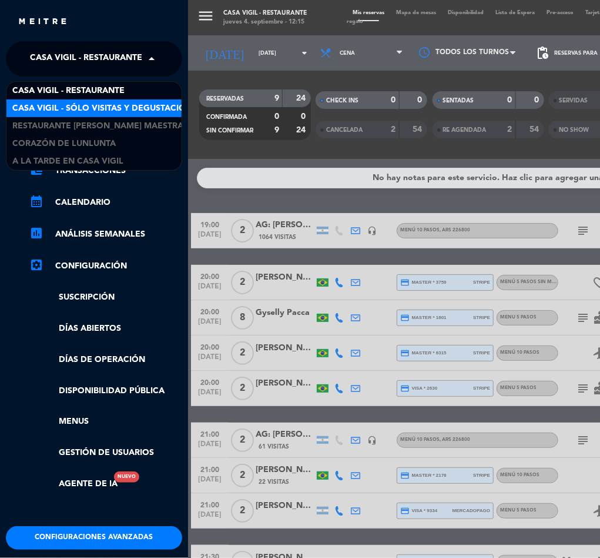
click at [101, 105] on span "Casa Vigil - SÓLO Visitas y Degustaciones" at bounding box center [107, 109] width 190 height 14
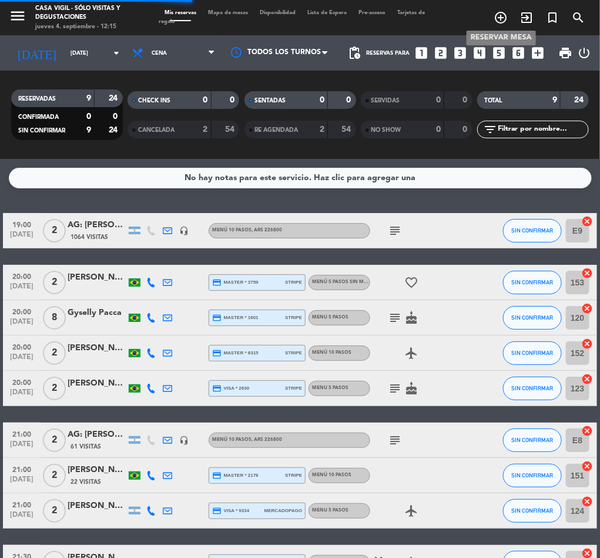
click at [507, 14] on icon "add_circle_outline" at bounding box center [501, 18] width 14 height 14
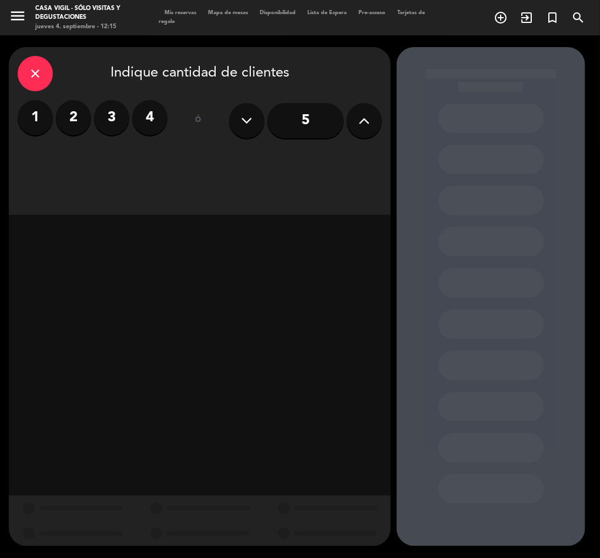
click at [109, 115] on label "3" at bounding box center [111, 117] width 35 height 35
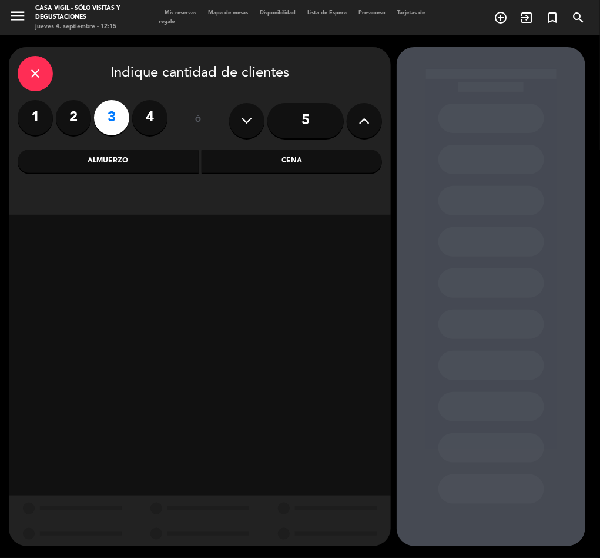
click at [125, 159] on div "Almuerzo" at bounding box center [108, 161] width 181 height 24
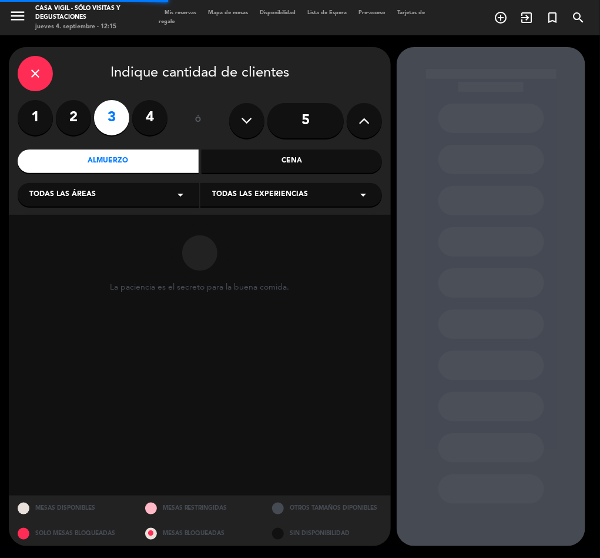
click at [225, 183] on div "Todas las experiencias arrow_drop_down" at bounding box center [292, 195] width 182 height 24
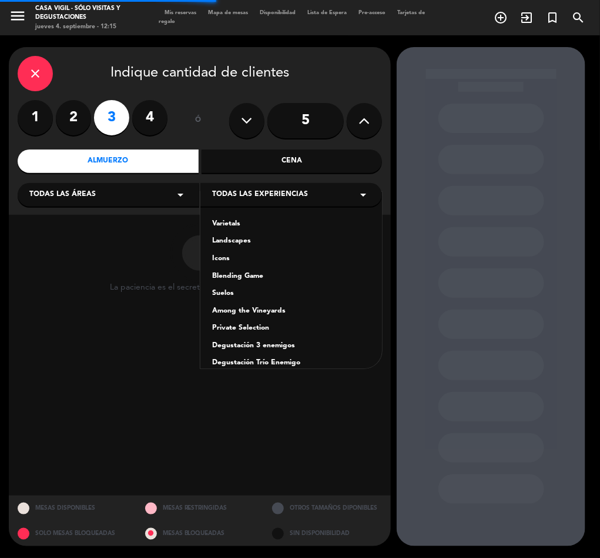
click at [222, 221] on div "Varietals" at bounding box center [291, 224] width 158 height 12
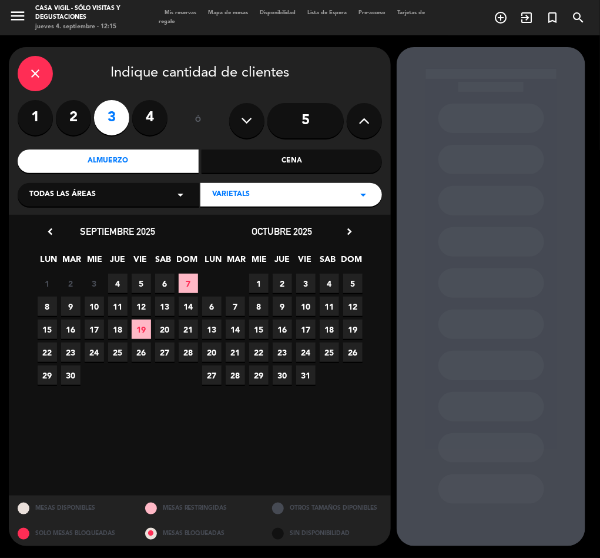
click at [349, 228] on icon "chevron_right" at bounding box center [349, 231] width 12 height 12
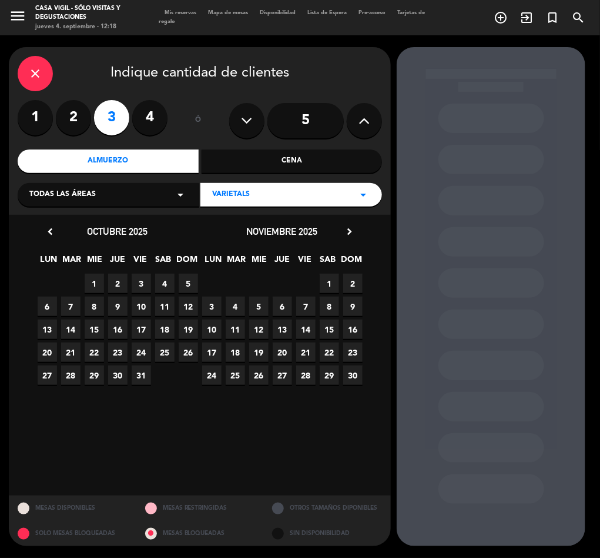
click at [31, 67] on icon "close" at bounding box center [35, 73] width 14 height 14
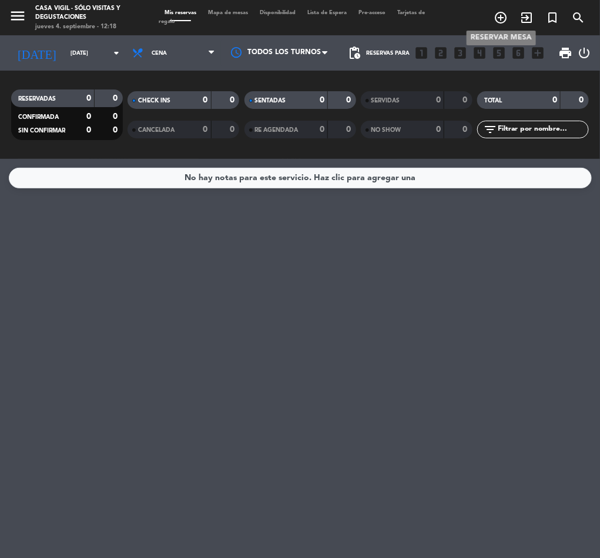
click at [509, 11] on span "add_circle_outline" at bounding box center [501, 18] width 26 height 20
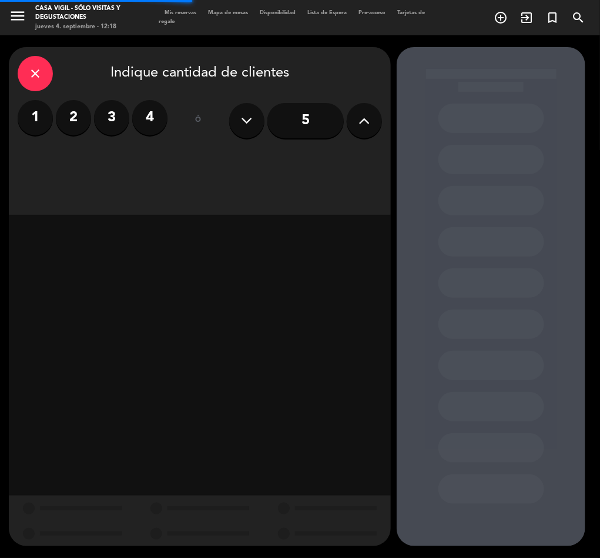
click at [122, 116] on label "3" at bounding box center [111, 117] width 35 height 35
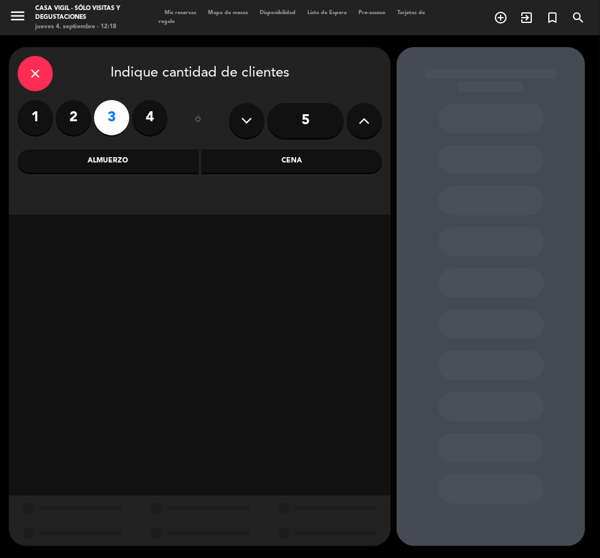
click at [122, 158] on div "Almuerzo" at bounding box center [108, 161] width 181 height 24
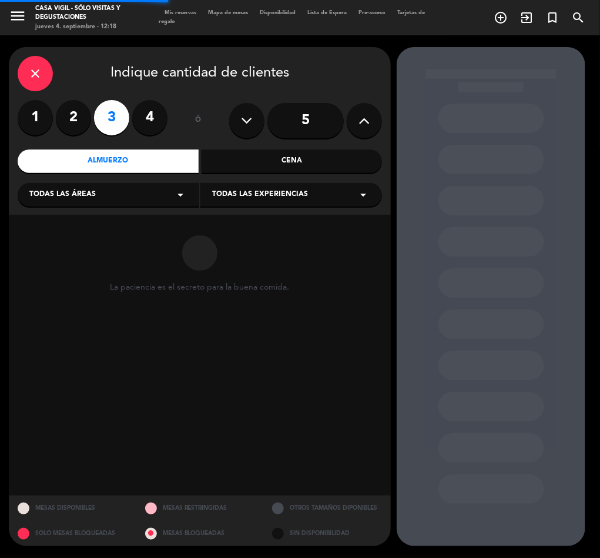
click at [251, 194] on span "Todas las experiencias" at bounding box center [260, 195] width 96 height 12
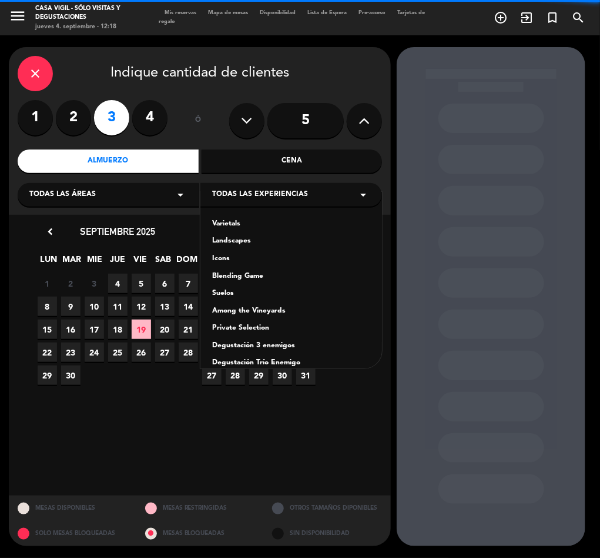
click at [221, 224] on div "Varietals" at bounding box center [291, 224] width 158 height 12
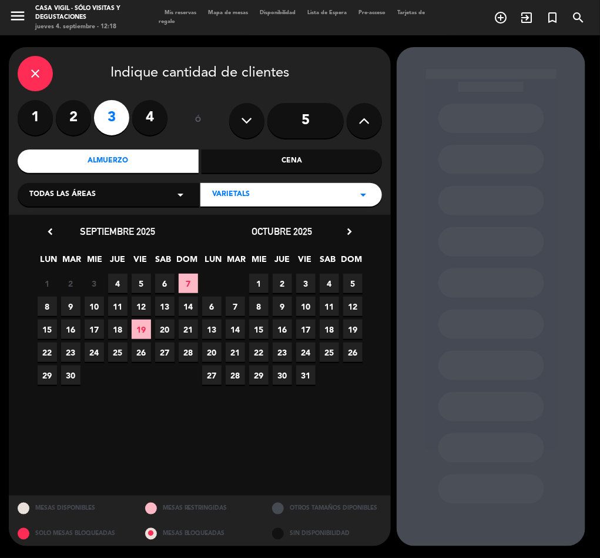
click at [39, 78] on icon "close" at bounding box center [35, 73] width 14 height 14
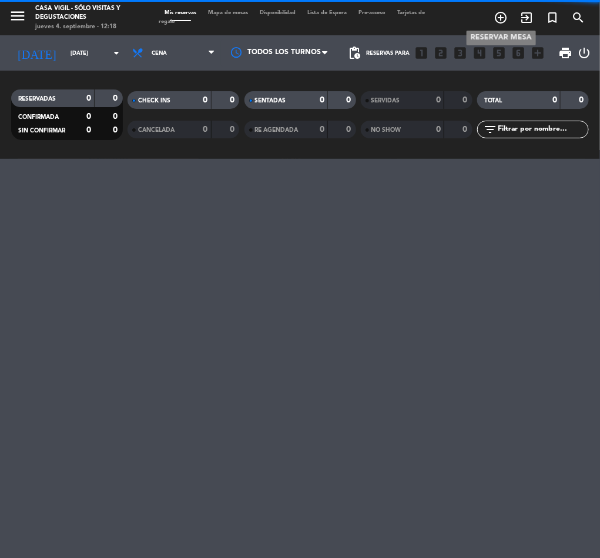
click at [505, 18] on icon "add_circle_outline" at bounding box center [501, 18] width 14 height 14
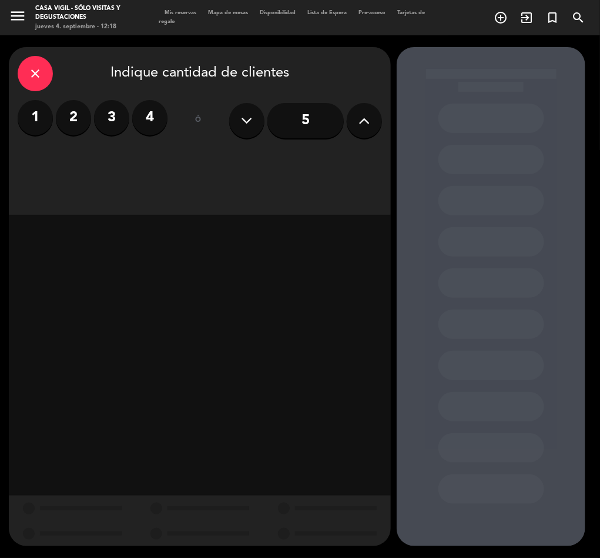
click at [98, 117] on label "3" at bounding box center [111, 117] width 35 height 35
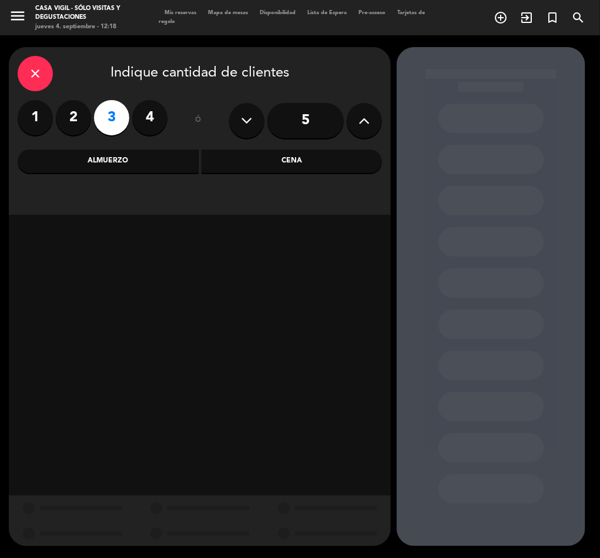
click at [90, 168] on div "Almuerzo" at bounding box center [108, 161] width 181 height 24
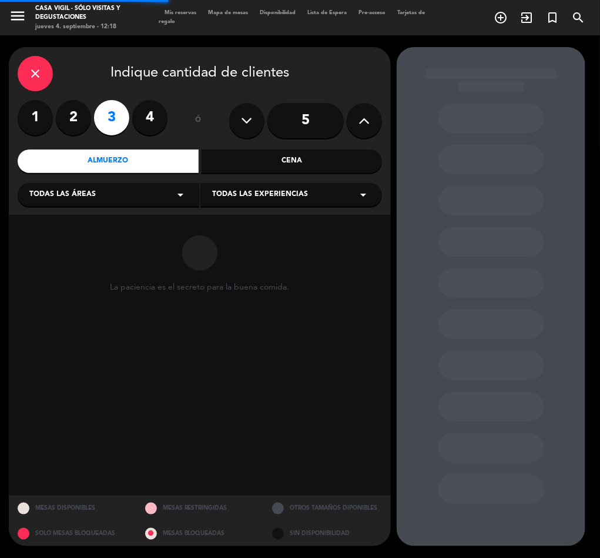
click at [247, 202] on div "Todas las experiencias arrow_drop_down" at bounding box center [292, 195] width 182 height 24
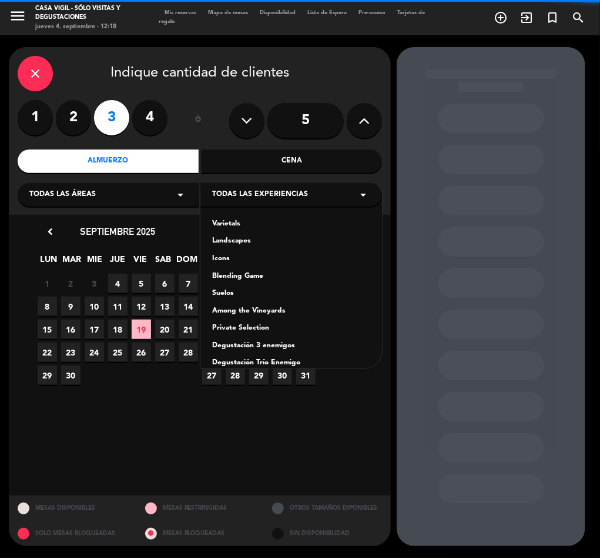
click at [231, 221] on div "Varietals" at bounding box center [291, 224] width 158 height 12
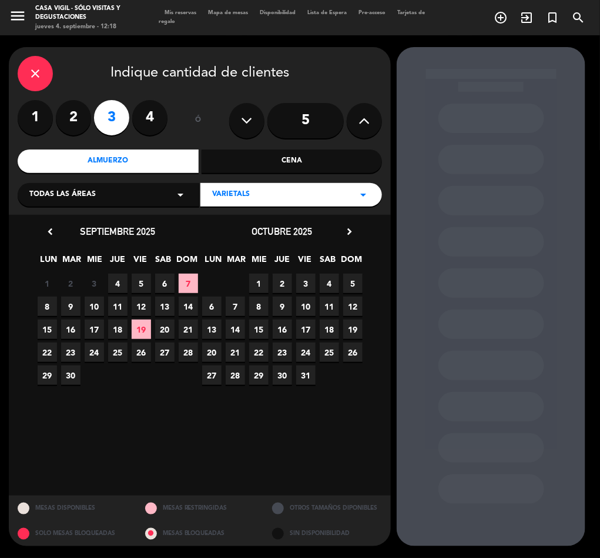
click at [189, 282] on span "7" at bounding box center [188, 282] width 19 height 19
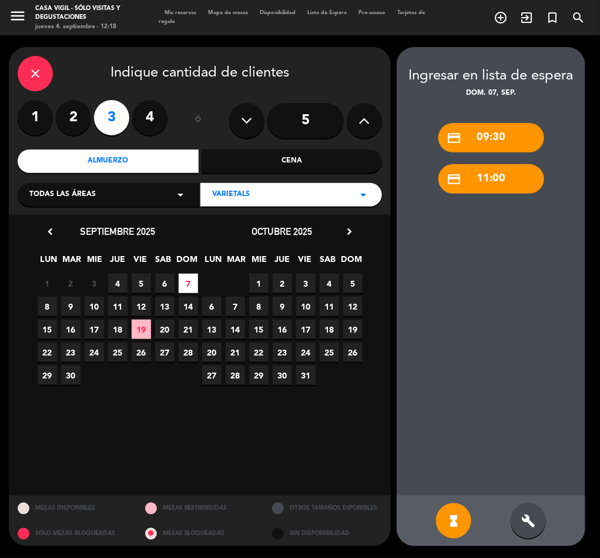
drag, startPoint x: 536, startPoint y: 524, endPoint x: 536, endPoint y: 516, distance: 8.2
click at [536, 519] on div "build" at bounding box center [528, 520] width 35 height 35
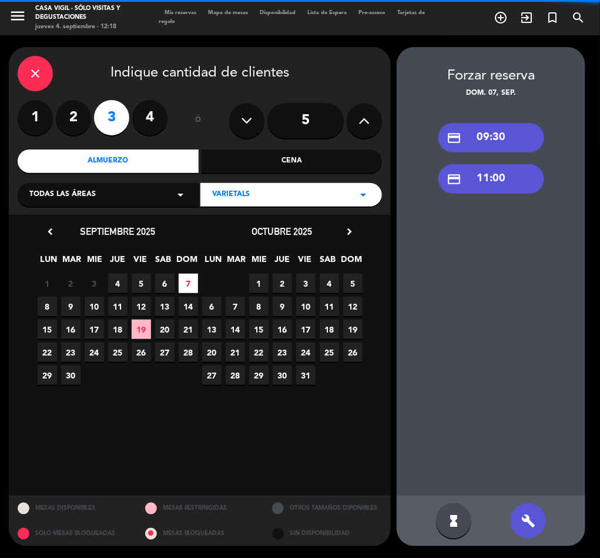
click at [503, 180] on div "credit_card 11:00" at bounding box center [492, 178] width 106 height 29
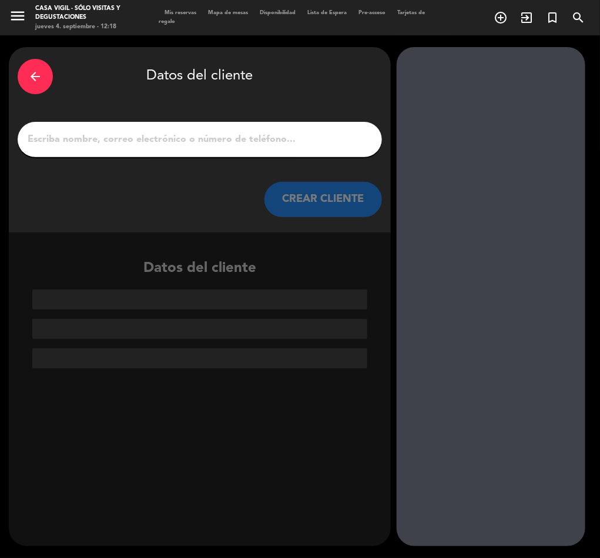
click at [166, 134] on input "1" at bounding box center [199, 139] width 347 height 16
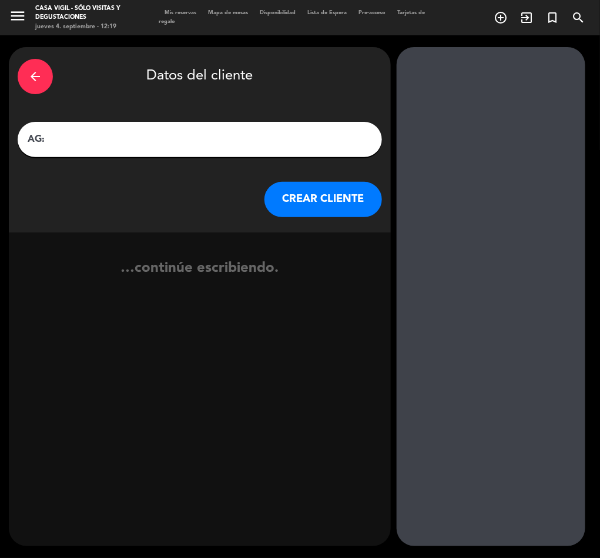
paste input "[PERSON_NAME]"
type input "AG: [PERSON_NAME] X3/ WINE LOVERS"
click at [326, 176] on div "arrow_back Datos del cliente AG: [PERSON_NAME] X3/ WINE LOVERS CREAR CLIENTE" at bounding box center [200, 139] width 382 height 185
click at [326, 212] on button "CREAR CLIENTE" at bounding box center [324, 199] width 118 height 35
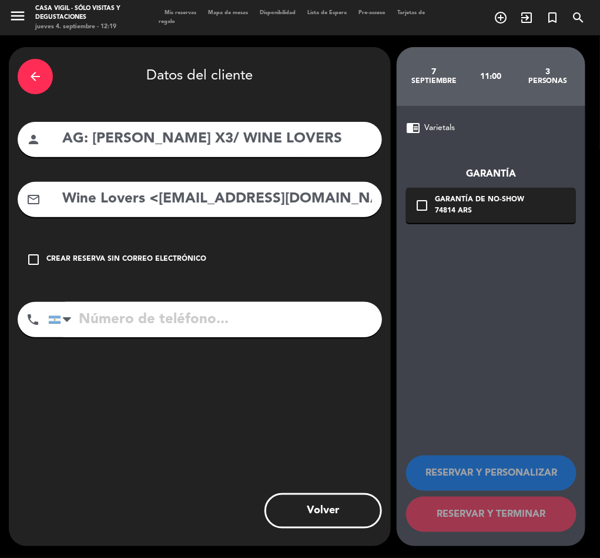
click at [156, 203] on input "Wine Lovers <[EMAIL_ADDRESS][DOMAIN_NAME]>" at bounding box center [217, 199] width 312 height 24
drag, startPoint x: 156, startPoint y: 199, endPoint x: -1, endPoint y: 228, distance: 159.5
click at [0, 228] on html "close × Casa Vigil - SÓLO Visitas y Degustaciones × chrome_reader_mode Listado …" at bounding box center [300, 279] width 600 height 558
click at [297, 198] on input "[EMAIL_ADDRESS][DOMAIN_NAME]>" at bounding box center [217, 199] width 312 height 24
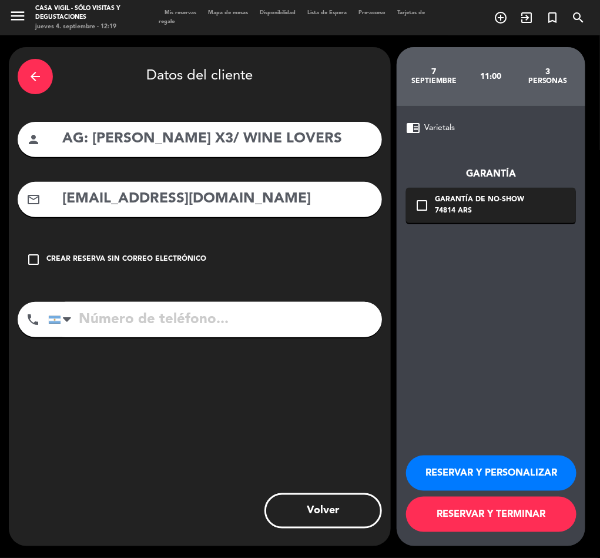
type input "[EMAIL_ADDRESS][DOMAIN_NAME]"
click at [520, 471] on button "RESERVAR Y PERSONALIZAR" at bounding box center [491, 472] width 171 height 35
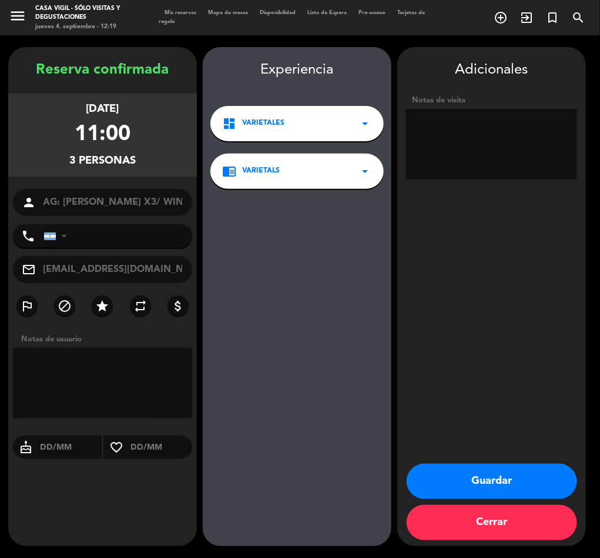
click at [473, 145] on textarea at bounding box center [491, 144] width 171 height 71
type textarea "NO COBRAR A PAX ABONA AGENCIA"
click at [494, 482] on button "Guardar" at bounding box center [492, 480] width 171 height 35
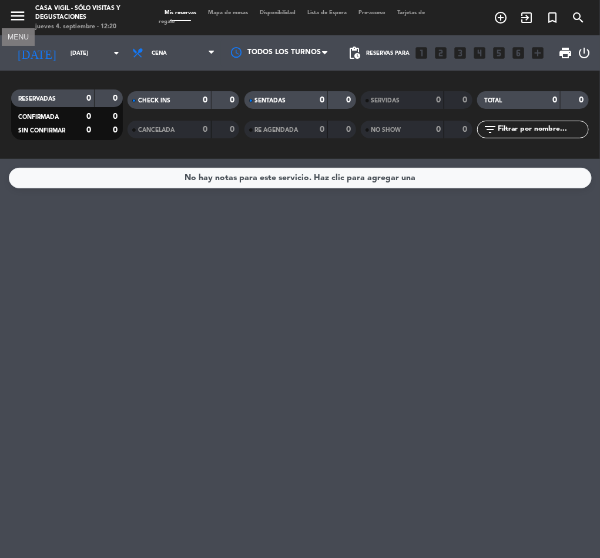
click at [9, 15] on icon "menu" at bounding box center [18, 16] width 18 height 18
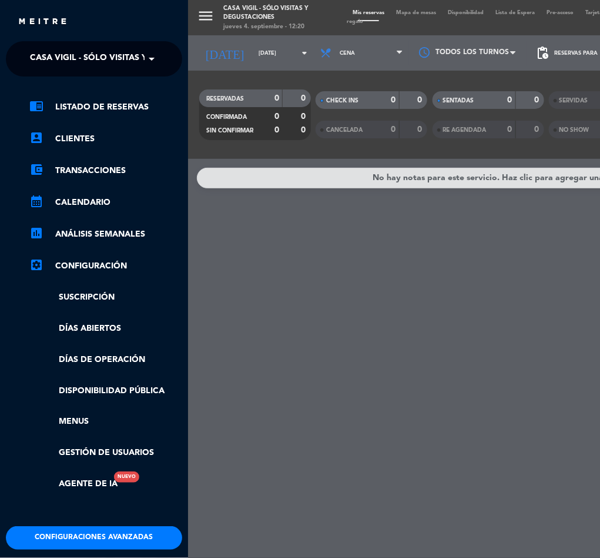
click at [96, 54] on span "Casa Vigil - SÓLO Visitas y Degustaciones" at bounding box center [125, 58] width 190 height 25
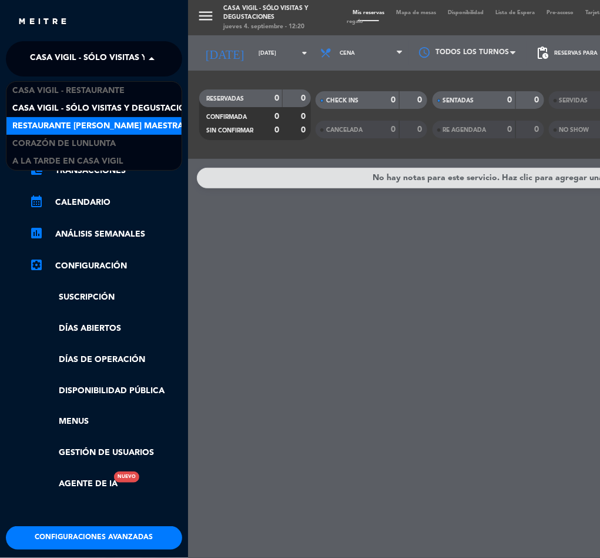
click at [99, 118] on div "Restaurante [PERSON_NAME] Maestra" at bounding box center [93, 126] width 175 height 18
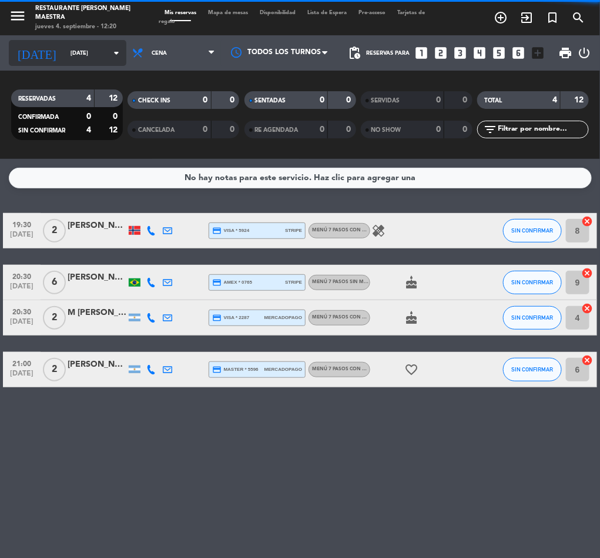
click at [65, 55] on input "[DATE]" at bounding box center [103, 53] width 77 height 18
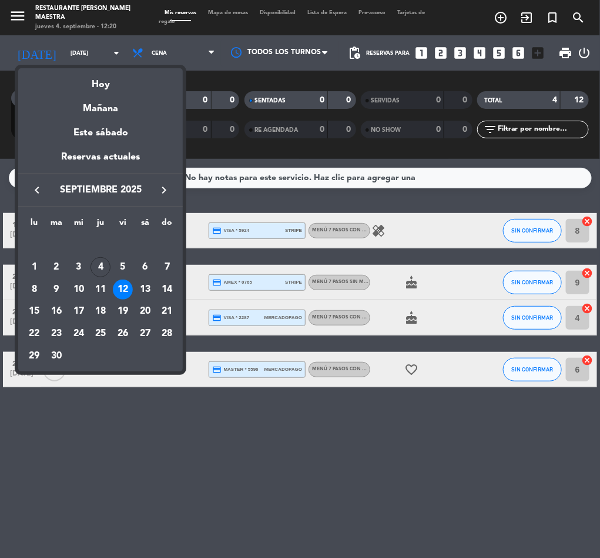
click at [145, 51] on div at bounding box center [300, 279] width 600 height 558
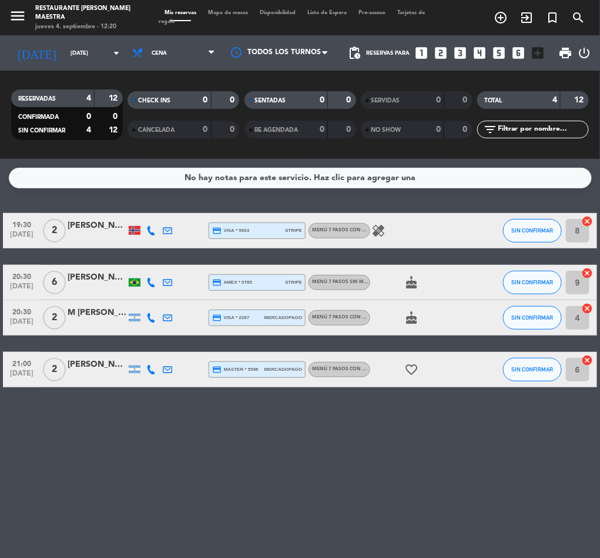
click at [152, 51] on span "Cena" at bounding box center [159, 53] width 15 height 6
click at [122, 101] on div "menu Restaurante [PERSON_NAME] Maestra jueves 4. septiembre - 12:20 Mis reserva…" at bounding box center [300, 79] width 600 height 159
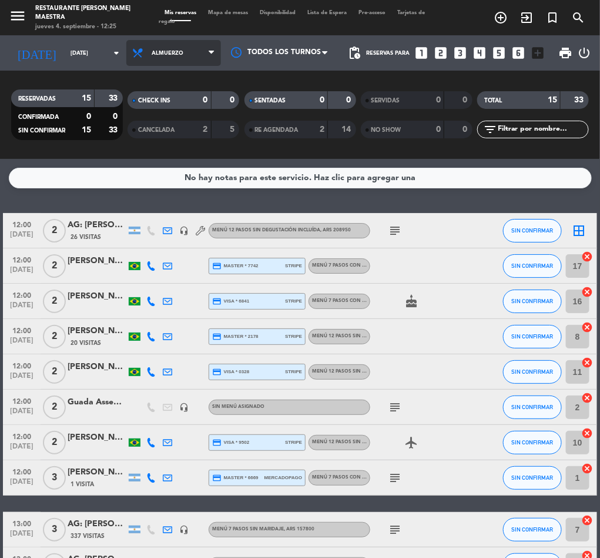
click at [152, 52] on span "Almuerzo" at bounding box center [168, 53] width 32 height 6
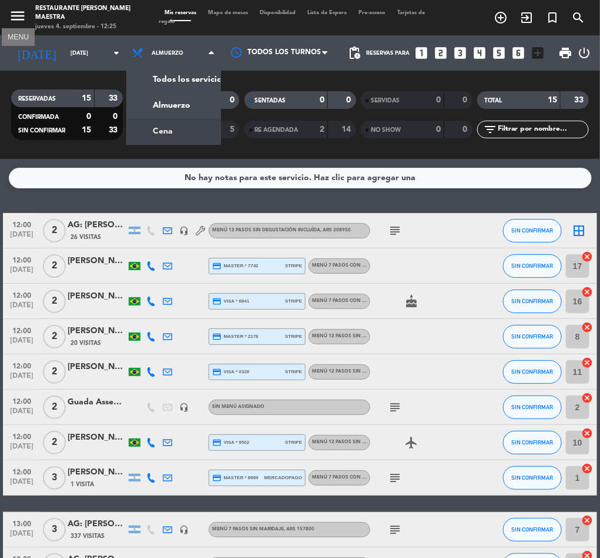
click at [21, 6] on span "menu MENU" at bounding box center [22, 17] width 26 height 27
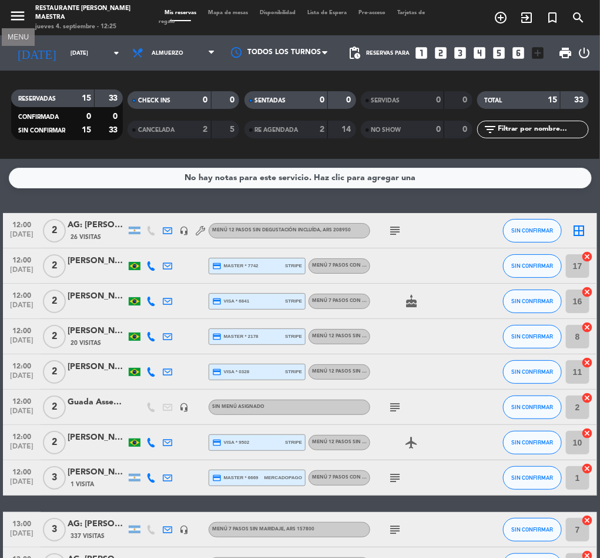
click at [18, 16] on icon "menu" at bounding box center [18, 16] width 18 height 18
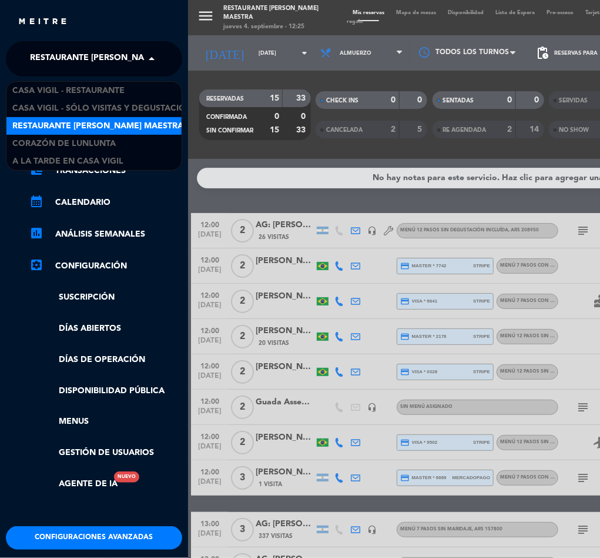
click at [97, 50] on span "Restaurante [PERSON_NAME] Maestra" at bounding box center [115, 58] width 171 height 25
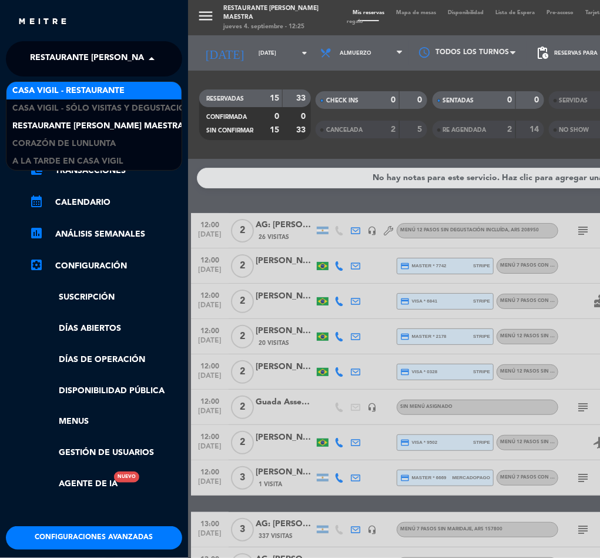
click at [104, 86] on span "Casa Vigil - Restaurante" at bounding box center [68, 91] width 112 height 14
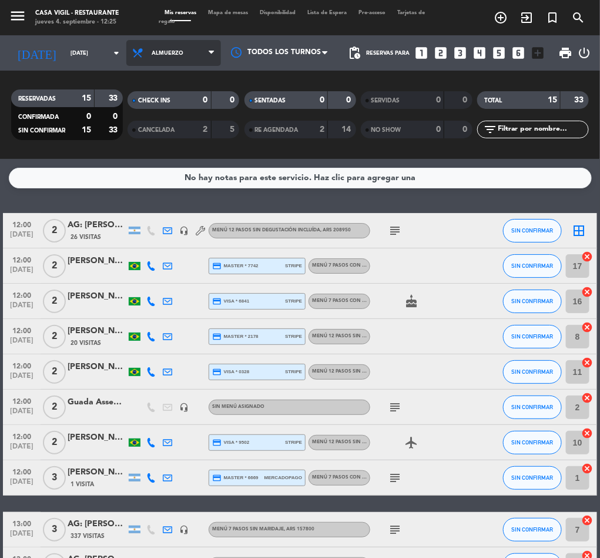
click at [156, 58] on span "Almuerzo" at bounding box center [173, 53] width 95 height 26
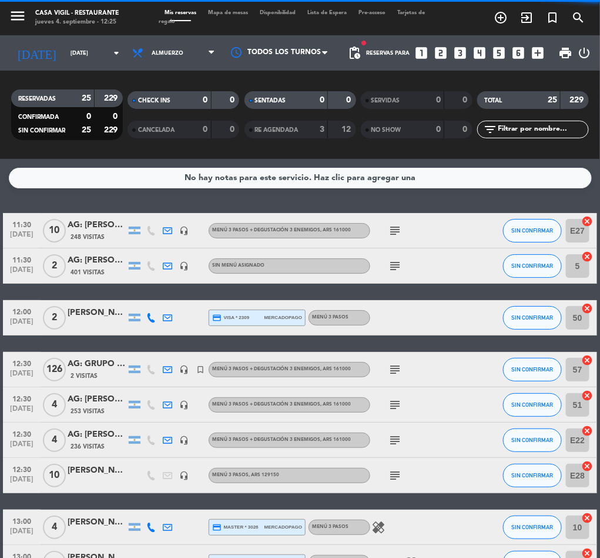
click at [168, 55] on span "Almuerzo" at bounding box center [168, 53] width 32 height 6
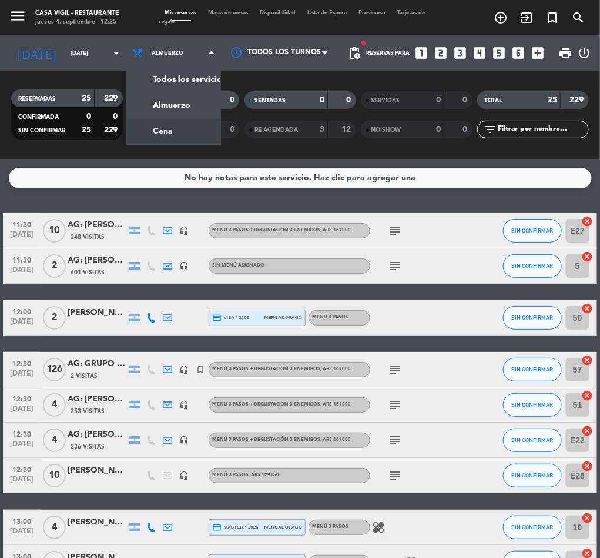
click at [124, 132] on div "menu Casa Vigil - Restaurante jueves 4. septiembre - 12:25 Mis reservas Mapa de…" at bounding box center [300, 79] width 600 height 159
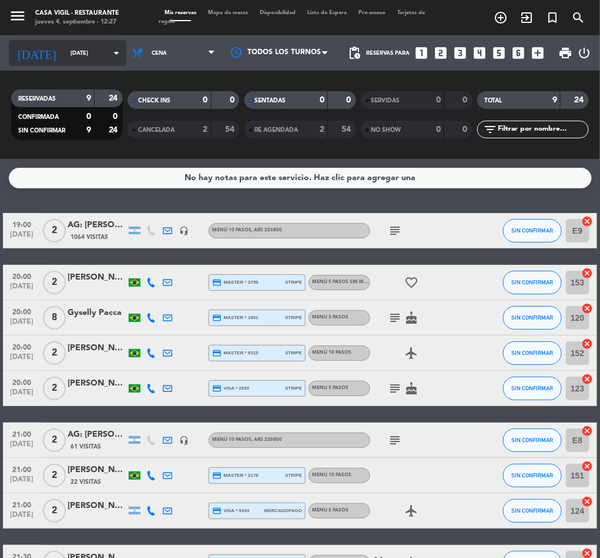
click at [65, 50] on input "[DATE]" at bounding box center [103, 53] width 77 height 18
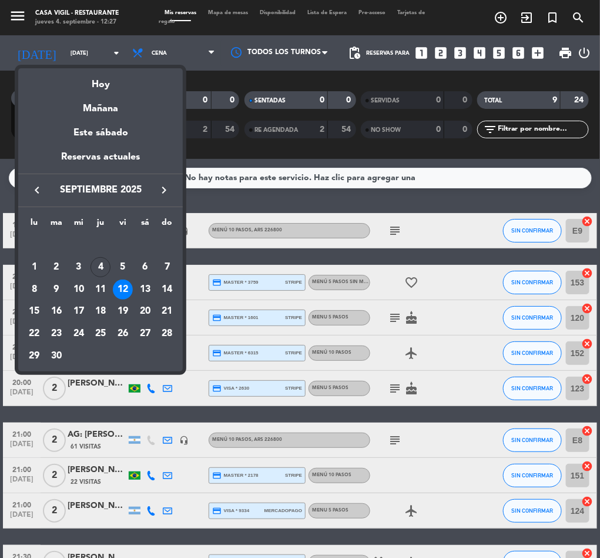
click at [162, 194] on icon "keyboard_arrow_right" at bounding box center [164, 190] width 14 height 14
click at [103, 334] on div "23" at bounding box center [101, 333] width 20 height 20
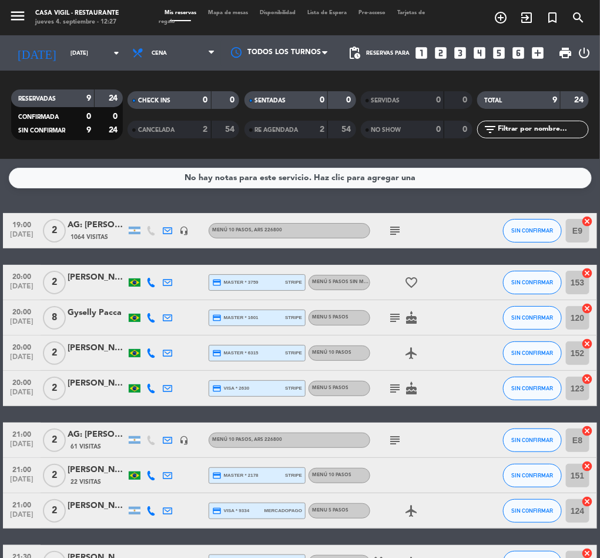
type input "[DEMOGRAPHIC_DATA][DATE]"
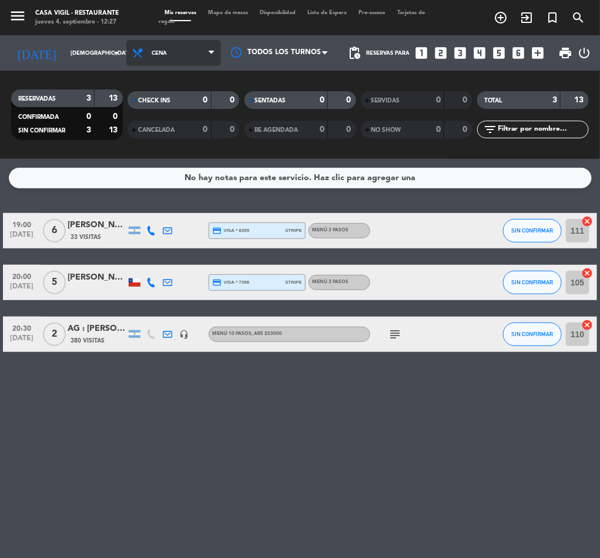
click at [153, 58] on span "Cena" at bounding box center [173, 53] width 95 height 26
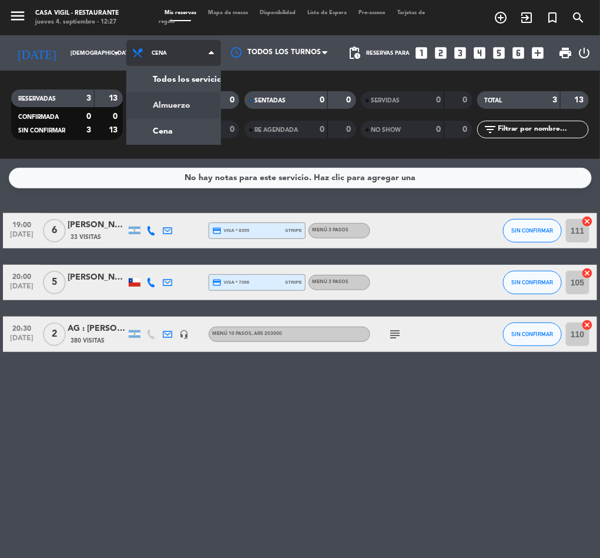
click at [124, 109] on div "menu Casa Vigil - Restaurante jueves 4. septiembre - 12:27 Mis reservas Mapa de…" at bounding box center [300, 79] width 600 height 159
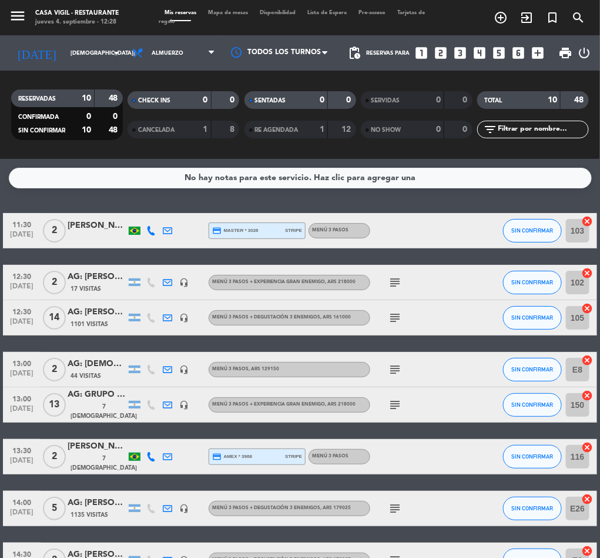
click at [581, 24] on icon "search" at bounding box center [579, 18] width 14 height 14
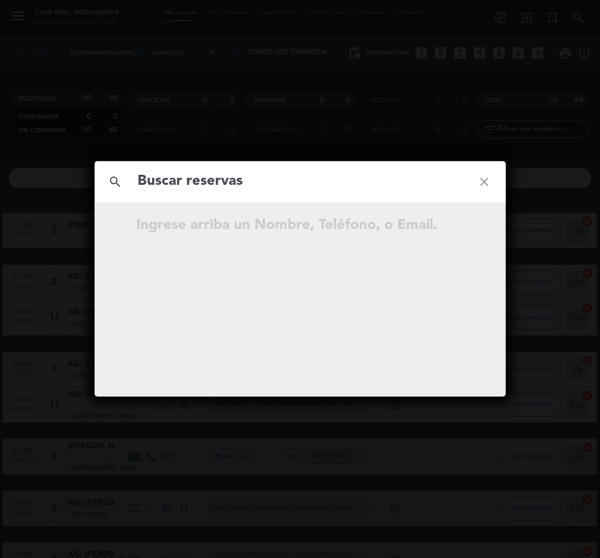
click at [219, 186] on input "text" at bounding box center [300, 181] width 327 height 24
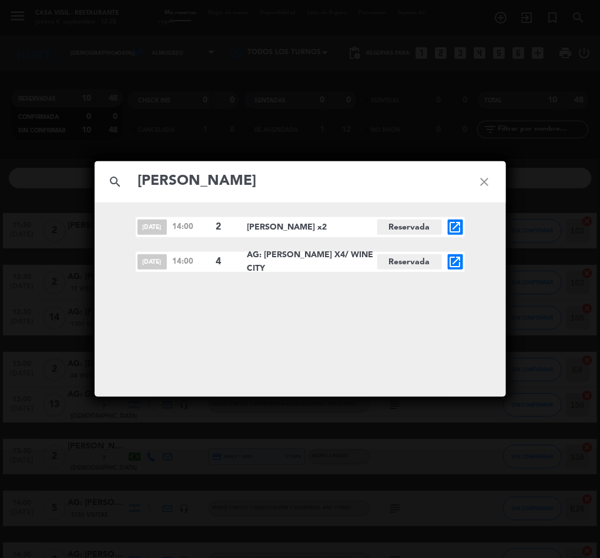
type input "[PERSON_NAME]"
click at [454, 262] on icon "open_in_new" at bounding box center [456, 262] width 14 height 14
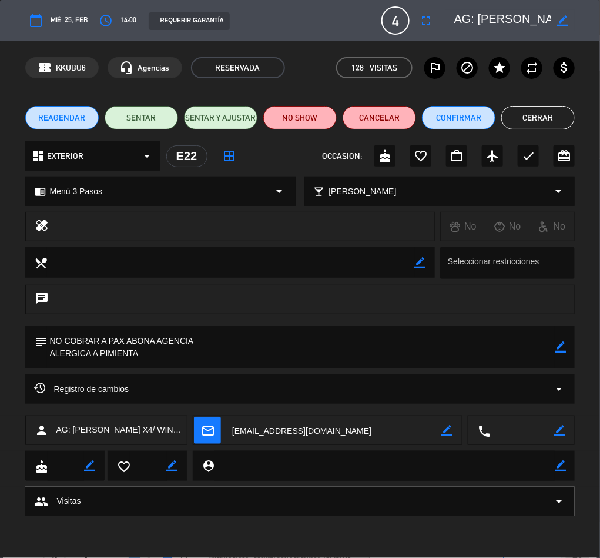
click at [89, 180] on div "chrome_reader_mode Menú 3 Pasos arrow_drop_down" at bounding box center [161, 191] width 270 height 28
select select
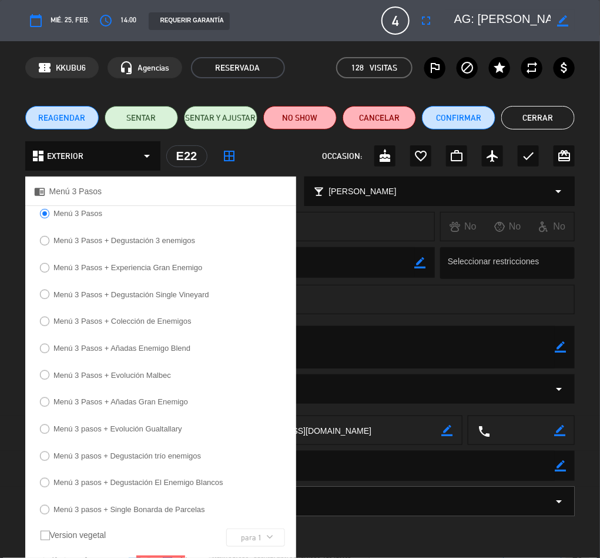
click at [52, 242] on label "Menú 3 Pasos + Degustación 3 enemigos" at bounding box center [118, 242] width 168 height 19
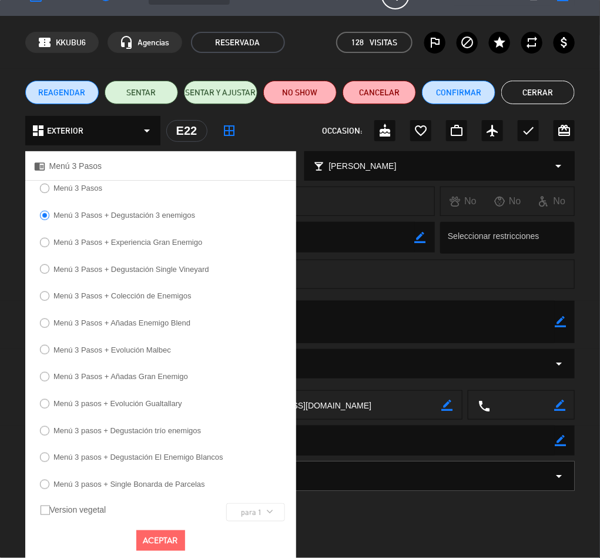
scroll to position [39, 0]
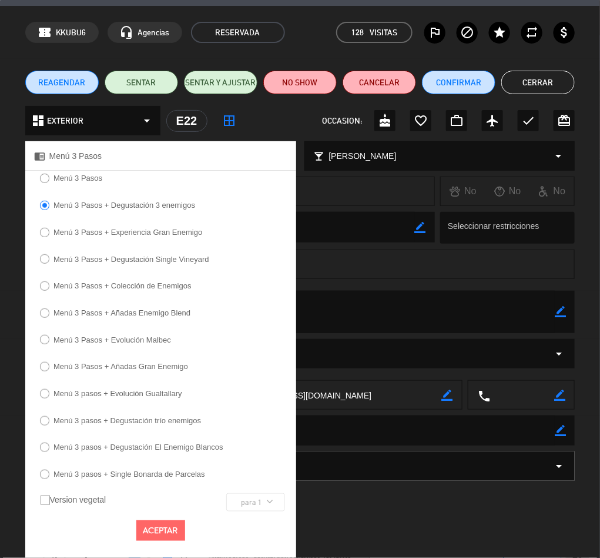
click at [166, 533] on button "Aceptar" at bounding box center [160, 530] width 49 height 21
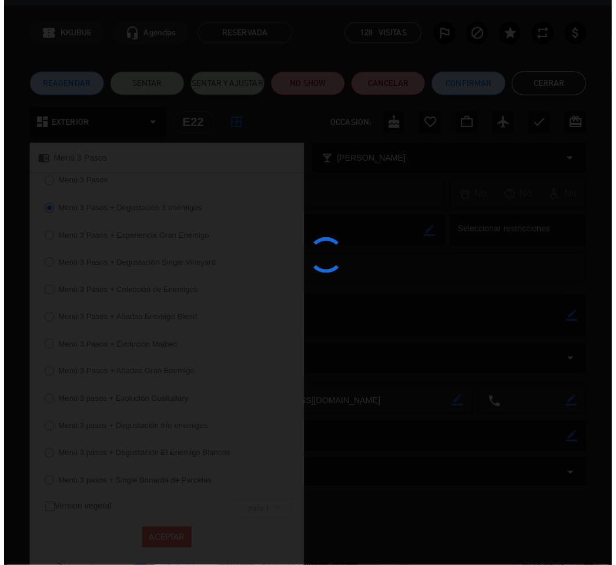
scroll to position [0, 0]
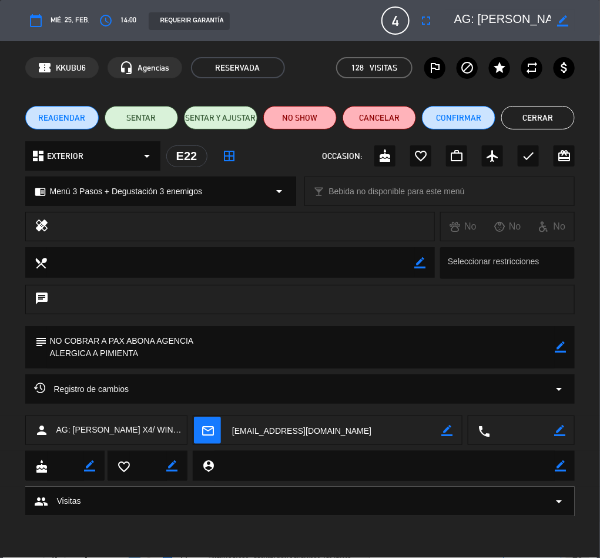
click at [548, 116] on button "Cerrar" at bounding box center [539, 118] width 74 height 24
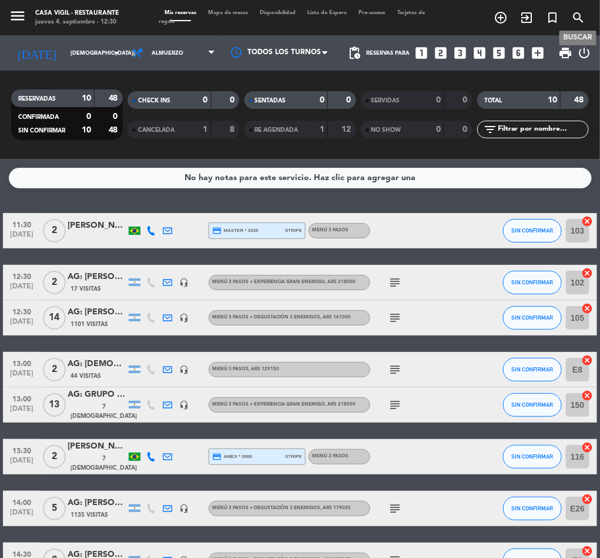
click at [579, 16] on icon "search" at bounding box center [579, 18] width 14 height 14
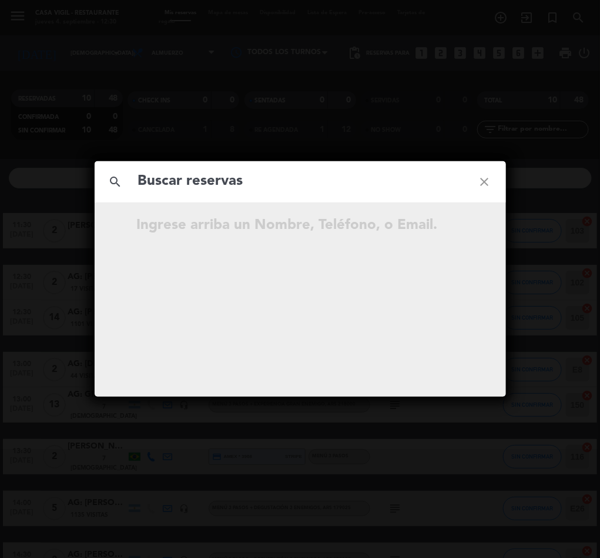
click at [208, 136] on div "search close Ingrese arriba un Nombre, Teléfono, o Email." at bounding box center [300, 279] width 600 height 558
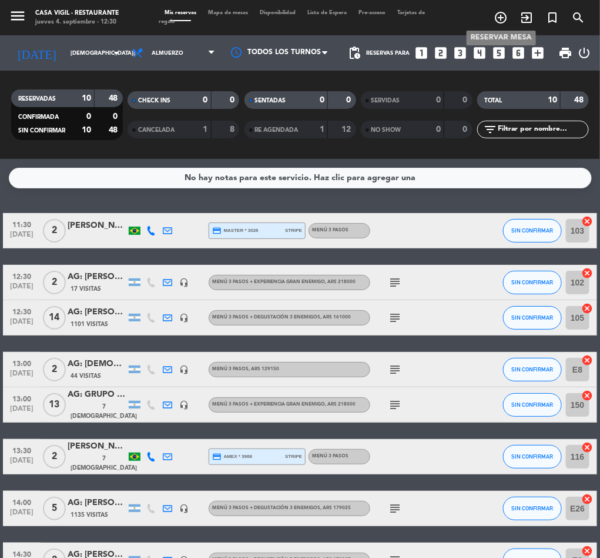
click at [506, 11] on icon "add_circle_outline" at bounding box center [501, 18] width 14 height 14
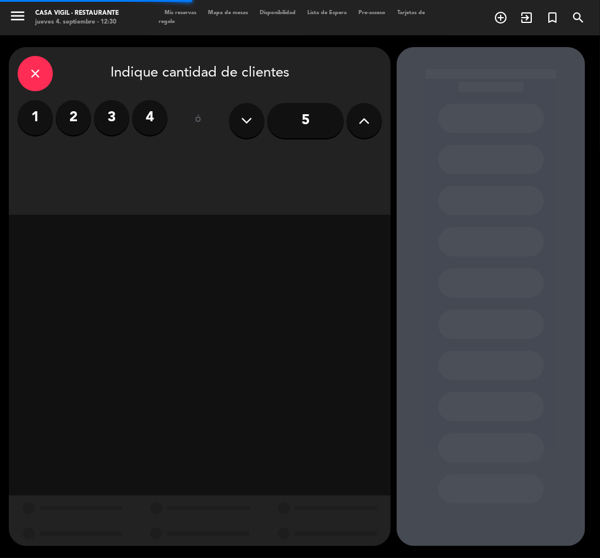
click at [84, 113] on label "2" at bounding box center [73, 117] width 35 height 35
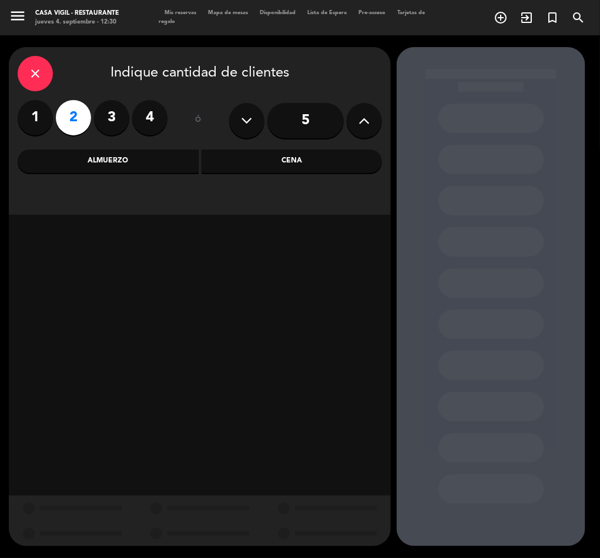
click at [35, 71] on icon "close" at bounding box center [35, 73] width 14 height 14
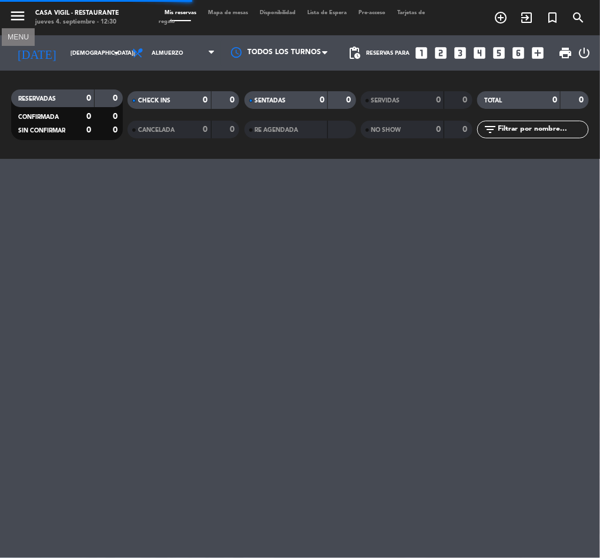
drag, startPoint x: 11, startPoint y: 16, endPoint x: 51, endPoint y: 32, distance: 42.8
click at [11, 16] on icon "menu" at bounding box center [18, 16] width 18 height 18
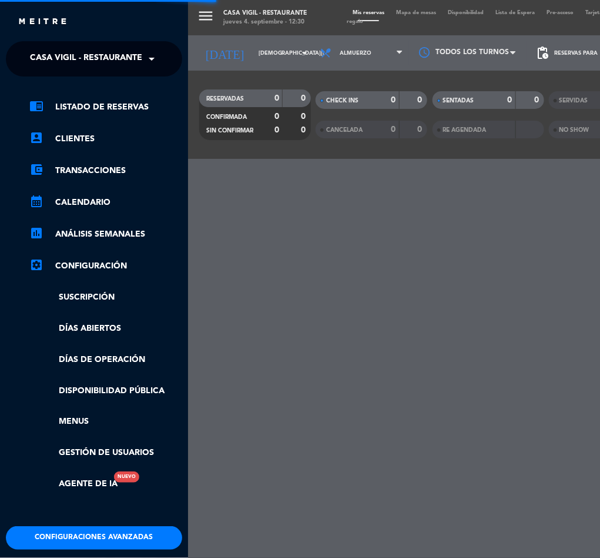
click at [90, 55] on span "Casa Vigil - Restaurante" at bounding box center [86, 58] width 112 height 25
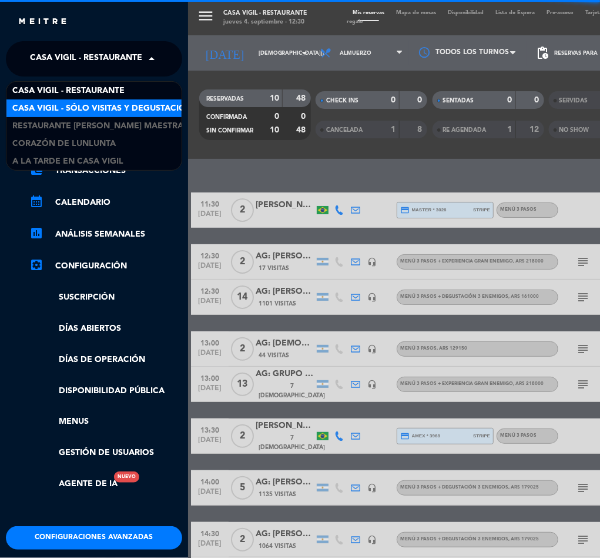
click at [112, 105] on span "Casa Vigil - SÓLO Visitas y Degustaciones" at bounding box center [107, 109] width 190 height 14
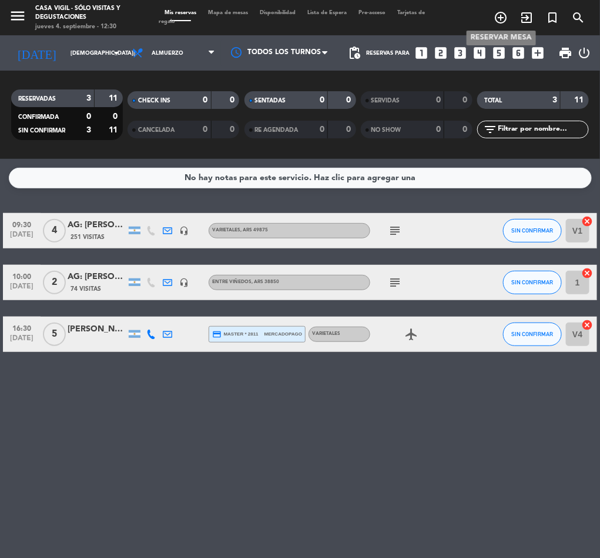
click at [503, 16] on icon "add_circle_outline" at bounding box center [501, 18] width 14 height 14
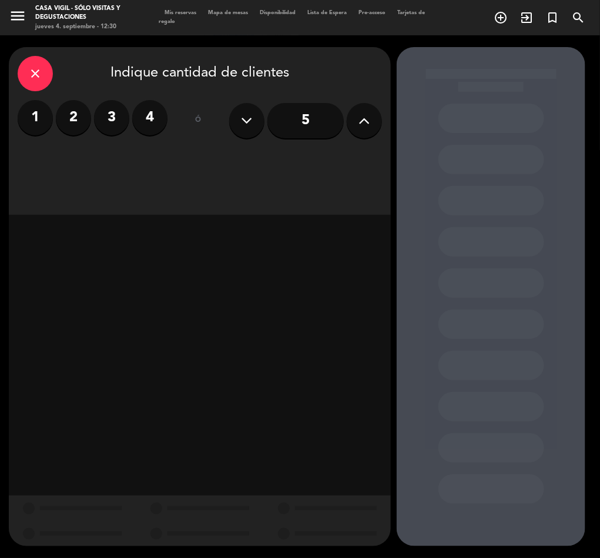
click at [79, 116] on label "2" at bounding box center [73, 117] width 35 height 35
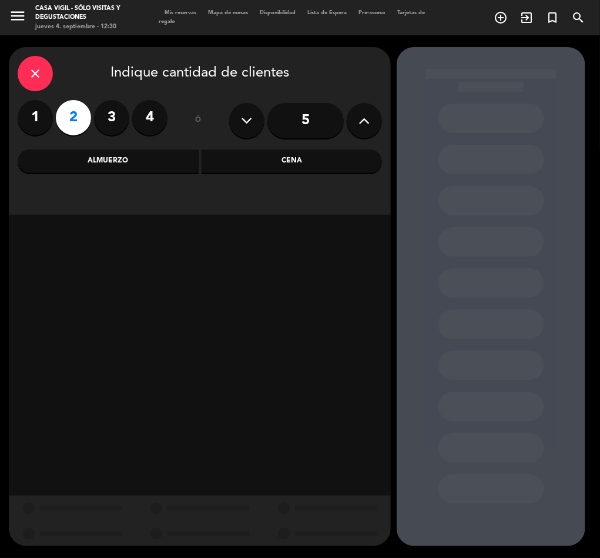
drag, startPoint x: 125, startPoint y: 154, endPoint x: 164, endPoint y: 159, distance: 39.2
click at [126, 153] on div "Almuerzo" at bounding box center [108, 161] width 181 height 24
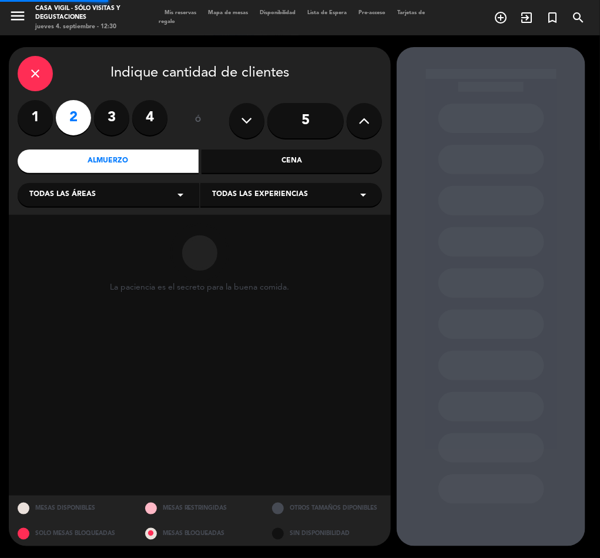
click at [271, 188] on div "Todas las experiencias arrow_drop_down" at bounding box center [292, 195] width 182 height 24
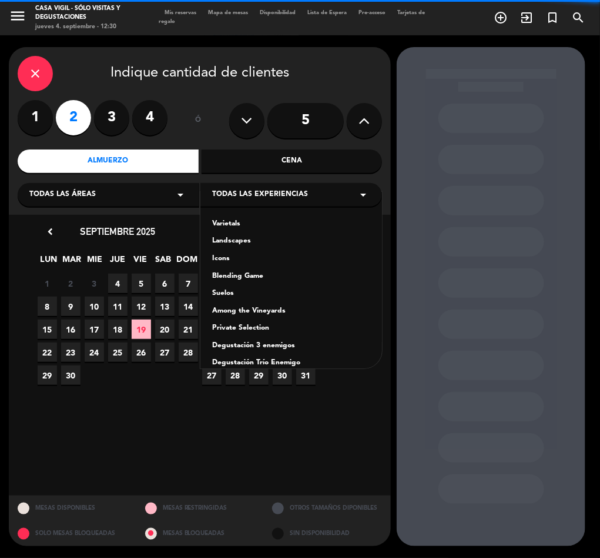
click at [215, 221] on div "Varietals" at bounding box center [291, 224] width 158 height 12
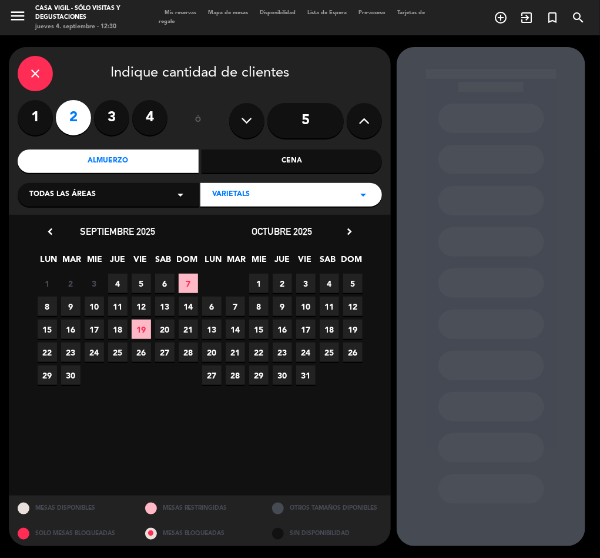
click at [255, 297] on span "8" at bounding box center [258, 305] width 19 height 19
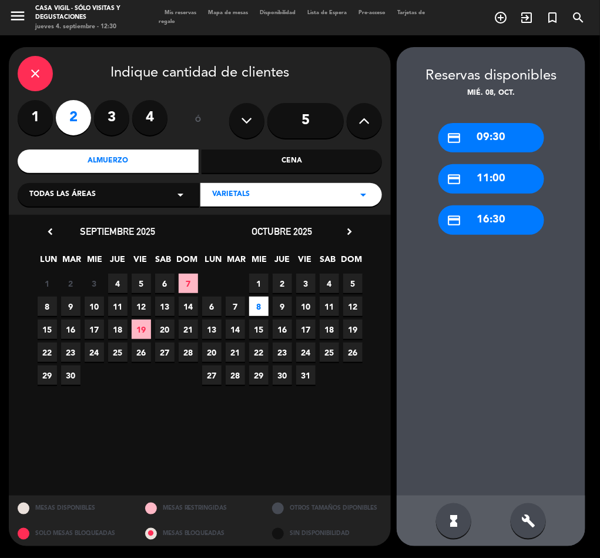
click at [490, 178] on div "credit_card 11:00" at bounding box center [492, 178] width 106 height 29
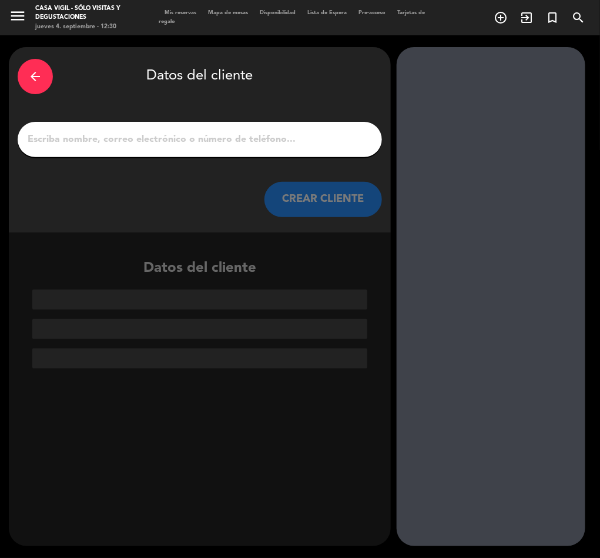
click at [179, 136] on input "1" at bounding box center [199, 139] width 347 height 16
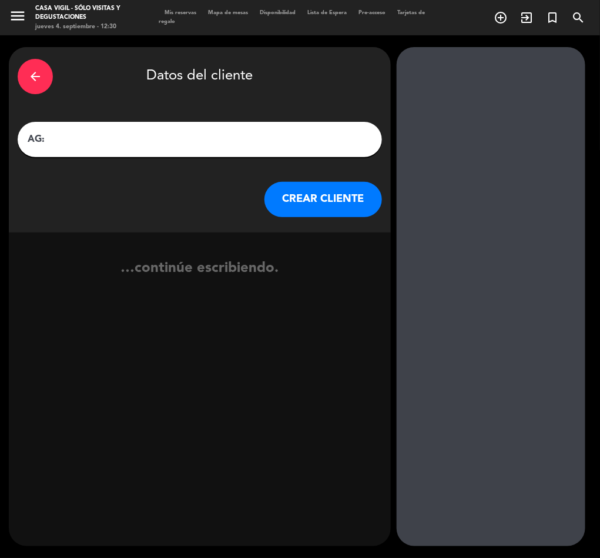
paste input "[PERSON_NAME]"
type input "AG: [PERSON_NAME] X2/ TARA TRAVELS"
click at [318, 191] on button "CREAR CLIENTE" at bounding box center [324, 199] width 118 height 35
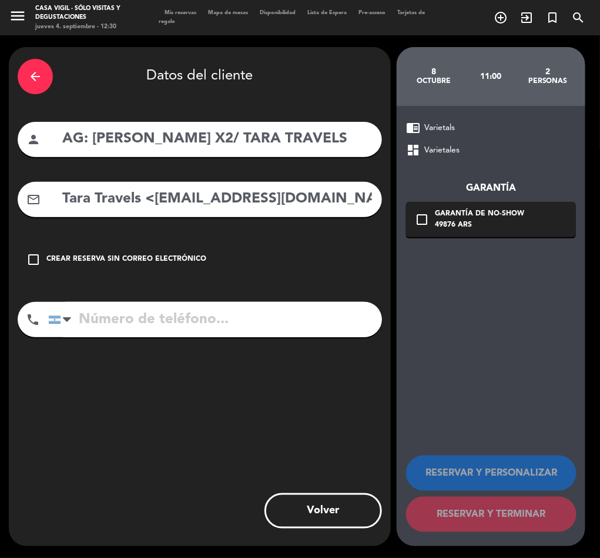
click at [213, 205] on input "Tara Travels <[EMAIL_ADDRESS][DOMAIN_NAME]>" at bounding box center [217, 199] width 312 height 24
drag, startPoint x: 153, startPoint y: 196, endPoint x: 12, endPoint y: 221, distance: 143.4
click at [12, 221] on div "arrow_back Datos del cliente person AG: [PERSON_NAME] X2/ TARA TRAVELS mail_out…" at bounding box center [200, 296] width 382 height 499
drag, startPoint x: 283, startPoint y: 203, endPoint x: 323, endPoint y: 208, distance: 40.9
click at [284, 203] on input "[EMAIL_ADDRESS][DOMAIN_NAME]>" at bounding box center [217, 199] width 312 height 24
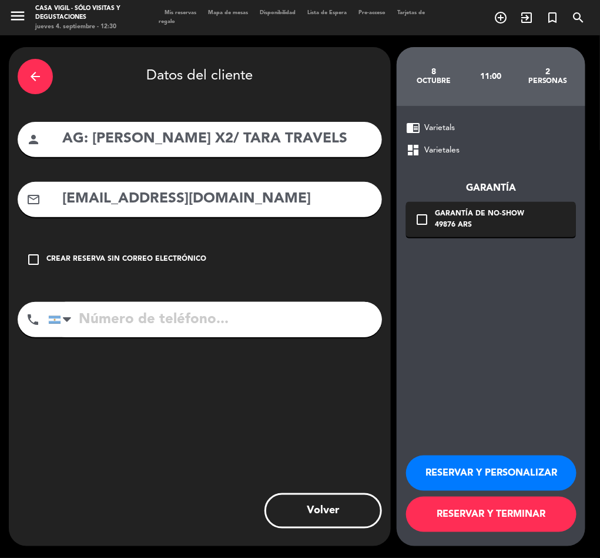
type input "[EMAIL_ADDRESS][DOMAIN_NAME]"
click at [529, 473] on button "RESERVAR Y PERSONALIZAR" at bounding box center [491, 472] width 171 height 35
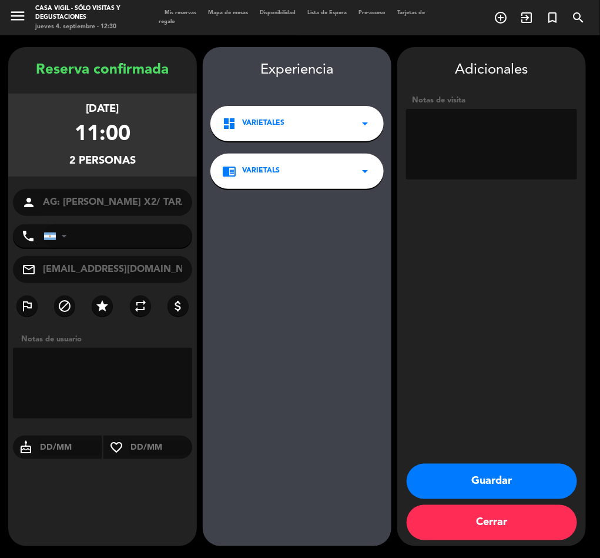
click at [501, 145] on textarea at bounding box center [491, 144] width 171 height 71
type textarea "NO COBRAR A PAX ABONA AGENCIA PERUANAS"
click at [509, 480] on button "Guardar" at bounding box center [492, 480] width 171 height 35
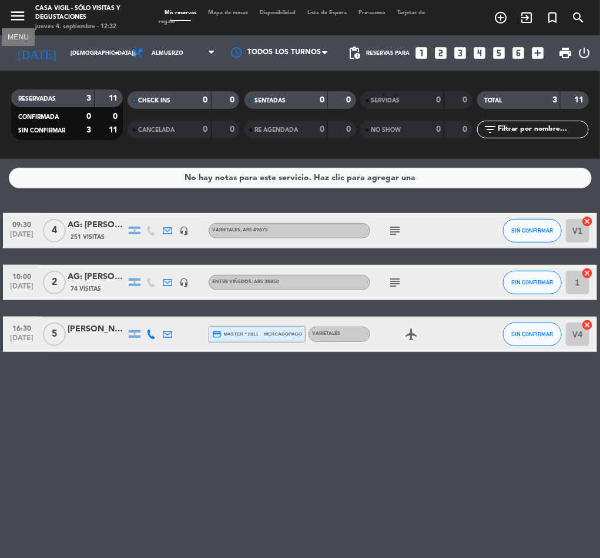
click at [12, 18] on icon "menu" at bounding box center [18, 16] width 18 height 18
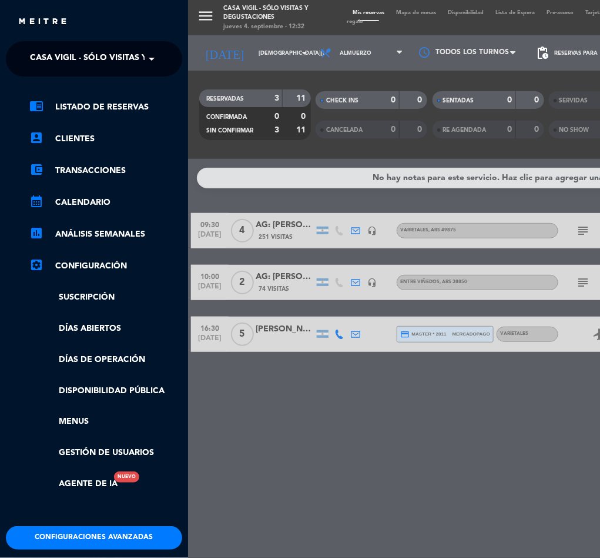
click at [92, 48] on span "Casa Vigil - SÓLO Visitas y Degustaciones" at bounding box center [125, 58] width 190 height 25
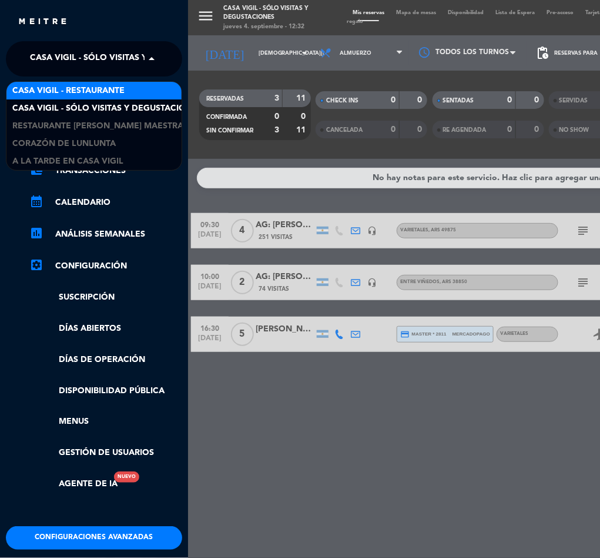
click at [97, 90] on span "Casa Vigil - Restaurante" at bounding box center [68, 91] width 112 height 14
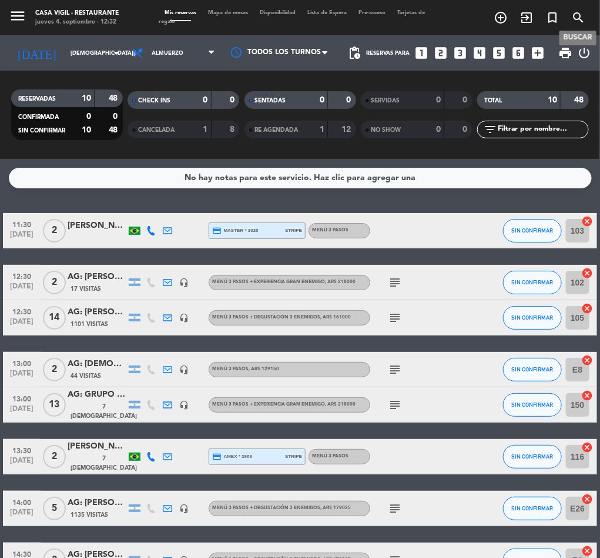
click at [581, 11] on icon "search" at bounding box center [579, 18] width 14 height 14
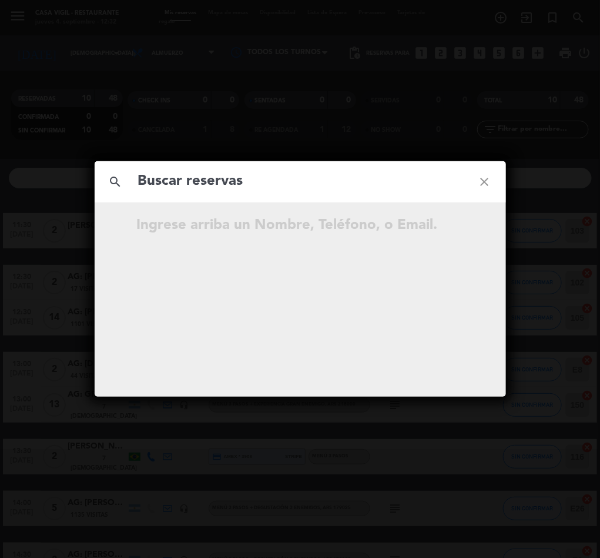
click at [212, 177] on input "text" at bounding box center [300, 181] width 327 height 24
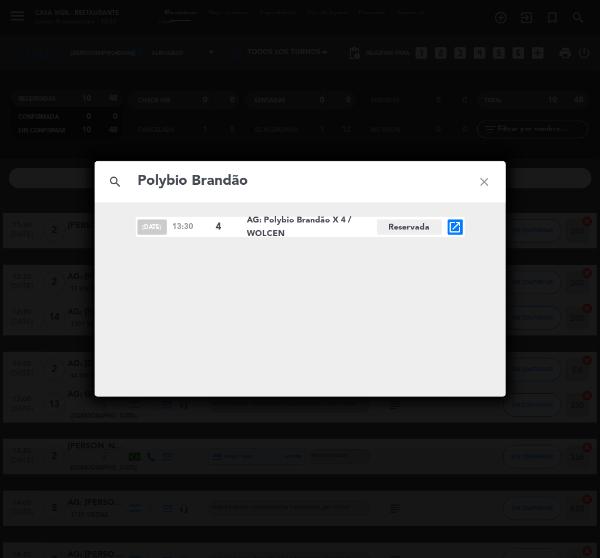
type input "Polybio Brandão"
click at [454, 228] on icon "open_in_new" at bounding box center [456, 227] width 14 height 14
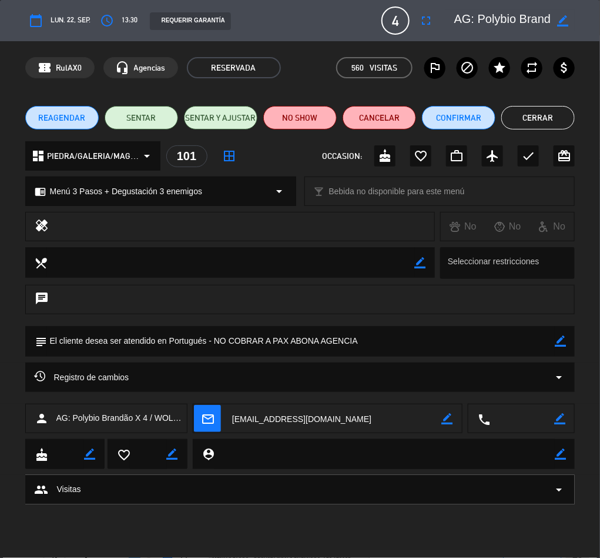
click at [559, 339] on icon "border_color" at bounding box center [560, 340] width 11 height 11
click at [322, 348] on textarea at bounding box center [301, 341] width 509 height 30
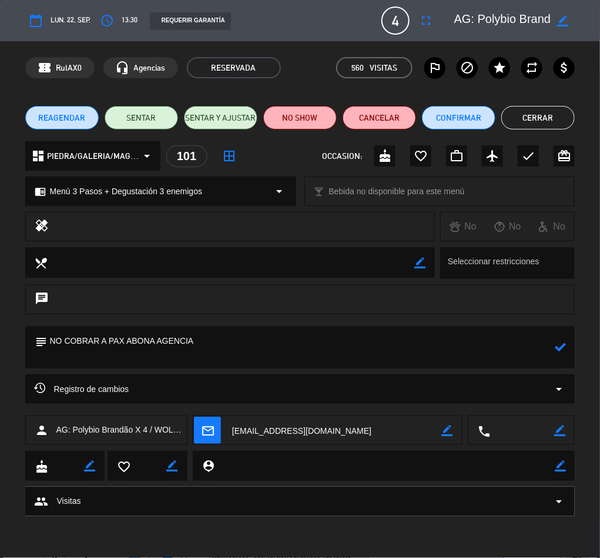
drag, startPoint x: 101, startPoint y: 348, endPoint x: 94, endPoint y: 355, distance: 10.0
click at [66, 355] on textarea at bounding box center [301, 347] width 509 height 42
type textarea "NO COBRAR A PAX ABONA AGENCIA 1 Pax no come camarones, langosta y crustáceos en…"
click at [561, 345] on icon at bounding box center [560, 346] width 11 height 11
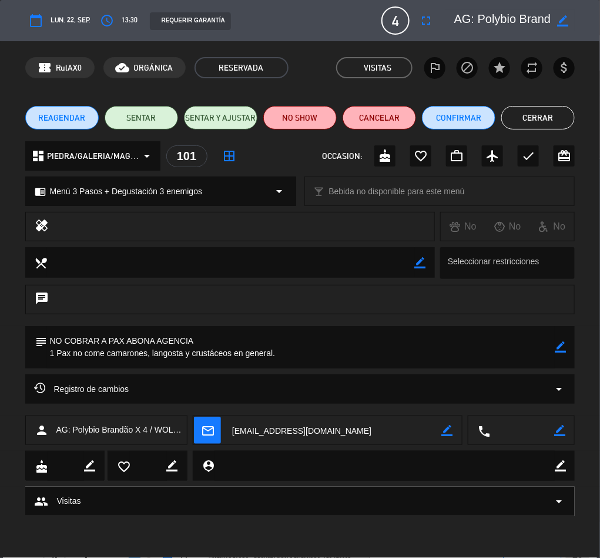
click at [535, 115] on button "Cerrar" at bounding box center [539, 118] width 74 height 24
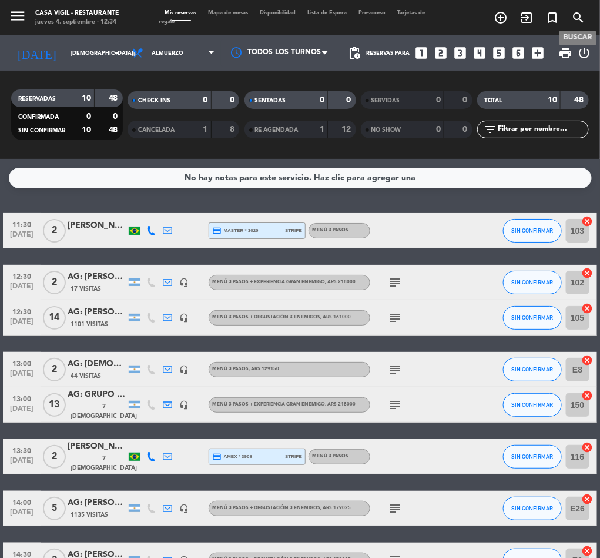
click at [579, 12] on icon "search" at bounding box center [579, 18] width 14 height 14
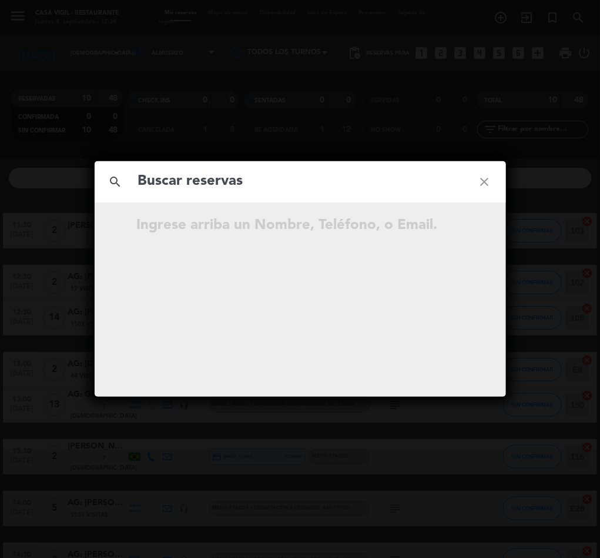
click at [228, 192] on input "text" at bounding box center [300, 181] width 327 height 24
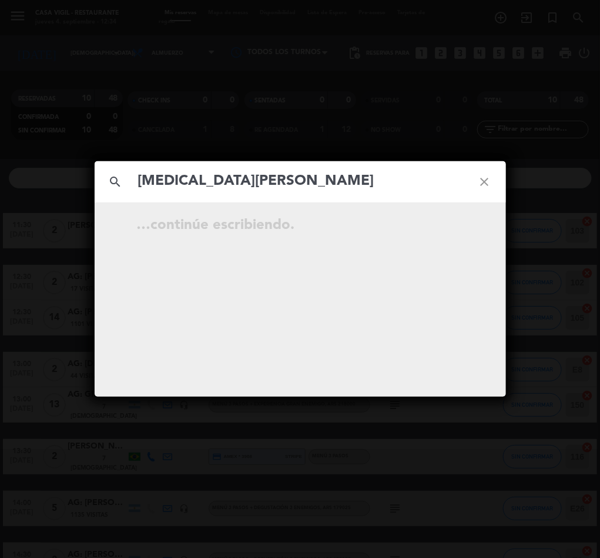
click at [332, 182] on input "[MEDICAL_DATA][PERSON_NAME]" at bounding box center [300, 181] width 327 height 24
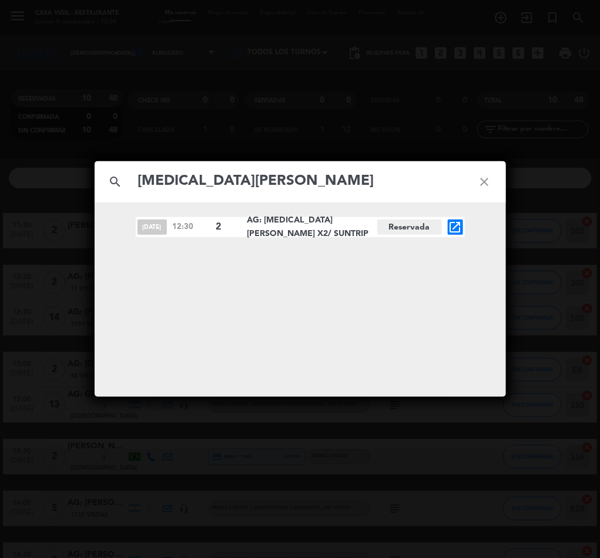
type input "[MEDICAL_DATA][PERSON_NAME]"
click at [452, 230] on icon "open_in_new" at bounding box center [456, 227] width 14 height 14
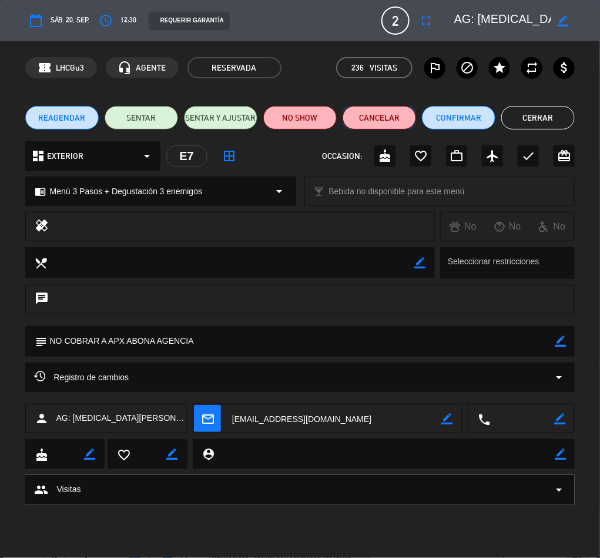
click at [382, 117] on button "Cancelar" at bounding box center [380, 118] width 74 height 24
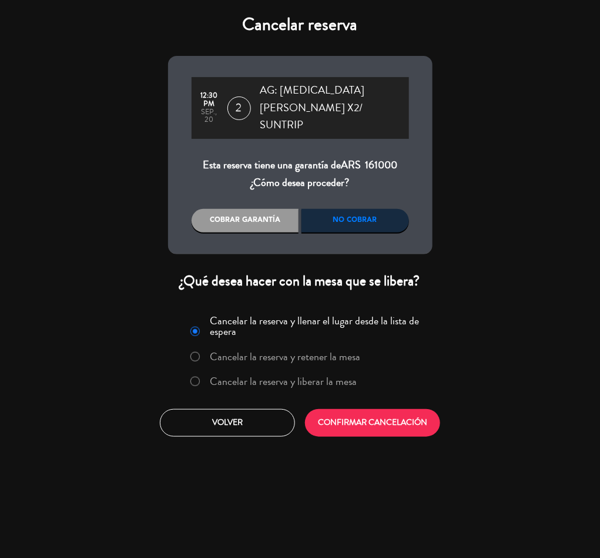
click at [308, 376] on label "Cancelar la reserva y liberar la mesa" at bounding box center [283, 381] width 147 height 11
click at [372, 413] on button "CONFIRMAR CANCELACIÓN" at bounding box center [372, 423] width 135 height 28
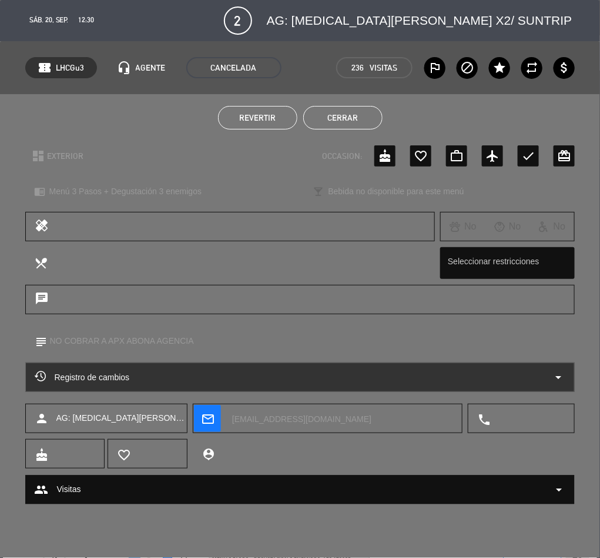
click at [342, 115] on button "Cerrar" at bounding box center [342, 118] width 79 height 24
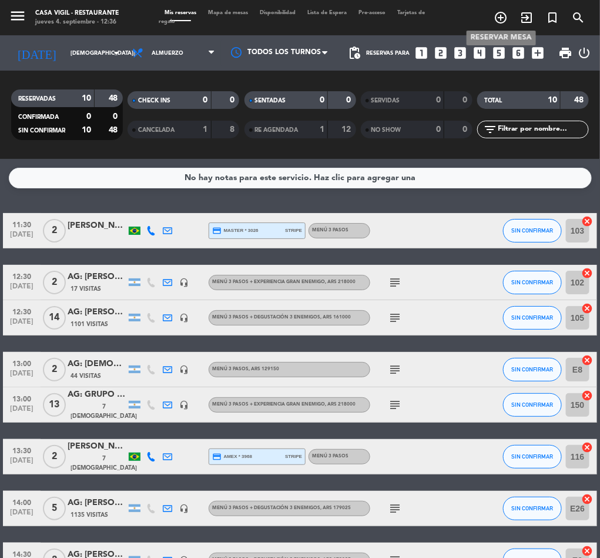
click at [498, 16] on icon "add_circle_outline" at bounding box center [501, 18] width 14 height 14
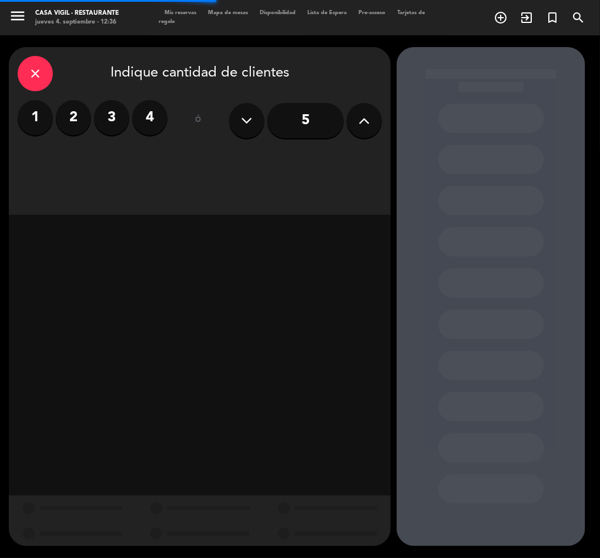
click at [311, 114] on input "5" at bounding box center [306, 120] width 76 height 35
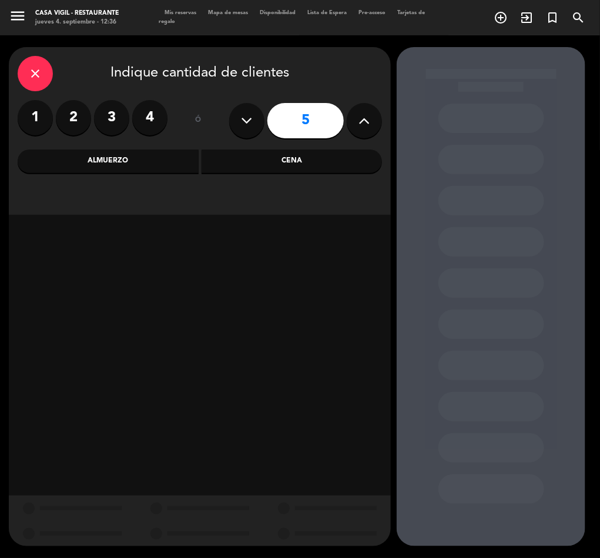
click at [285, 166] on div "Cena" at bounding box center [292, 161] width 181 height 24
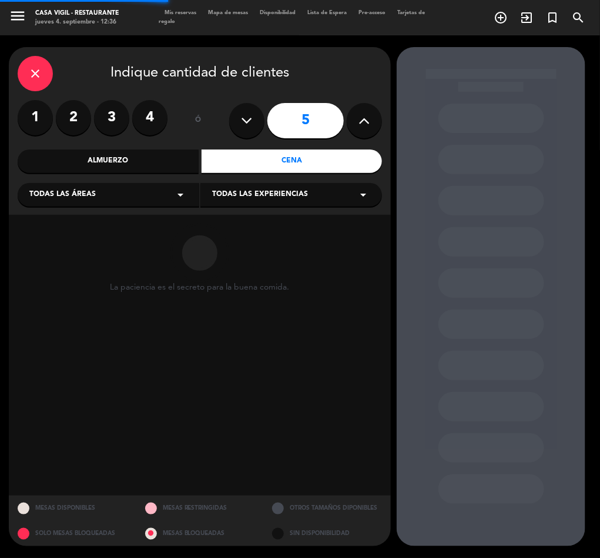
click at [248, 196] on span "Todas las experiencias" at bounding box center [260, 195] width 96 height 12
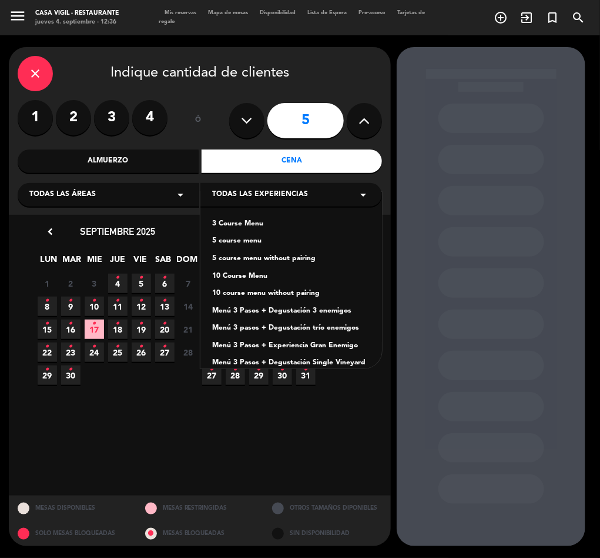
click at [240, 240] on div "5 course menu" at bounding box center [291, 241] width 158 height 12
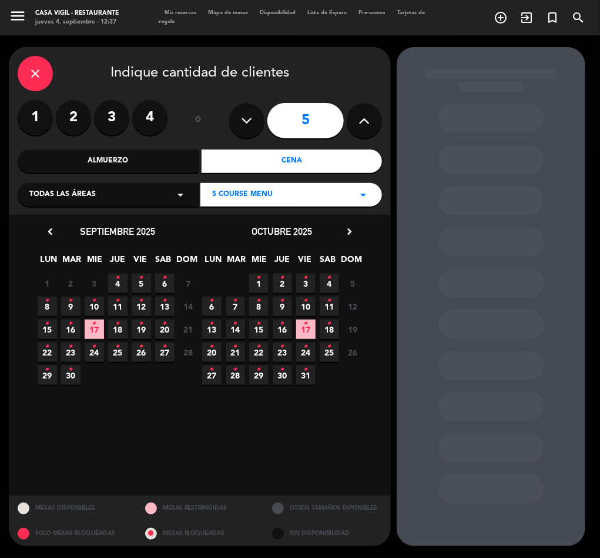
click at [349, 228] on icon "chevron_right" at bounding box center [349, 231] width 12 height 12
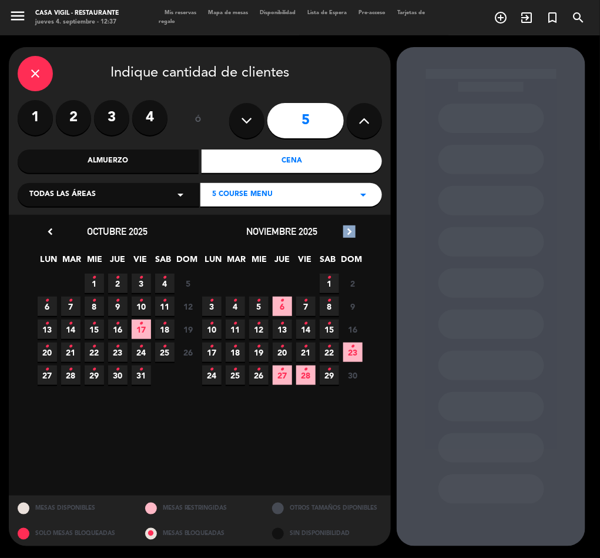
click at [349, 228] on icon "chevron_right" at bounding box center [349, 231] width 12 height 12
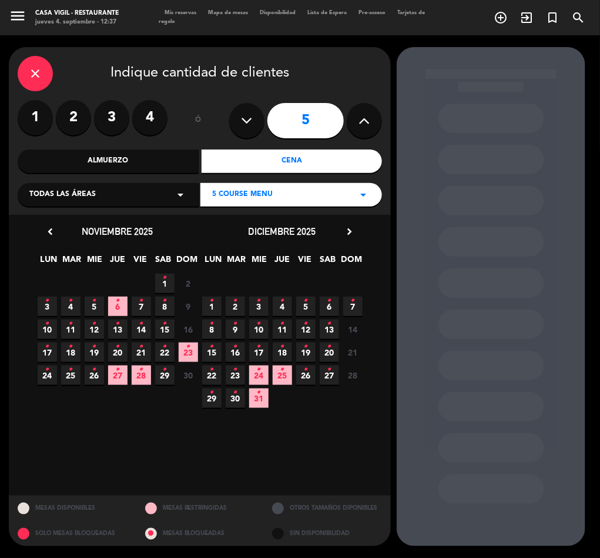
click at [334, 369] on span "27 •" at bounding box center [329, 374] width 19 height 19
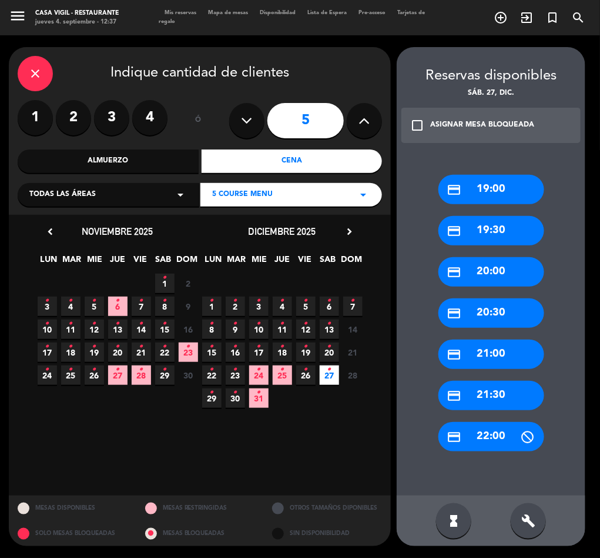
click at [420, 125] on icon "check_box_outline_blank" at bounding box center [417, 125] width 14 height 14
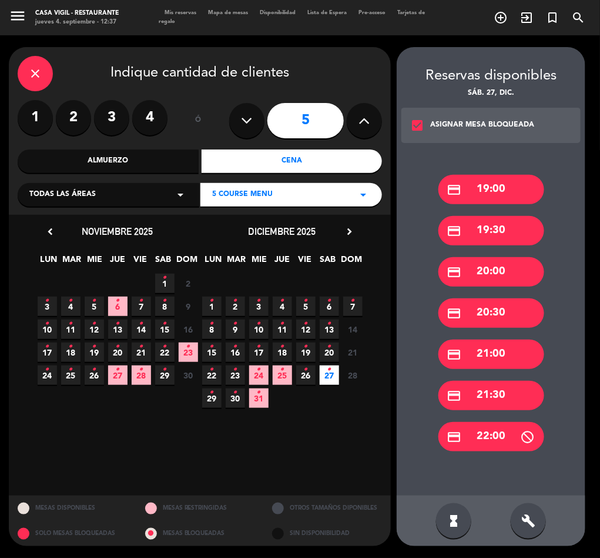
click at [499, 271] on div "credit_card 20:00" at bounding box center [492, 271] width 106 height 29
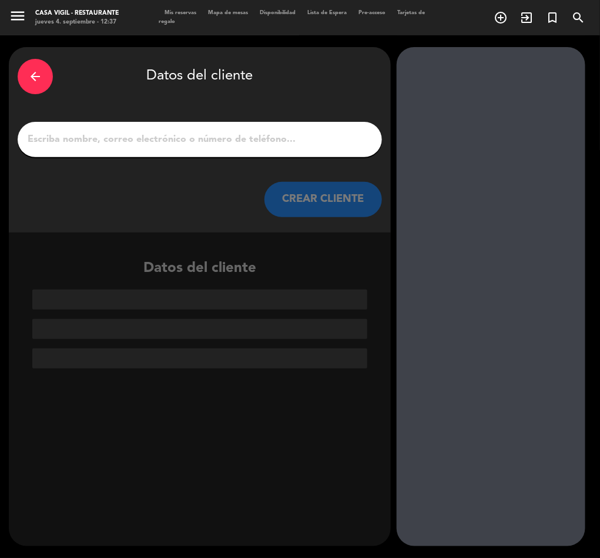
click at [251, 145] on input "1" at bounding box center [199, 139] width 347 height 16
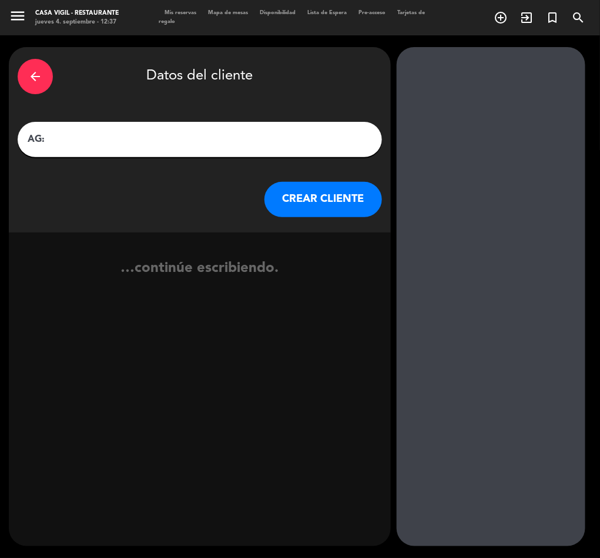
paste input "[PERSON_NAME]"
type input "AG: [PERSON_NAME] X5/ NOSSA"
click at [326, 198] on button "CREAR CLIENTE" at bounding box center [324, 199] width 118 height 35
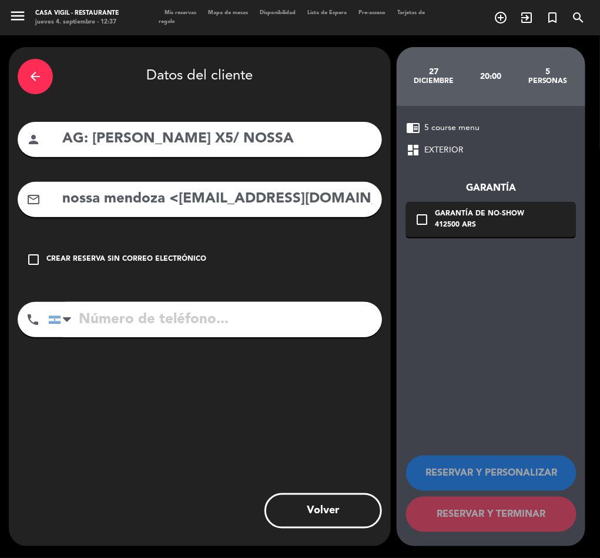
drag, startPoint x: 200, startPoint y: 191, endPoint x: 182, endPoint y: 206, distance: 23.3
click at [200, 192] on input "nossa mendoza <[EMAIL_ADDRESS][DOMAIN_NAME]>" at bounding box center [217, 199] width 312 height 24
click at [173, 198] on input "nossa mendoza <[EMAIL_ADDRESS][DOMAIN_NAME]>" at bounding box center [217, 199] width 312 height 24
drag, startPoint x: 175, startPoint y: 203, endPoint x: -1, endPoint y: 239, distance: 180.0
click at [0, 239] on html "close × Casa Vigil - Restaurante × chrome_reader_mode Listado de Reservas accou…" at bounding box center [300, 279] width 600 height 558
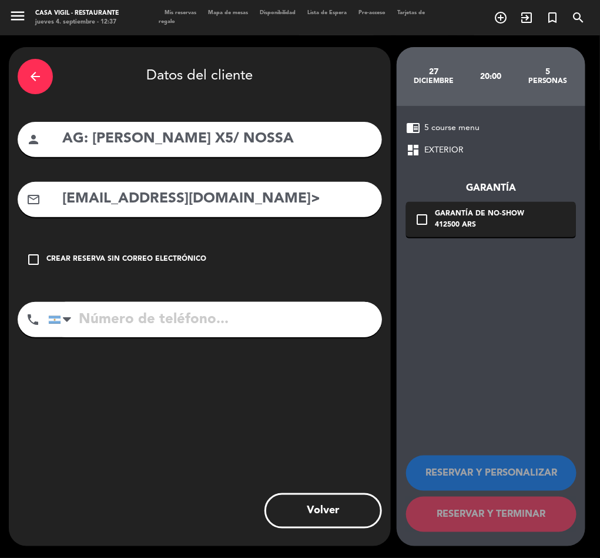
click at [269, 212] on div "mail_outline [EMAIL_ADDRESS][DOMAIN_NAME]>" at bounding box center [200, 199] width 365 height 35
click at [275, 205] on input "[EMAIL_ADDRESS][DOMAIN_NAME]>" at bounding box center [217, 199] width 312 height 24
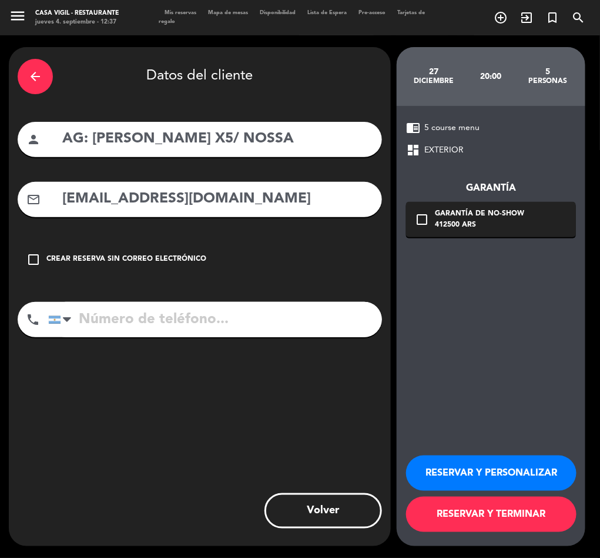
type input "[EMAIL_ADDRESS][DOMAIN_NAME]"
click at [488, 468] on button "RESERVAR Y PERSONALIZAR" at bounding box center [491, 472] width 171 height 35
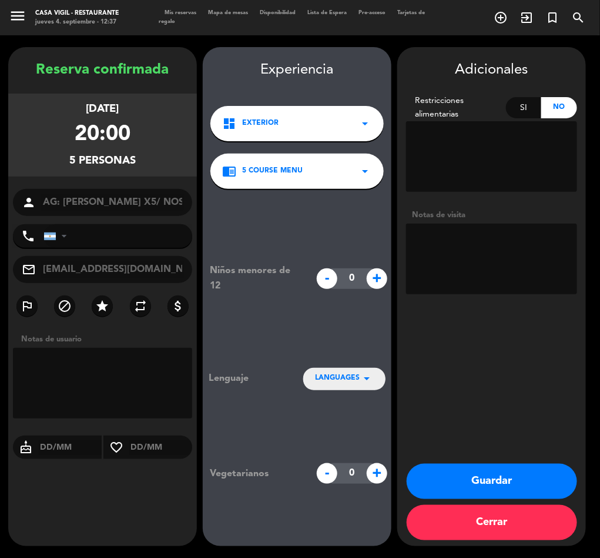
click at [493, 219] on div "Notas de visita" at bounding box center [491, 215] width 171 height 12
click at [507, 273] on textarea at bounding box center [491, 258] width 171 height 71
type textarea "NO COBRAR A PAX ABONA AGENCIA BRASIL"
click at [498, 486] on button "Guardar" at bounding box center [492, 480] width 171 height 35
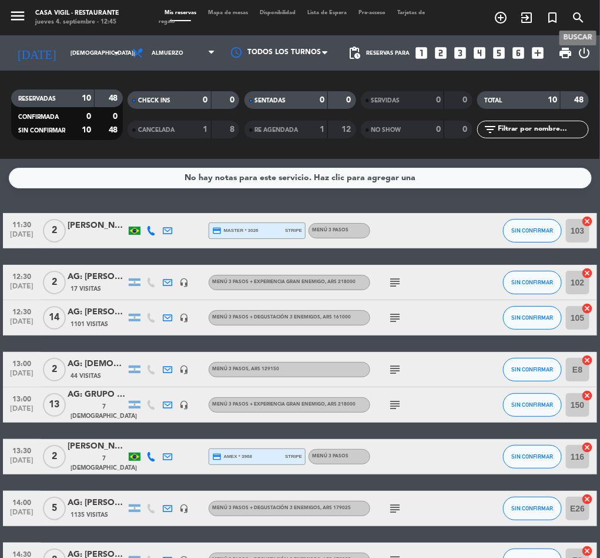
click at [586, 22] on icon "search" at bounding box center [579, 18] width 14 height 14
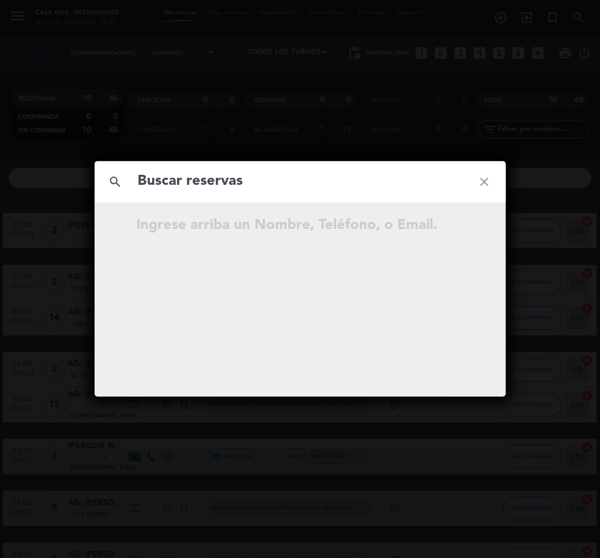
click at [215, 176] on input "text" at bounding box center [300, 181] width 327 height 24
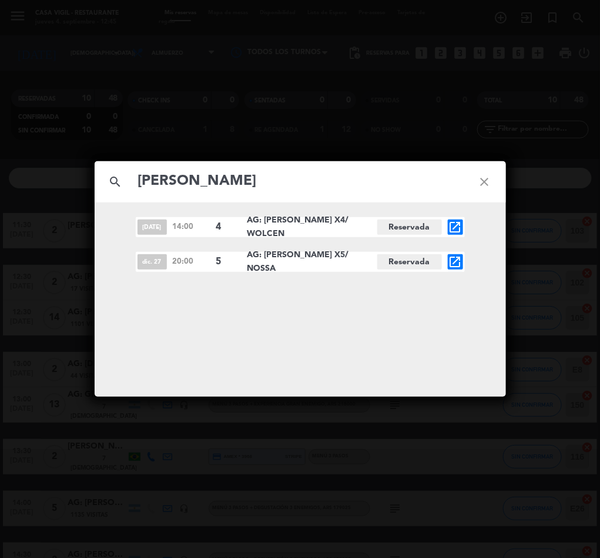
type input "[PERSON_NAME]"
click at [456, 259] on icon "open_in_new" at bounding box center [456, 262] width 14 height 14
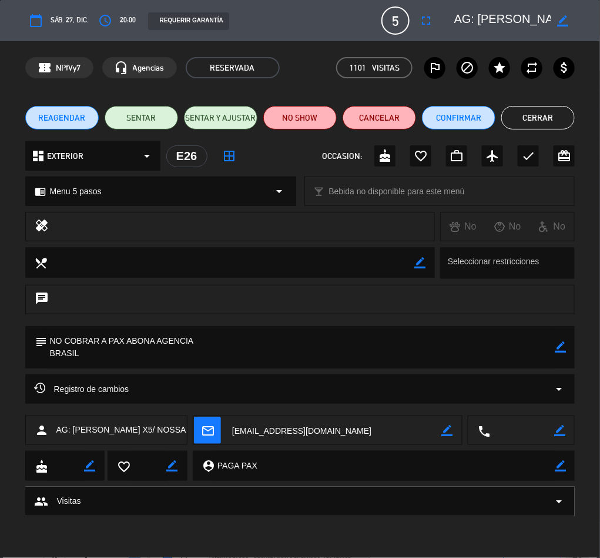
drag, startPoint x: 563, startPoint y: 352, endPoint x: 531, endPoint y: 350, distance: 31.8
click at [563, 351] on icon "border_color" at bounding box center [560, 346] width 11 height 11
click at [150, 356] on textarea at bounding box center [301, 347] width 509 height 42
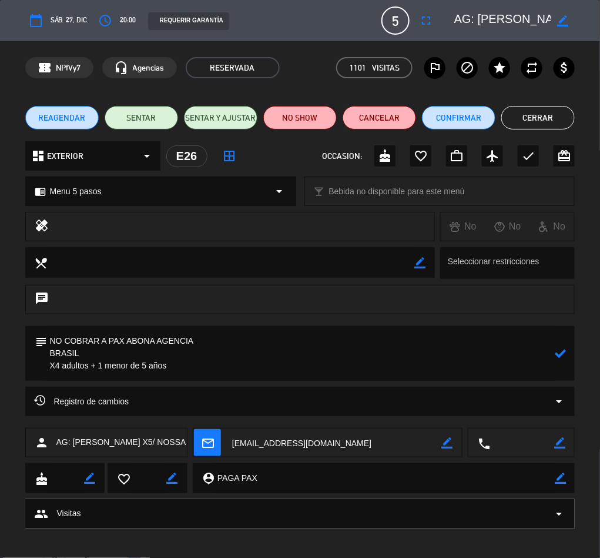
type textarea "NO COBRAR A PAX ABONA AGENCIA BRASIL X4 adultos + 1 menor de 5 años"
click at [559, 353] on icon at bounding box center [560, 353] width 11 height 11
click at [538, 115] on button "Cerrar" at bounding box center [539, 118] width 74 height 24
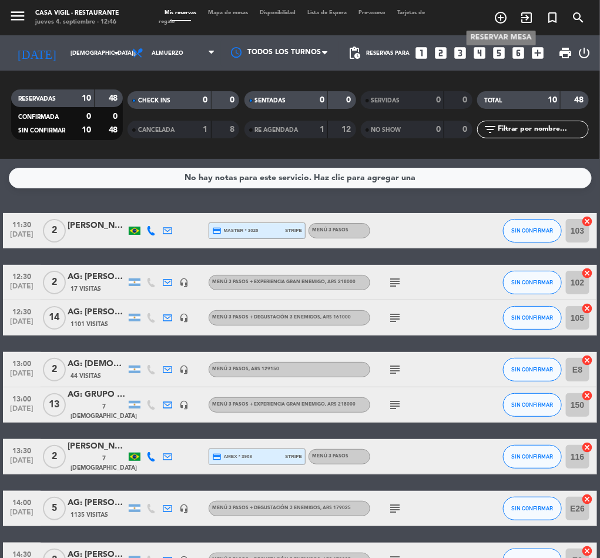
click at [503, 16] on icon "add_circle_outline" at bounding box center [501, 18] width 14 height 14
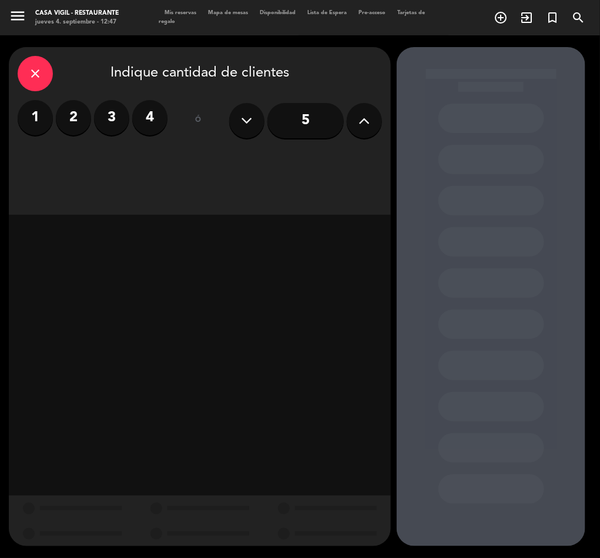
click at [78, 111] on label "2" at bounding box center [73, 117] width 35 height 35
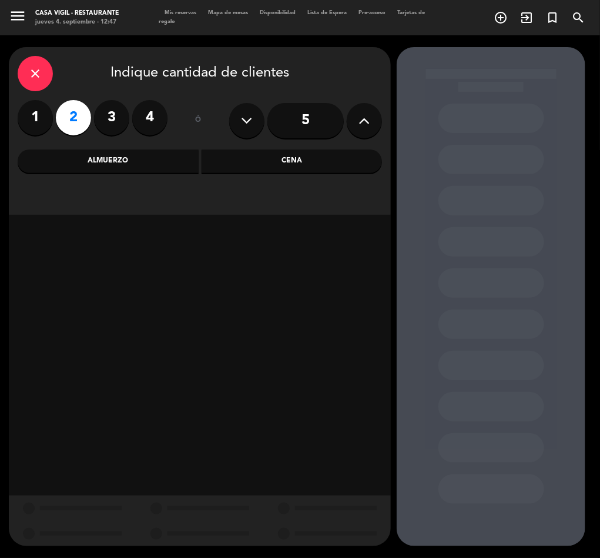
click at [295, 156] on div "Cena" at bounding box center [292, 161] width 181 height 24
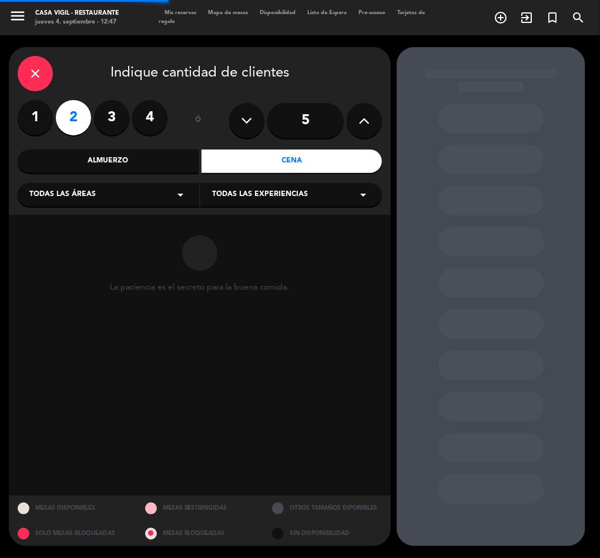
drag, startPoint x: 266, startPoint y: 186, endPoint x: 251, endPoint y: 203, distance: 23.3
click at [265, 186] on div "Todas las experiencias arrow_drop_down" at bounding box center [292, 195] width 182 height 24
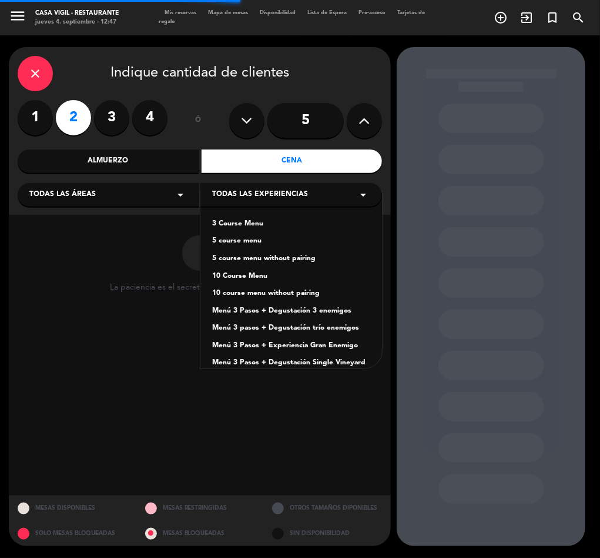
click at [228, 242] on div "5 course menu" at bounding box center [291, 241] width 158 height 12
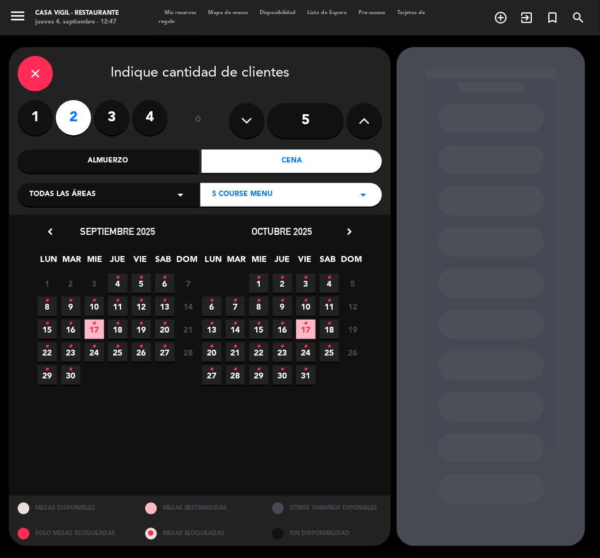
click at [281, 285] on icon "•" at bounding box center [283, 277] width 4 height 19
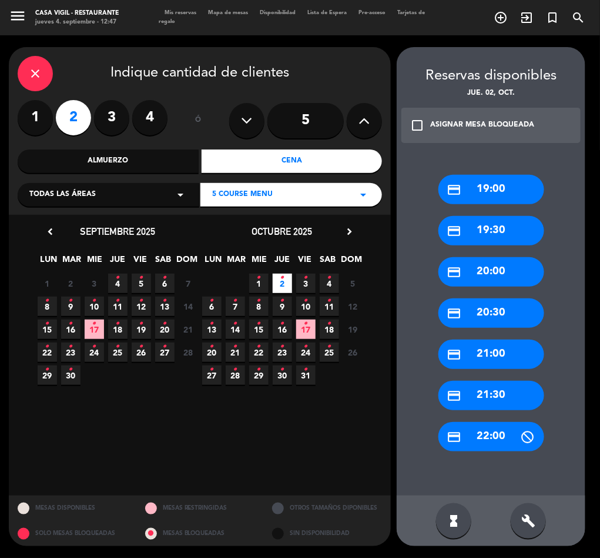
click at [446, 120] on div "ASIGNAR MESA BLOQUEADA" at bounding box center [482, 125] width 104 height 12
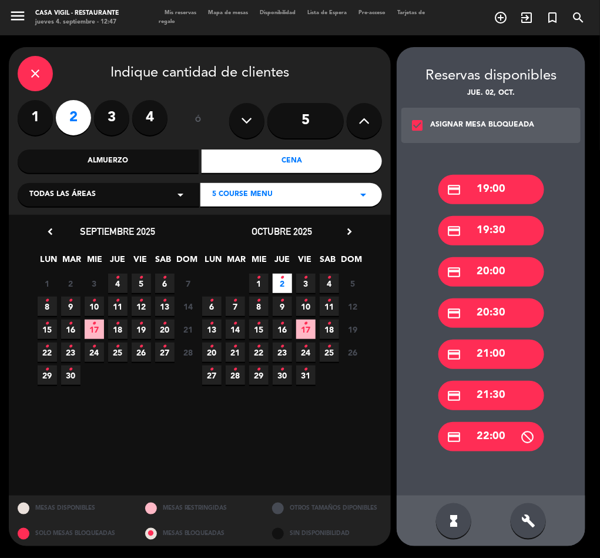
click at [500, 269] on div "credit_card 20:00" at bounding box center [492, 271] width 106 height 29
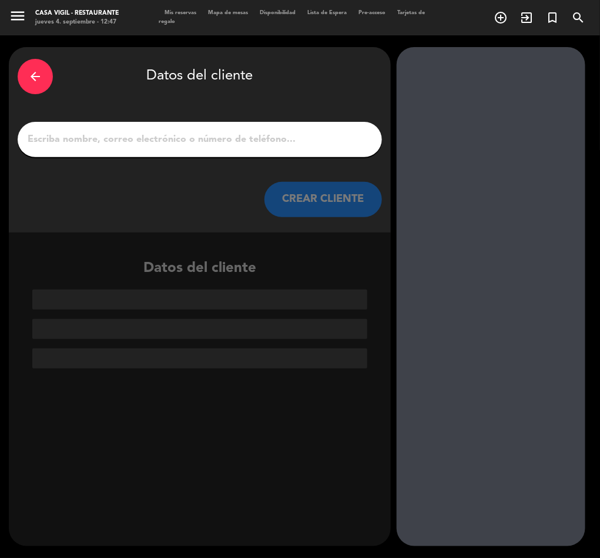
click at [247, 143] on input "1" at bounding box center [199, 139] width 347 height 16
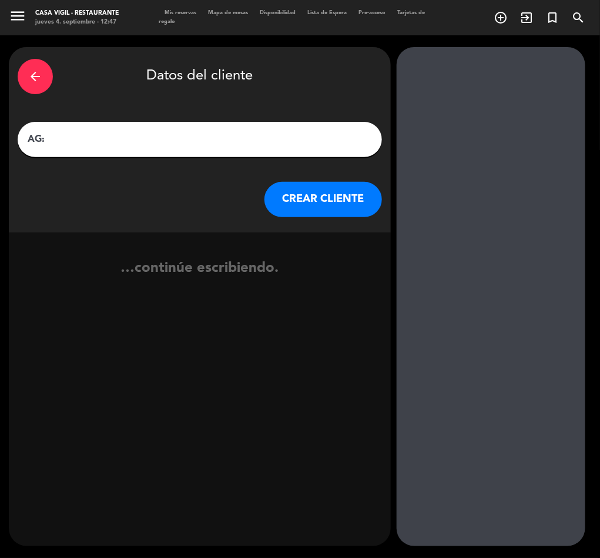
paste input "[PERSON_NAME] x 2"
type input "AG: [PERSON_NAME] x 2/ CIMEIRA"
click at [323, 209] on button "CREAR CLIENTE" at bounding box center [324, 199] width 118 height 35
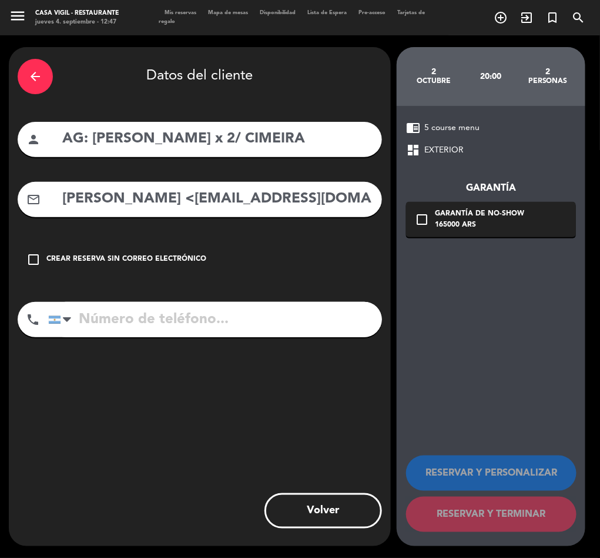
click at [192, 201] on input "[PERSON_NAME] <[EMAIL_ADDRESS][DOMAIN_NAME]>" at bounding box center [217, 199] width 312 height 24
drag, startPoint x: 196, startPoint y: 201, endPoint x: -1, endPoint y: 224, distance: 198.3
click at [0, 224] on html "close × Casa Vigil - Restaurante × chrome_reader_mode Listado de Reservas accou…" at bounding box center [300, 279] width 600 height 558
click at [258, 201] on input "[EMAIL_ADDRESS][DOMAIN_NAME]>" at bounding box center [217, 199] width 312 height 24
click at [295, 199] on input "[EMAIL_ADDRESS][DOMAIN_NAME]>" at bounding box center [217, 199] width 312 height 24
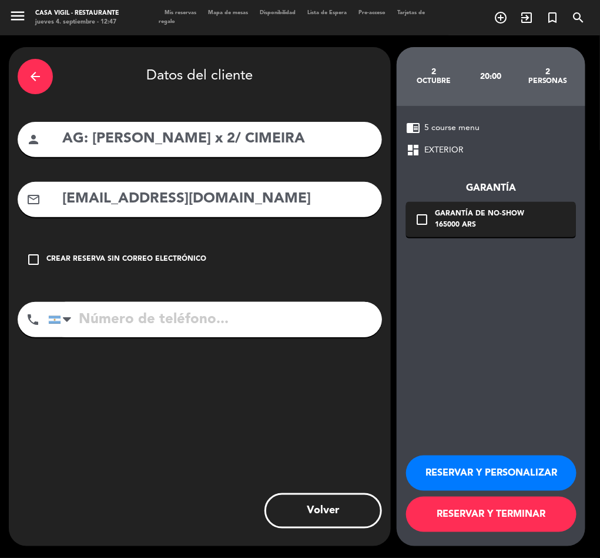
type input "[EMAIL_ADDRESS][DOMAIN_NAME]"
click at [489, 456] on button "RESERVAR Y PERSONALIZAR" at bounding box center [491, 472] width 171 height 35
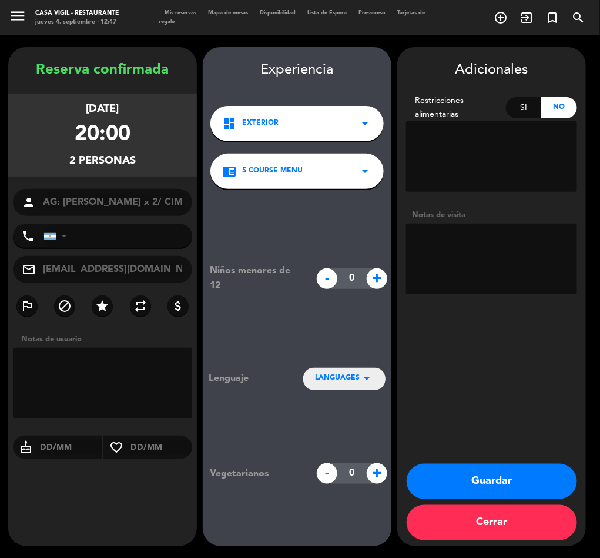
click at [535, 262] on textarea at bounding box center [491, 258] width 171 height 71
type textarea "NO COBRAR A PAX ABONA AGENCIA BRASIL"
click at [537, 473] on button "Guardar" at bounding box center [492, 480] width 171 height 35
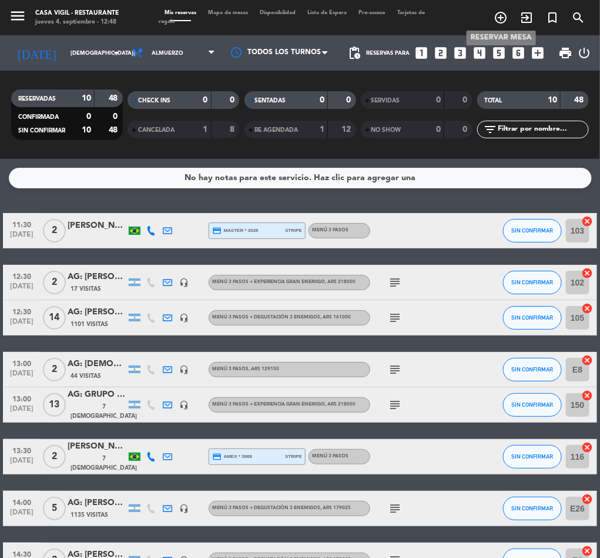
click at [510, 16] on span "add_circle_outline" at bounding box center [501, 18] width 26 height 20
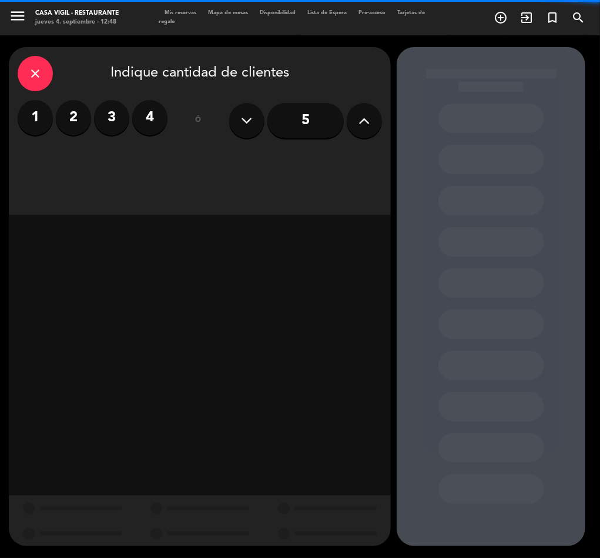
click at [69, 122] on label "2" at bounding box center [73, 117] width 35 height 35
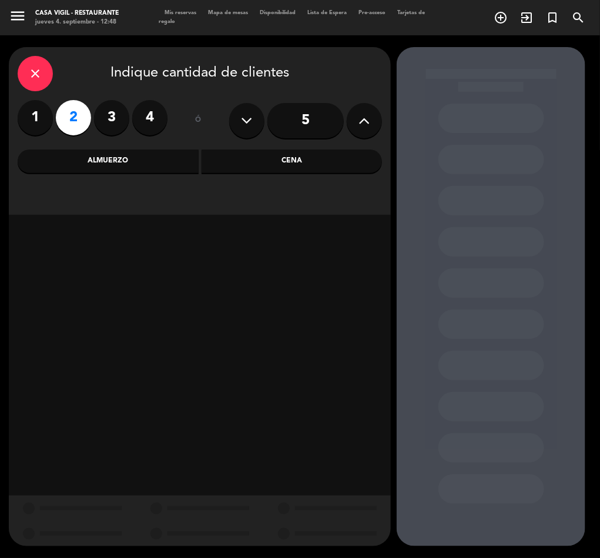
click at [133, 158] on div "Almuerzo" at bounding box center [108, 161] width 181 height 24
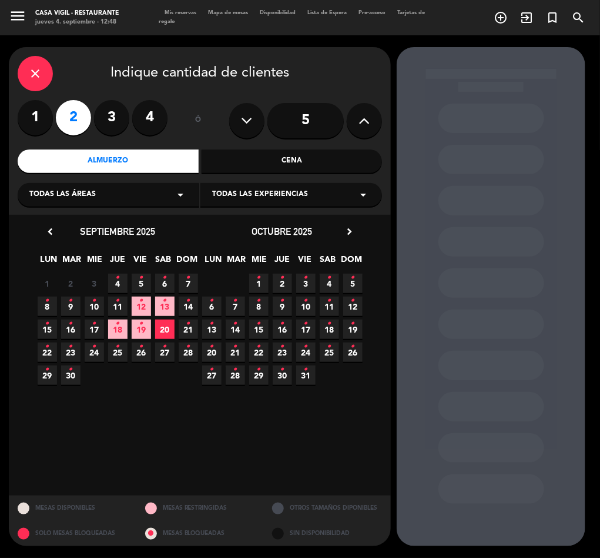
click at [251, 192] on span "Todas las experiencias" at bounding box center [260, 195] width 96 height 12
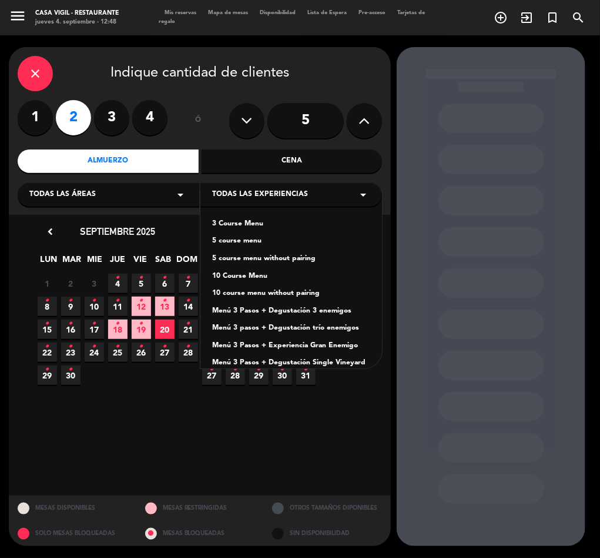
click at [274, 159] on div "Cena" at bounding box center [292, 161] width 181 height 24
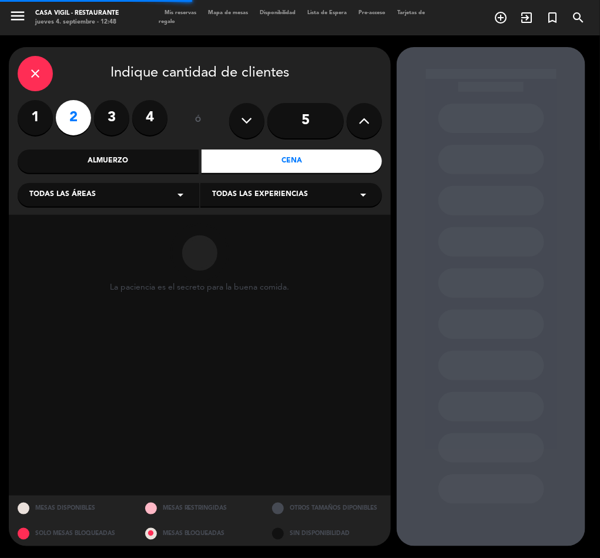
click at [291, 191] on span "Todas las experiencias" at bounding box center [260, 195] width 96 height 12
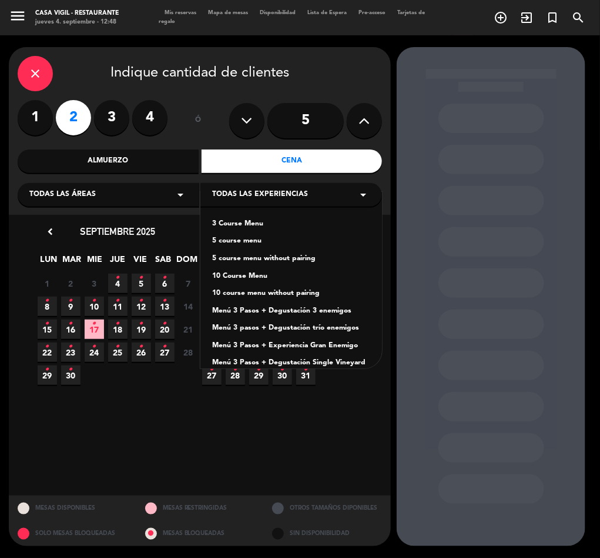
click at [238, 274] on div "10 Course Menu" at bounding box center [291, 277] width 158 height 12
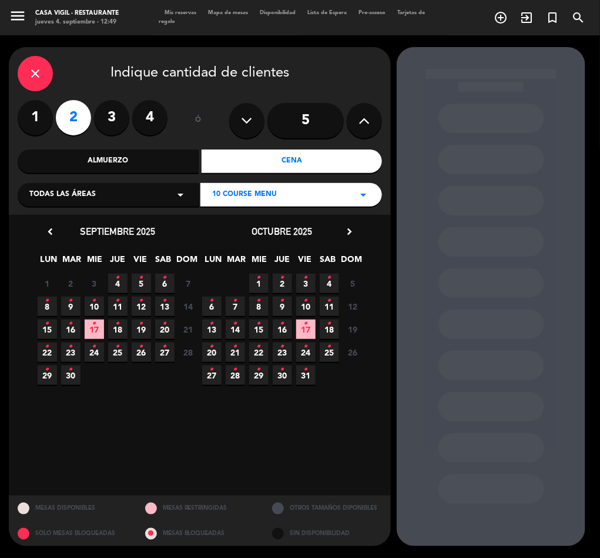
click at [348, 230] on icon "chevron_right" at bounding box center [349, 231] width 12 height 12
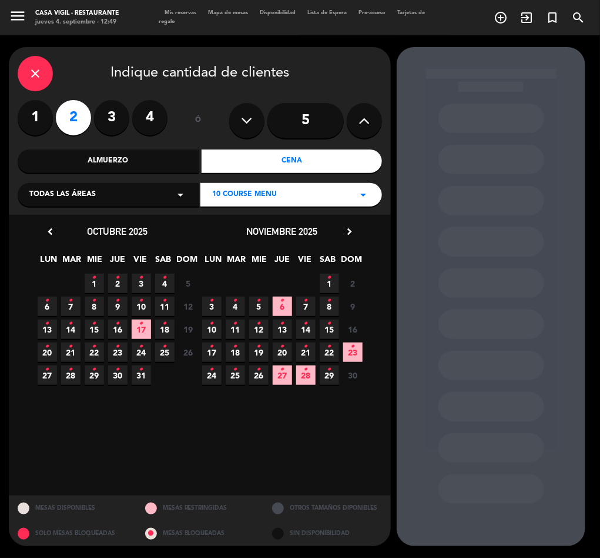
click at [348, 230] on icon "chevron_right" at bounding box center [349, 231] width 12 height 12
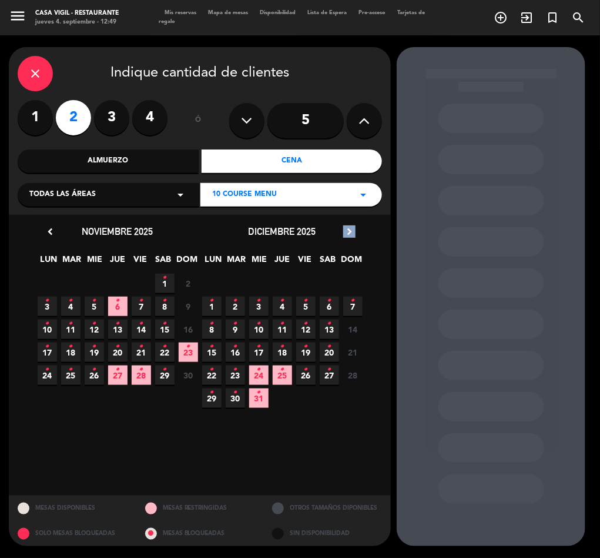
click at [348, 230] on icon "chevron_right" at bounding box center [349, 231] width 12 height 12
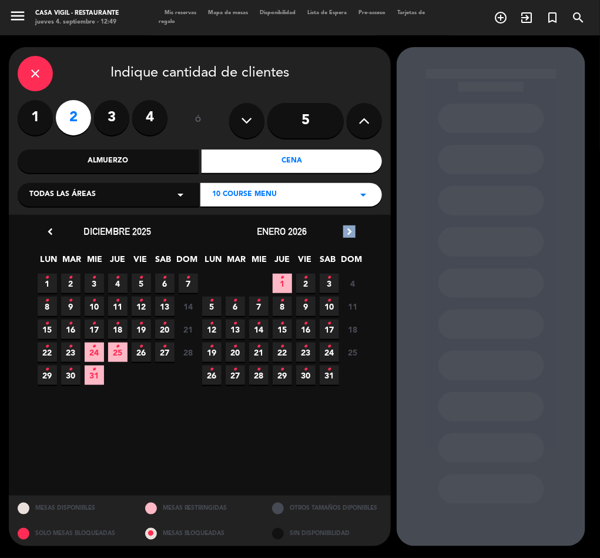
click at [348, 230] on icon "chevron_right" at bounding box center [349, 231] width 12 height 12
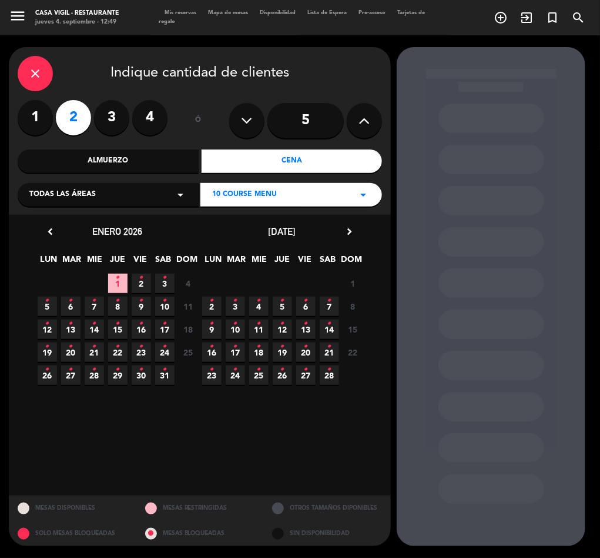
click at [230, 374] on span "24 •" at bounding box center [235, 374] width 19 height 19
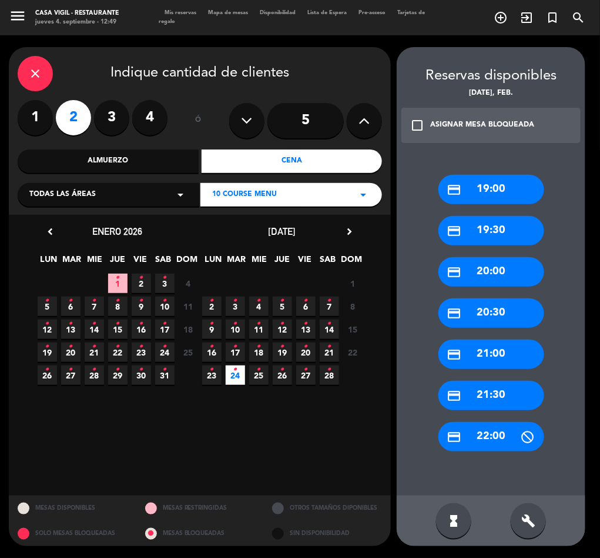
click at [418, 128] on icon "check_box_outline_blank" at bounding box center [417, 125] width 14 height 14
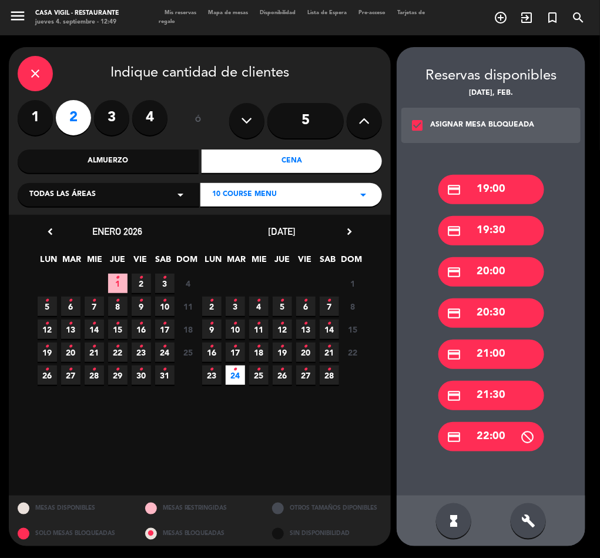
click at [500, 226] on div "credit_card 19:30" at bounding box center [492, 230] width 106 height 29
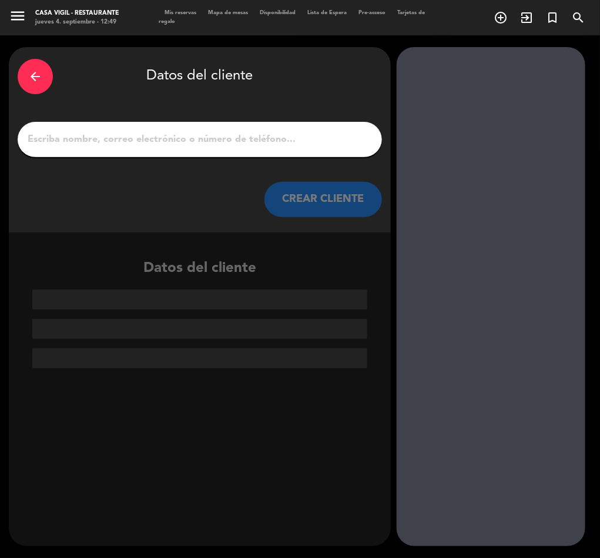
click at [175, 139] on input "1" at bounding box center [199, 139] width 347 height 16
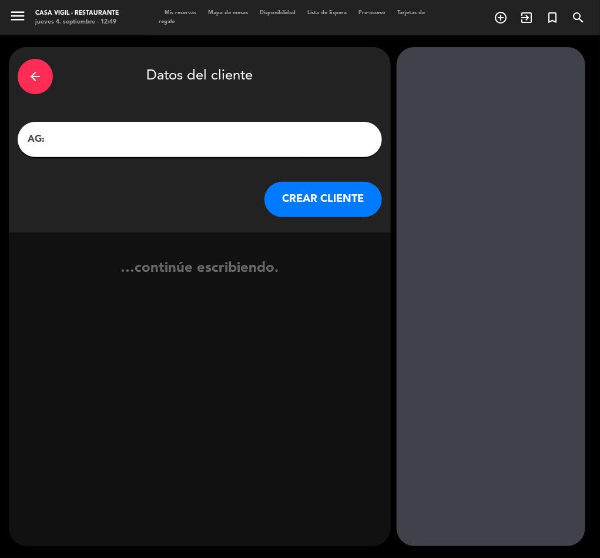
paste input "[PERSON_NAME]"
type input "AG: [PERSON_NAME] X2/ MR [PERSON_NAME]"
click at [318, 193] on button "CREAR CLIENTE" at bounding box center [324, 199] width 118 height 35
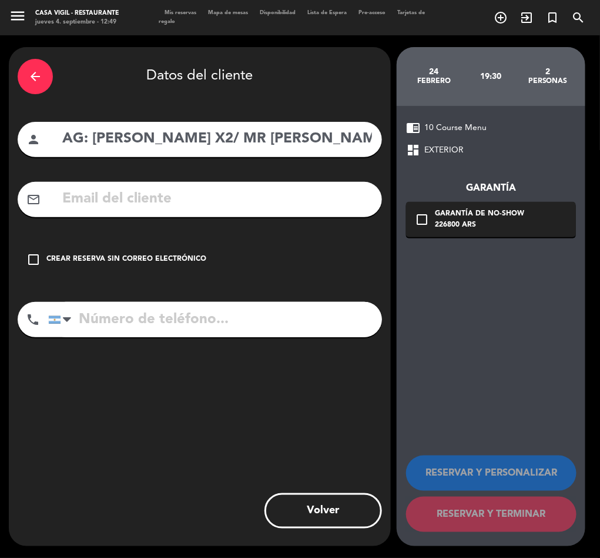
click at [38, 68] on div "arrow_back" at bounding box center [35, 76] width 35 height 35
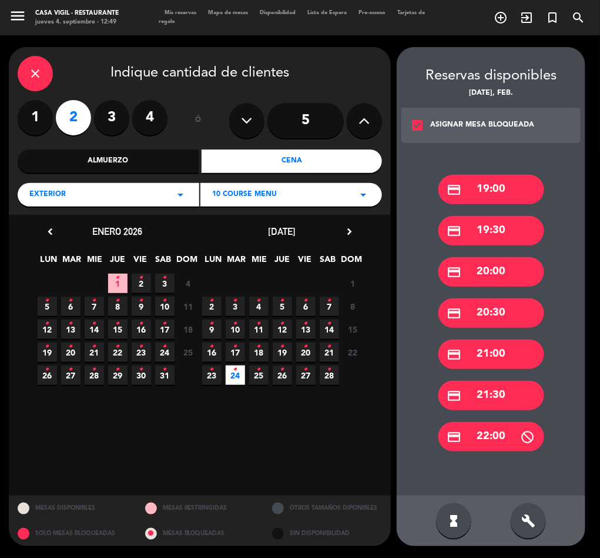
click at [34, 59] on div "close" at bounding box center [35, 73] width 35 height 35
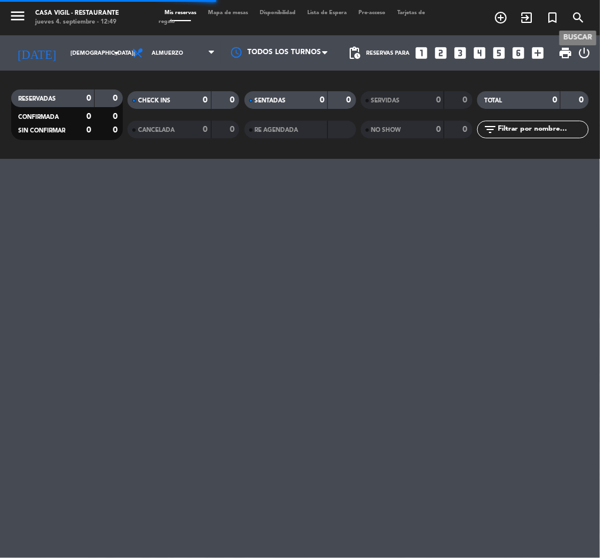
click at [578, 15] on icon "search" at bounding box center [579, 18] width 14 height 14
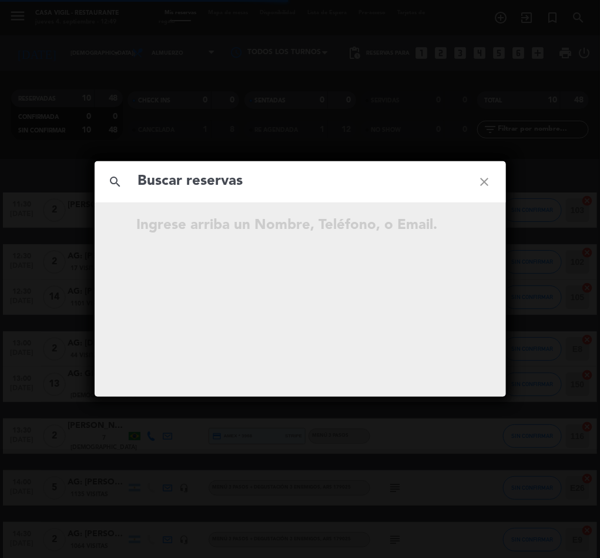
click at [172, 182] on input "text" at bounding box center [300, 181] width 327 height 24
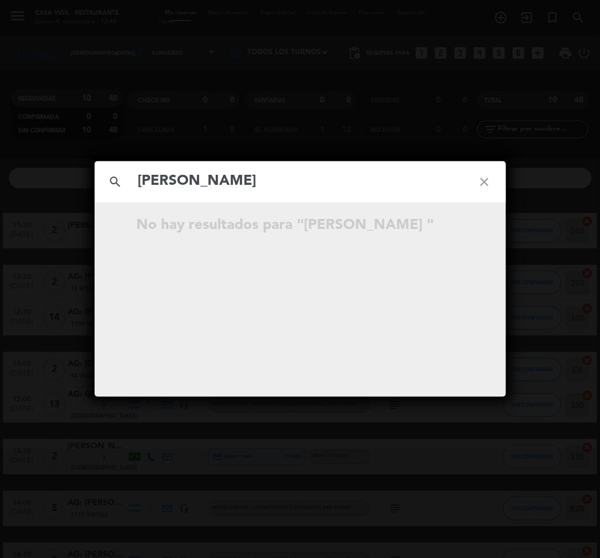
type input "[PERSON_NAME]"
click at [545, 254] on div "search [PERSON_NAME] close No hay resultados para "[PERSON_NAME] "" at bounding box center [300, 279] width 600 height 558
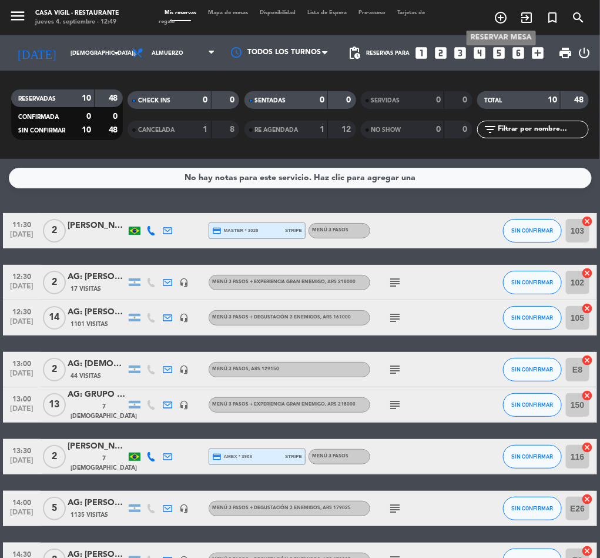
click at [505, 8] on span "add_circle_outline" at bounding box center [501, 18] width 26 height 20
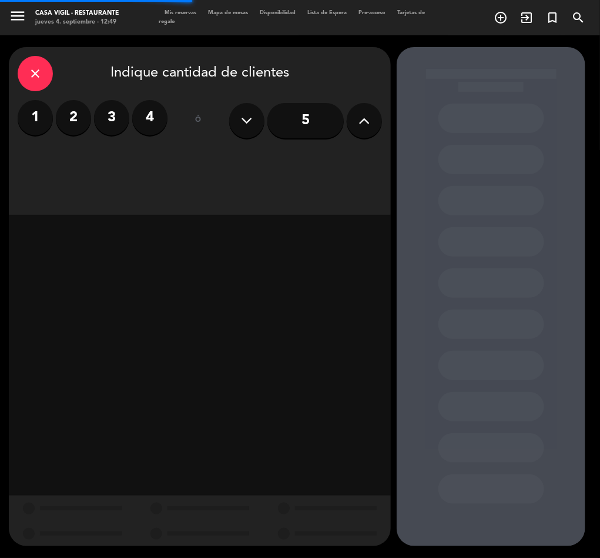
click at [84, 109] on label "2" at bounding box center [73, 117] width 35 height 35
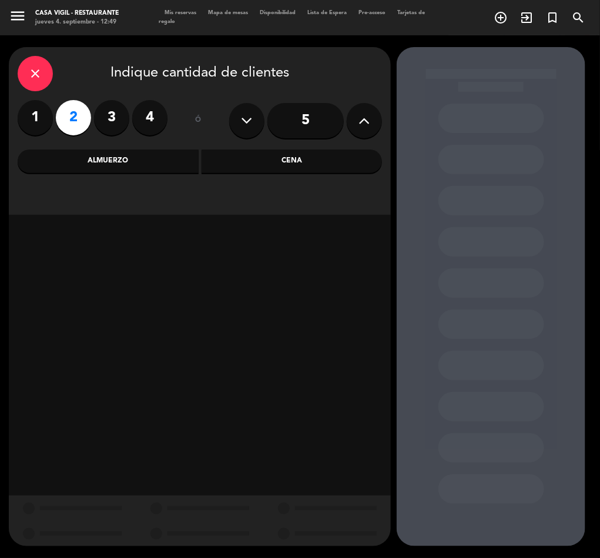
click at [251, 159] on div "Cena" at bounding box center [292, 161] width 181 height 24
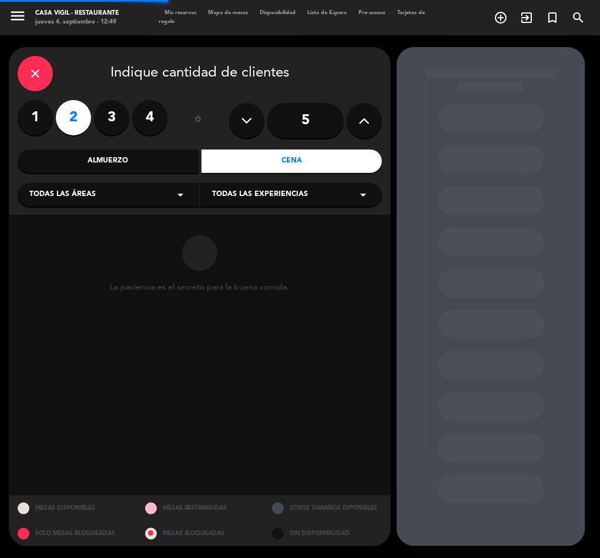
click at [255, 195] on span "Todas las experiencias" at bounding box center [260, 195] width 96 height 12
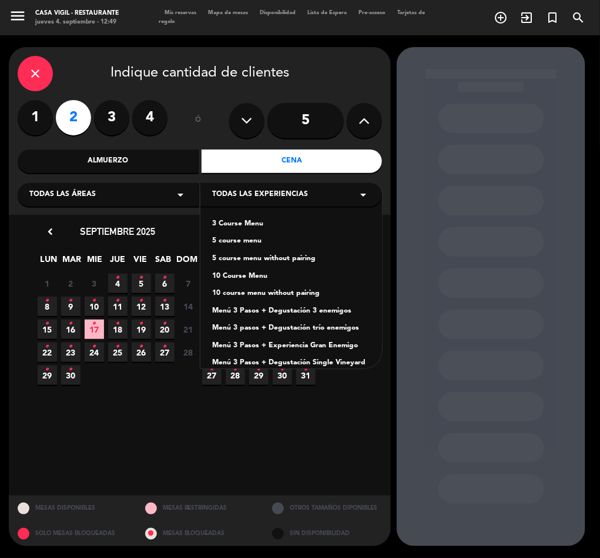
click at [233, 278] on div "10 Course Menu" at bounding box center [291, 277] width 158 height 12
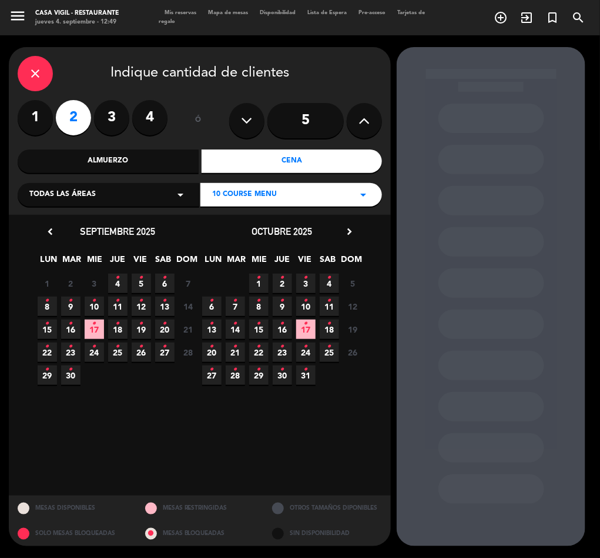
click at [351, 229] on icon "chevron_right" at bounding box center [349, 231] width 12 height 12
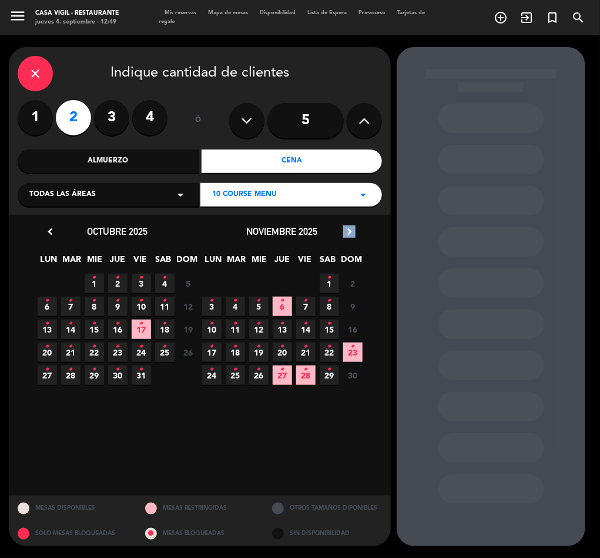
click at [351, 229] on icon "chevron_right" at bounding box center [349, 231] width 12 height 12
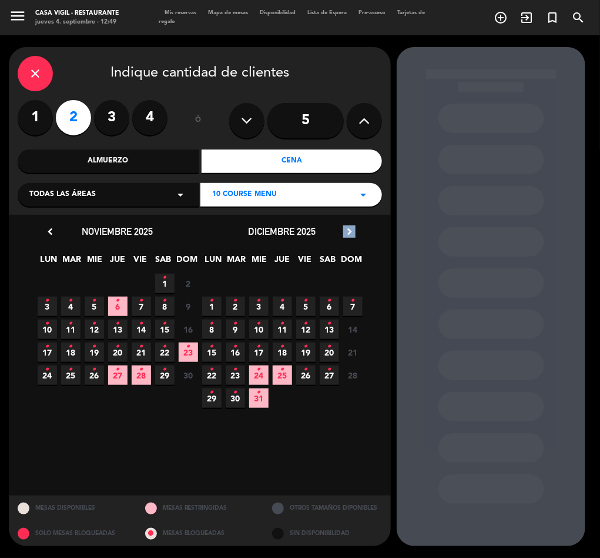
click at [351, 229] on icon "chevron_right" at bounding box center [349, 231] width 12 height 12
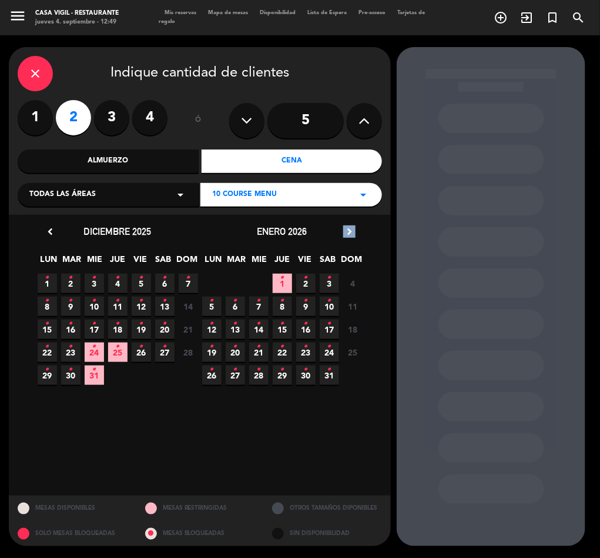
click at [351, 229] on icon "chevron_right" at bounding box center [349, 231] width 12 height 12
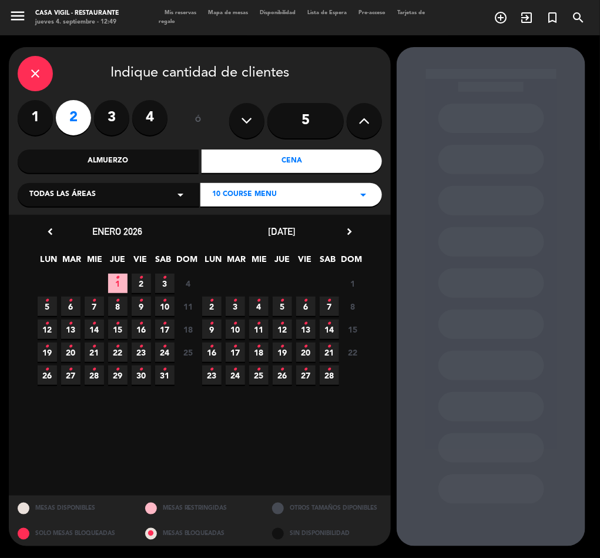
click at [236, 376] on icon "•" at bounding box center [235, 369] width 4 height 19
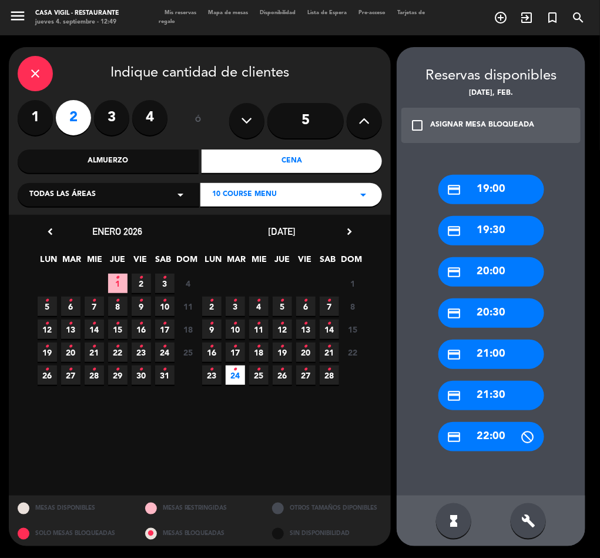
click at [453, 119] on div "ASIGNAR MESA BLOQUEADA" at bounding box center [482, 125] width 104 height 12
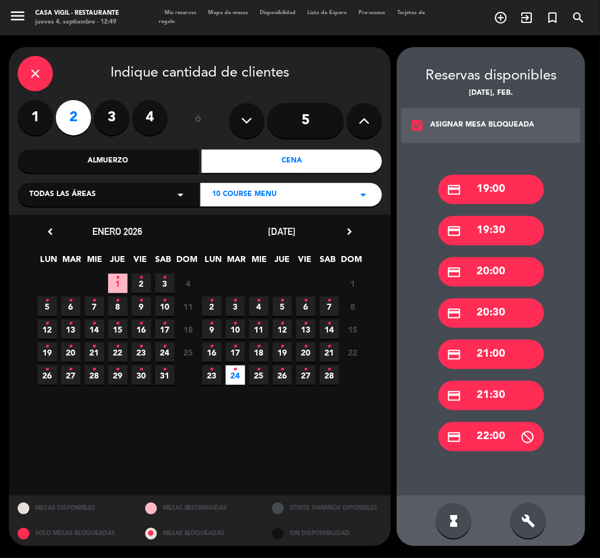
click at [489, 231] on div "credit_card 19:30" at bounding box center [492, 230] width 106 height 29
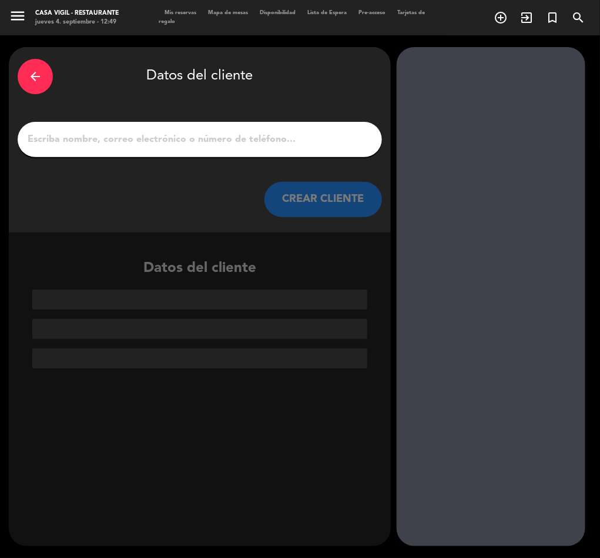
click at [191, 142] on input "1" at bounding box center [199, 139] width 347 height 16
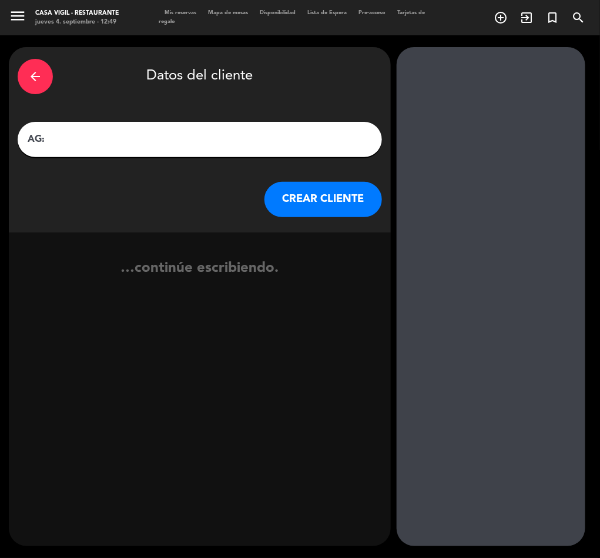
paste input "[PERSON_NAME]"
type input "AG: [PERSON_NAME] X2/ MR [PERSON_NAME]"
click at [323, 203] on button "CREAR CLIENTE" at bounding box center [324, 199] width 118 height 35
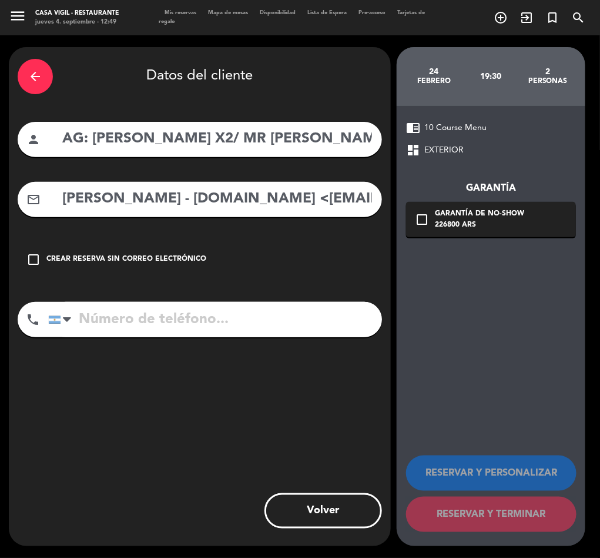
click at [173, 201] on input "[PERSON_NAME] - [DOMAIN_NAME] <[EMAIL_ADDRESS][DOMAIN_NAME]>" at bounding box center [217, 199] width 312 height 24
drag, startPoint x: 242, startPoint y: 196, endPoint x: -1, endPoint y: 203, distance: 243.0
click at [0, 203] on html "close × Casa Vigil - Restaurante × chrome_reader_mode Listado de Reservas accou…" at bounding box center [300, 279] width 600 height 558
click at [232, 198] on input "[EMAIL_ADDRESS][DOMAIN_NAME]>" at bounding box center [217, 199] width 312 height 24
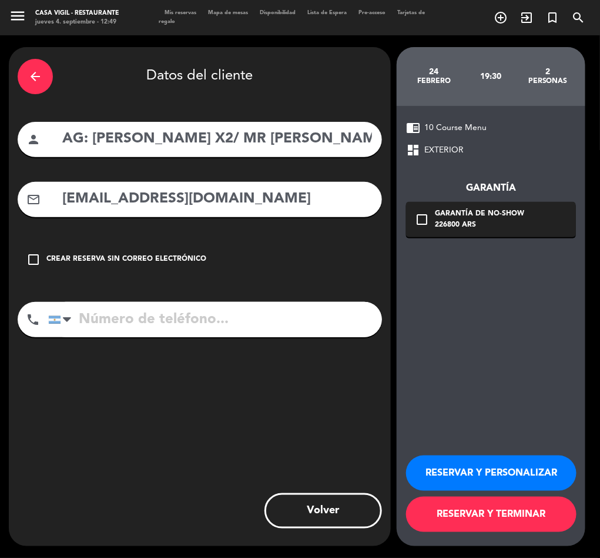
type input "[EMAIL_ADDRESS][DOMAIN_NAME]"
click at [513, 475] on button "RESERVAR Y PERSONALIZAR" at bounding box center [491, 472] width 171 height 35
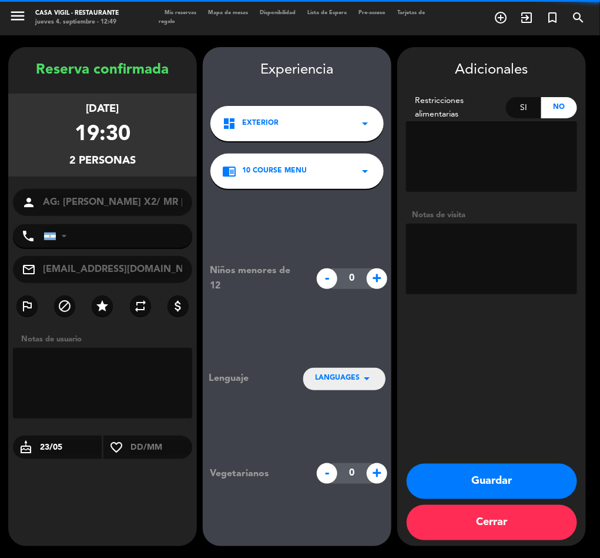
click at [518, 252] on textarea at bounding box center [491, 258] width 171 height 71
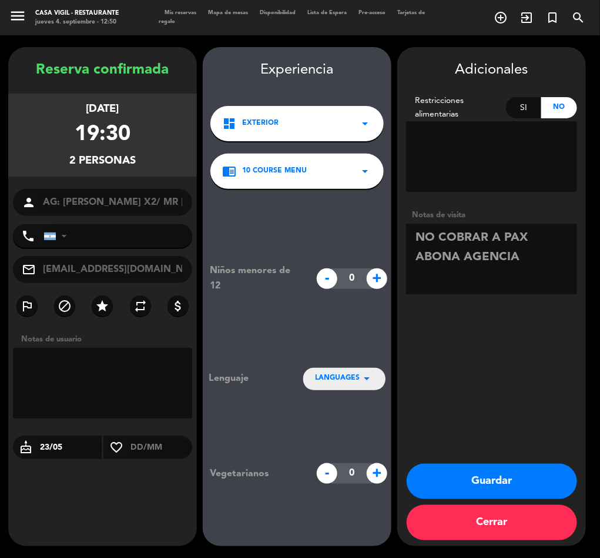
type textarea "NO COBRAR A PAX ABONA AGENCIA"
click at [502, 483] on button "Guardar" at bounding box center [492, 480] width 171 height 35
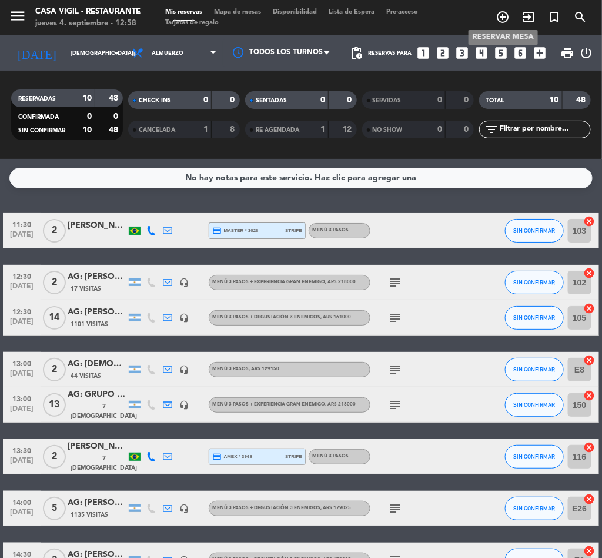
click at [503, 15] on icon "add_circle_outline" at bounding box center [503, 17] width 14 height 14
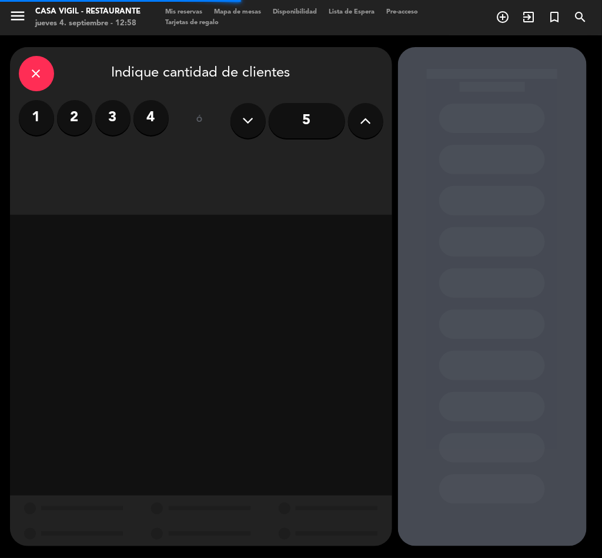
click at [371, 120] on icon at bounding box center [365, 121] width 11 height 18
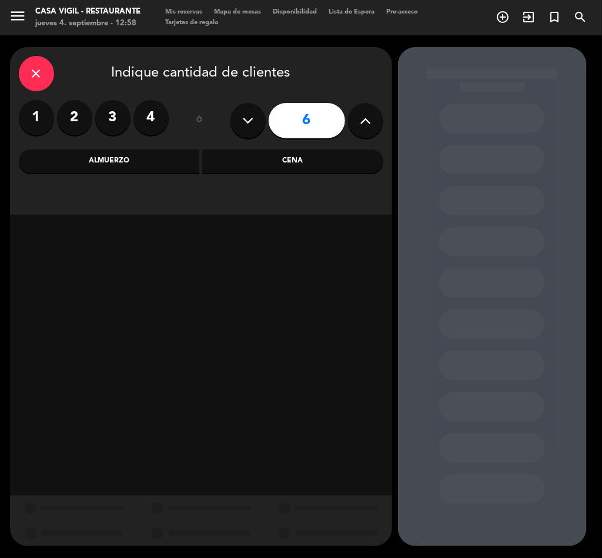
click at [141, 154] on div "Almuerzo" at bounding box center [109, 161] width 181 height 24
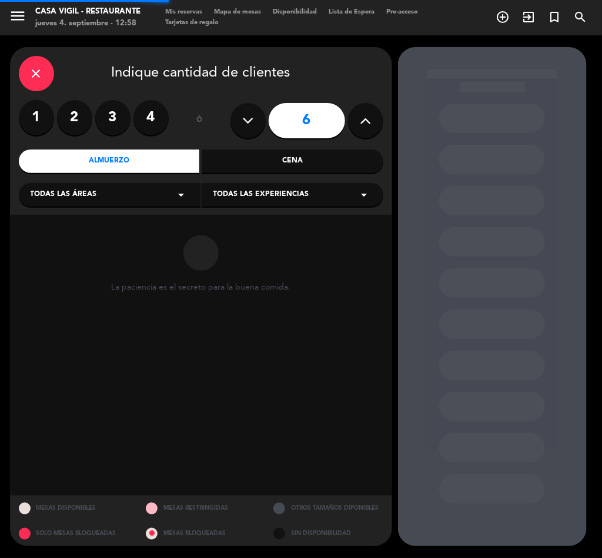
click at [286, 196] on span "Todas las experiencias" at bounding box center [261, 195] width 96 height 12
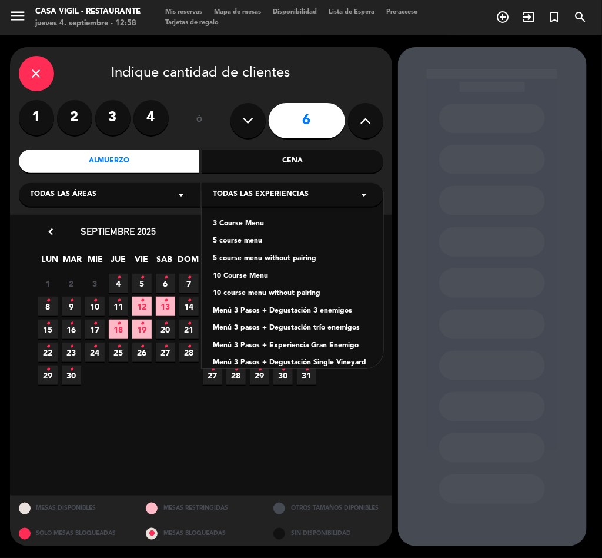
click at [325, 307] on div "Menú 3 Pasos + Degustación 3 enemigos" at bounding box center [292, 311] width 158 height 12
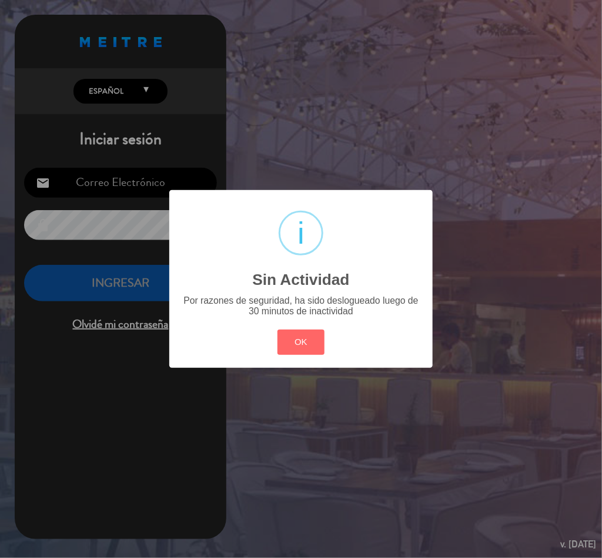
type input "[EMAIL_ADDRESS][DOMAIN_NAME]"
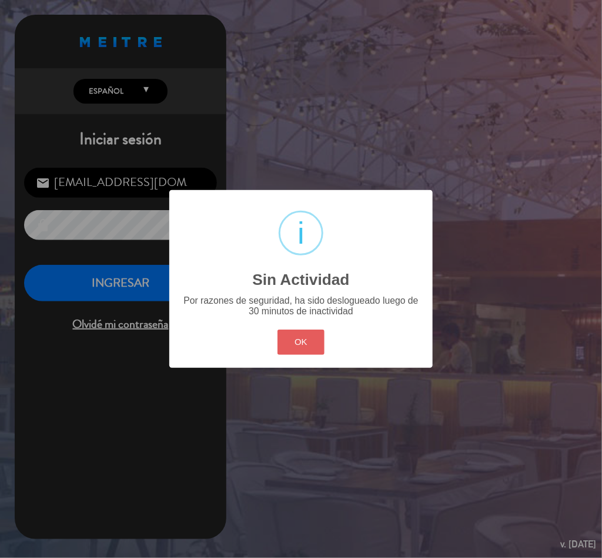
drag, startPoint x: 318, startPoint y: 351, endPoint x: 292, endPoint y: 341, distance: 28.5
click at [318, 351] on button "OK" at bounding box center [302, 341] width 48 height 25
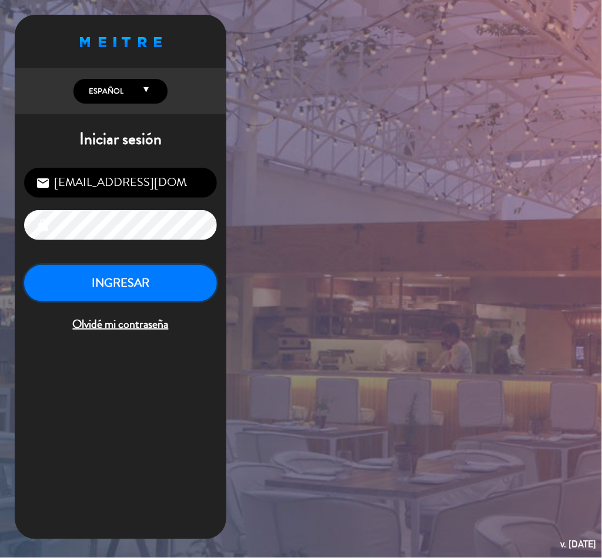
click at [141, 291] on button "INGRESAR" at bounding box center [120, 283] width 193 height 37
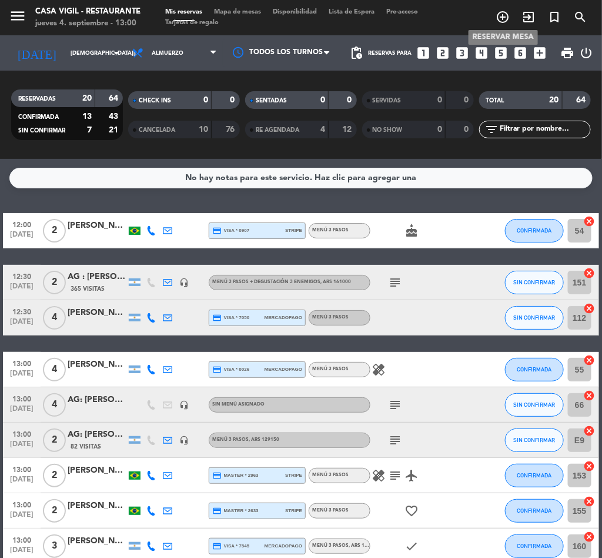
click at [505, 16] on icon "add_circle_outline" at bounding box center [503, 17] width 14 height 14
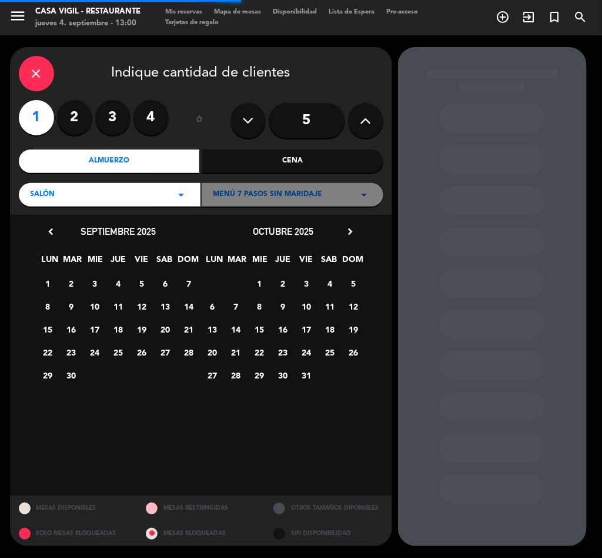
click at [21, 78] on div "close" at bounding box center [36, 73] width 35 height 35
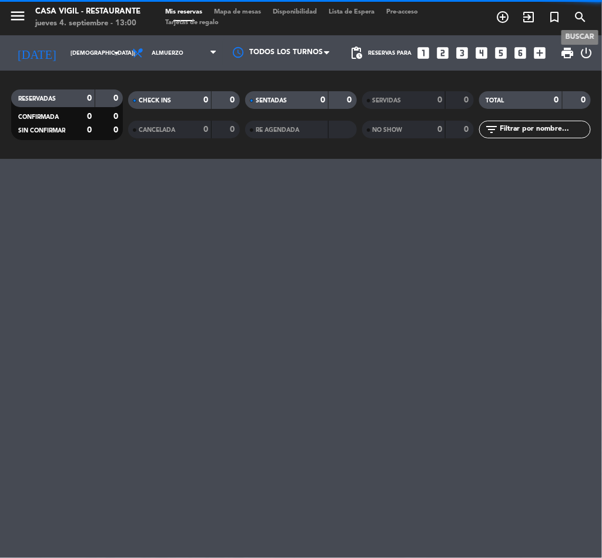
click at [582, 16] on icon "search" at bounding box center [580, 17] width 14 height 14
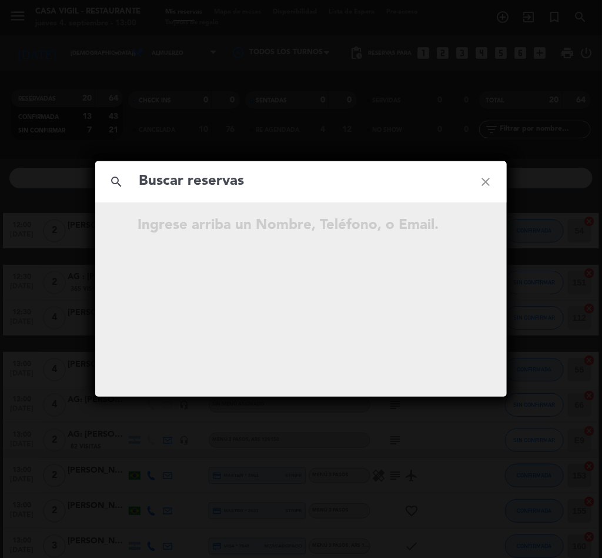
click at [202, 183] on input "text" at bounding box center [301, 181] width 327 height 24
type input "[PERSON_NAME]"
click at [538, 255] on div "search [PERSON_NAME] close No hay resultados para "[PERSON_NAME] "" at bounding box center [301, 279] width 602 height 558
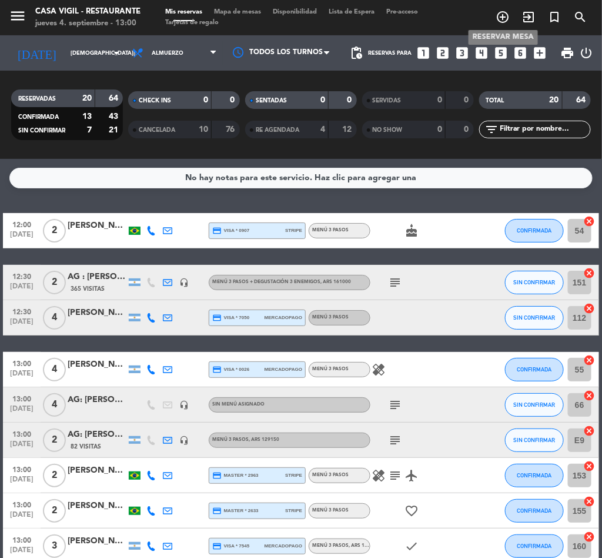
click at [503, 16] on icon "add_circle_outline" at bounding box center [503, 17] width 14 height 14
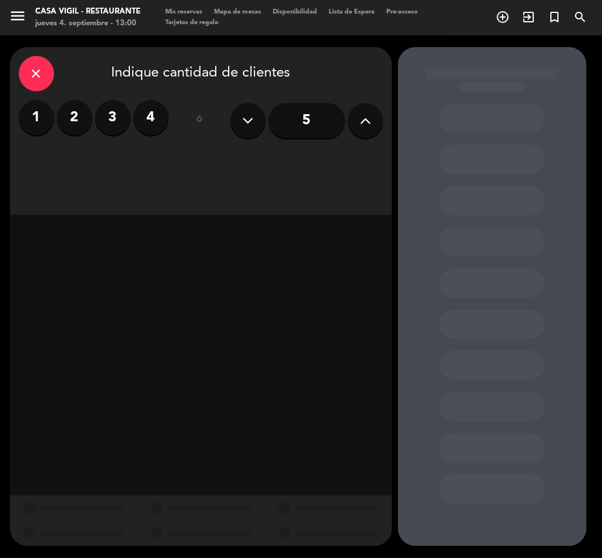
click at [365, 124] on icon at bounding box center [365, 121] width 11 height 18
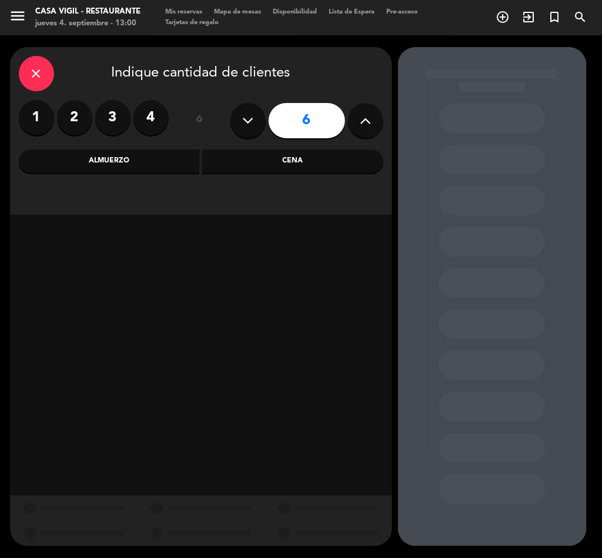
click at [131, 161] on div "Almuerzo" at bounding box center [109, 161] width 181 height 24
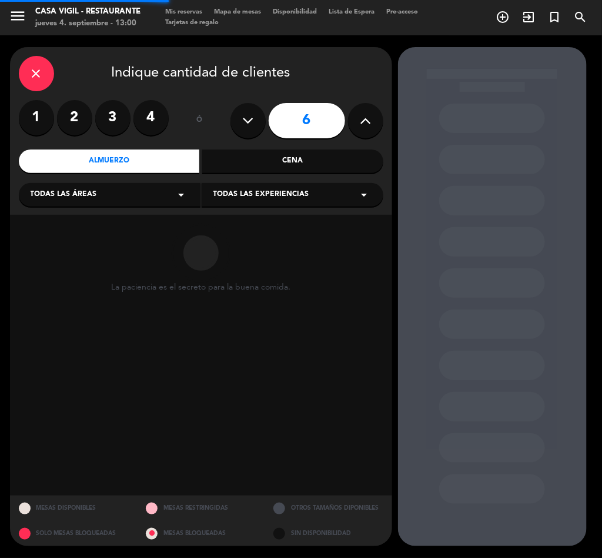
click at [262, 177] on div "close Indique cantidad de clientes 1 2 3 4 ó 6 Almuerzo Cena Todas las áreas ar…" at bounding box center [201, 131] width 382 height 168
click at [263, 187] on div "Todas las experiencias arrow_drop_down" at bounding box center [293, 195] width 182 height 24
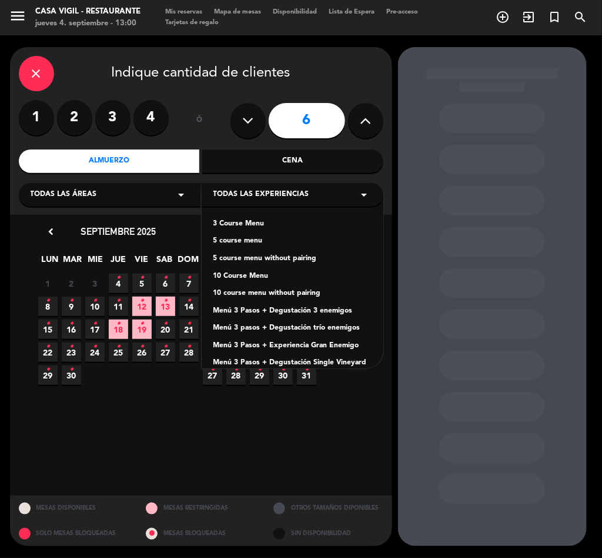
click at [309, 308] on div "Menú 3 Pasos + Degustación 3 enemigos" at bounding box center [292, 311] width 158 height 12
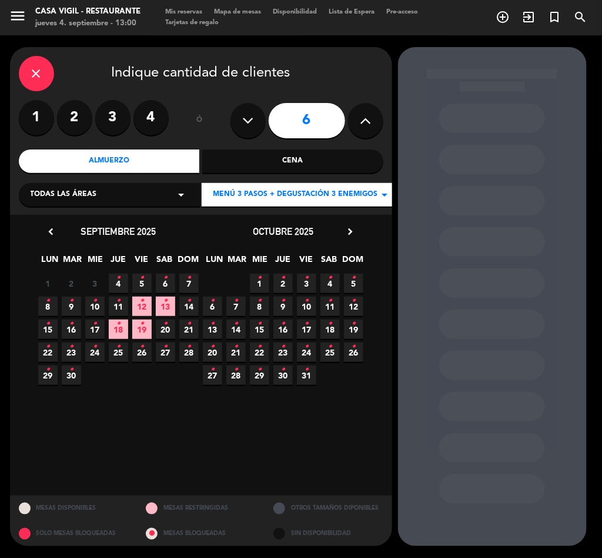
click at [365, 295] on div "6 • 7 • 8 • 9 • 10 • 11 • 12 •" at bounding box center [283, 306] width 165 height 23
click at [357, 304] on span "12 •" at bounding box center [353, 305] width 19 height 19
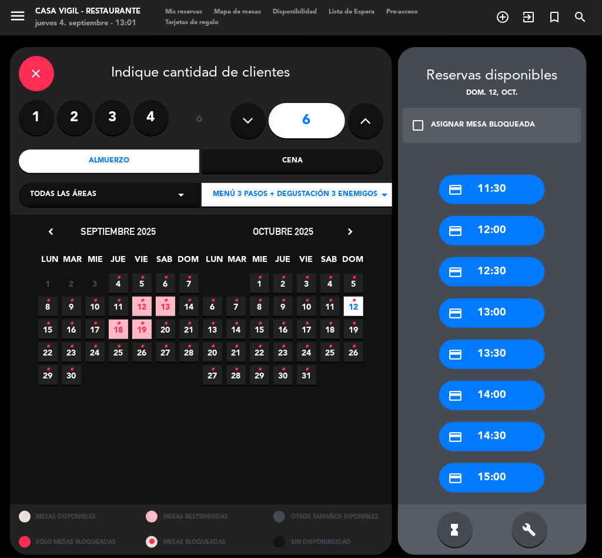
click at [432, 122] on div "ASIGNAR MESA BLOQUEADA" at bounding box center [484, 125] width 104 height 12
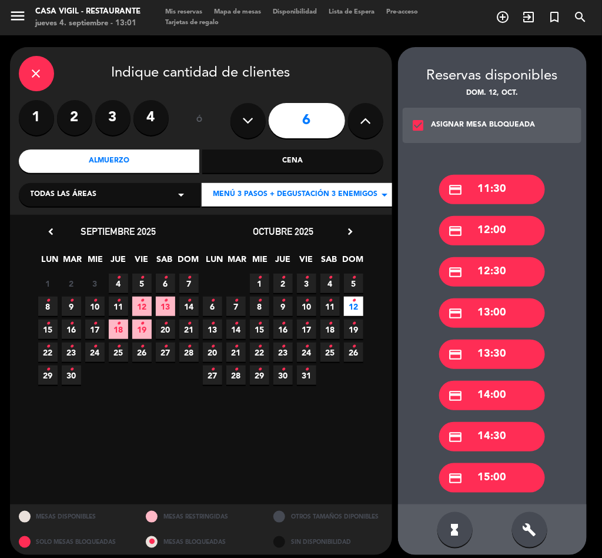
click at [500, 385] on div "credit_card 14:00" at bounding box center [492, 395] width 106 height 29
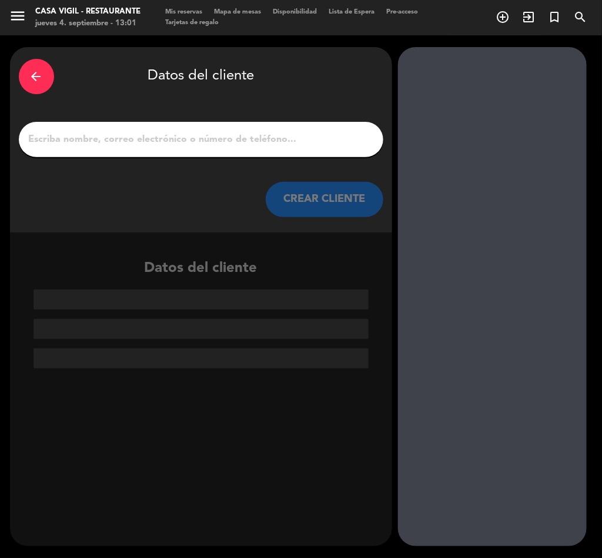
click at [189, 139] on input "1" at bounding box center [201, 139] width 347 height 16
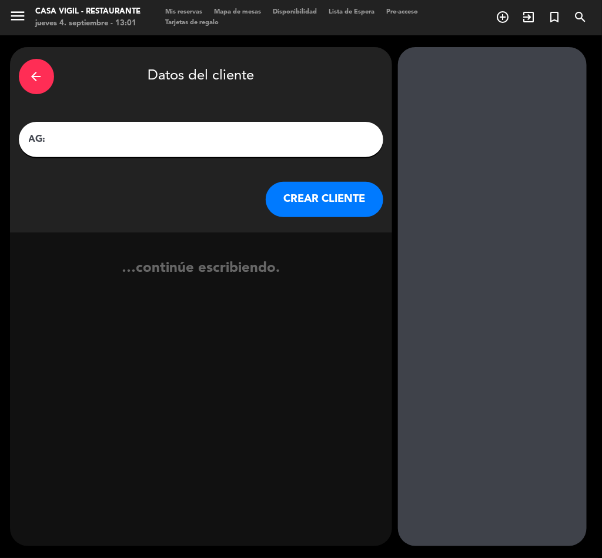
paste input "[PERSON_NAME]"
type input "AG: Vitorya Sarah X6/ MENDOZA WINE CAMP"
click at [356, 175] on div "arrow_back Datos del cliente AG: Vitorya Sarah X6/ MENDOZA WINE CAMP CREAR CLIE…" at bounding box center [201, 139] width 382 height 185
click at [355, 182] on button "CREAR CLIENTE" at bounding box center [325, 199] width 118 height 35
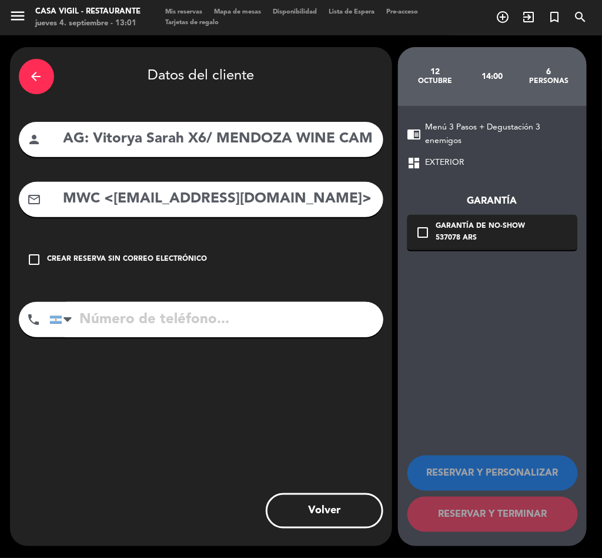
click at [201, 195] on input "MWC <[EMAIL_ADDRESS][DOMAIN_NAME]>" at bounding box center [218, 199] width 312 height 24
click at [353, 191] on input "MWC <[EMAIL_ADDRESS][DOMAIN_NAME]>" at bounding box center [218, 199] width 312 height 24
drag, startPoint x: 114, startPoint y: 199, endPoint x: 32, endPoint y: 209, distance: 81.7
click at [32, 209] on div "mail_outline MWC <[EMAIL_ADDRESS][DOMAIN_NAME]" at bounding box center [201, 199] width 365 height 35
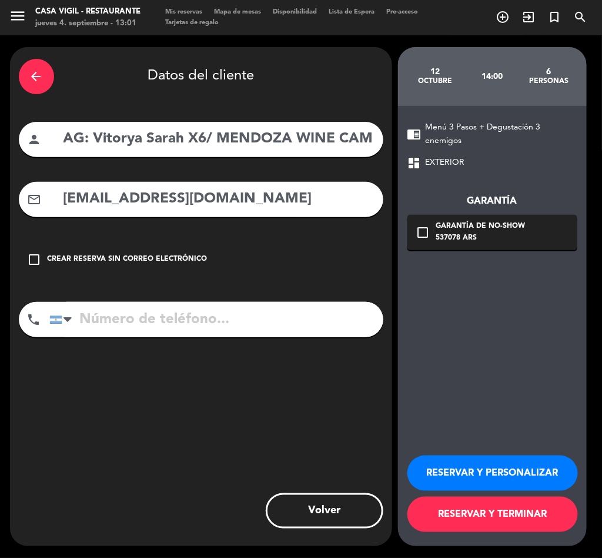
type input "[EMAIL_ADDRESS][DOMAIN_NAME]"
click at [489, 473] on button "RESERVAR Y PERSONALIZAR" at bounding box center [493, 472] width 171 height 35
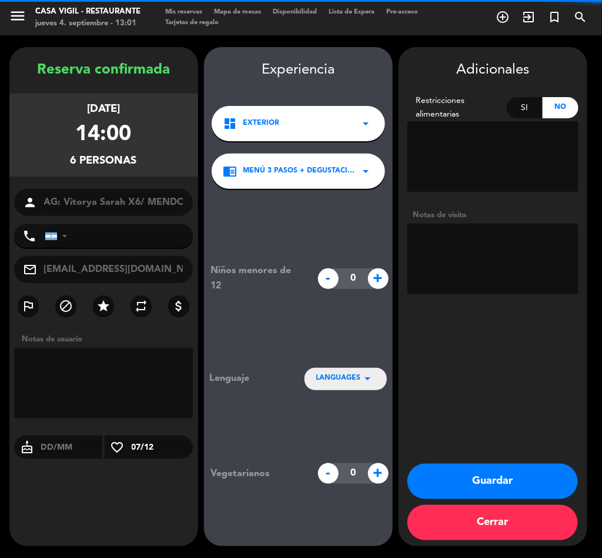
click at [483, 262] on textarea at bounding box center [493, 258] width 171 height 71
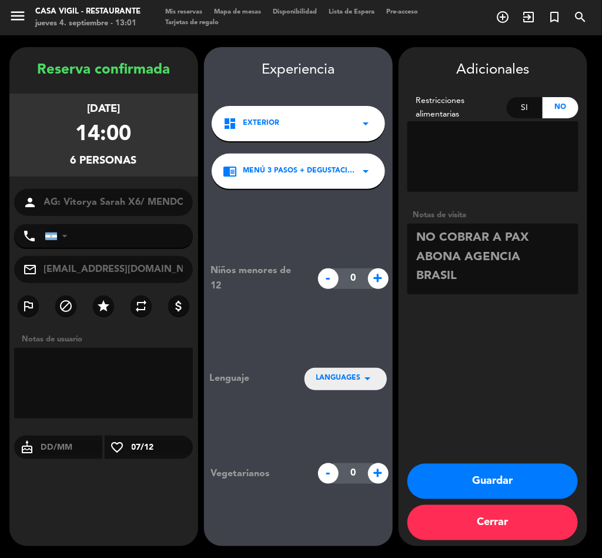
type textarea "NO COBRAR A PAX ABONA AGENCIA BRASIL"
click at [471, 480] on button "Guardar" at bounding box center [493, 480] width 171 height 35
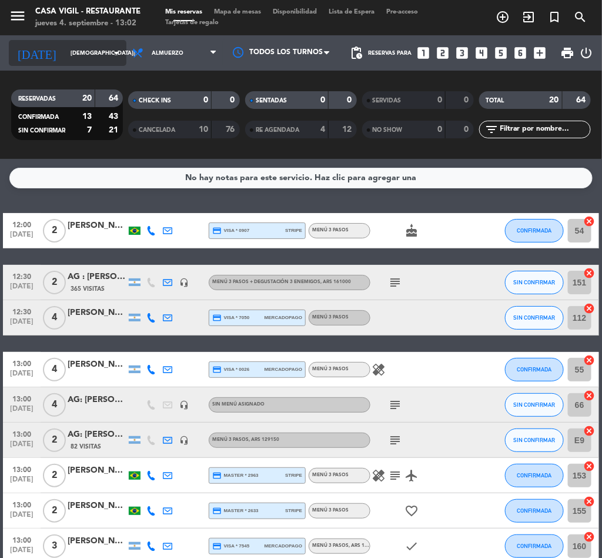
click at [81, 52] on input "[DEMOGRAPHIC_DATA][DATE]" at bounding box center [103, 53] width 77 height 18
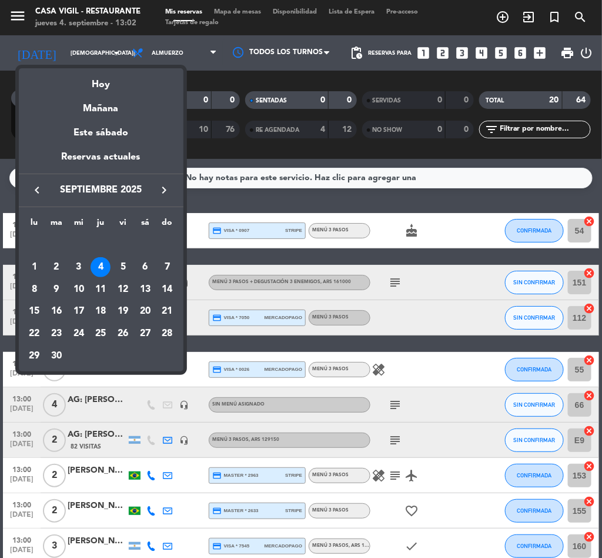
click at [168, 188] on icon "keyboard_arrow_right" at bounding box center [165, 190] width 14 height 14
click at [76, 265] on div "1" at bounding box center [79, 267] width 20 height 20
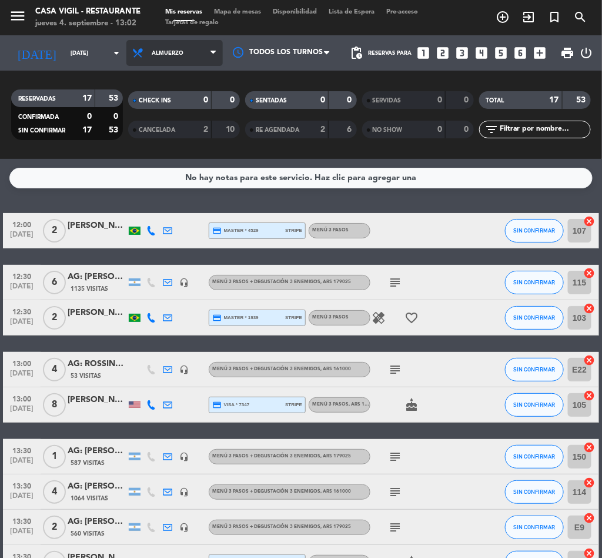
click at [166, 62] on span "Almuerzo" at bounding box center [174, 53] width 96 height 26
click at [124, 135] on div "menu Casa Vigil - Restaurante jueves 4. septiembre - 13:02 Mis reservas Mapa de…" at bounding box center [301, 79] width 602 height 159
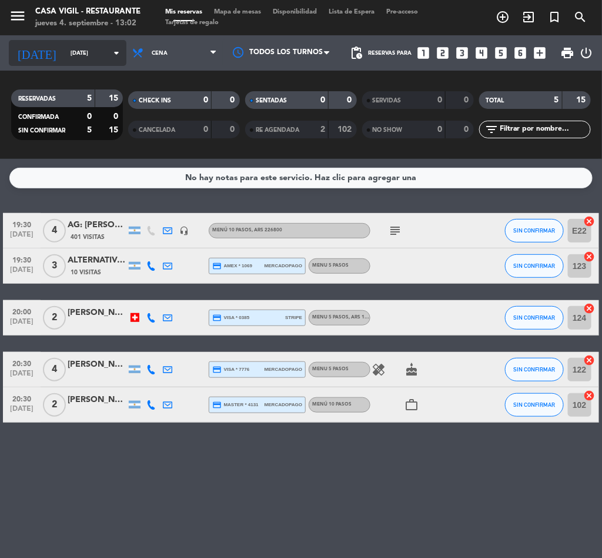
click at [91, 62] on input "[DATE]" at bounding box center [103, 53] width 77 height 18
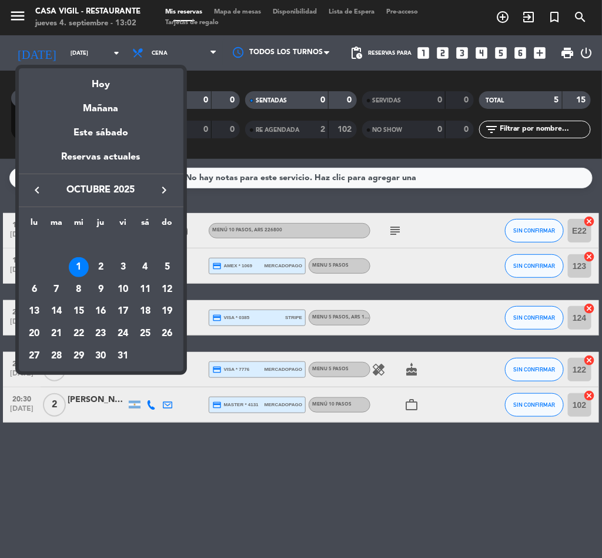
click at [34, 192] on icon "keyboard_arrow_left" at bounding box center [38, 190] width 14 height 14
click at [58, 353] on div "30" at bounding box center [56, 356] width 20 height 20
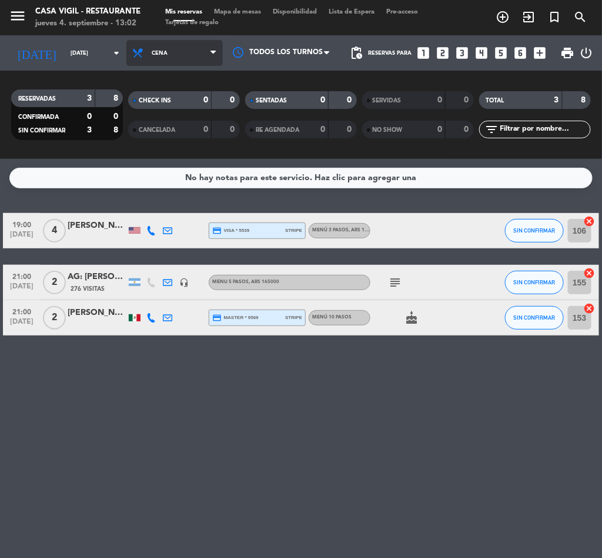
click at [159, 51] on span "Cena" at bounding box center [174, 53] width 96 height 26
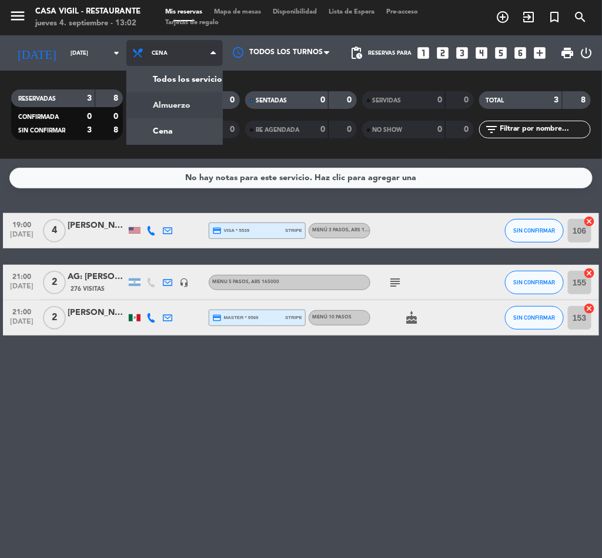
click at [141, 102] on div "menu Casa Vigil - Restaurante jueves 4. septiembre - 13:02 Mis reservas Mapa de…" at bounding box center [301, 79] width 602 height 159
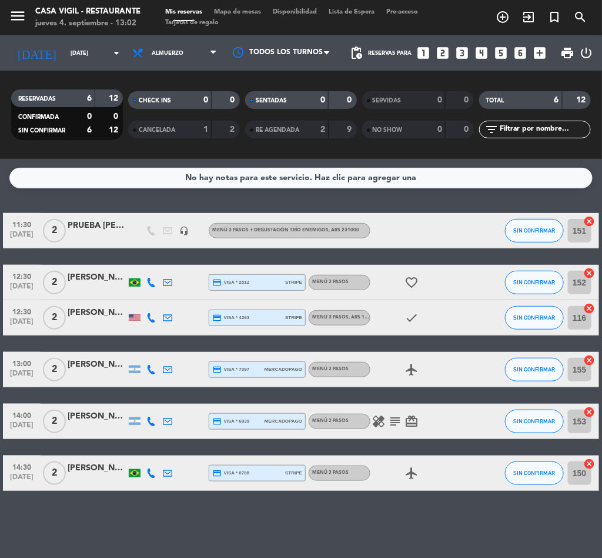
click at [87, 226] on div "PRUEBA [PERSON_NAME]" at bounding box center [97, 226] width 59 height 14
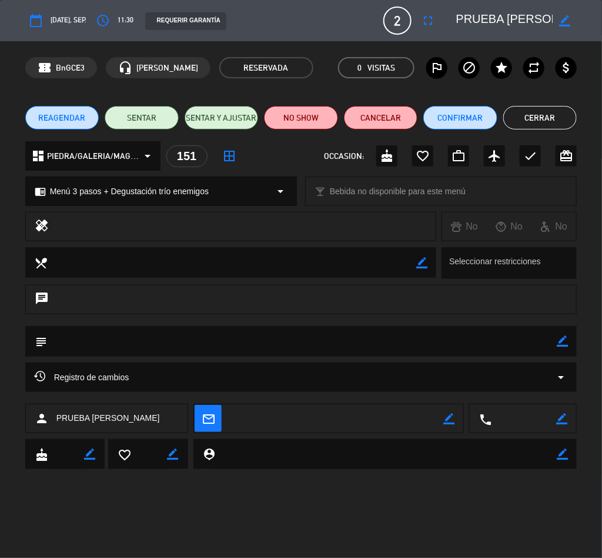
click at [529, 111] on button "Cerrar" at bounding box center [540, 118] width 74 height 24
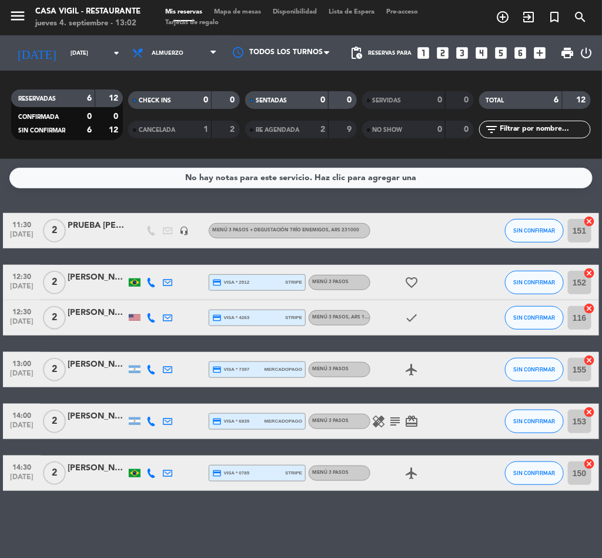
click at [101, 221] on div "PRUEBA [PERSON_NAME]" at bounding box center [97, 226] width 59 height 14
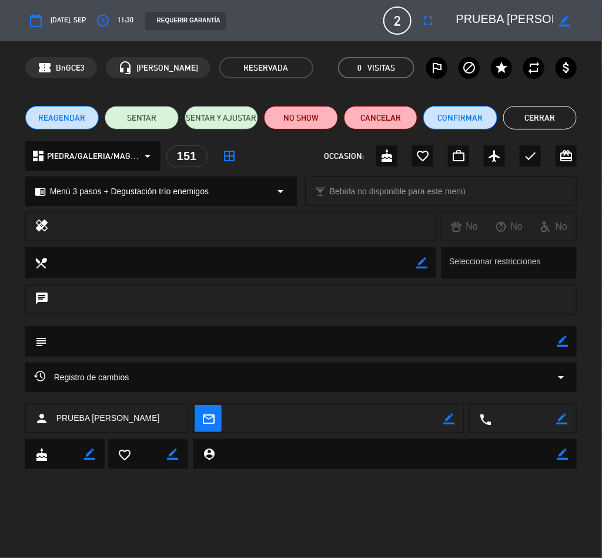
click at [127, 373] on span "Registro de cambios" at bounding box center [81, 377] width 95 height 14
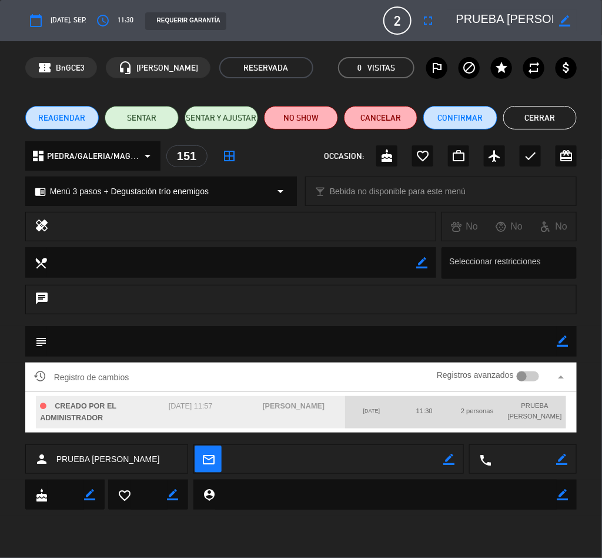
click at [127, 373] on span "Registro de cambios" at bounding box center [81, 377] width 95 height 14
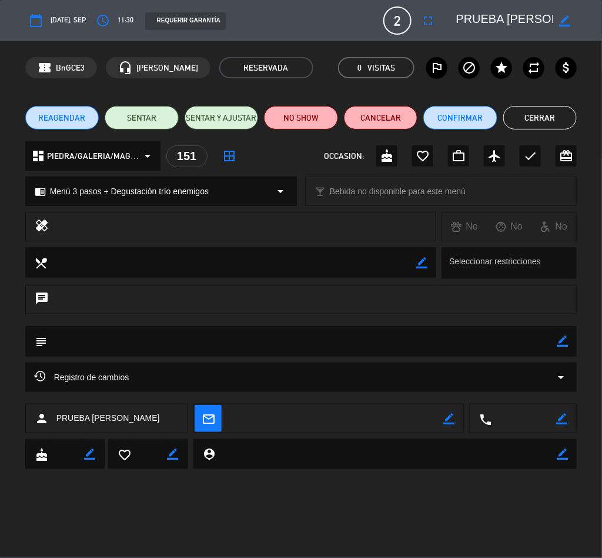
click at [545, 115] on button "Cerrar" at bounding box center [540, 118] width 74 height 24
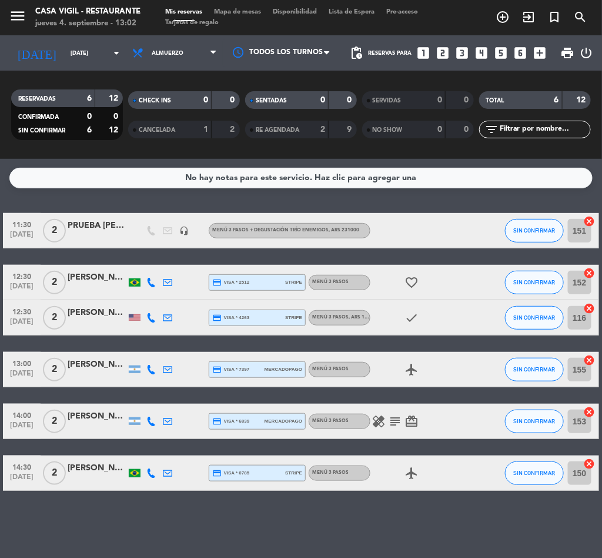
click at [95, 223] on div "PRUEBA [PERSON_NAME]" at bounding box center [97, 226] width 59 height 14
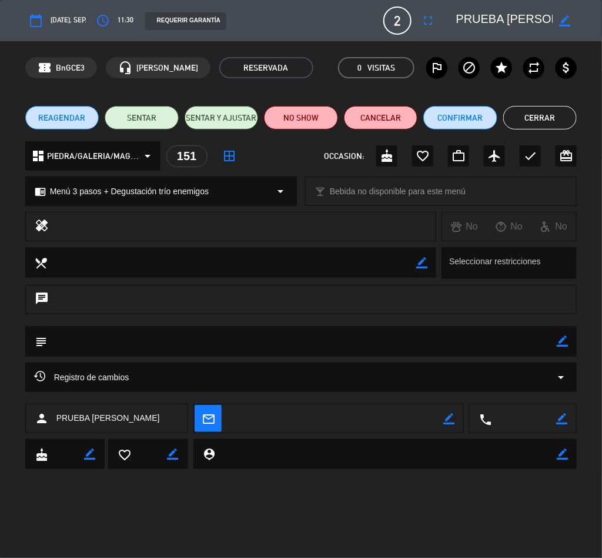
click at [207, 375] on div "Registro de cambios arrow_drop_down" at bounding box center [301, 377] width 535 height 14
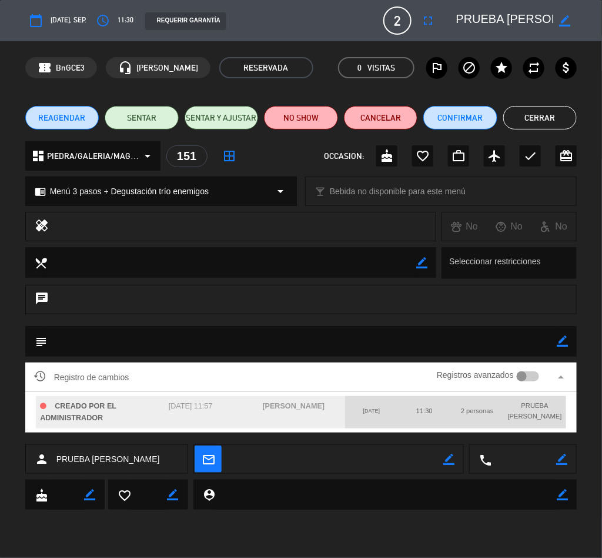
click at [542, 116] on button "Cerrar" at bounding box center [540, 118] width 74 height 24
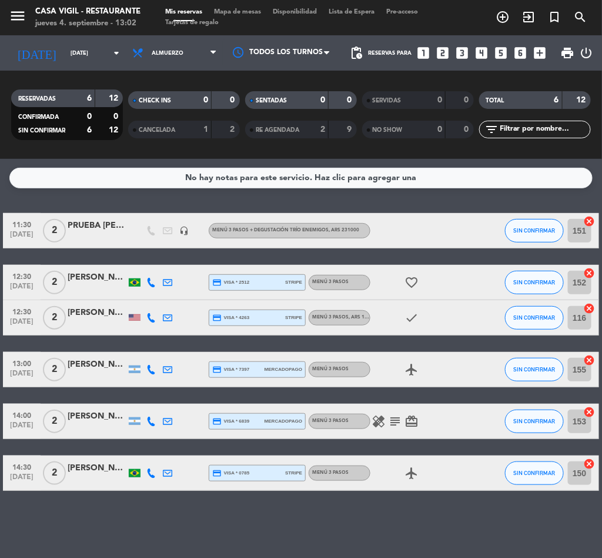
click at [96, 219] on div "PRUEBA [PERSON_NAME]" at bounding box center [97, 226] width 59 height 14
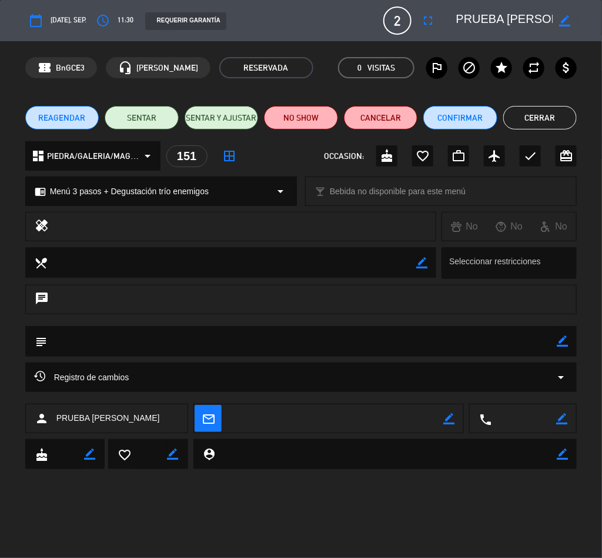
click at [543, 122] on button "Cerrar" at bounding box center [540, 118] width 74 height 24
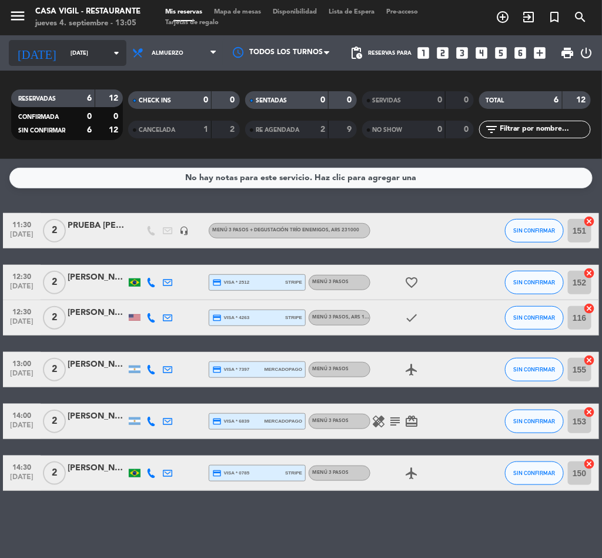
click at [72, 49] on input "[DATE]" at bounding box center [103, 53] width 77 height 18
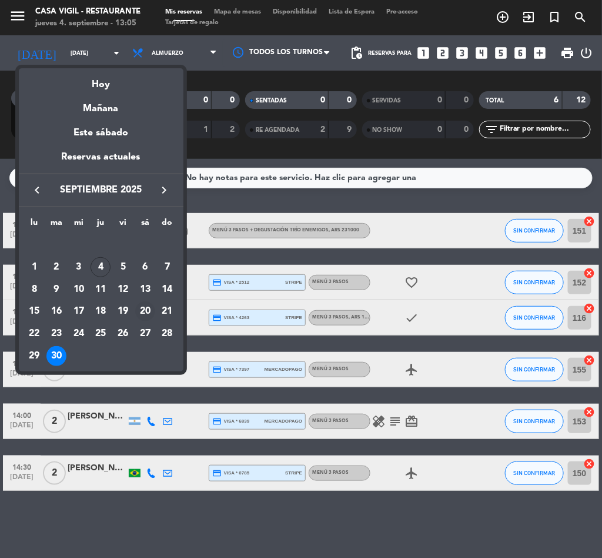
click at [146, 313] on div "20" at bounding box center [145, 311] width 20 height 20
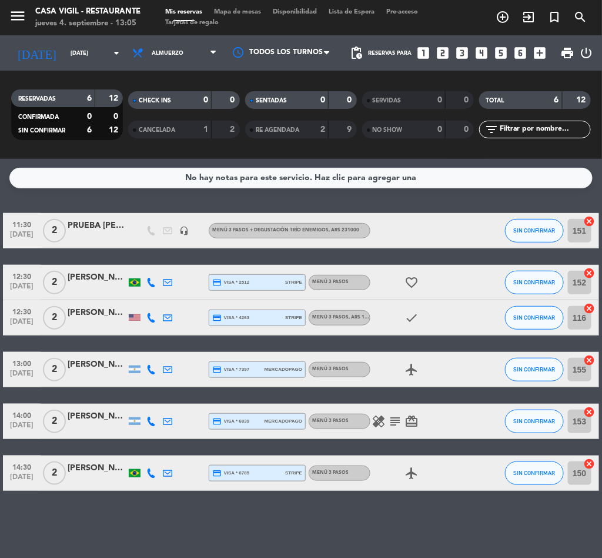
type input "[DATE]"
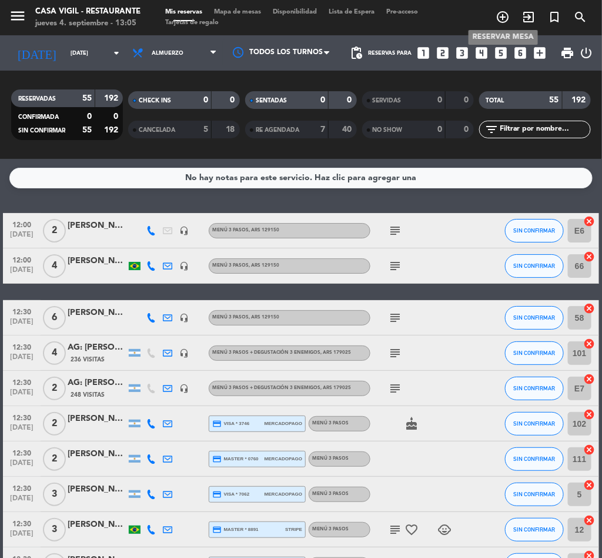
click at [507, 13] on icon "add_circle_outline" at bounding box center [503, 17] width 14 height 14
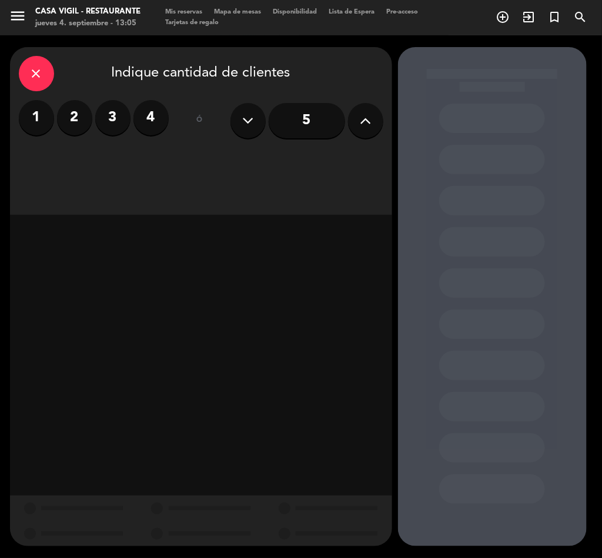
click at [79, 115] on label "2" at bounding box center [74, 117] width 35 height 35
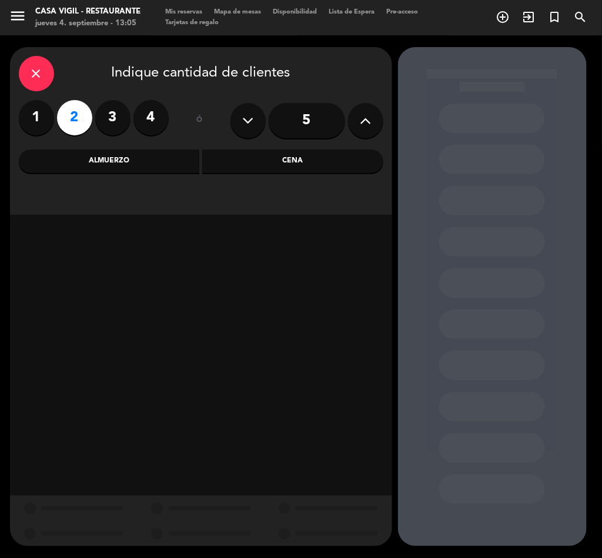
click at [131, 162] on div "Almuerzo" at bounding box center [109, 161] width 181 height 24
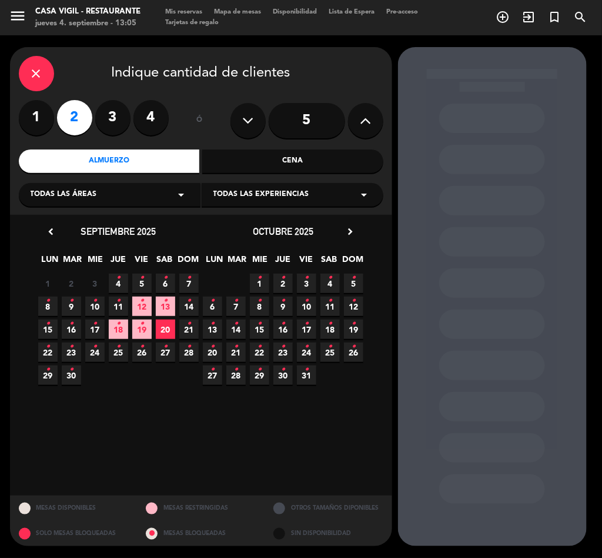
click at [281, 194] on span "Todas las experiencias" at bounding box center [261, 195] width 96 height 12
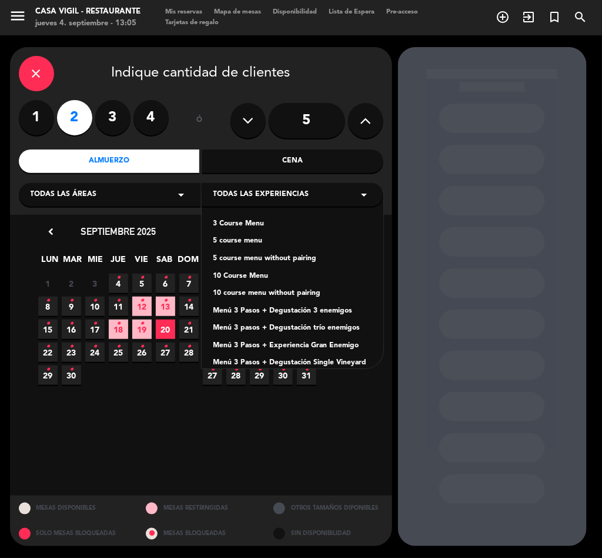
click at [311, 311] on div "Menú 3 Pasos + Degustación 3 enemigos" at bounding box center [292, 311] width 158 height 12
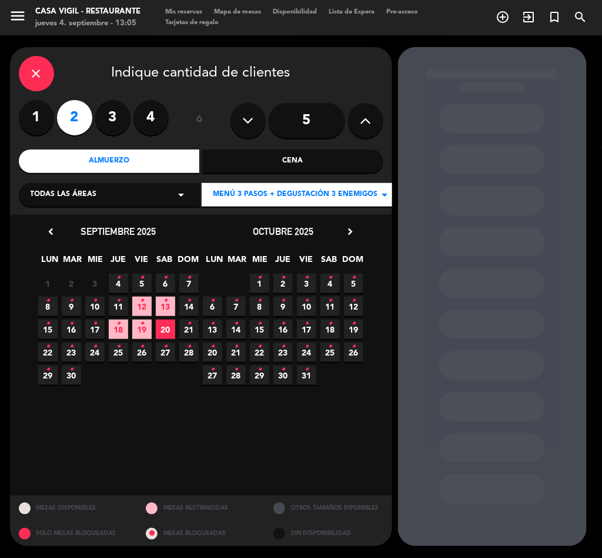
click at [165, 326] on span "20" at bounding box center [165, 328] width 19 height 19
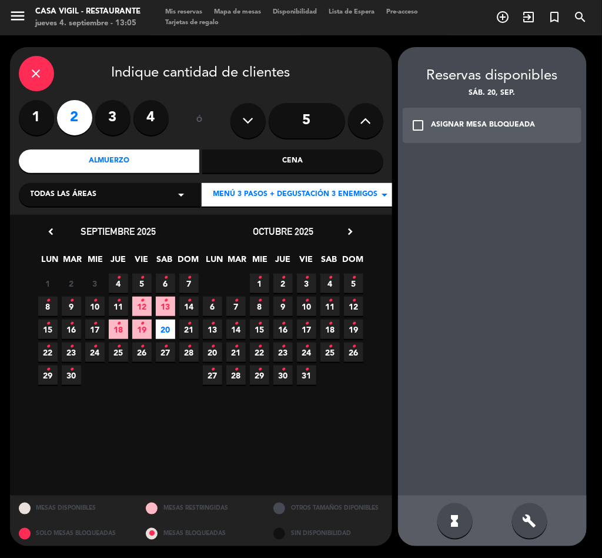
click at [419, 120] on icon "check_box_outline_blank" at bounding box center [419, 125] width 14 height 14
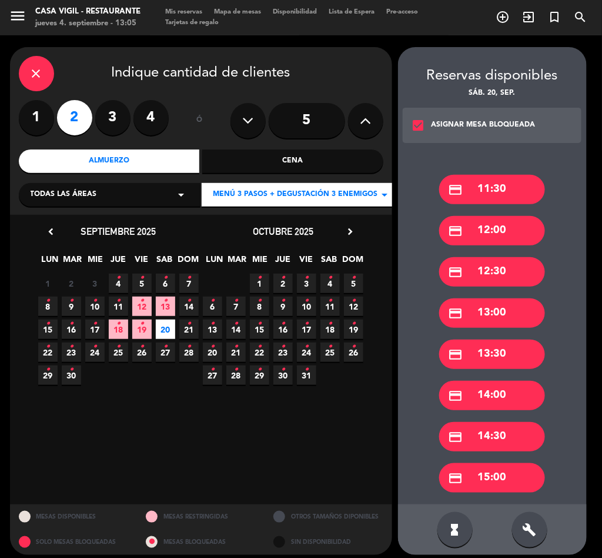
click at [491, 300] on div "credit_card 13:00" at bounding box center [492, 312] width 106 height 29
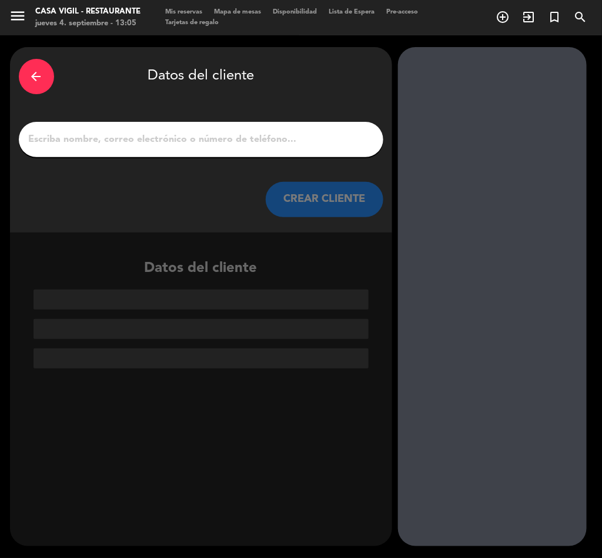
click at [219, 146] on input "1" at bounding box center [201, 139] width 347 height 16
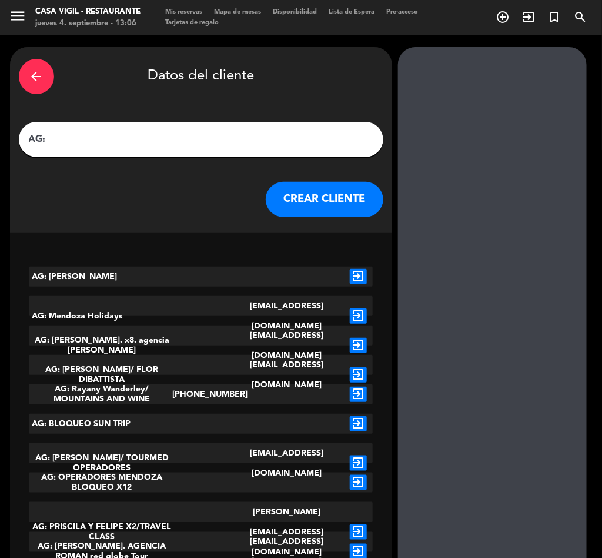
drag, startPoint x: 219, startPoint y: 146, endPoint x: 171, endPoint y: 136, distance: 48.7
paste input "[PERSON_NAME]"
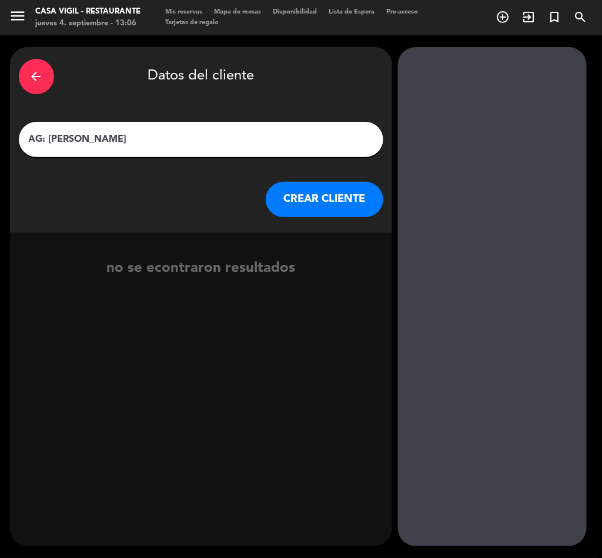
click at [185, 139] on input "AG: [PERSON_NAME]" at bounding box center [201, 139] width 347 height 16
type input "AG: [PERSON_NAME] X2/ [PERSON_NAME]"
click at [332, 203] on button "CREAR CLIENTE" at bounding box center [325, 199] width 118 height 35
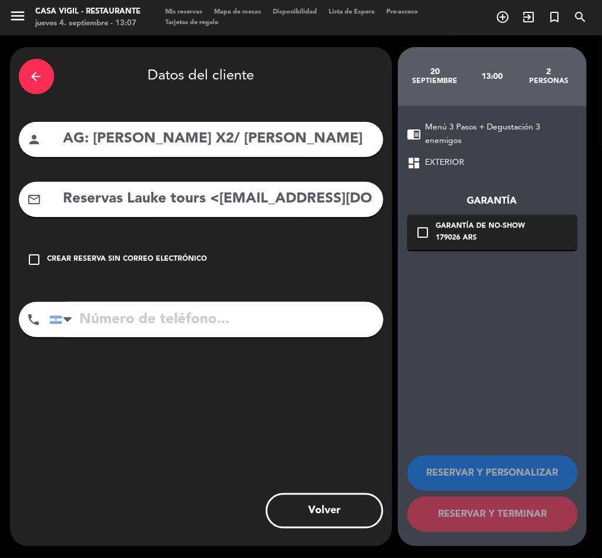
click at [132, 202] on input "Reservas Lauke tours <[EMAIL_ADDRESS][DOMAIN_NAME]>" at bounding box center [218, 199] width 312 height 24
drag, startPoint x: 219, startPoint y: 200, endPoint x: 1, endPoint y: 225, distance: 219.6
click at [1, 225] on div "arrow_back Datos del cliente person AG: [PERSON_NAME] X2/ LAUKE mail_outline Re…" at bounding box center [301, 296] width 602 height 522
click at [296, 205] on input "[EMAIL_ADDRESS][DOMAIN_NAME]>" at bounding box center [218, 199] width 312 height 24
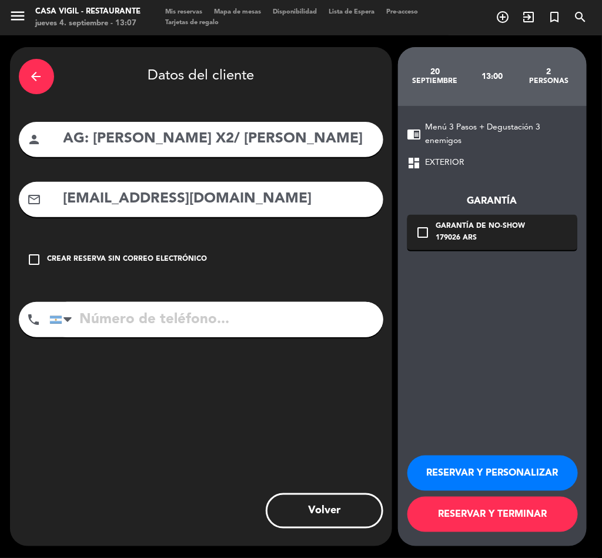
type input "[EMAIL_ADDRESS][DOMAIN_NAME]"
click at [493, 475] on button "RESERVAR Y PERSONALIZAR" at bounding box center [493, 472] width 171 height 35
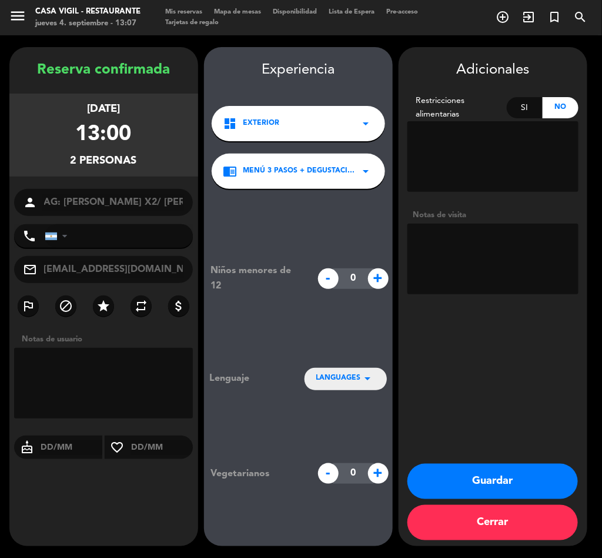
click at [510, 247] on textarea at bounding box center [493, 258] width 171 height 71
type textarea "NO COBRAR A PAX ABONA AGENCIA"
click at [514, 471] on button "Guardar" at bounding box center [493, 480] width 171 height 35
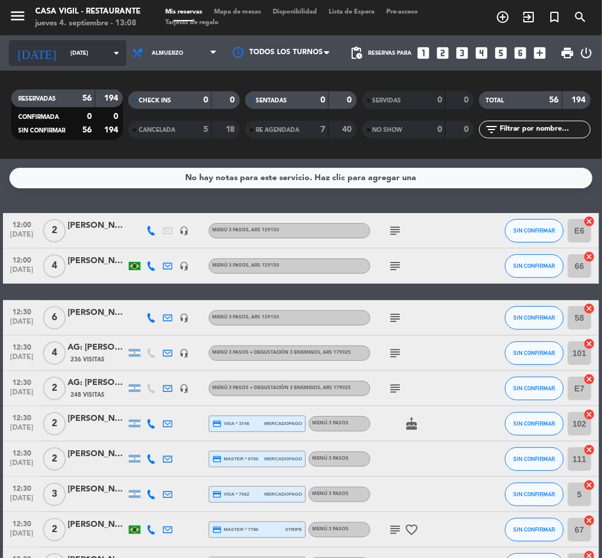
click at [69, 58] on input "[DATE]" at bounding box center [103, 53] width 77 height 18
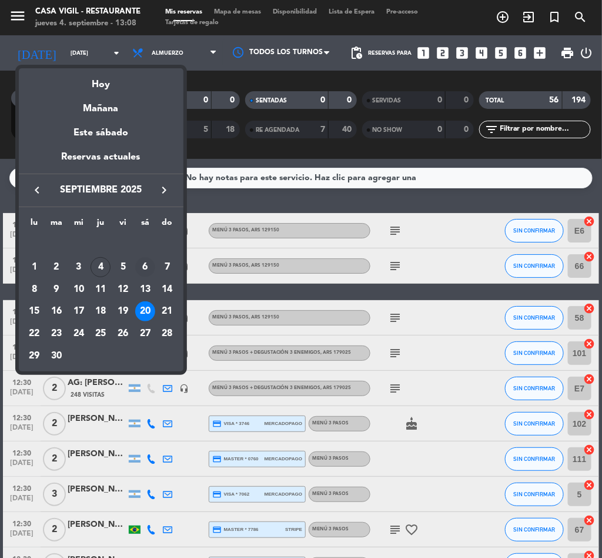
click at [146, 265] on div "6" at bounding box center [145, 267] width 20 height 20
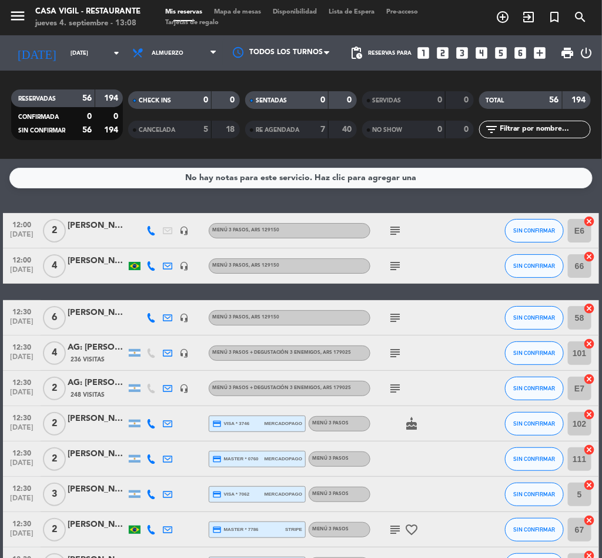
type input "[DATE]"
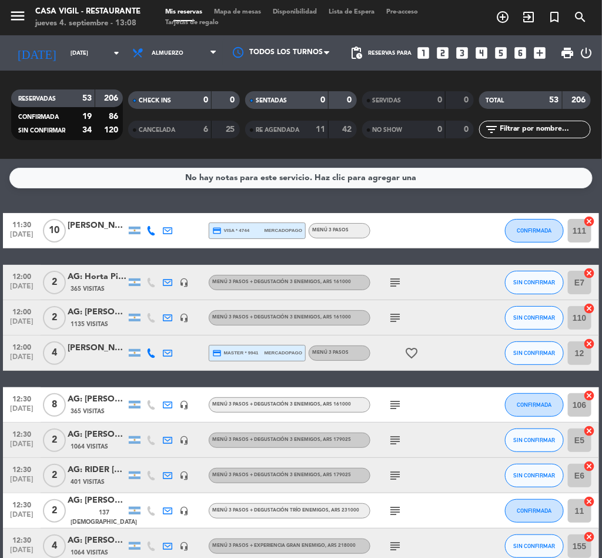
click at [548, 129] on input "text" at bounding box center [544, 129] width 91 height 13
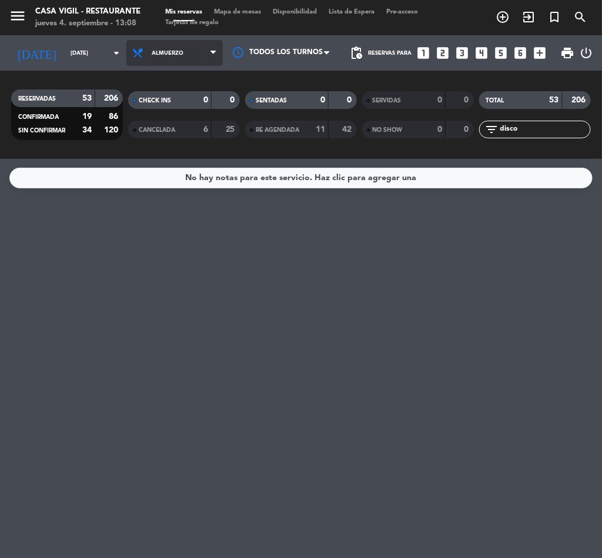
type input "disco"
click at [150, 46] on span "Almuerzo" at bounding box center [174, 53] width 96 height 26
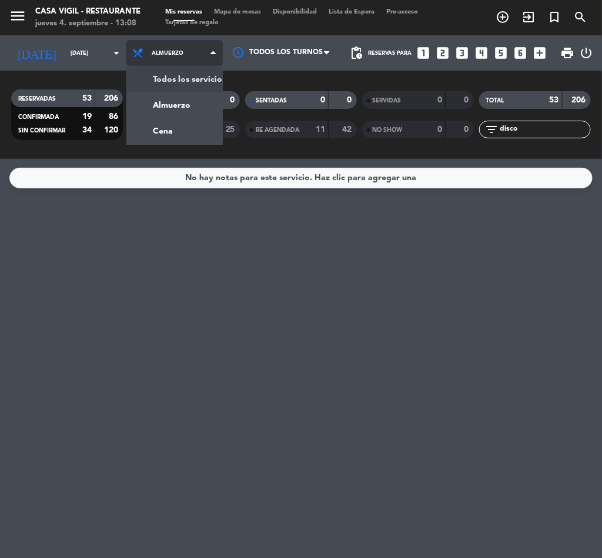
click at [155, 84] on div "menu Casa Vigil - Restaurante jueves 4. septiembre - 13:08 Mis reservas Mapa de…" at bounding box center [301, 79] width 602 height 159
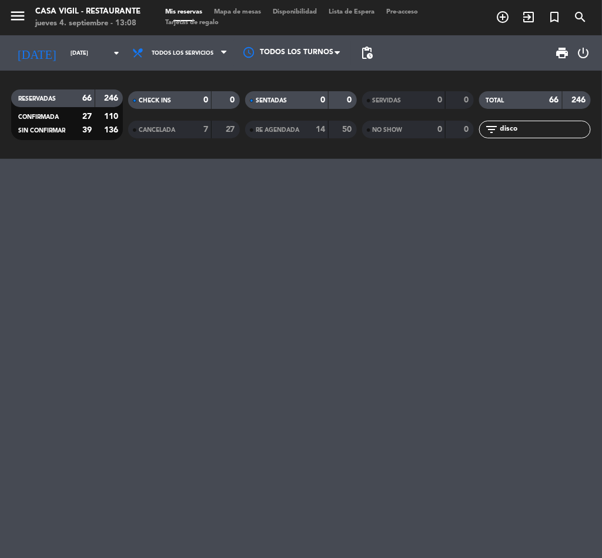
drag, startPoint x: 538, startPoint y: 128, endPoint x: 513, endPoint y: 136, distance: 26.0
click at [537, 128] on input "disco" at bounding box center [544, 129] width 91 height 13
drag, startPoint x: 524, startPoint y: 129, endPoint x: 476, endPoint y: 129, distance: 47.6
click at [476, 129] on div "filter_list disco" at bounding box center [534, 130] width 117 height 18
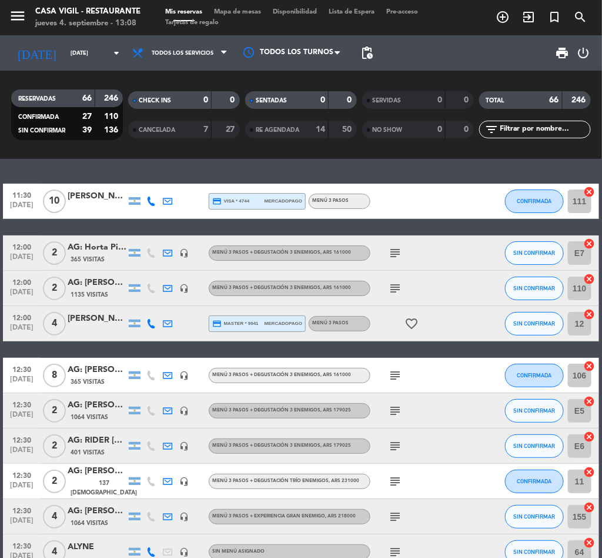
click at [175, 163] on div "11:30 [DATE] [PERSON_NAME] credit_card visa * 4744 mercadopago Menú 3 Pasos CON…" at bounding box center [301, 358] width 602 height 399
click at [14, 16] on icon "menu" at bounding box center [18, 16] width 18 height 18
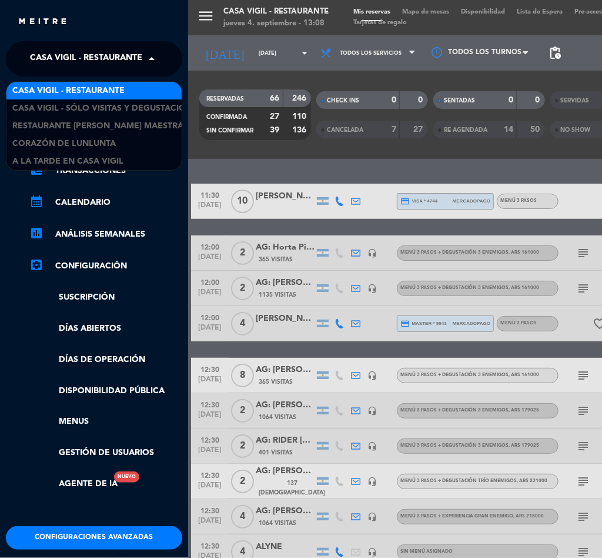
click at [120, 49] on span "Casa Vigil - Restaurante" at bounding box center [86, 58] width 112 height 25
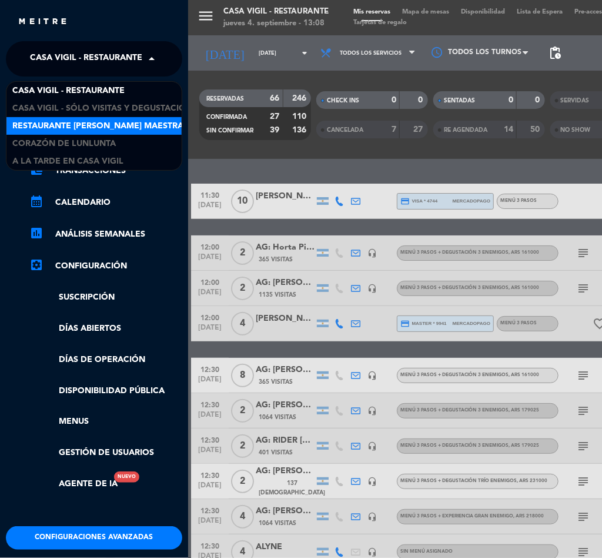
click at [117, 122] on span "Restaurante [PERSON_NAME] Maestra" at bounding box center [97, 126] width 171 height 14
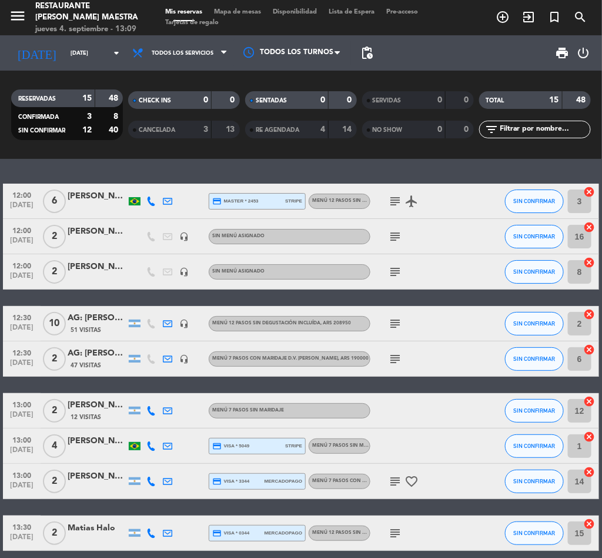
click at [529, 129] on input "text" at bounding box center [544, 129] width 91 height 13
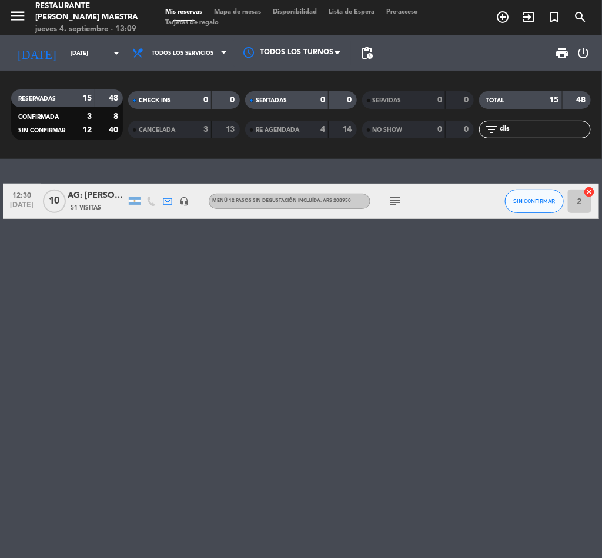
type input "dis"
click at [88, 208] on span "51 Visitas" at bounding box center [86, 207] width 31 height 9
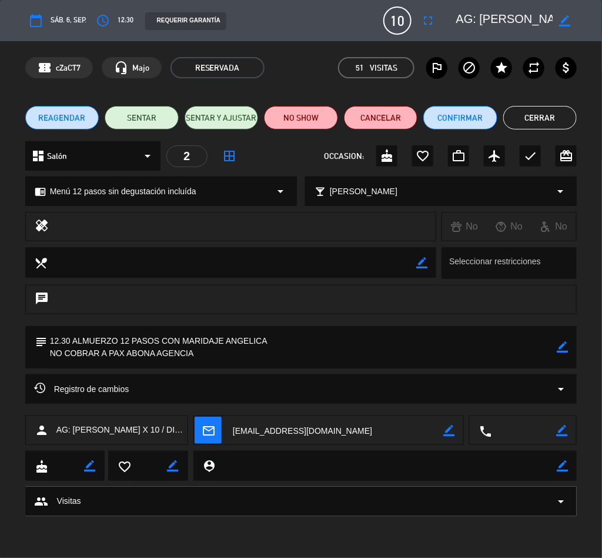
click at [539, 116] on button "Cerrar" at bounding box center [540, 118] width 74 height 24
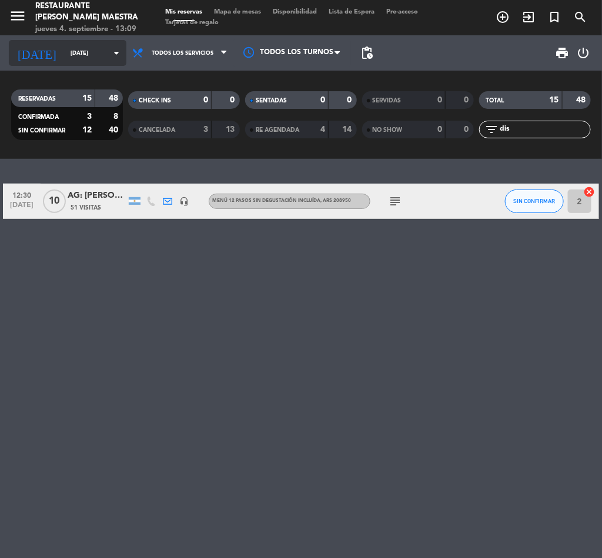
click at [89, 51] on input "[DATE]" at bounding box center [103, 53] width 77 height 18
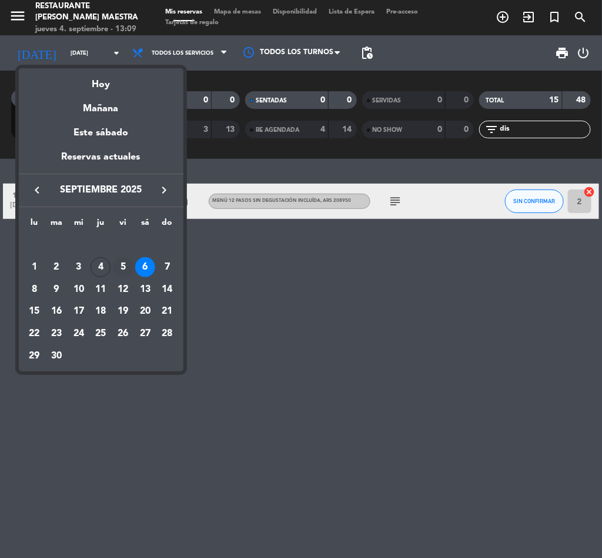
click at [122, 269] on div "5" at bounding box center [123, 267] width 20 height 20
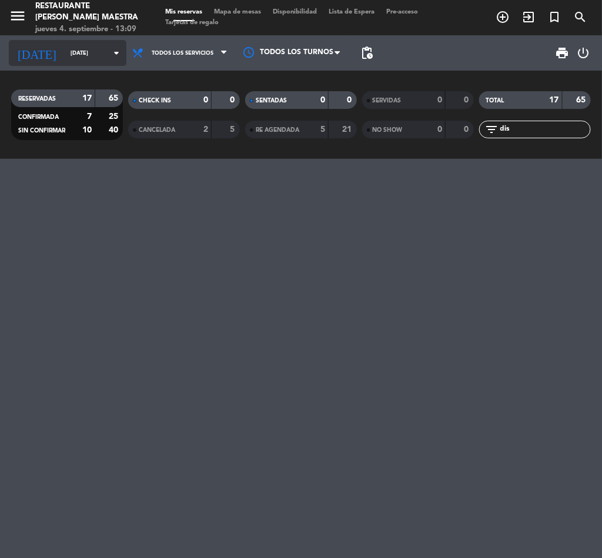
click at [65, 48] on input "[DATE]" at bounding box center [103, 53] width 77 height 18
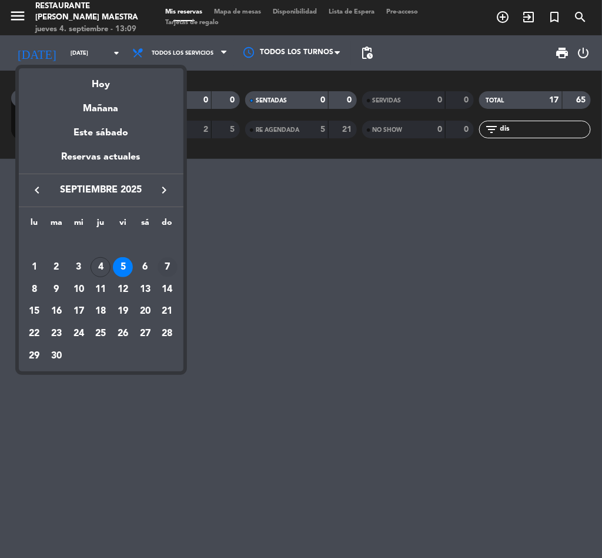
click at [164, 263] on div "7" at bounding box center [168, 267] width 20 height 20
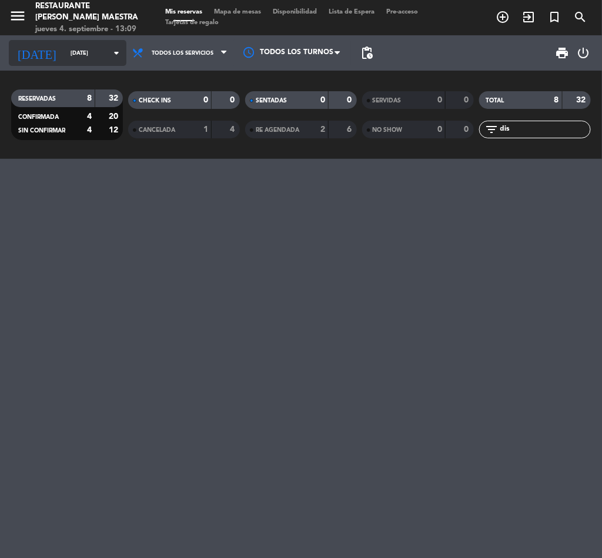
click at [82, 55] on input "[DATE]" at bounding box center [103, 53] width 77 height 18
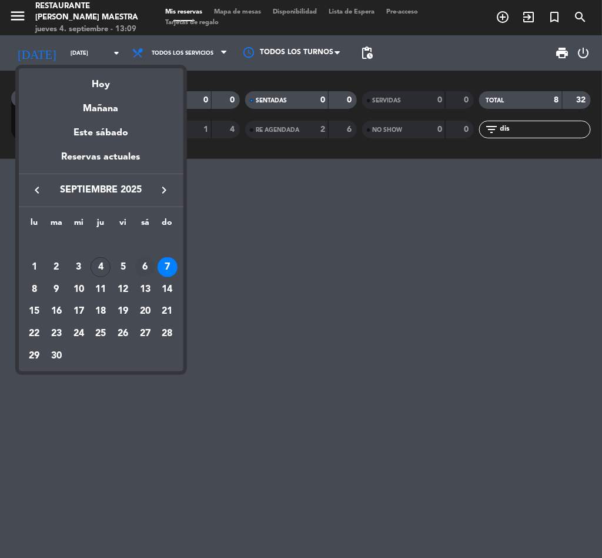
click at [142, 263] on div "6" at bounding box center [145, 267] width 20 height 20
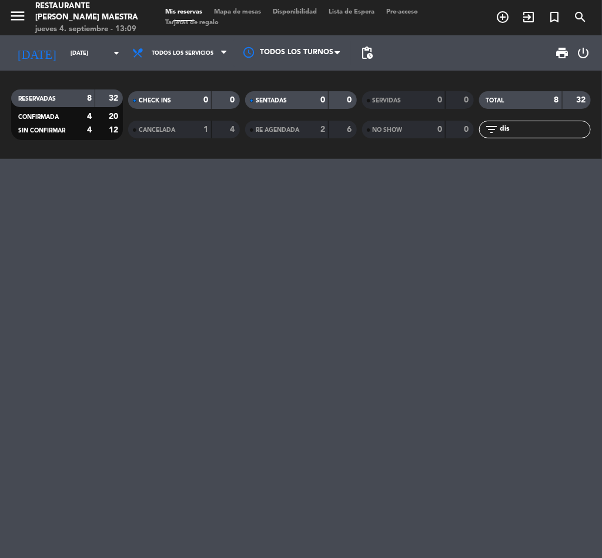
type input "[DATE]"
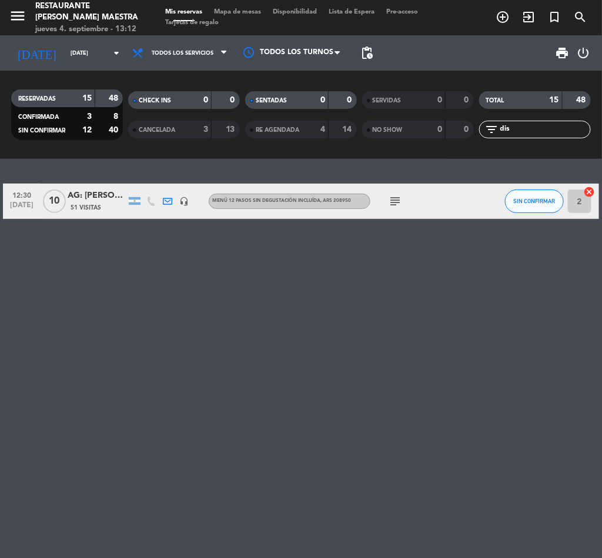
click at [560, 133] on input "dis" at bounding box center [544, 129] width 91 height 13
type input "d"
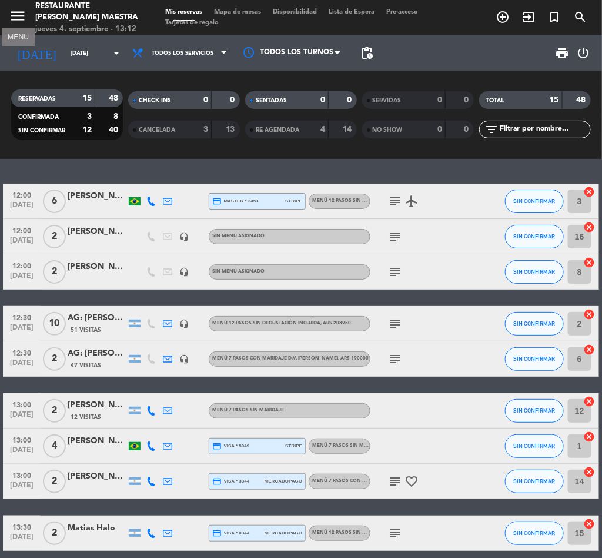
click at [20, 11] on icon "menu" at bounding box center [18, 16] width 18 height 18
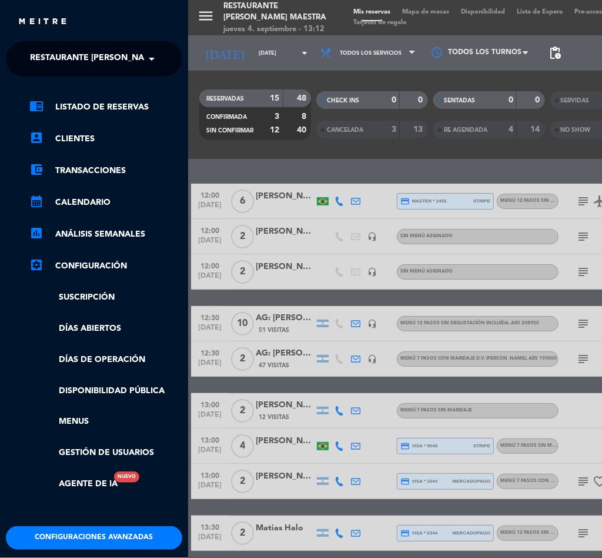
click at [67, 66] on span "Restaurante [PERSON_NAME] Maestra" at bounding box center [115, 58] width 171 height 25
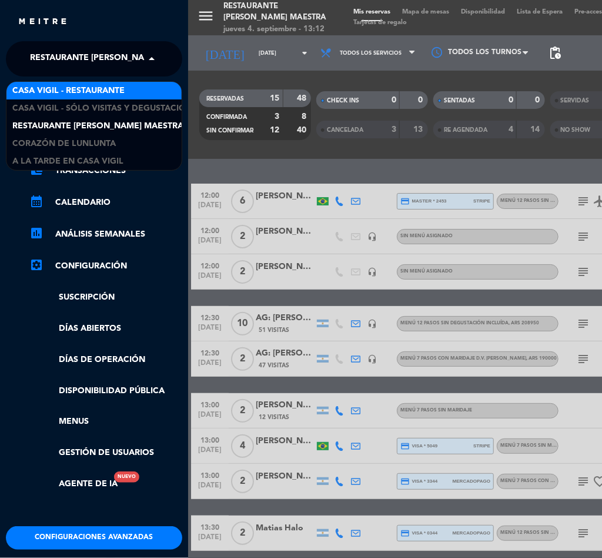
click at [71, 92] on span "Casa Vigil - Restaurante" at bounding box center [68, 91] width 112 height 14
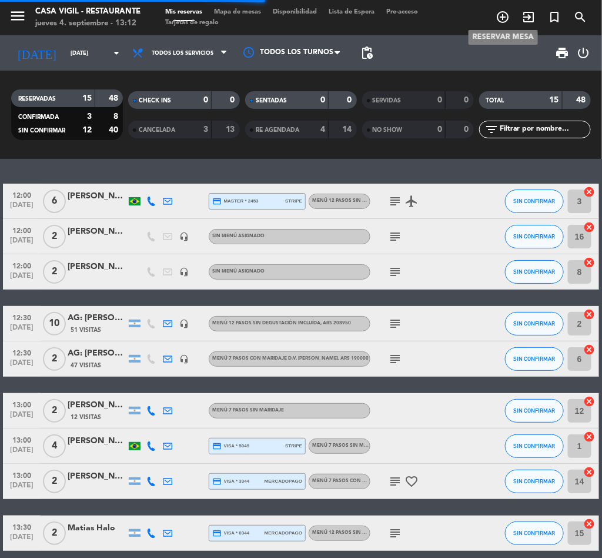
click at [500, 18] on icon "add_circle_outline" at bounding box center [503, 17] width 14 height 14
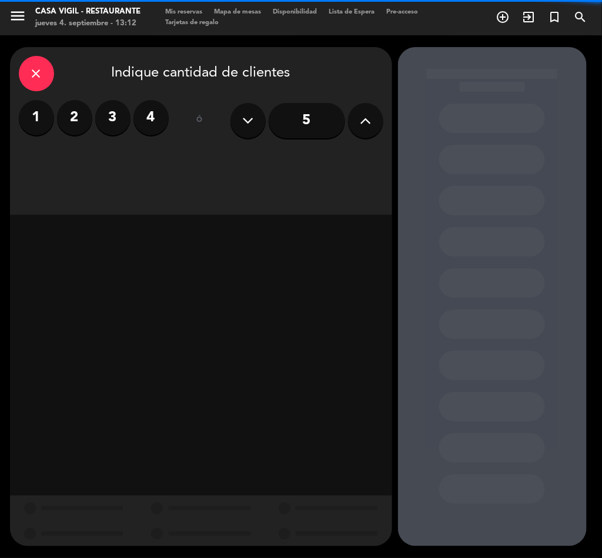
click at [96, 119] on label "3" at bounding box center [112, 117] width 35 height 35
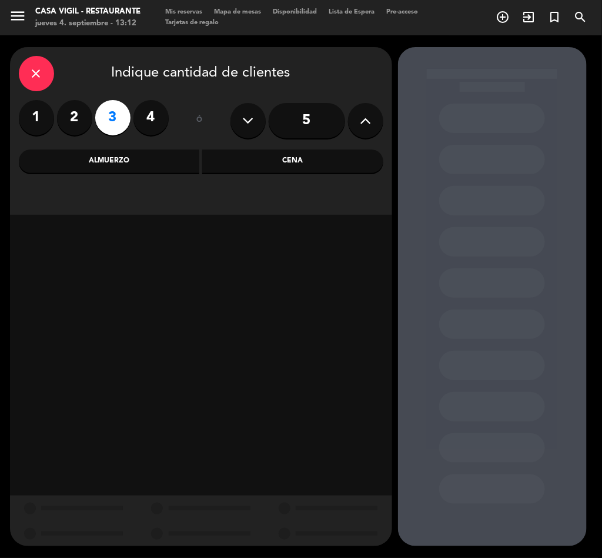
click at [80, 118] on label "2" at bounding box center [74, 117] width 35 height 35
click at [158, 158] on div "Almuerzo" at bounding box center [109, 161] width 181 height 24
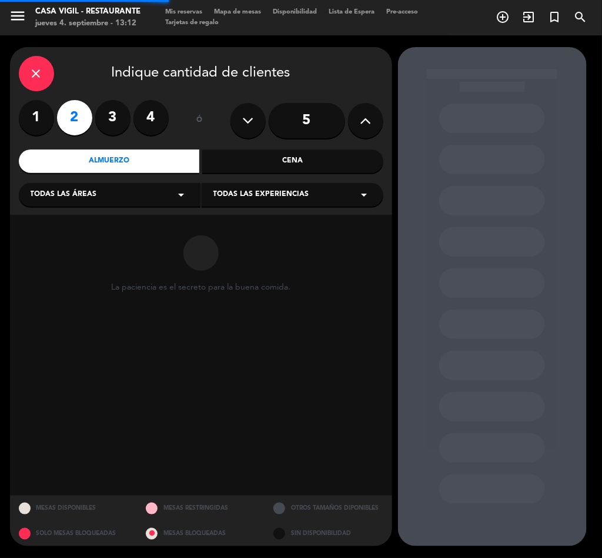
click at [255, 195] on span "Todas las experiencias" at bounding box center [261, 195] width 96 height 12
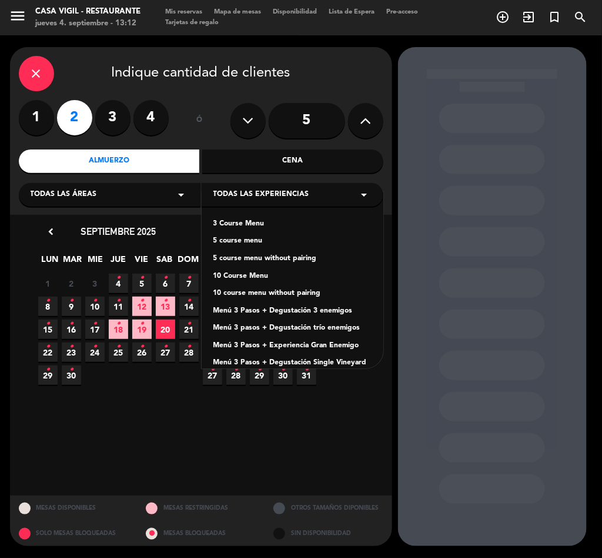
click at [325, 311] on div "Menú 3 Pasos + Degustación 3 enemigos" at bounding box center [292, 311] width 158 height 12
